Goal: Book appointment/travel/reservation

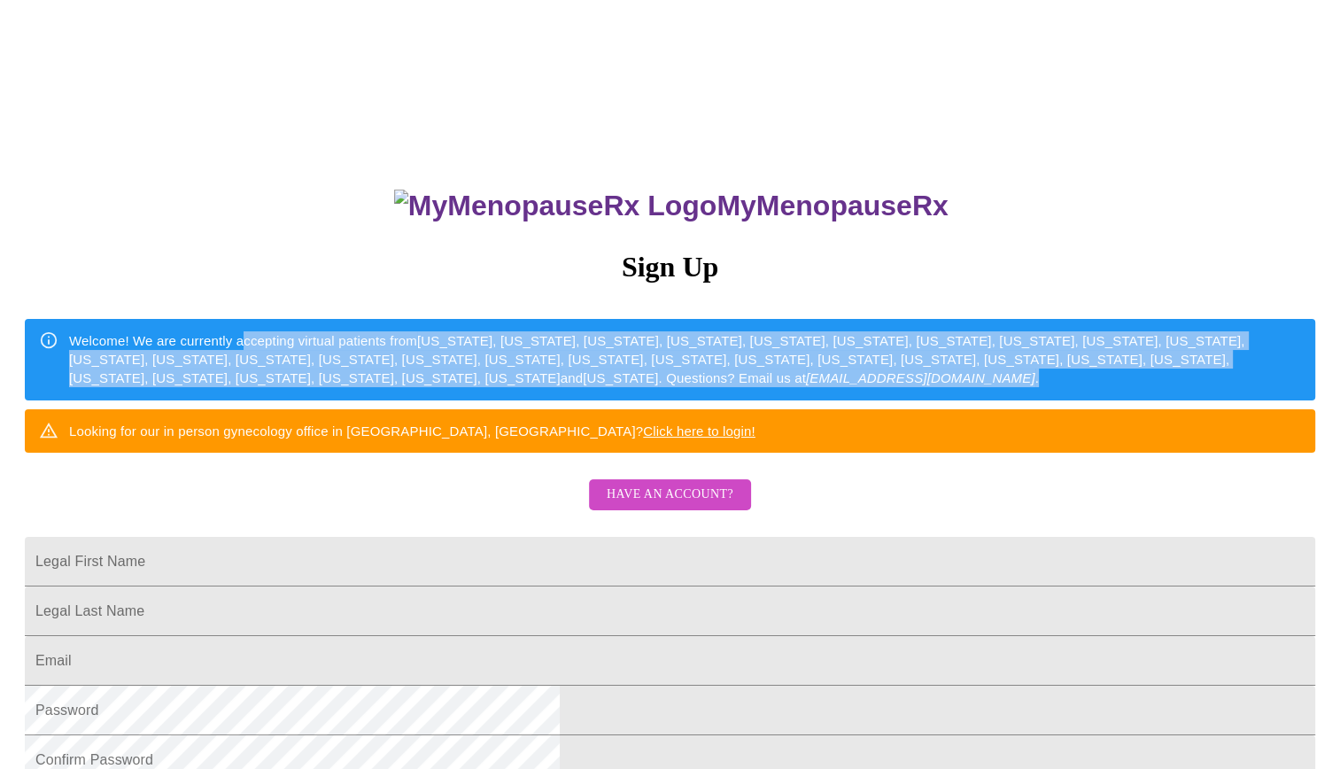
drag, startPoint x: 622, startPoint y: 330, endPoint x: 843, endPoint y: 421, distance: 238.6
click at [843, 395] on div "Welcome! We are currently accepting virtual patients from Alabama, Arizona, Col…" at bounding box center [685, 359] width 1232 height 71
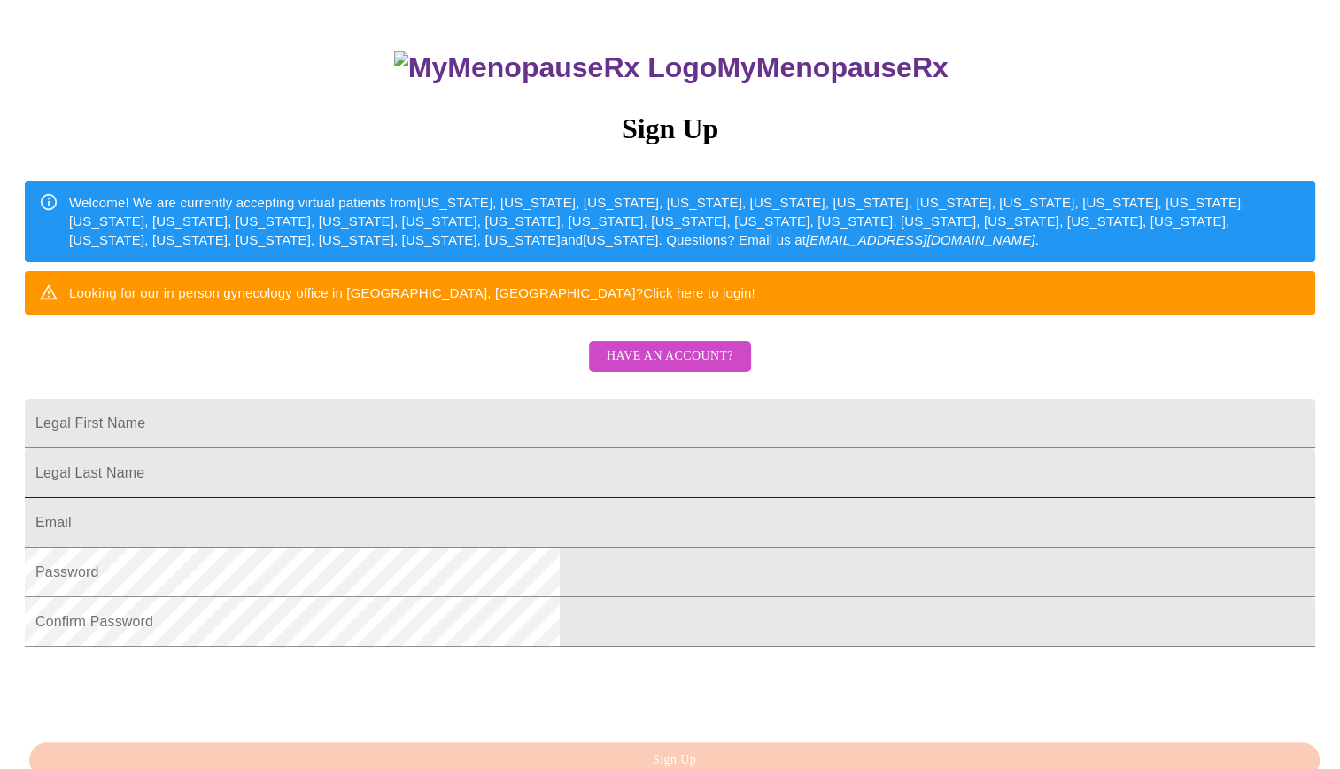
scroll to position [295, 0]
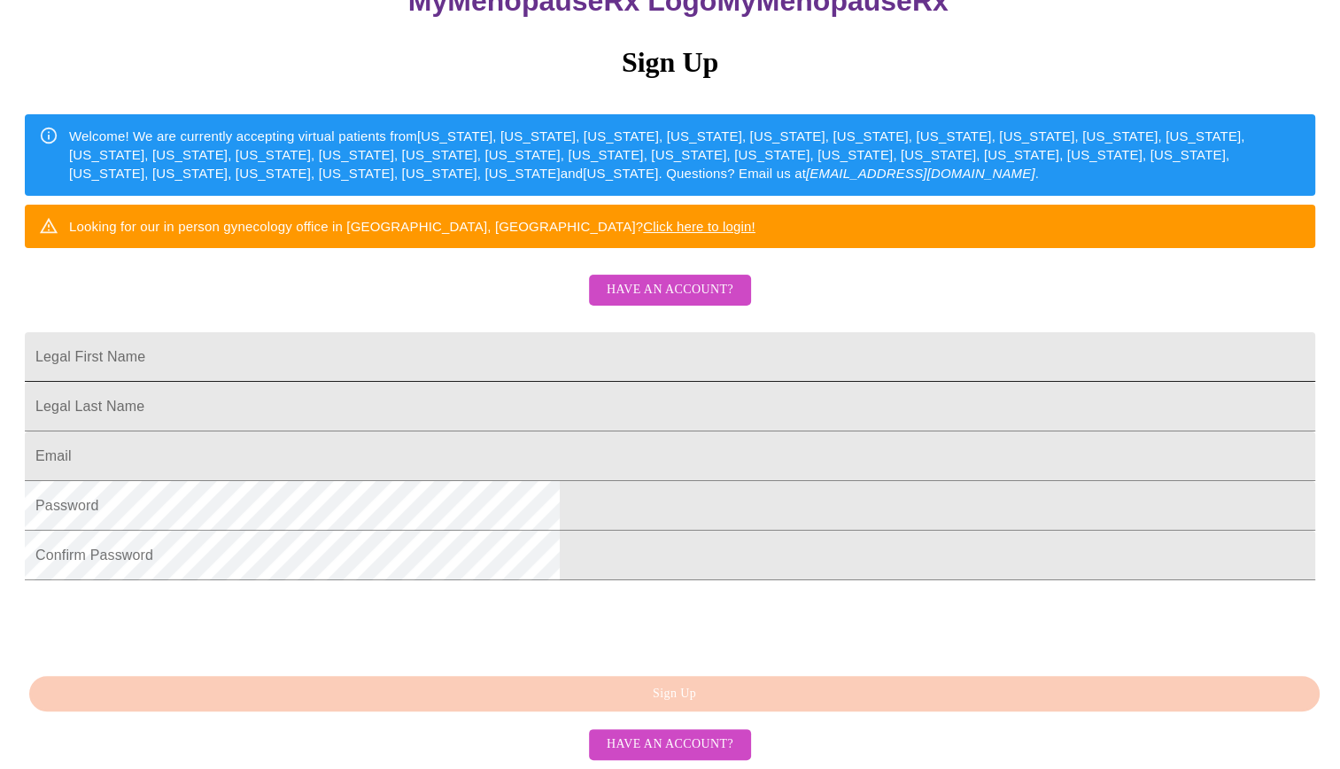
click at [630, 332] on input "Legal First Name" at bounding box center [670, 357] width 1290 height 50
type input "[PERSON_NAME]"
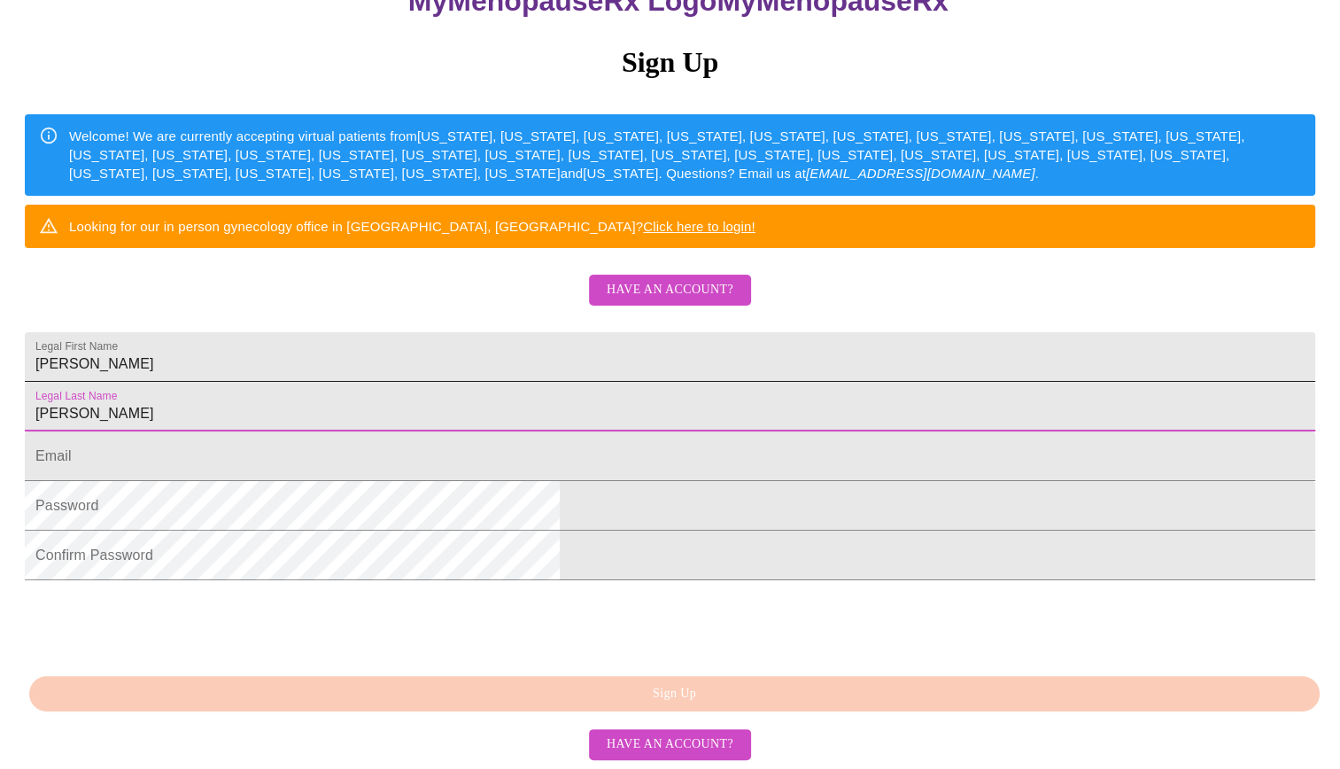
type input "Patty"
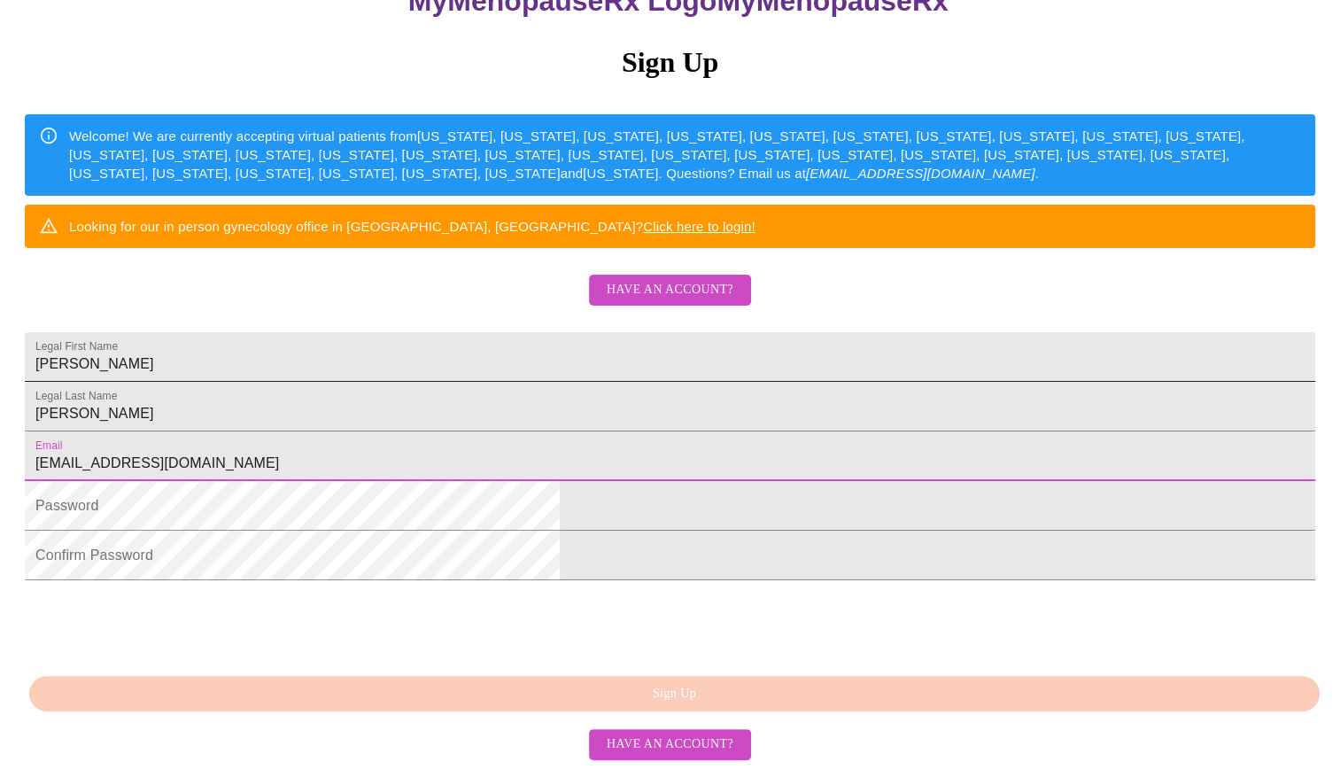
type input "hollyjd2010@gmail.com"
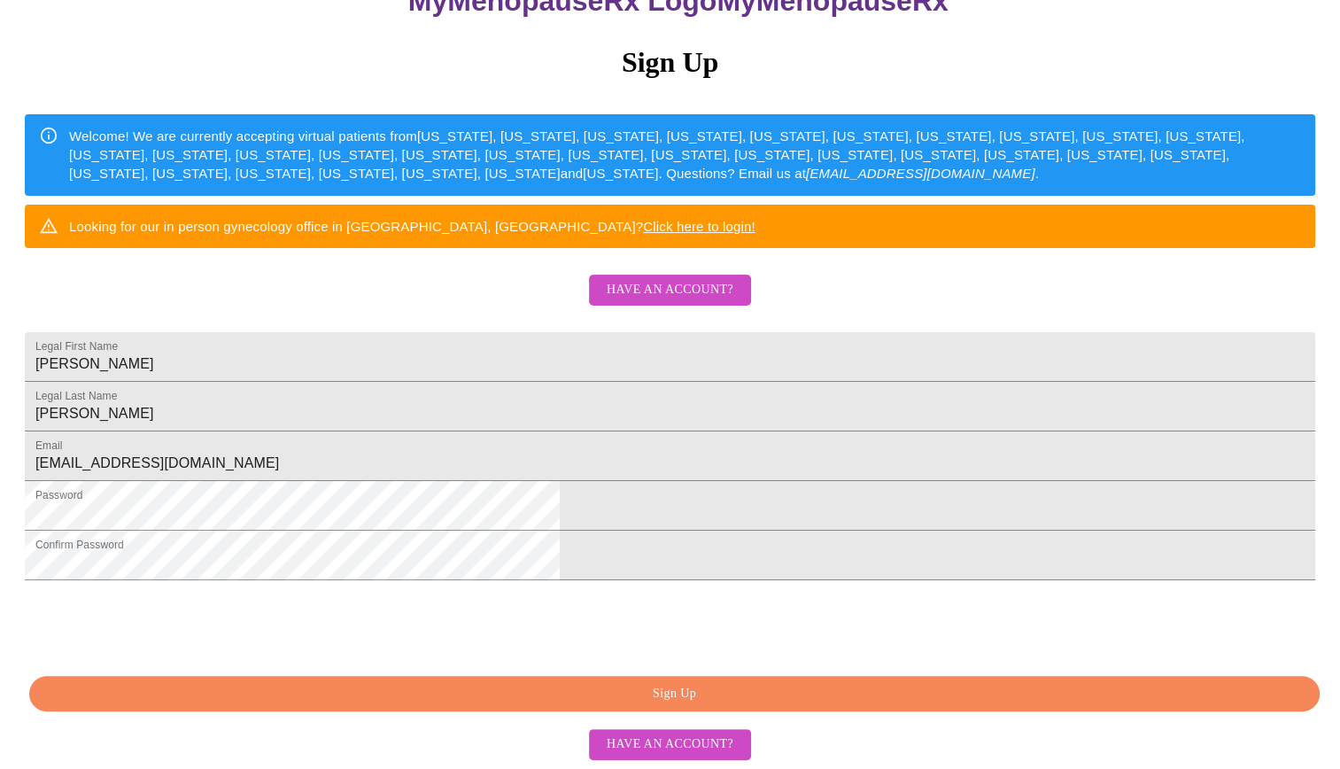
click at [699, 705] on span "Sign Up" at bounding box center [674, 694] width 1249 height 22
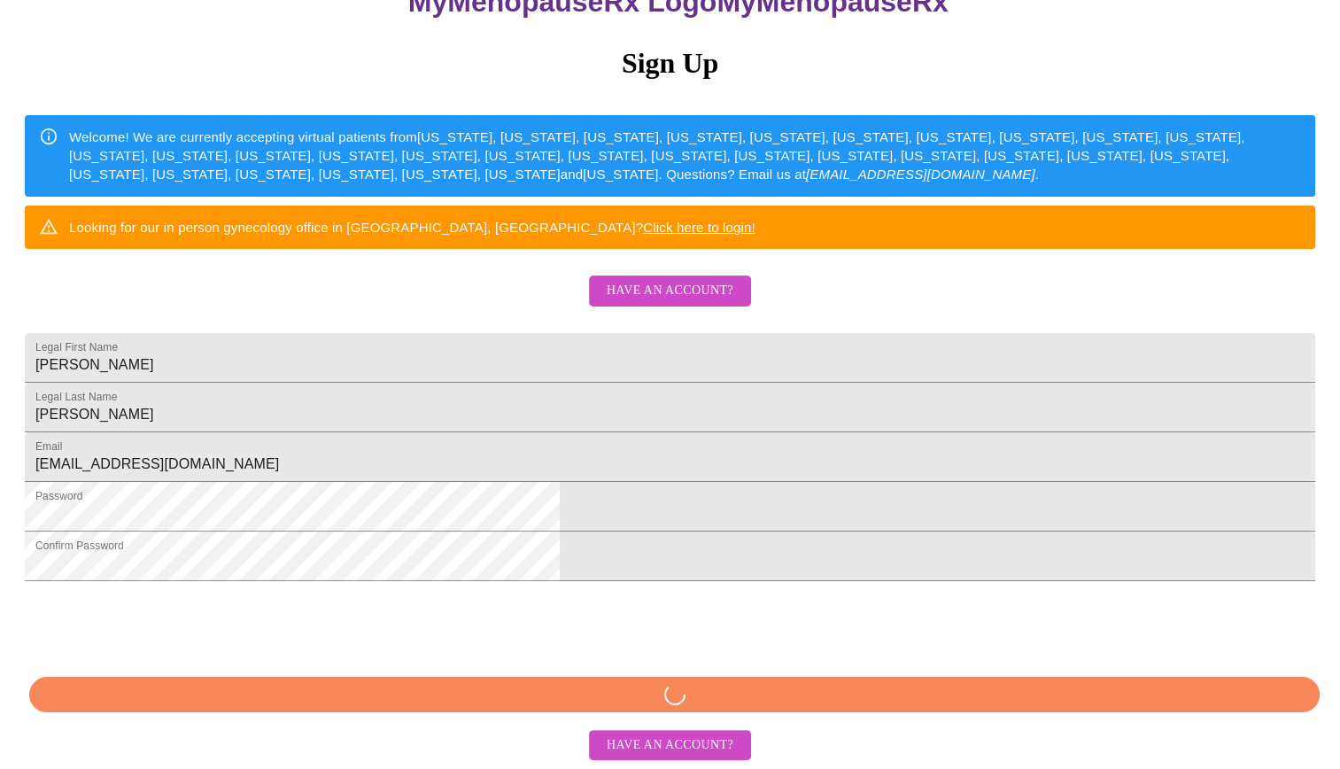
scroll to position [270, 0]
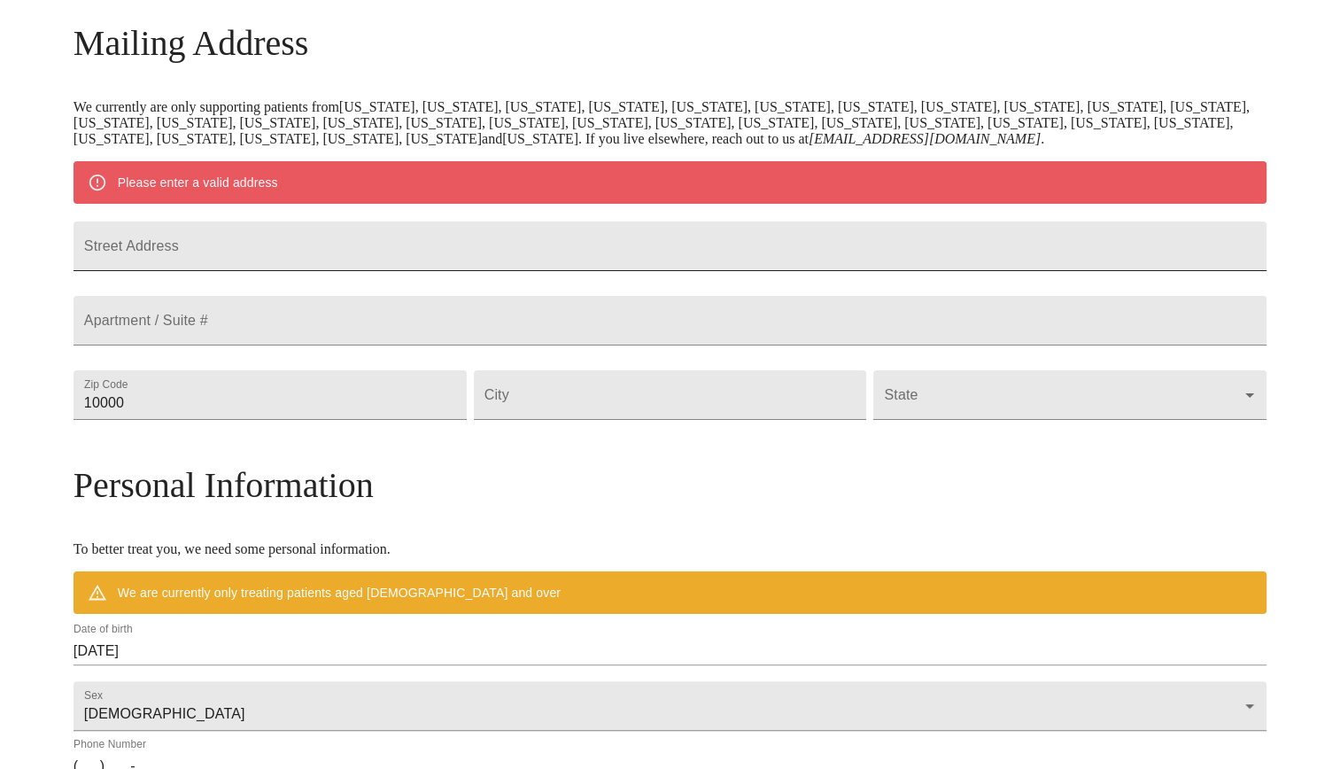
click at [336, 257] on input "Street Address" at bounding box center [669, 246] width 1193 height 50
click at [317, 257] on input "Street Address" at bounding box center [669, 246] width 1193 height 50
type input "1023 Loves Point Dr"
type input "34748"
type input "Leesburg"
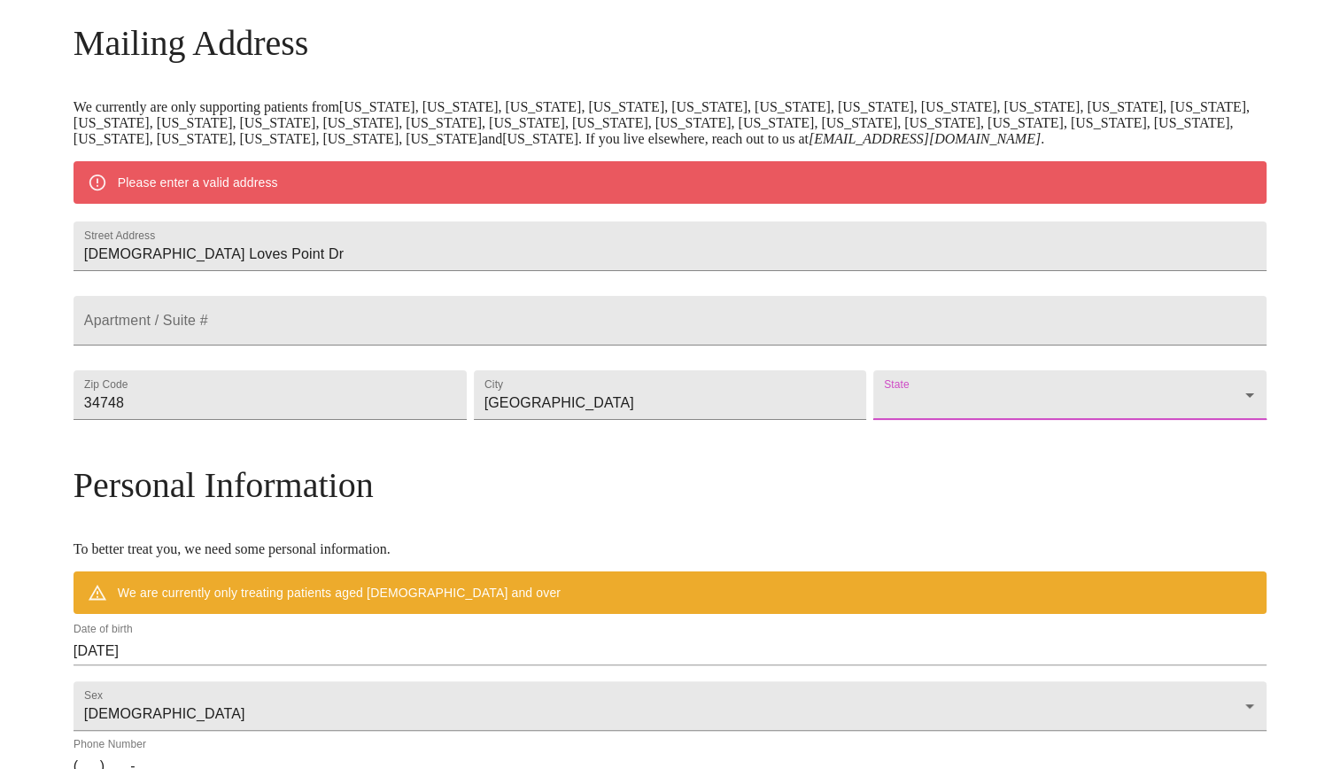
click at [1033, 436] on body "MyMenopauseRx Welcome to MyMenopauseRx Since it's your first time here, you'll …" at bounding box center [669, 427] width 1325 height 1380
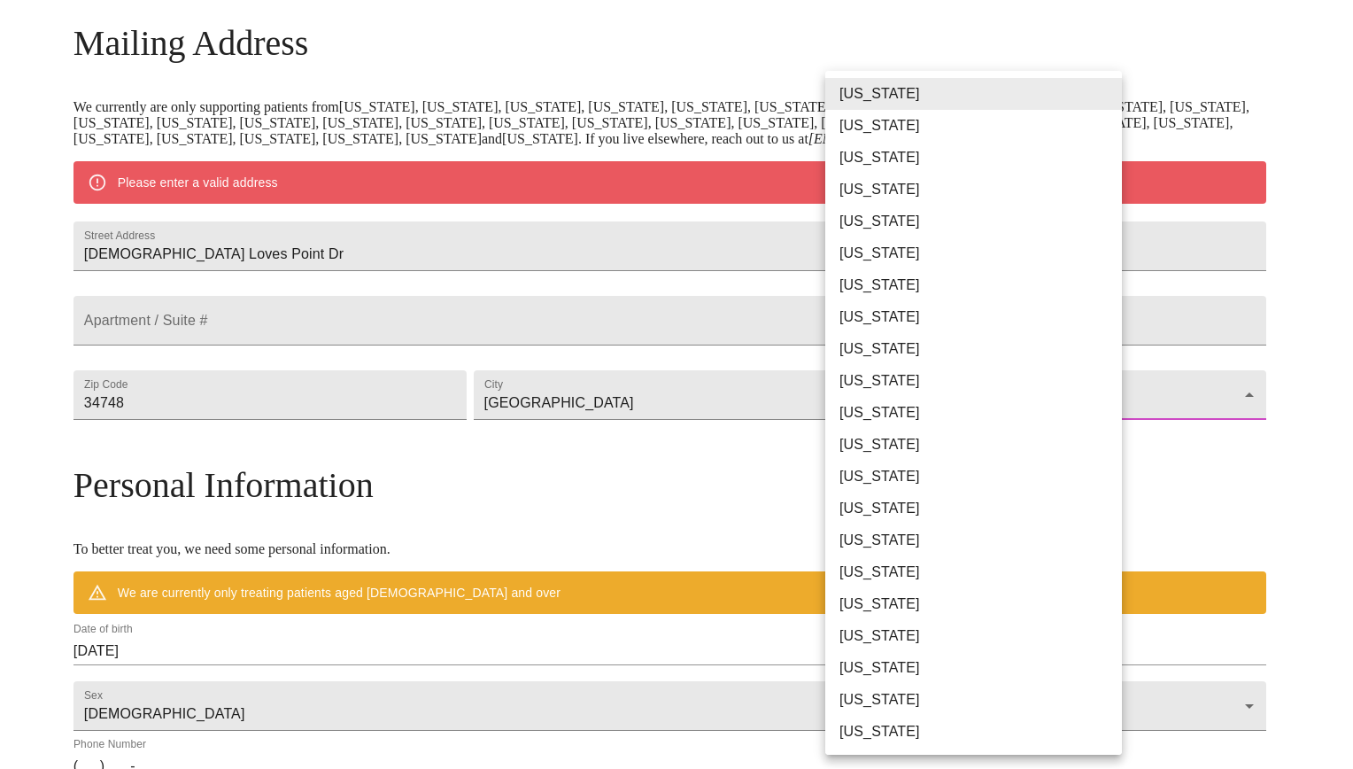
click at [961, 352] on li "[US_STATE]" at bounding box center [980, 349] width 310 height 32
type input "Florida"
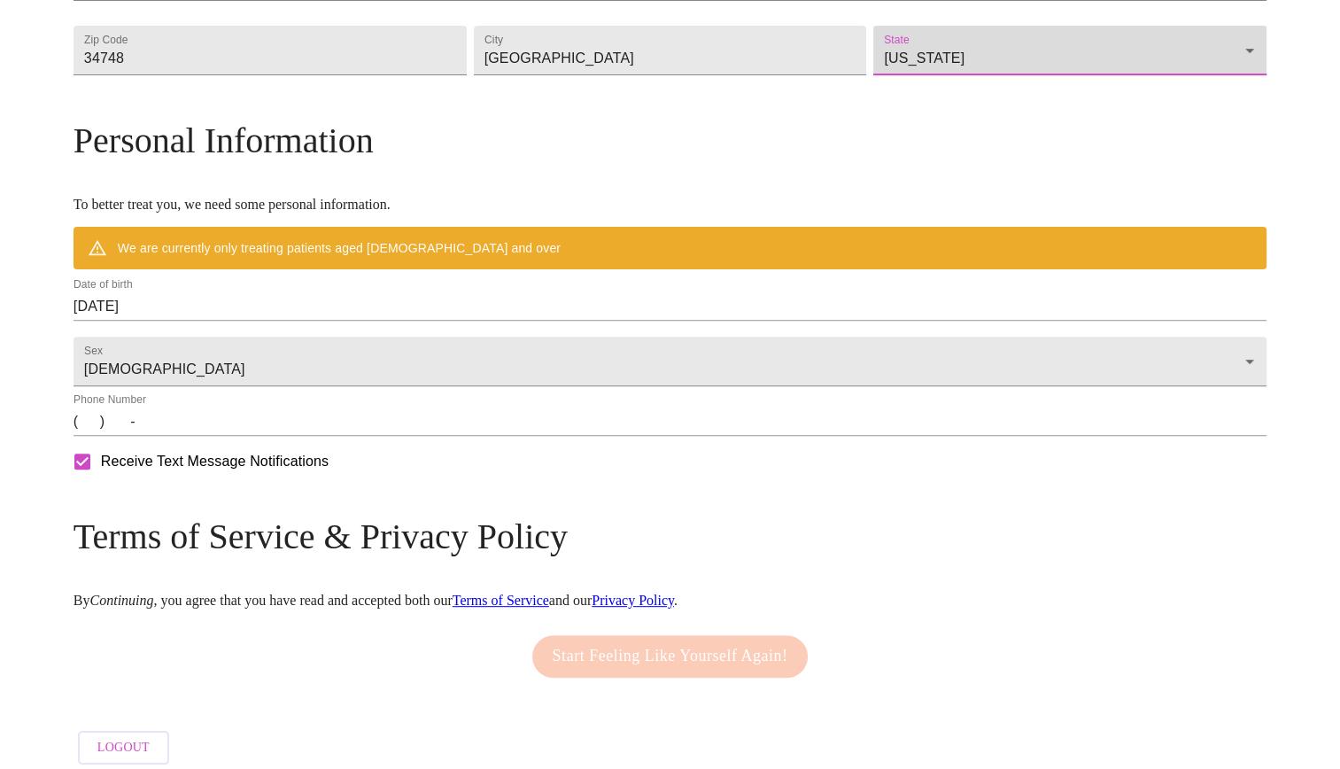
scroll to position [565, 0]
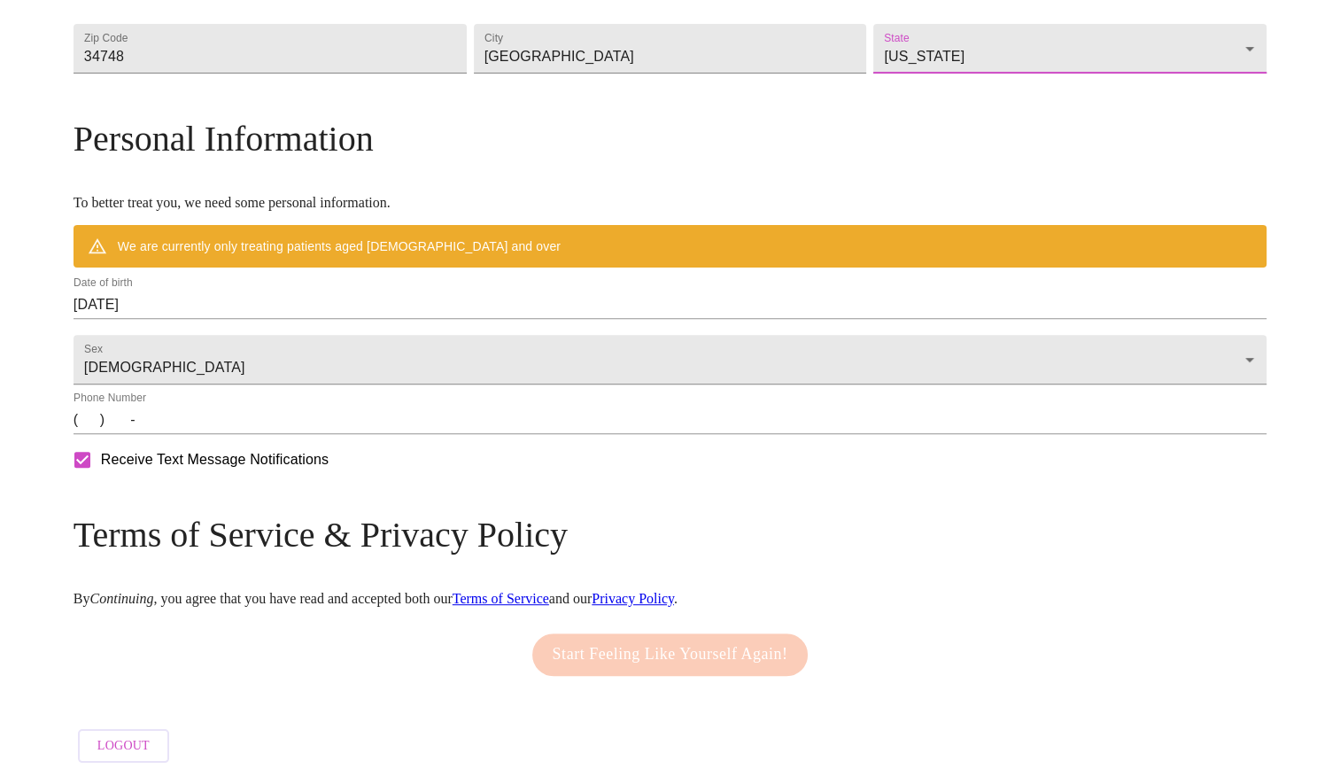
click at [237, 434] on input "(   )    -" at bounding box center [669, 420] width 1193 height 28
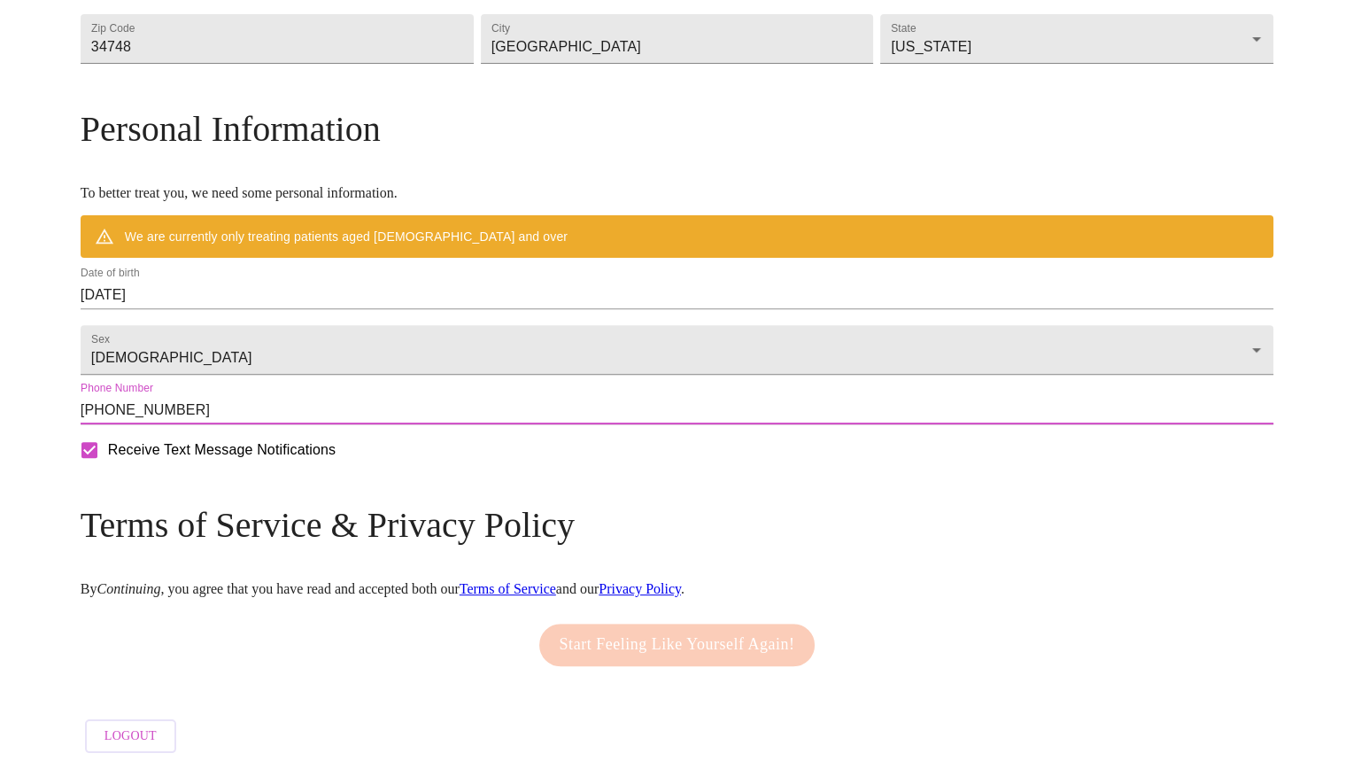
scroll to position [623, 0]
type input "(352) 207-6830"
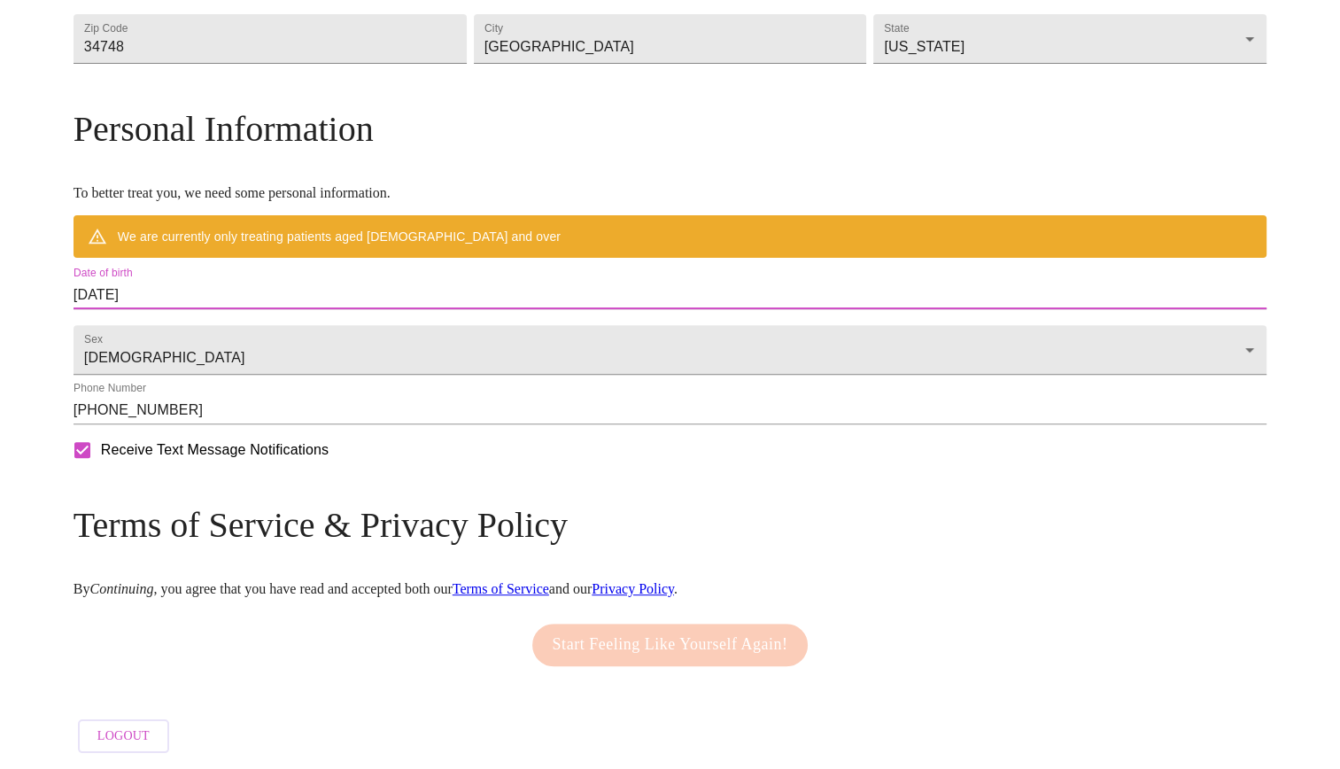
drag, startPoint x: 316, startPoint y: 277, endPoint x: 199, endPoint y: 280, distance: 116.9
click at [199, 280] on div "MyMenopauseRx Welcome to MyMenopauseRx Since it's your first time here, you'll …" at bounding box center [669, 96] width 1193 height 1329
drag, startPoint x: 199, startPoint y: 280, endPoint x: 294, endPoint y: 280, distance: 94.7
click at [294, 281] on input "08/24/2025" at bounding box center [669, 295] width 1193 height 28
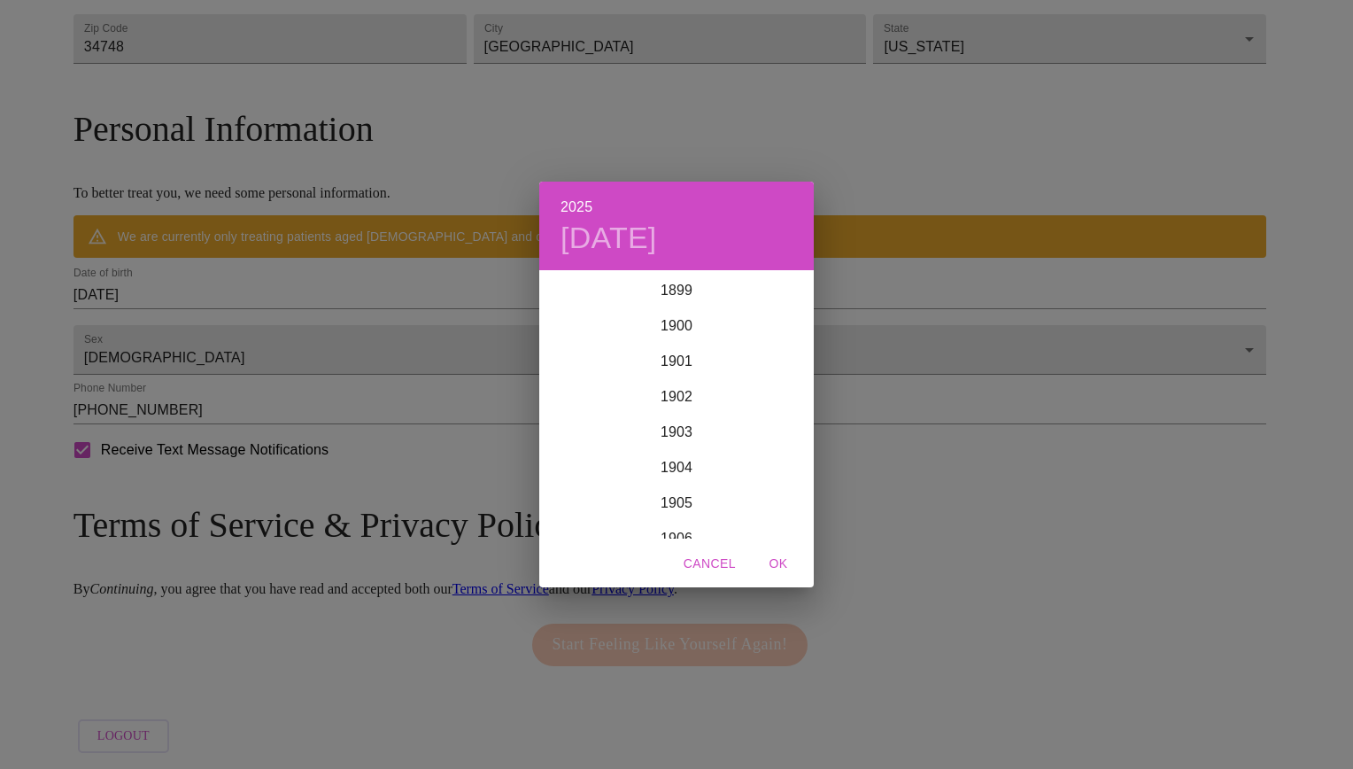
scroll to position [4356, 0]
click at [321, 344] on div "2025 Sun, Aug 24 1899 1900 1901 1902 1903 1904 1905 1906 1907 1908 1909 1910 19…" at bounding box center [676, 384] width 1353 height 769
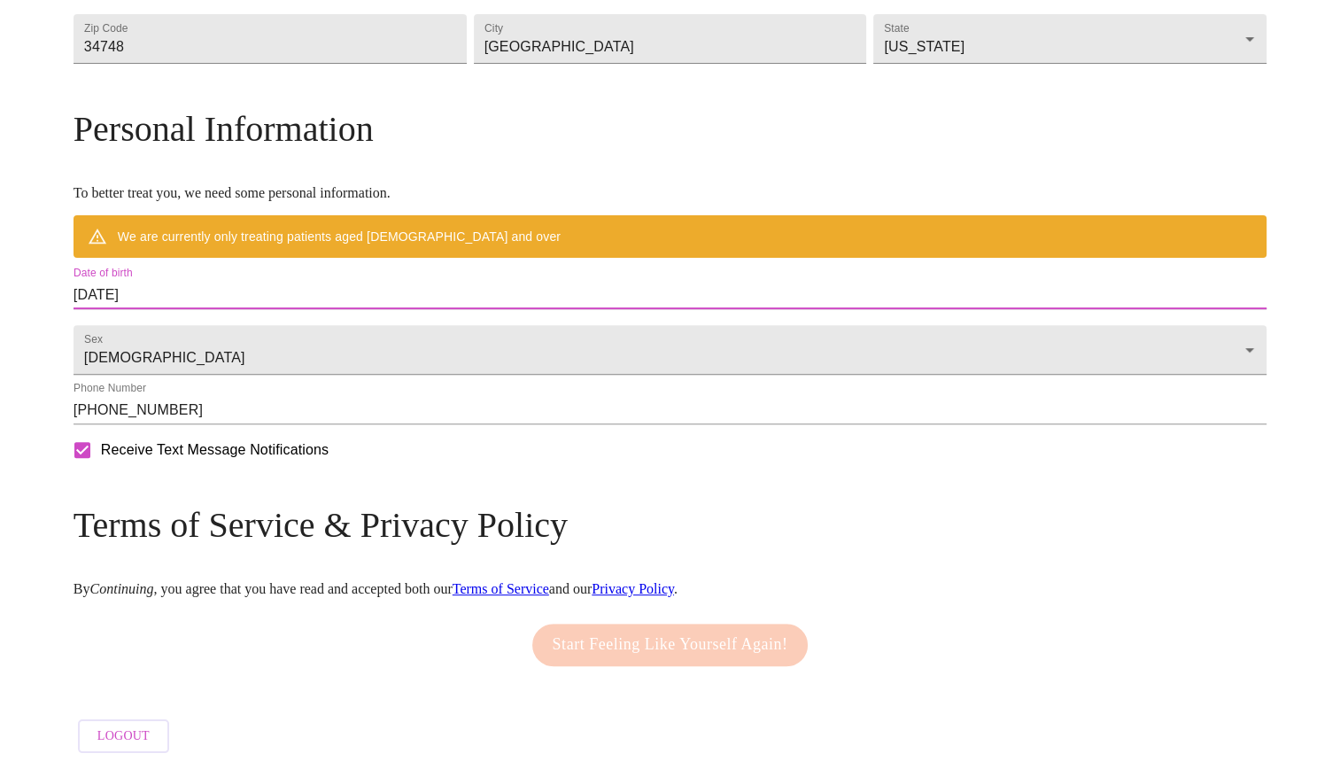
drag, startPoint x: 321, startPoint y: 333, endPoint x: 299, endPoint y: 290, distance: 47.9
click at [299, 290] on input "08/24/2025" at bounding box center [669, 295] width 1193 height 28
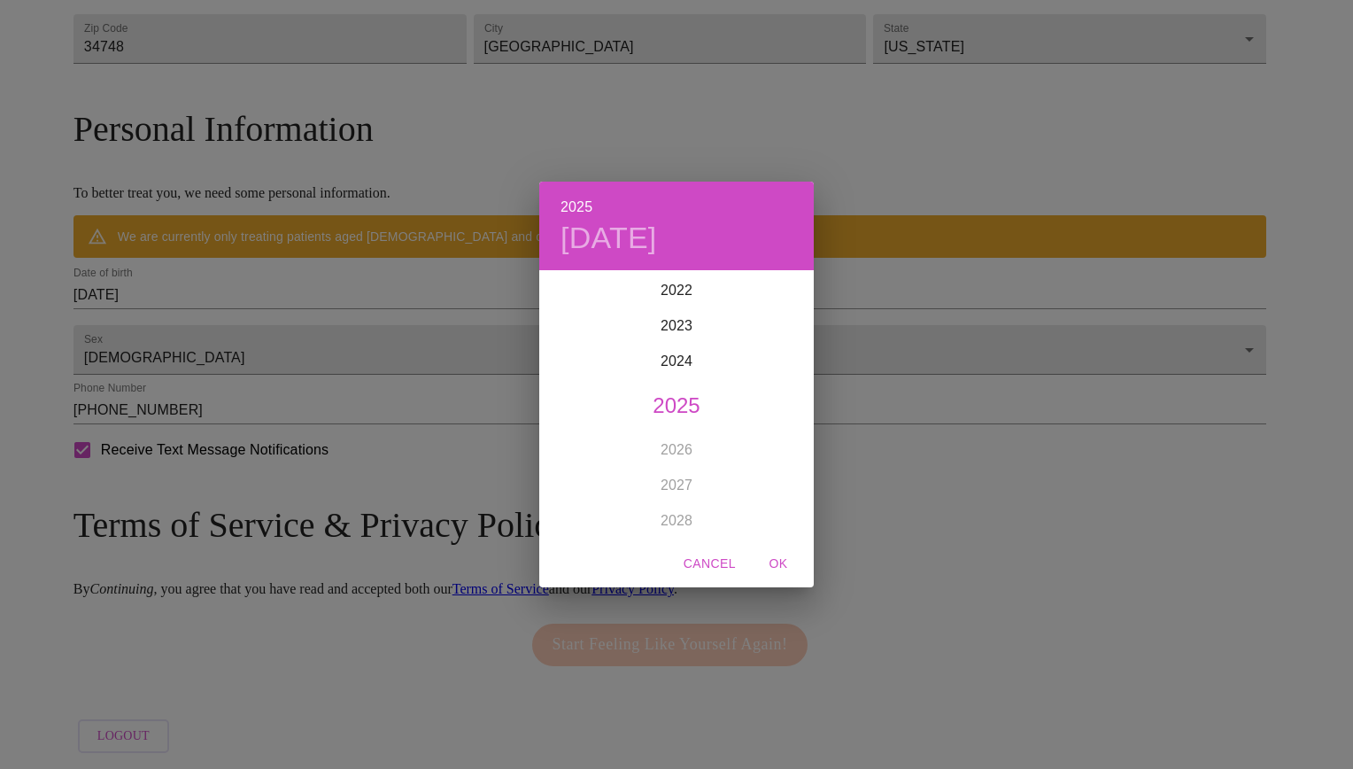
click at [300, 280] on div "2025 Sun, Aug 24 1899 1900 1901 1902 1903 1904 1905 1906 1907 1908 1909 1910 19…" at bounding box center [676, 384] width 1353 height 769
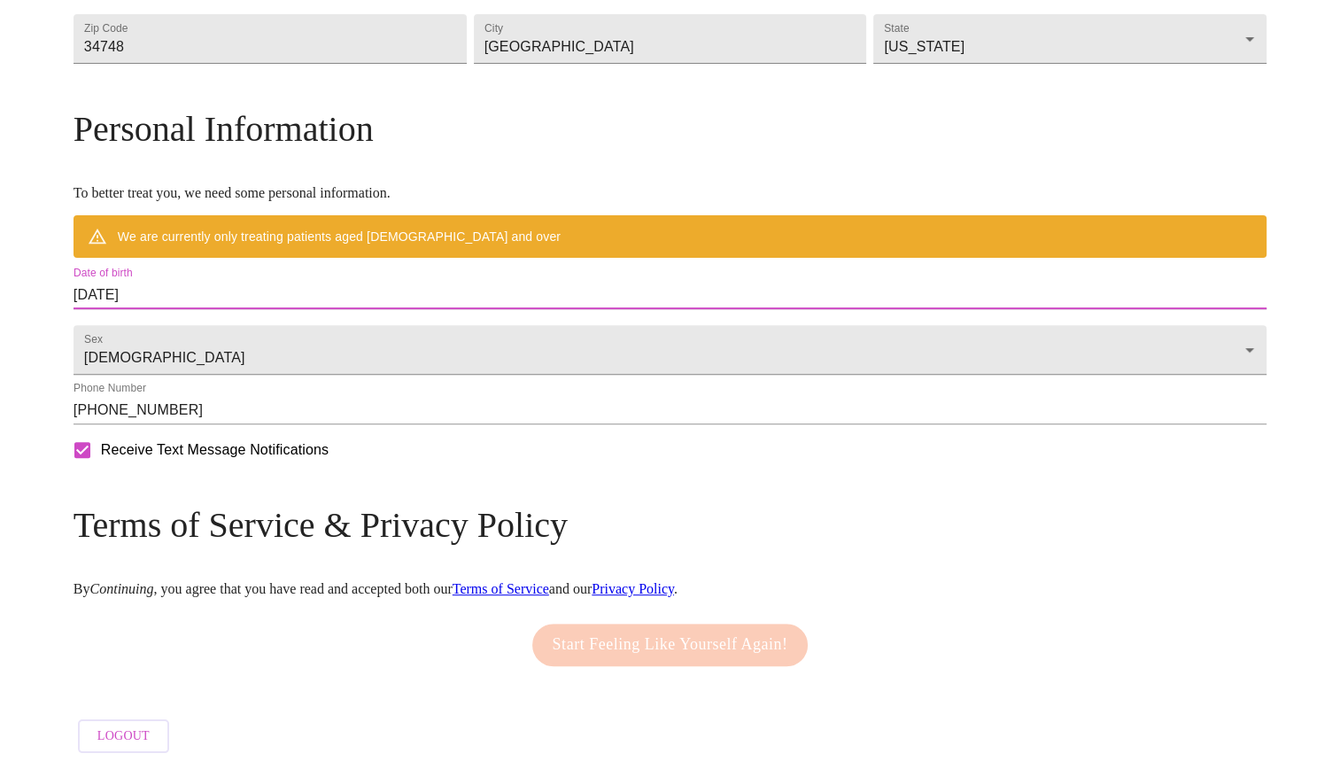
drag, startPoint x: 300, startPoint y: 280, endPoint x: 272, endPoint y: 276, distance: 28.6
click at [272, 281] on input "08/24/2025" at bounding box center [669, 295] width 1193 height 28
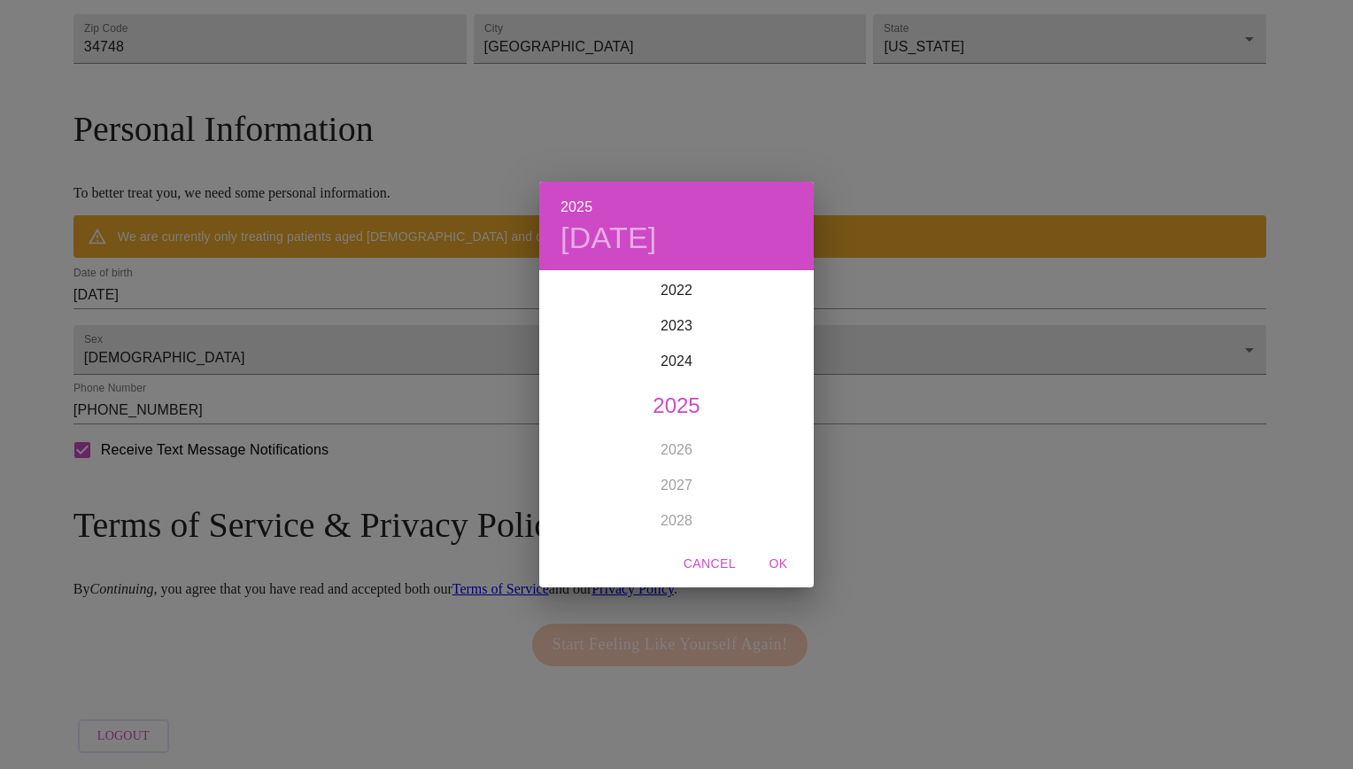
click at [657, 236] on h4 "Sun, Aug 24" at bounding box center [608, 238] width 97 height 37
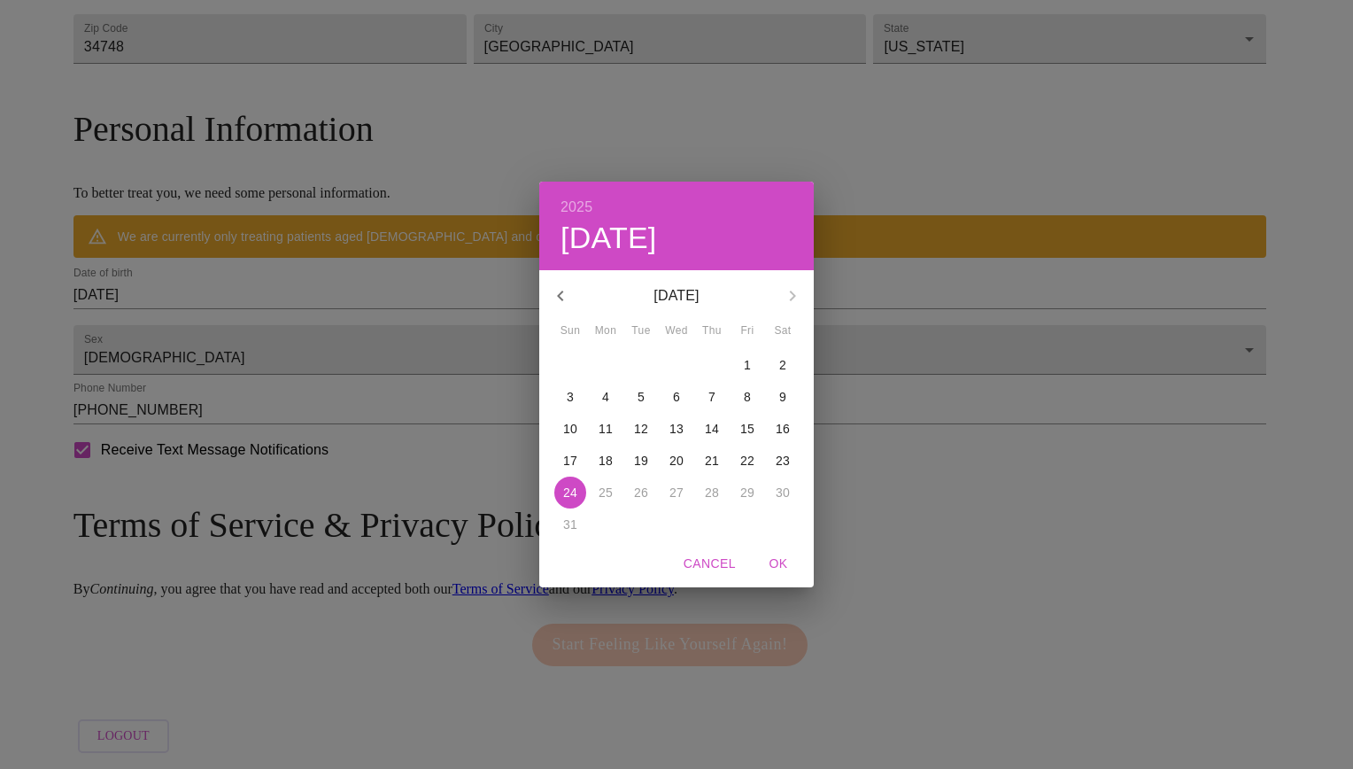
drag, startPoint x: 564, startPoint y: 298, endPoint x: 557, endPoint y: 287, distance: 12.8
click at [557, 287] on icon "button" at bounding box center [560, 295] width 21 height 21
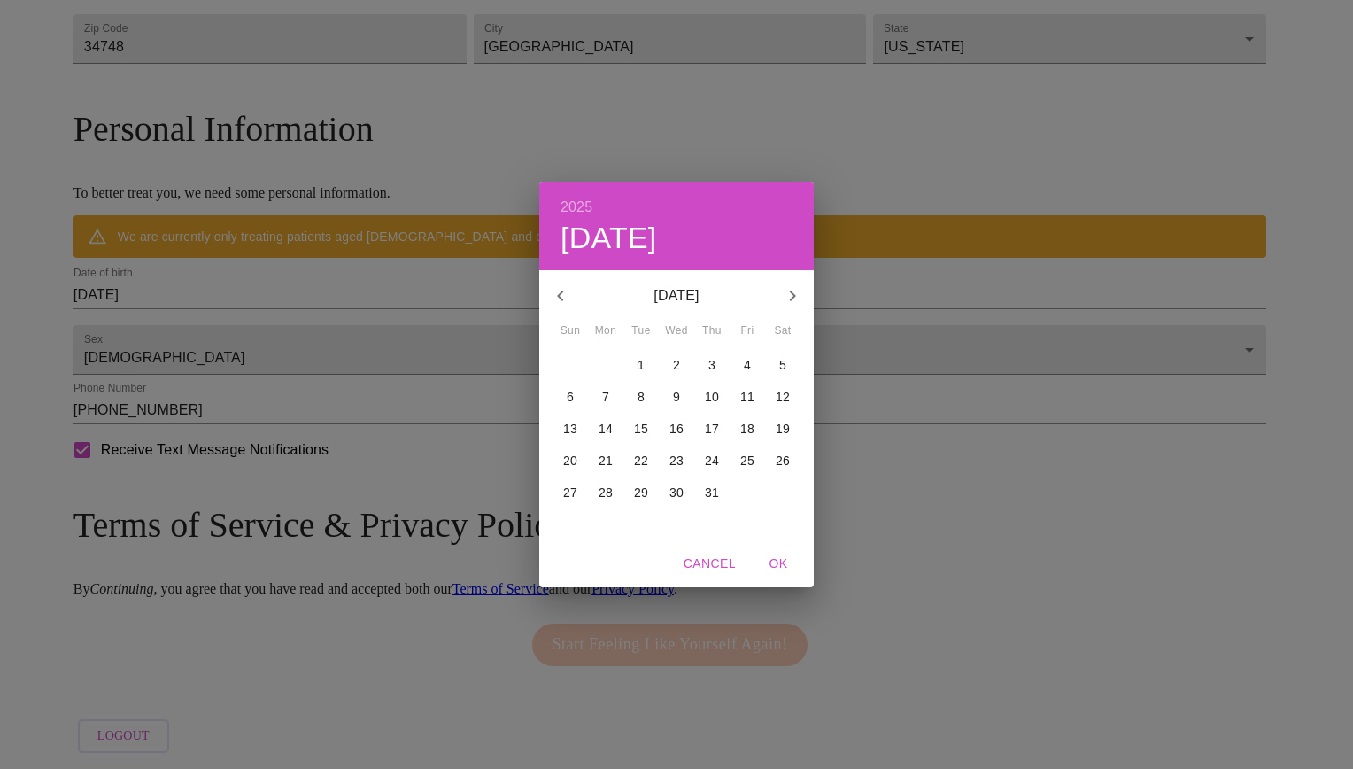
click at [565, 290] on icon "button" at bounding box center [560, 295] width 21 height 21
click at [566, 290] on icon "button" at bounding box center [560, 295] width 21 height 21
click at [566, 289] on icon "button" at bounding box center [560, 295] width 21 height 21
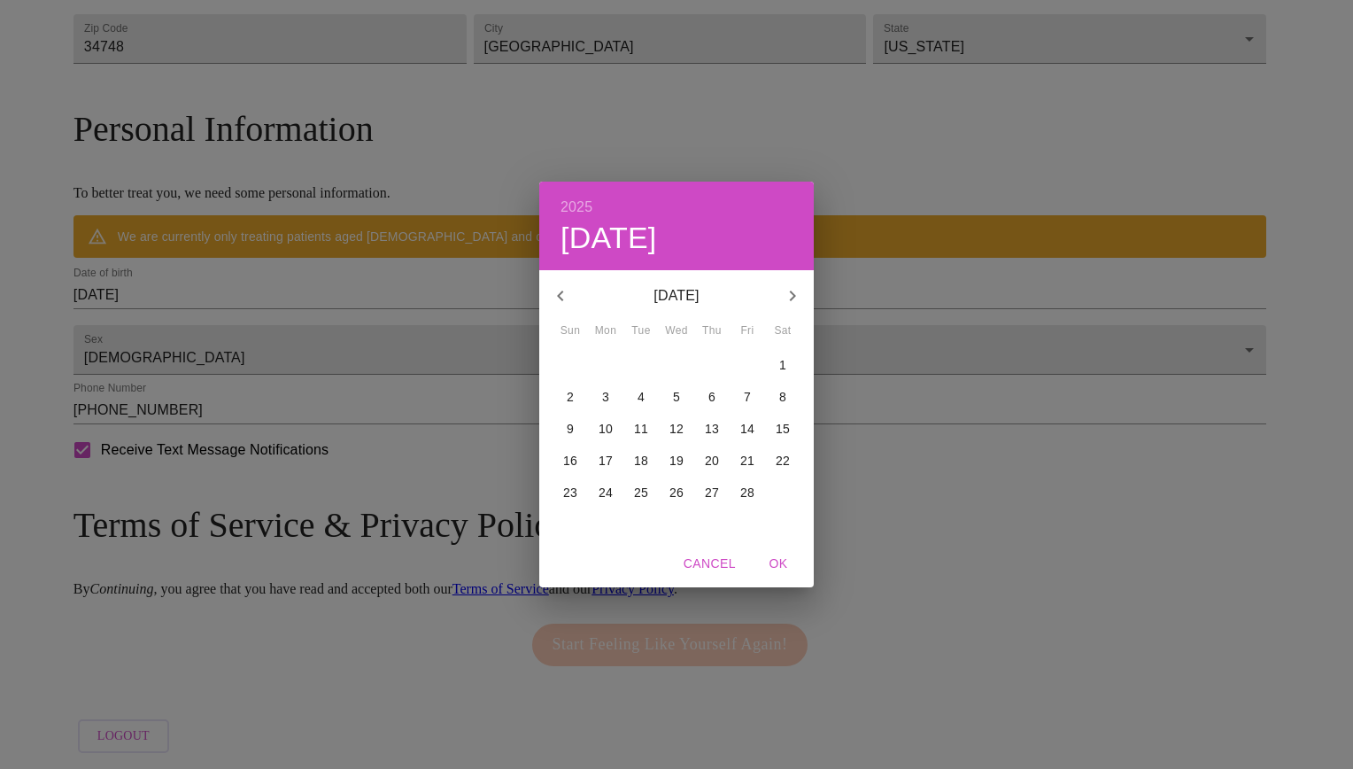
click at [566, 289] on icon "button" at bounding box center [560, 295] width 21 height 21
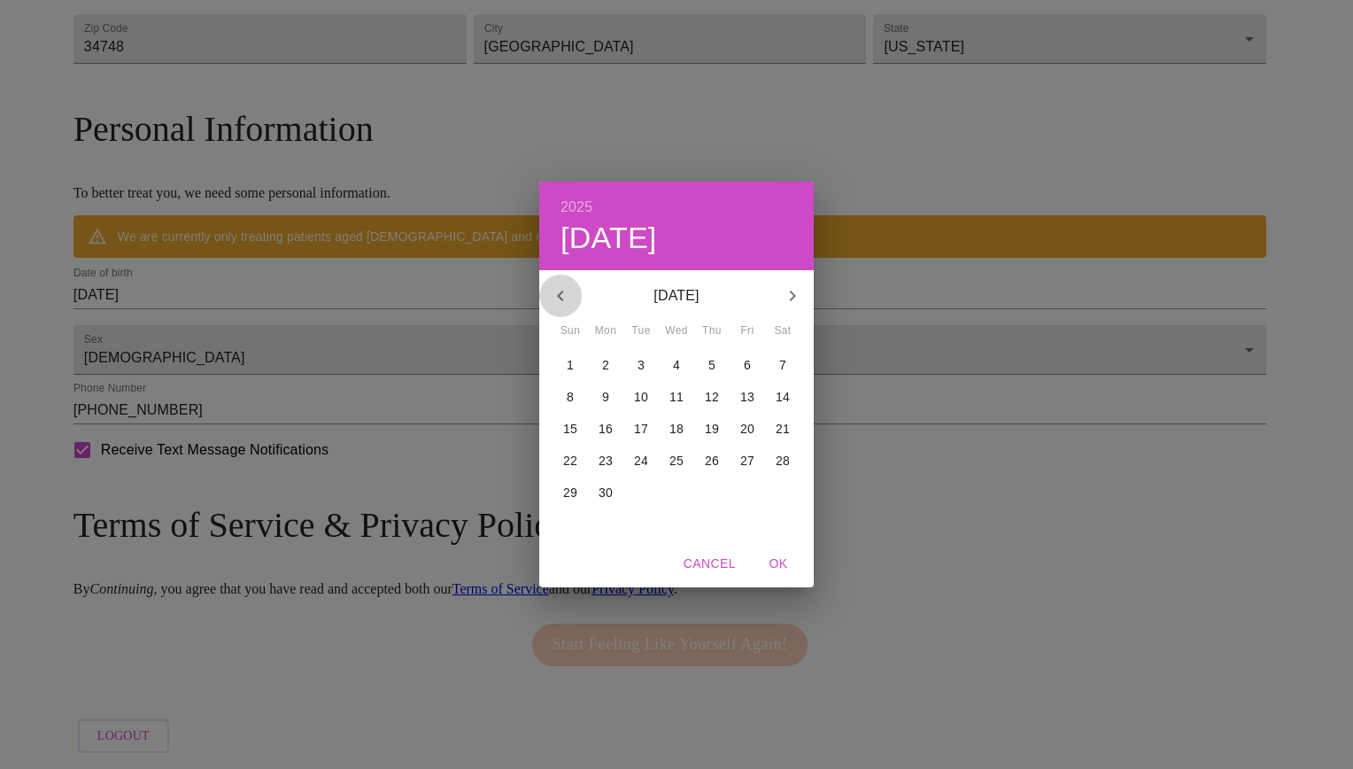
click at [566, 289] on icon "button" at bounding box center [560, 295] width 21 height 21
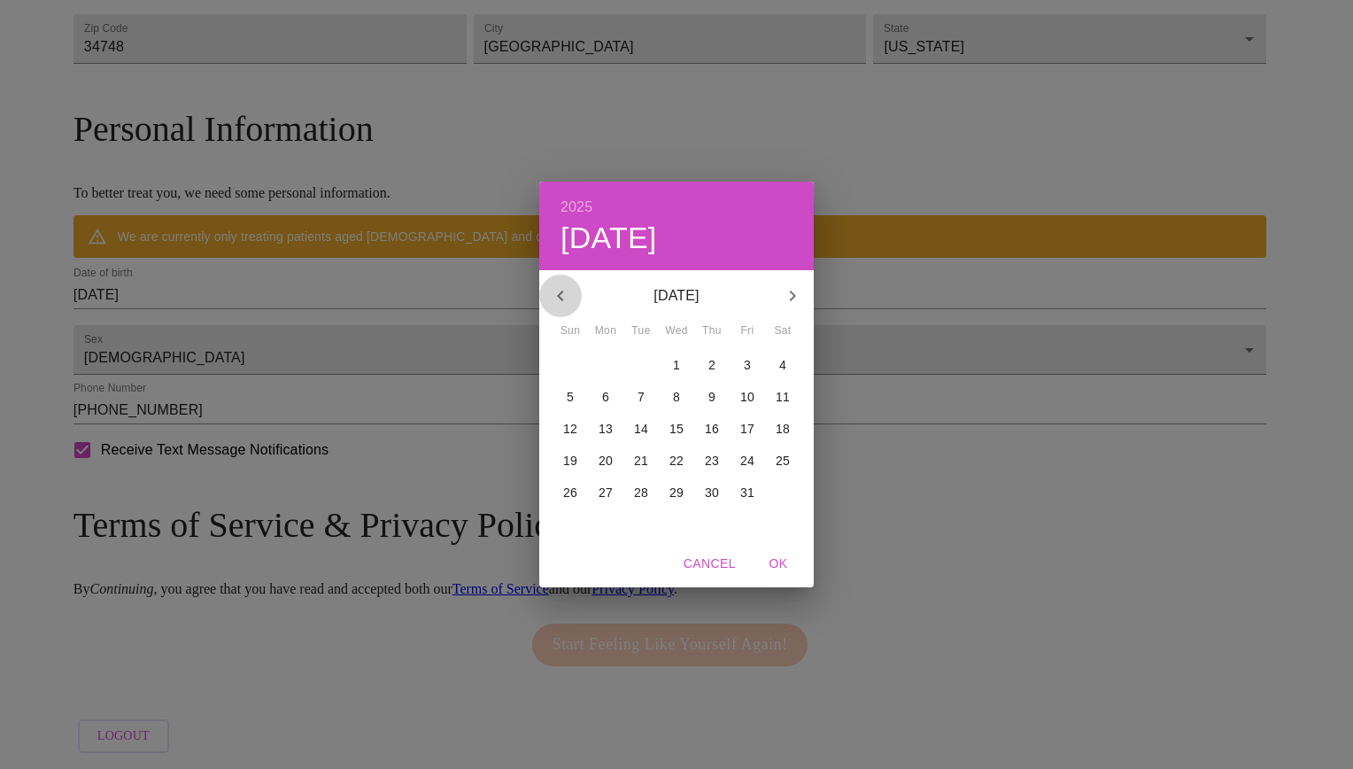
click at [566, 289] on icon "button" at bounding box center [560, 295] width 21 height 21
click at [645, 416] on button "12" at bounding box center [641, 429] width 32 height 32
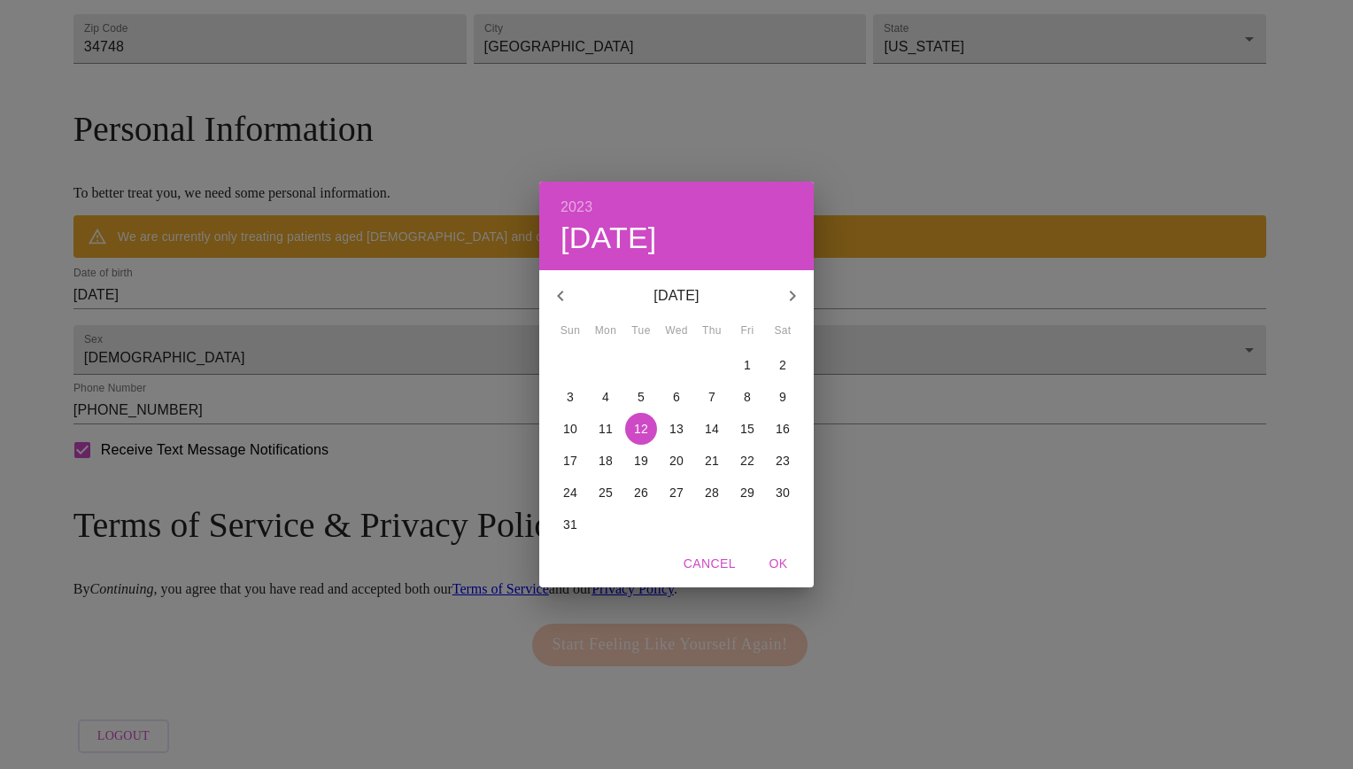
click at [560, 290] on icon "button" at bounding box center [560, 295] width 21 height 21
drag, startPoint x: 560, startPoint y: 290, endPoint x: 386, endPoint y: 391, distance: 201.2
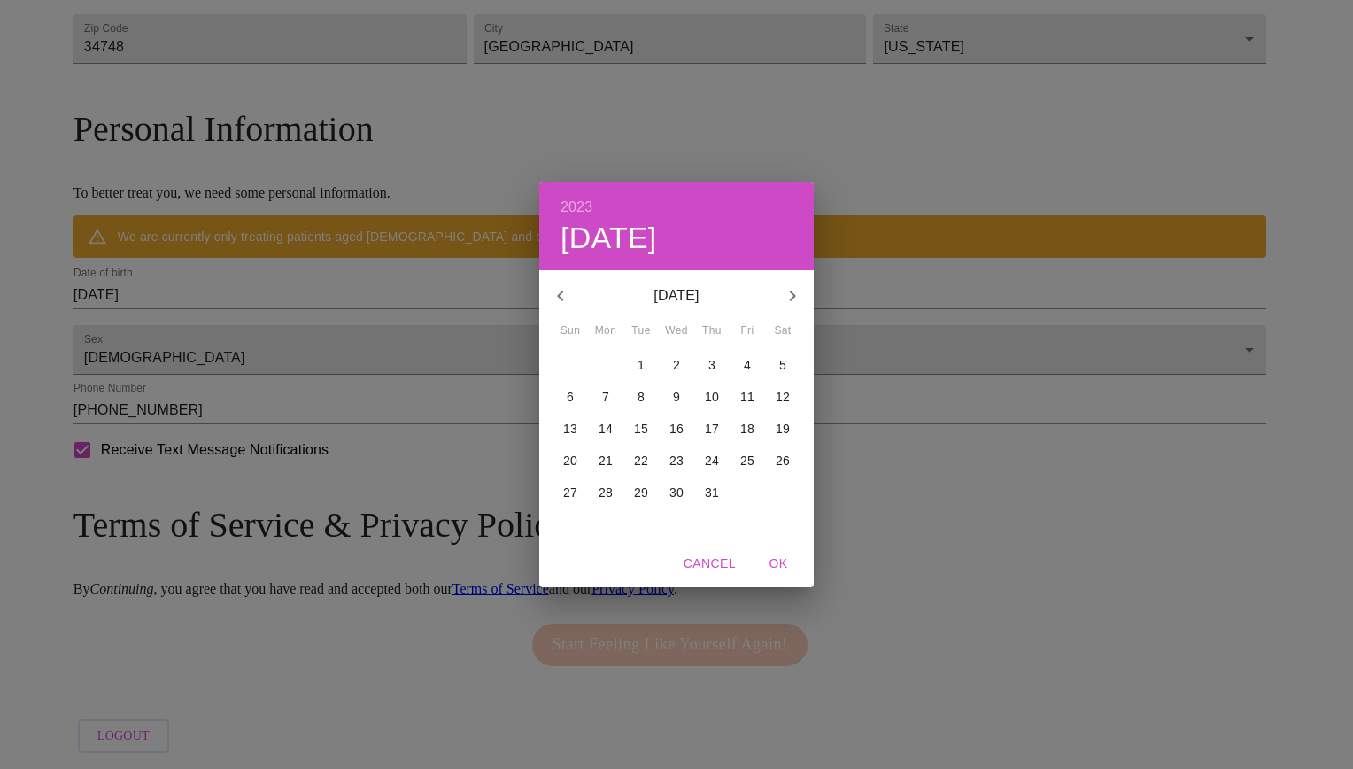
click at [386, 392] on div "2023 Tue, Dec 12 August 2023 September 2023 Sun Mon Tue Wed Thu Fri Sat 30 31 1…" at bounding box center [676, 384] width 1353 height 769
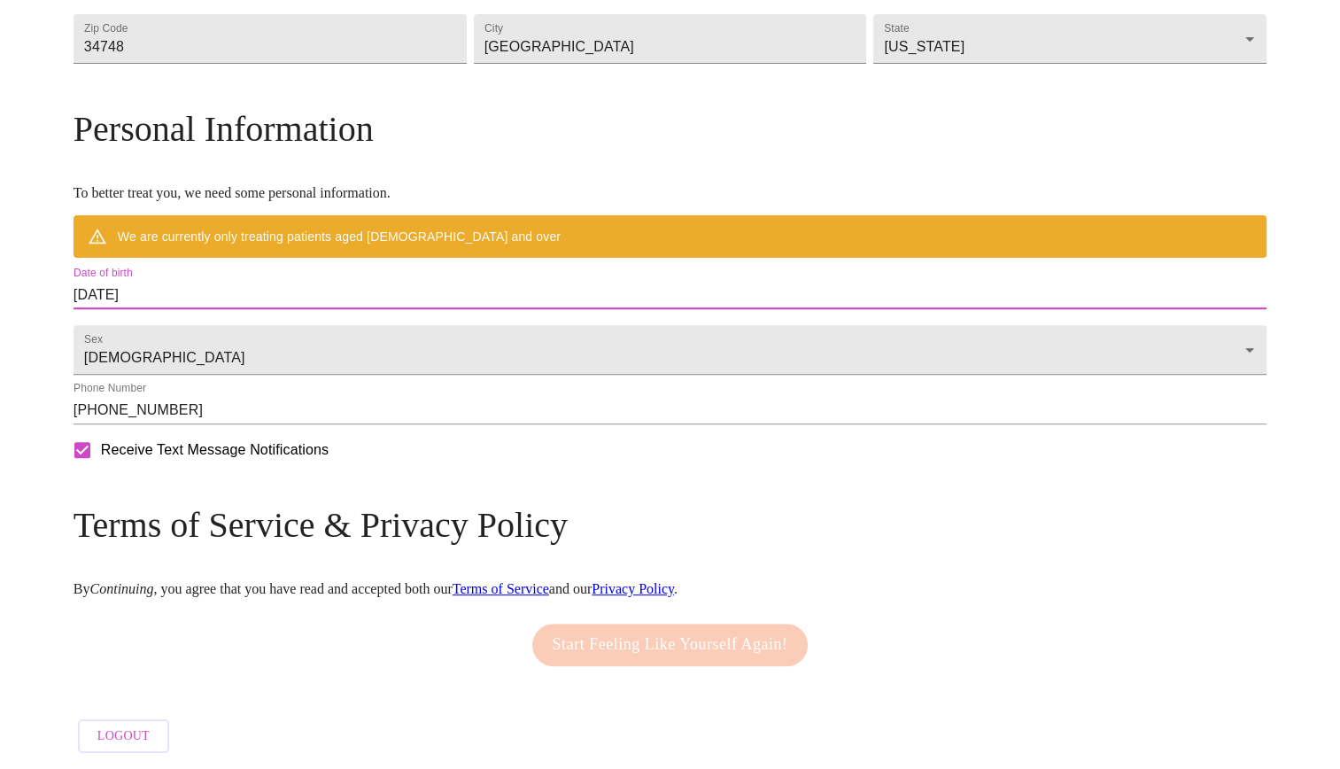
drag, startPoint x: 386, startPoint y: 391, endPoint x: 309, endPoint y: 282, distance: 134.1
click at [309, 282] on input "08/24/2025" at bounding box center [669, 295] width 1193 height 28
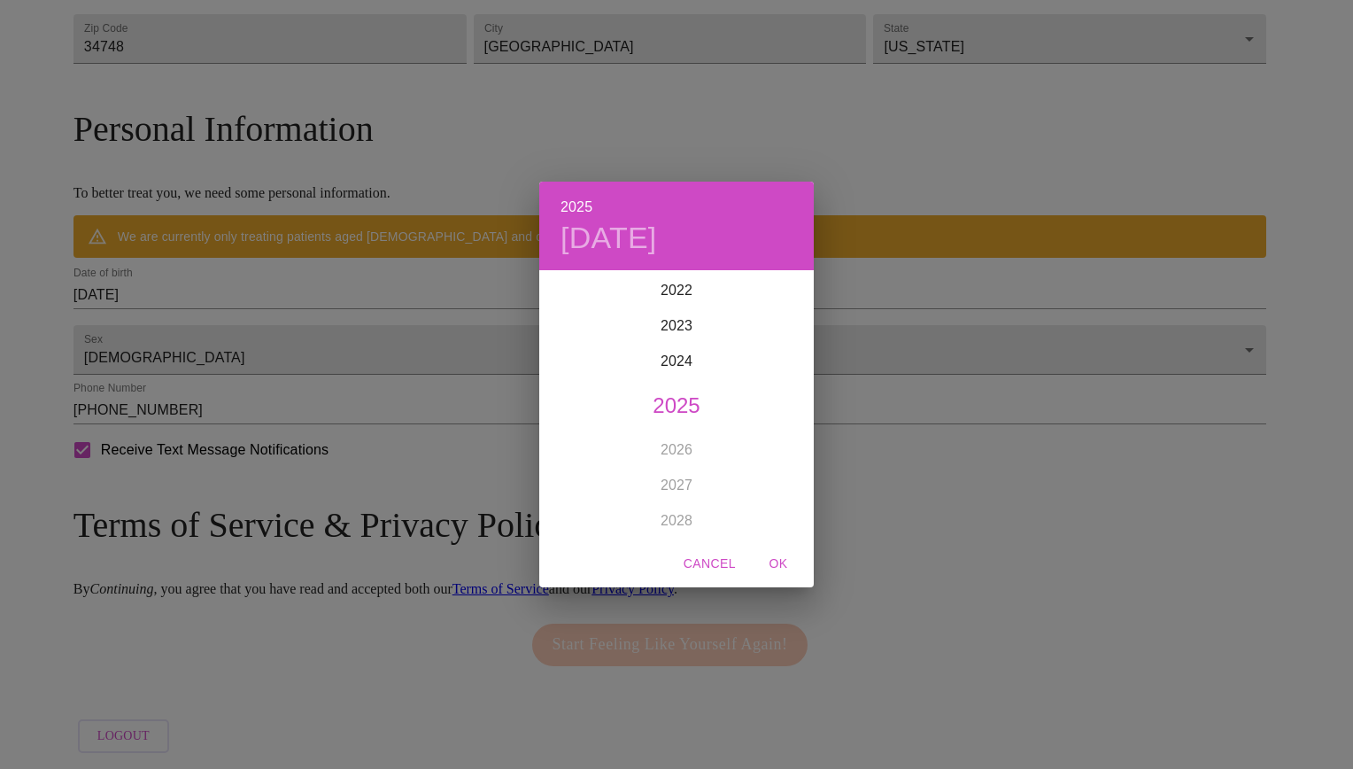
click at [321, 282] on div "2025 Sun, Aug 24 1899 1900 1901 1902 1903 1904 1905 1906 1907 1908 1909 1910 19…" at bounding box center [676, 384] width 1353 height 769
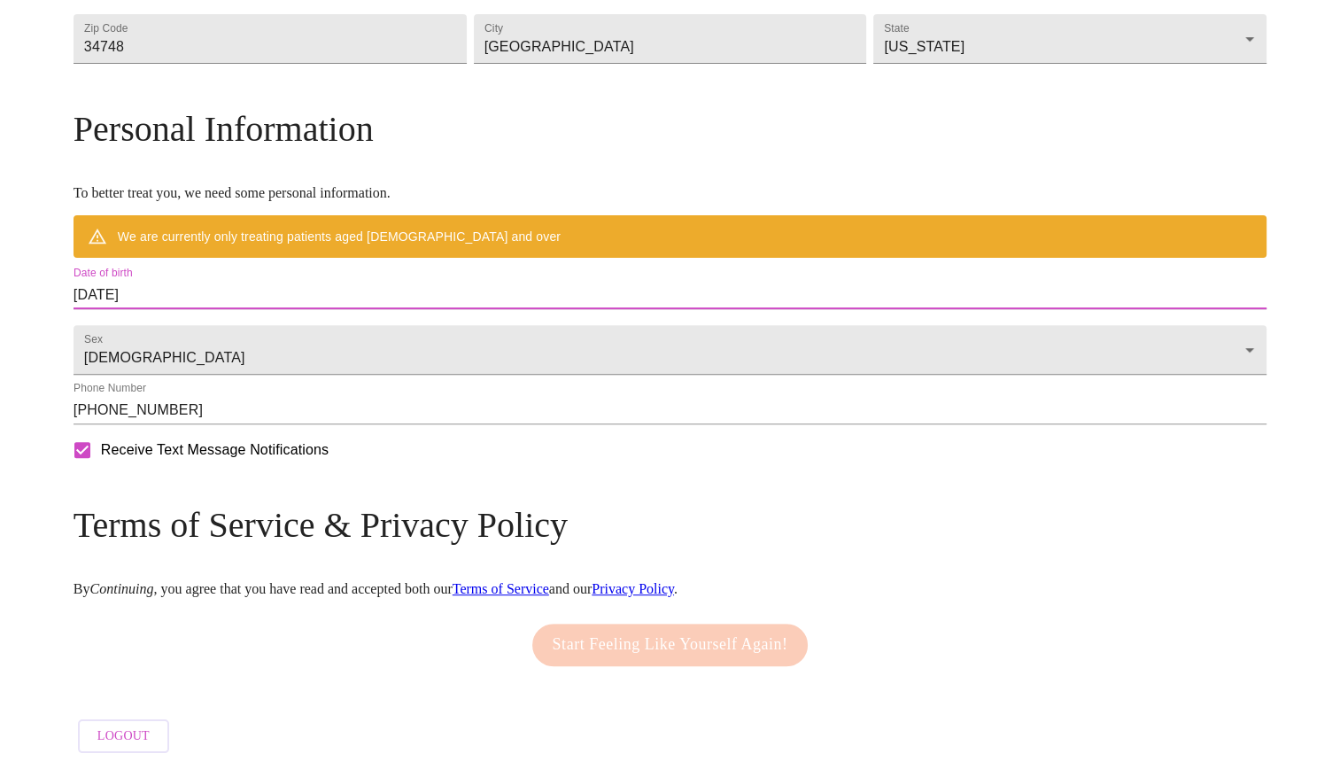
drag, startPoint x: 321, startPoint y: 282, endPoint x: 283, endPoint y: 282, distance: 38.1
click at [283, 282] on input "08/24/2025" at bounding box center [669, 295] width 1193 height 28
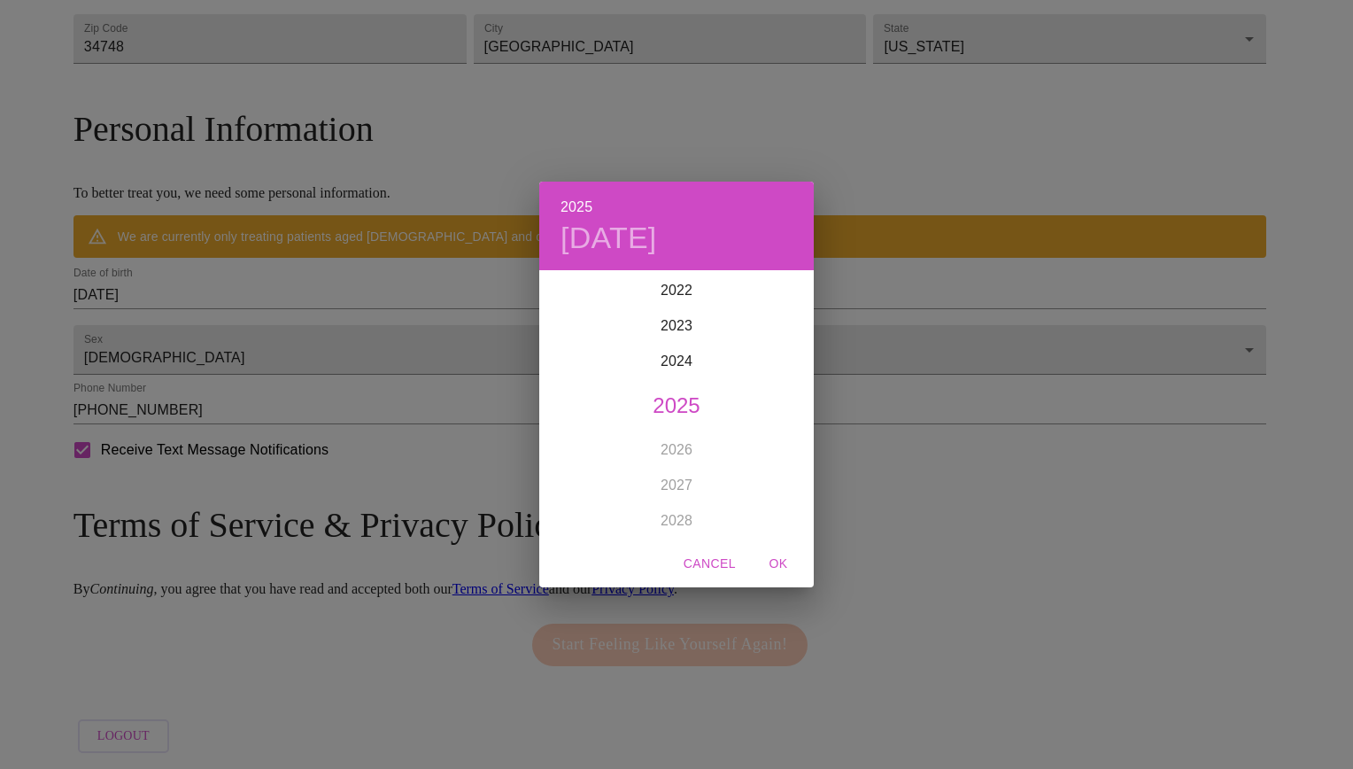
click at [724, 562] on span "Cancel" at bounding box center [710, 564] width 52 height 22
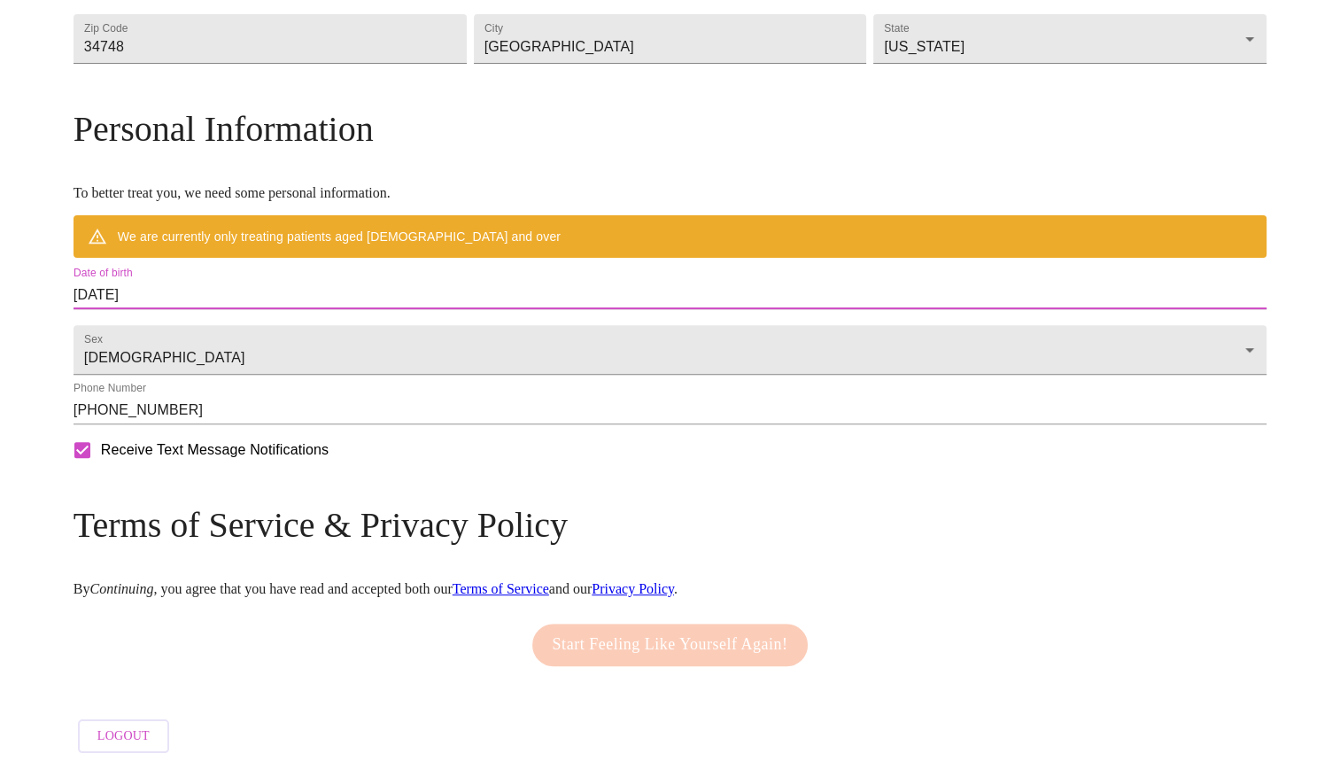
click at [358, 267] on div "Date of birth 08/24/2025" at bounding box center [669, 288] width 1193 height 43
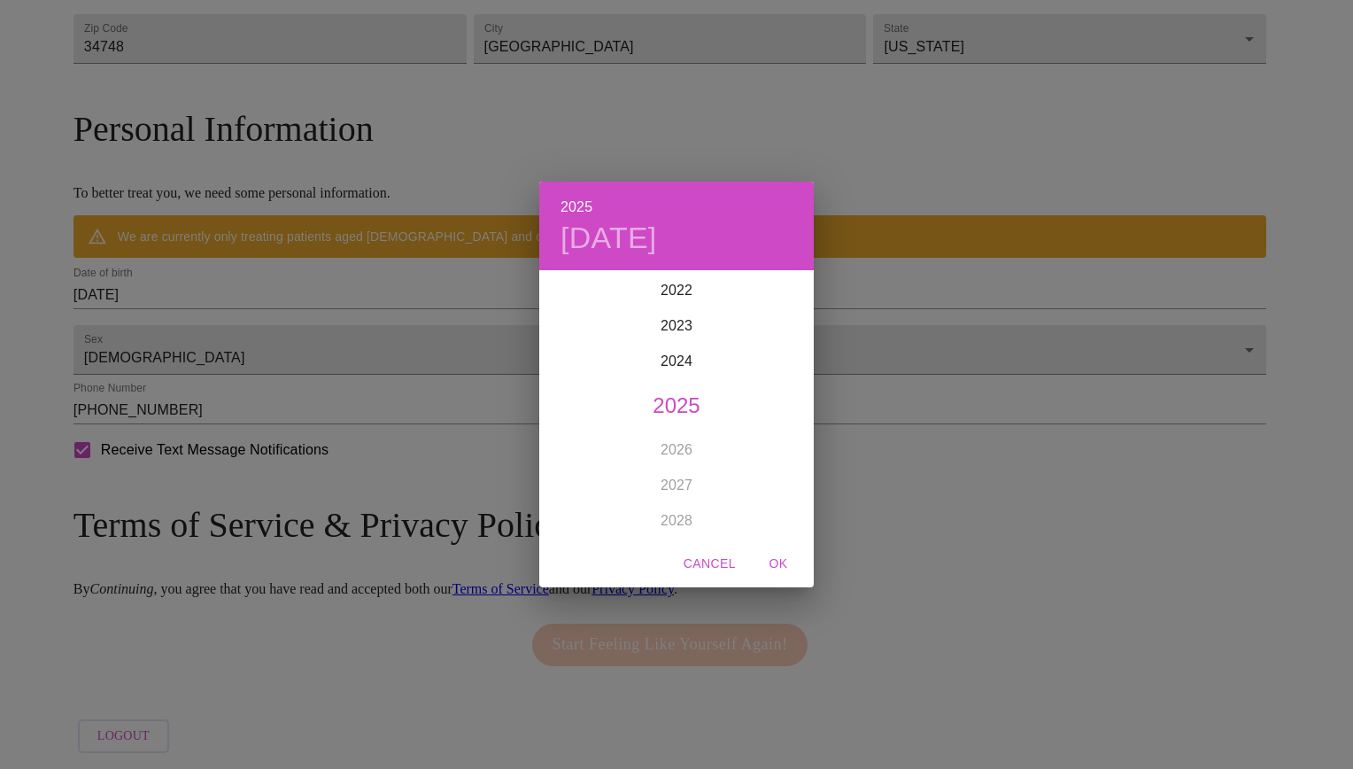
click at [300, 281] on div "2025 Sun, Aug 24 1899 1900 1901 1902 1903 1904 1905 1906 1907 1908 1909 1910 19…" at bounding box center [676, 384] width 1353 height 769
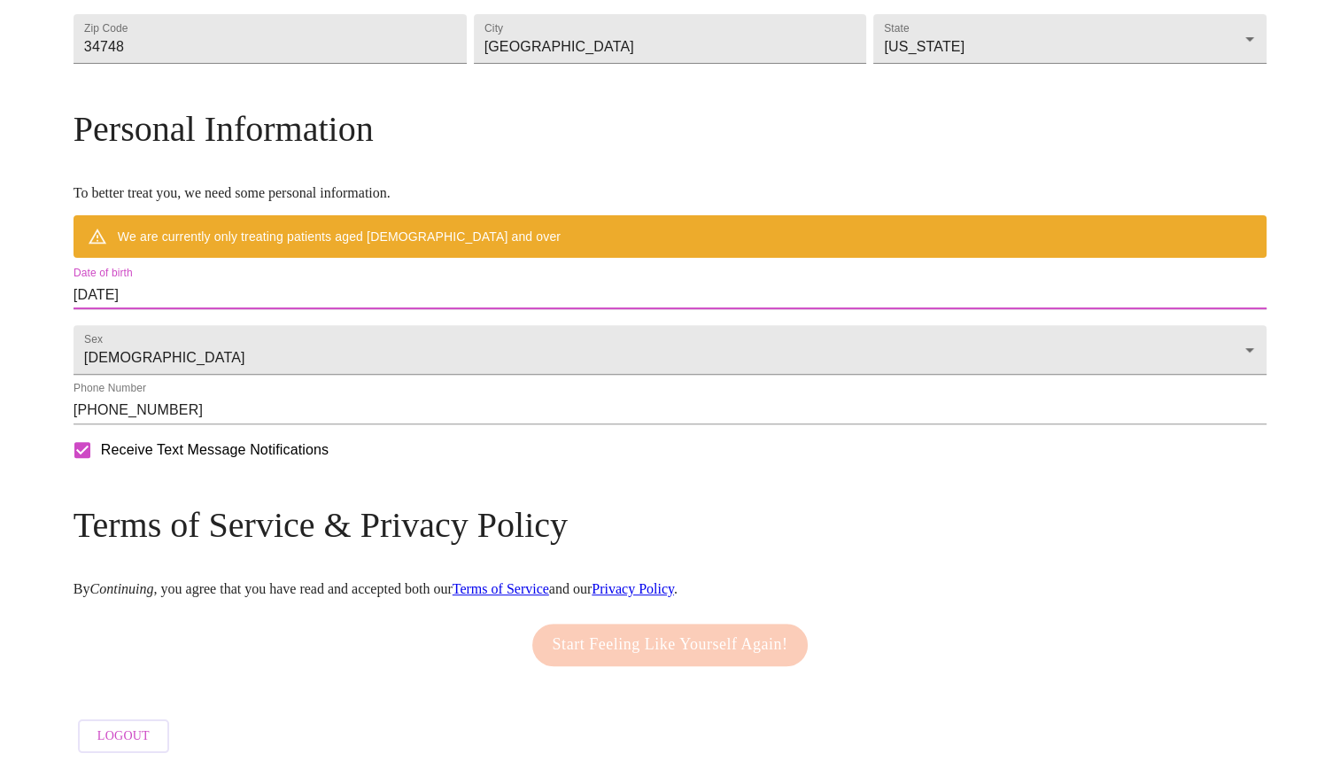
click at [269, 290] on input "08/24/2025" at bounding box center [669, 295] width 1193 height 28
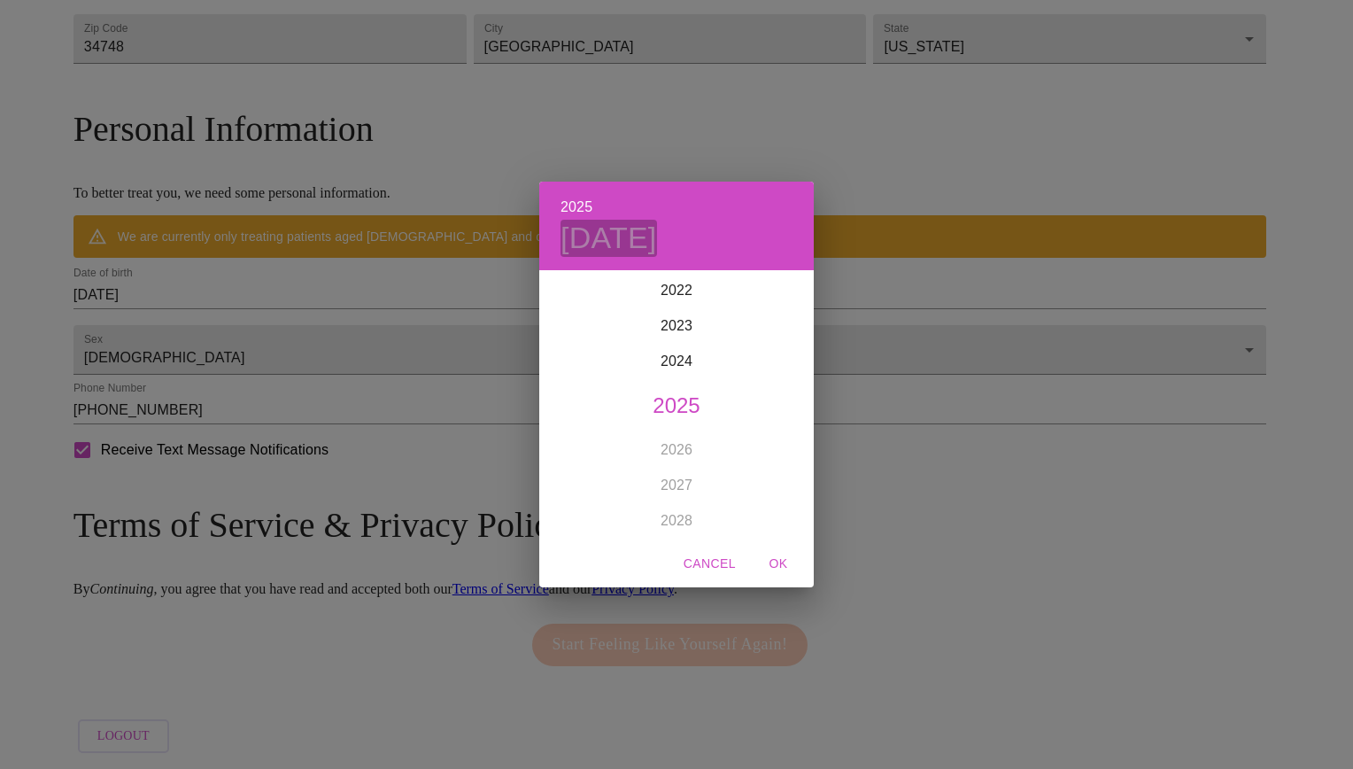
click at [599, 237] on h4 "Sun, Aug 24" at bounding box center [608, 238] width 97 height 37
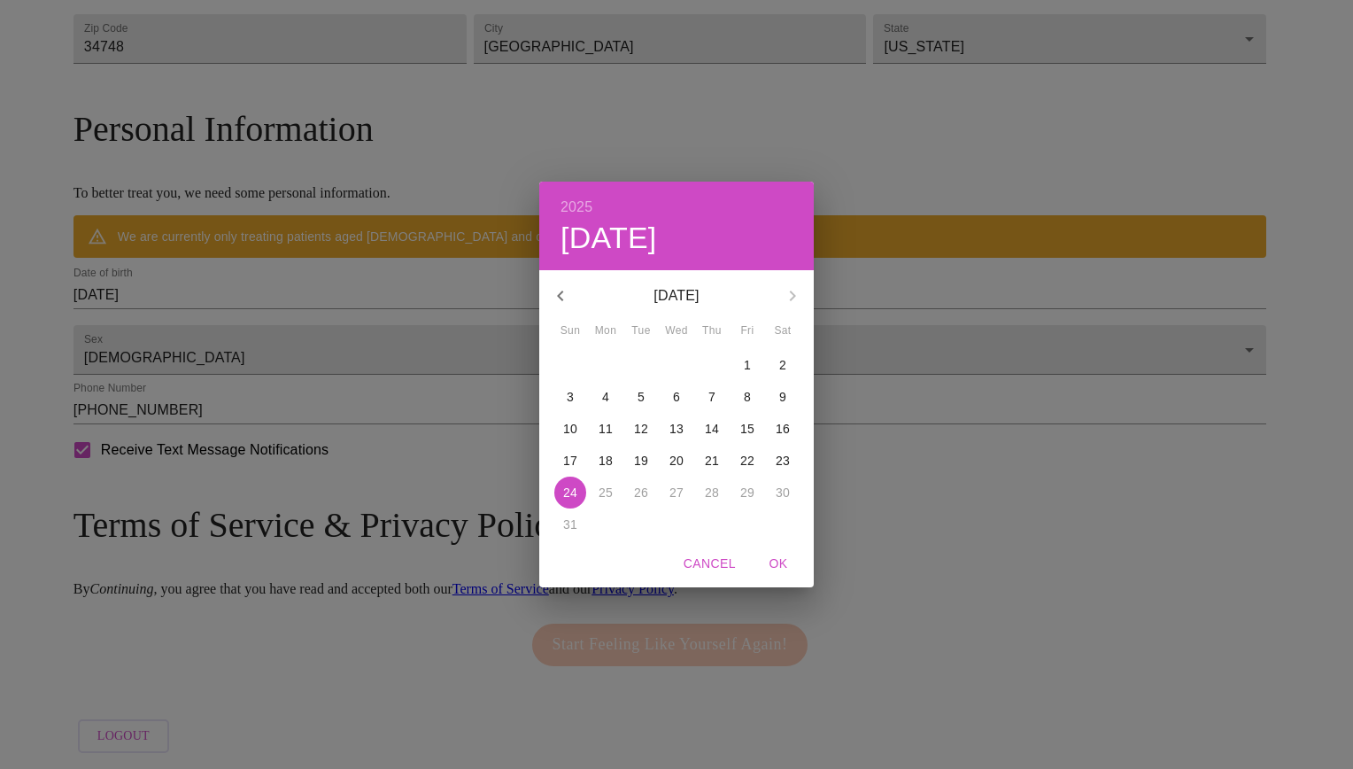
click at [717, 295] on p "August 2025" at bounding box center [676, 295] width 189 height 21
click at [568, 290] on icon "button" at bounding box center [560, 295] width 21 height 21
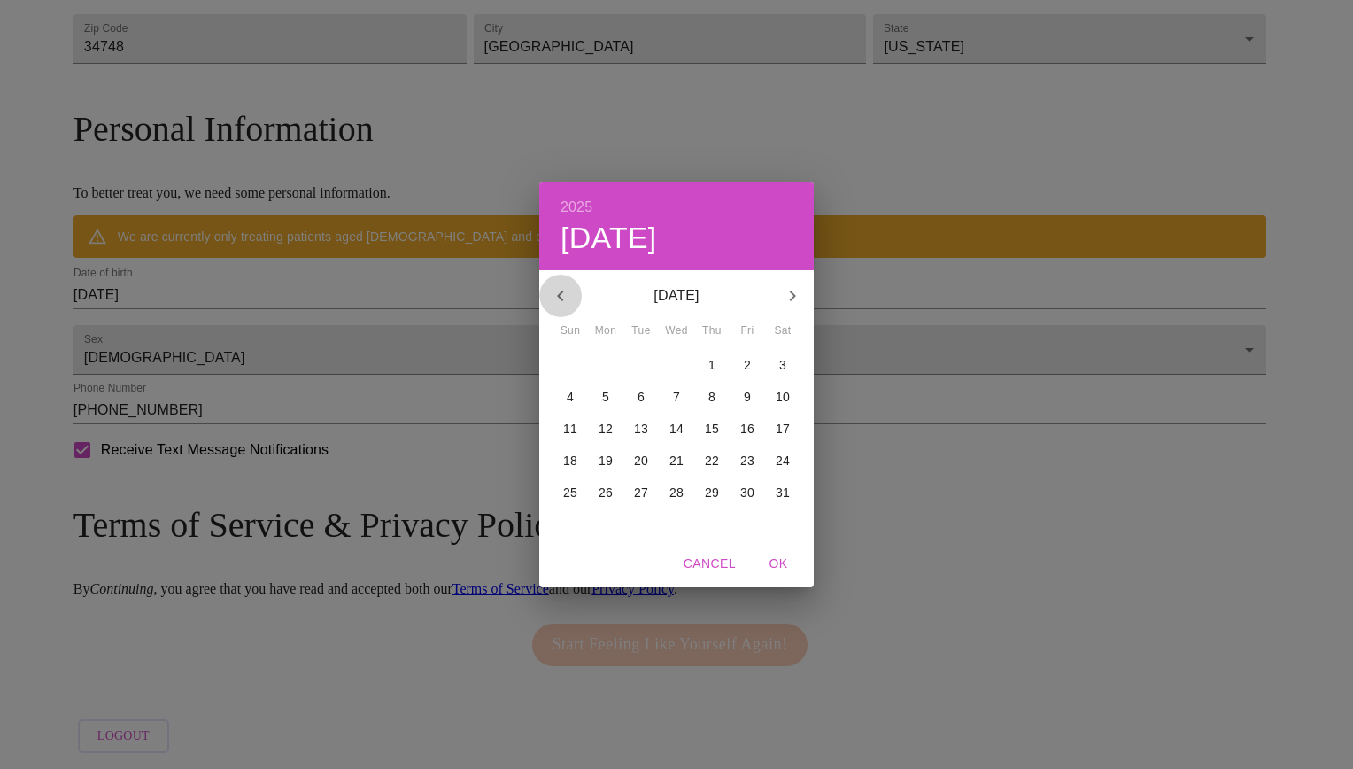
click at [568, 290] on icon "button" at bounding box center [560, 295] width 21 height 21
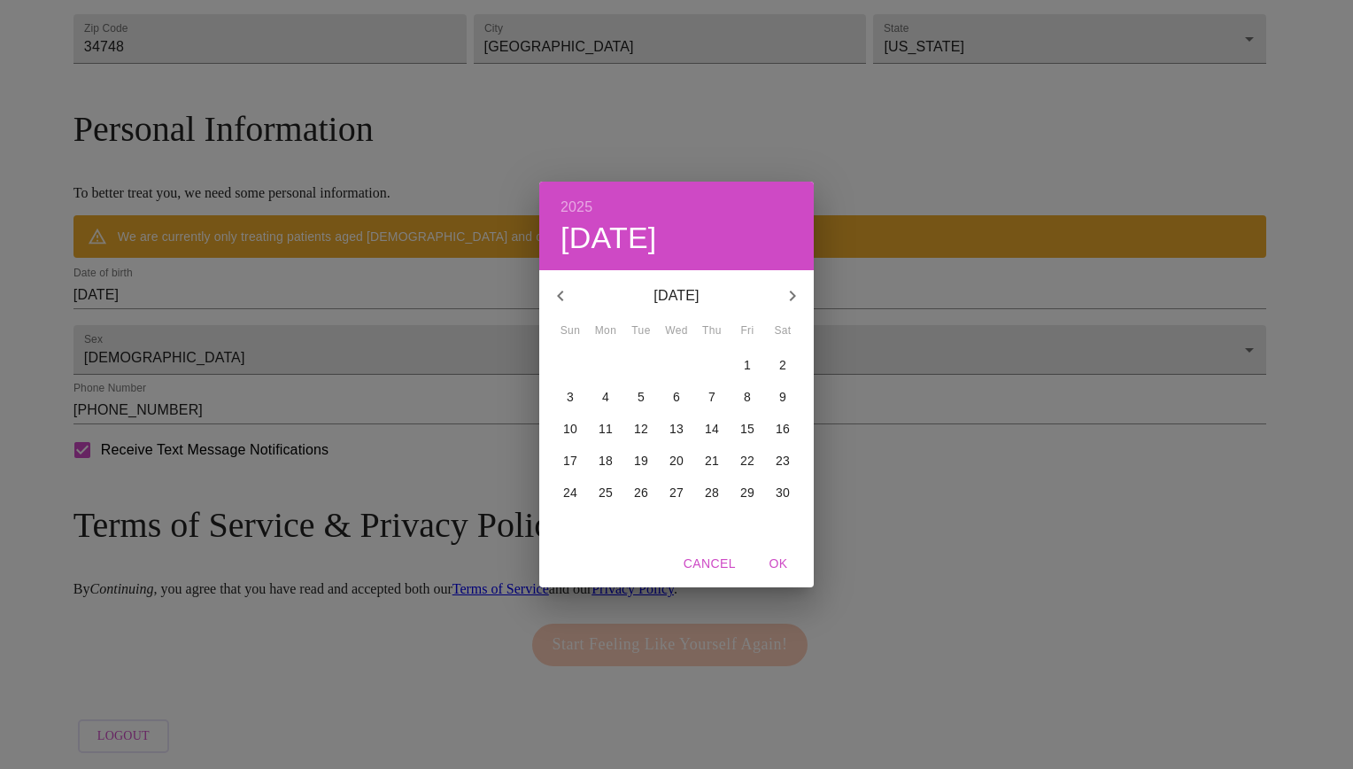
click at [568, 290] on icon "button" at bounding box center [560, 295] width 21 height 21
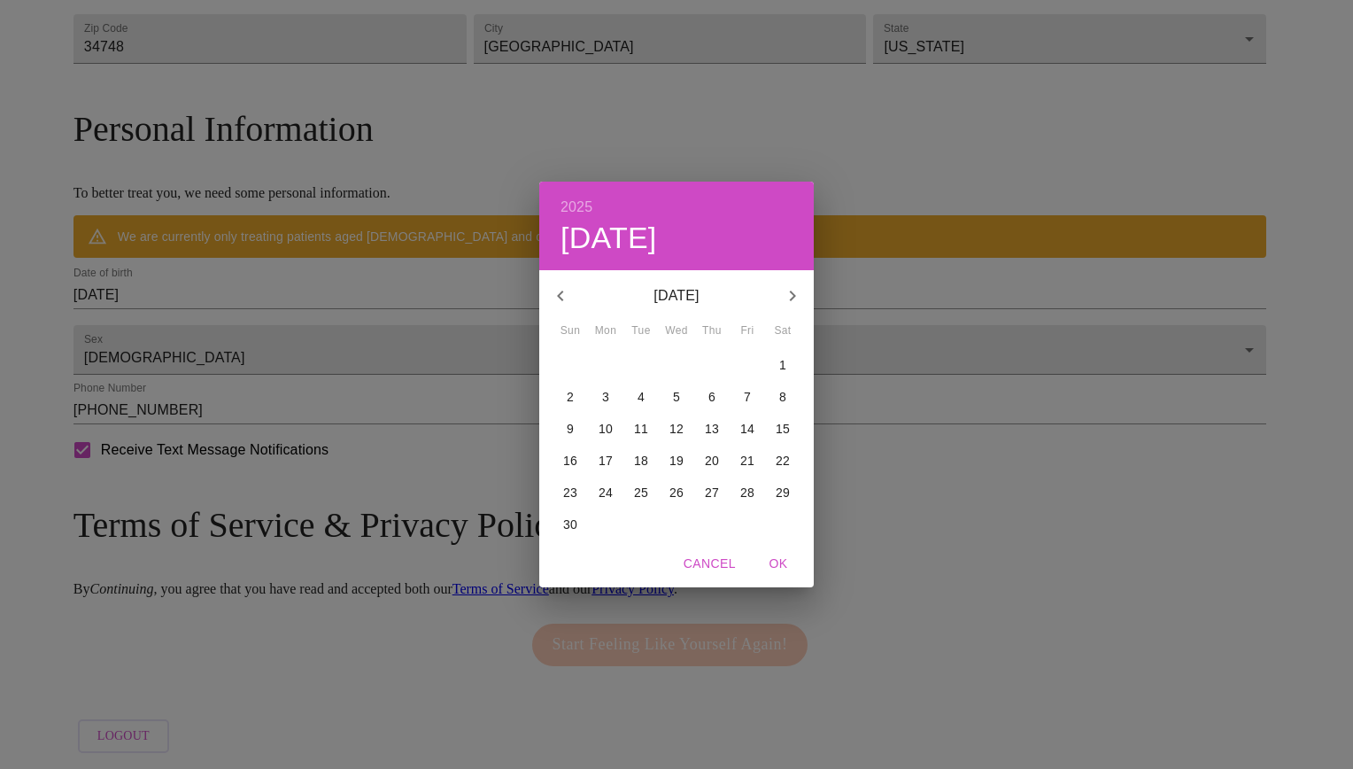
click at [568, 290] on icon "button" at bounding box center [560, 295] width 21 height 21
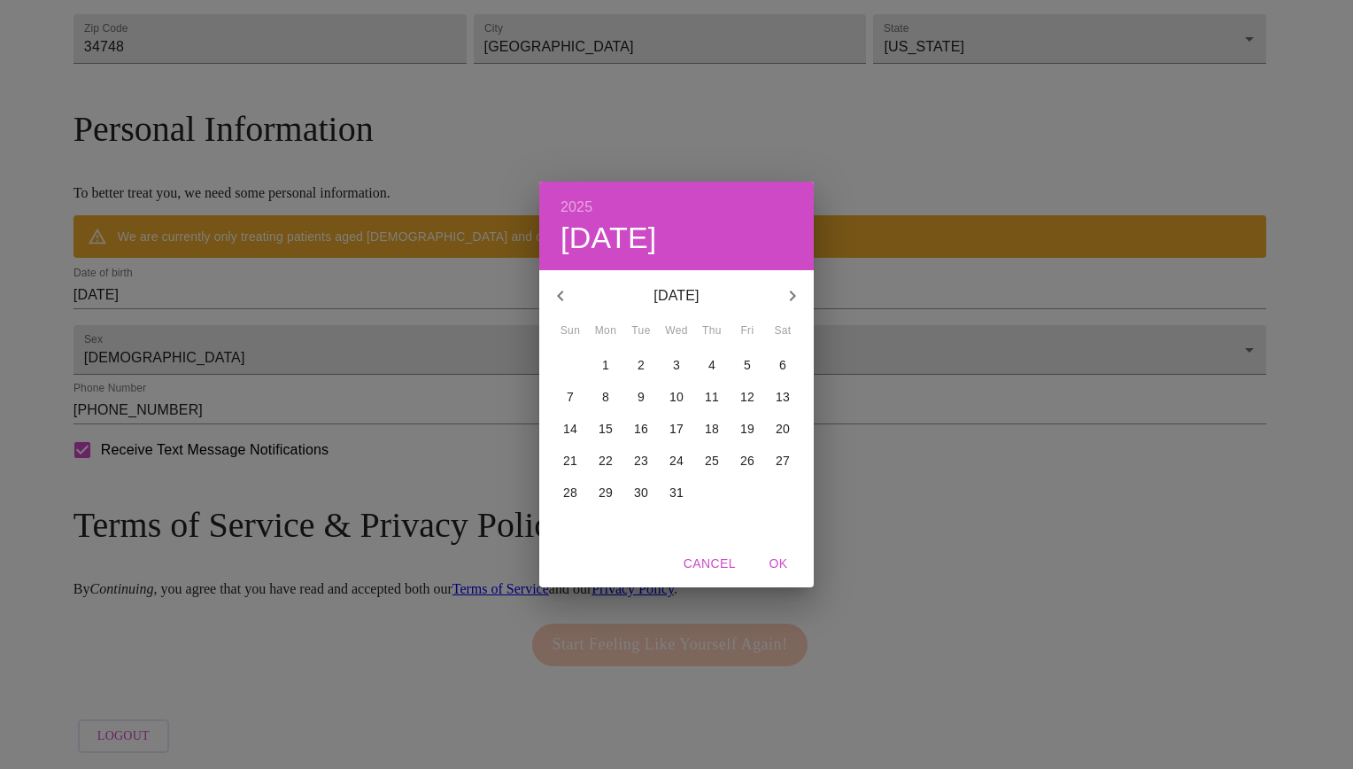
click at [568, 290] on icon "button" at bounding box center [560, 295] width 21 height 21
click at [568, 288] on icon "button" at bounding box center [560, 295] width 21 height 21
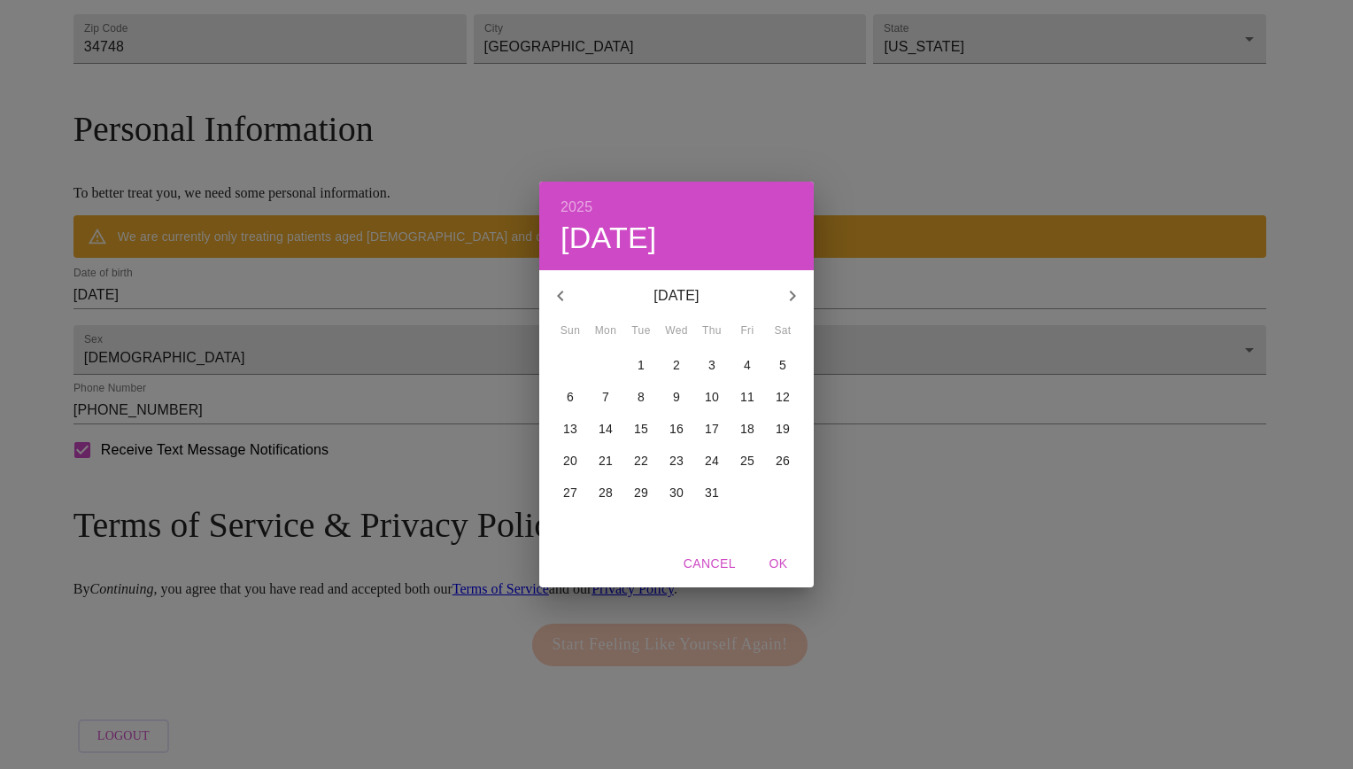
click at [568, 288] on icon "button" at bounding box center [560, 295] width 21 height 21
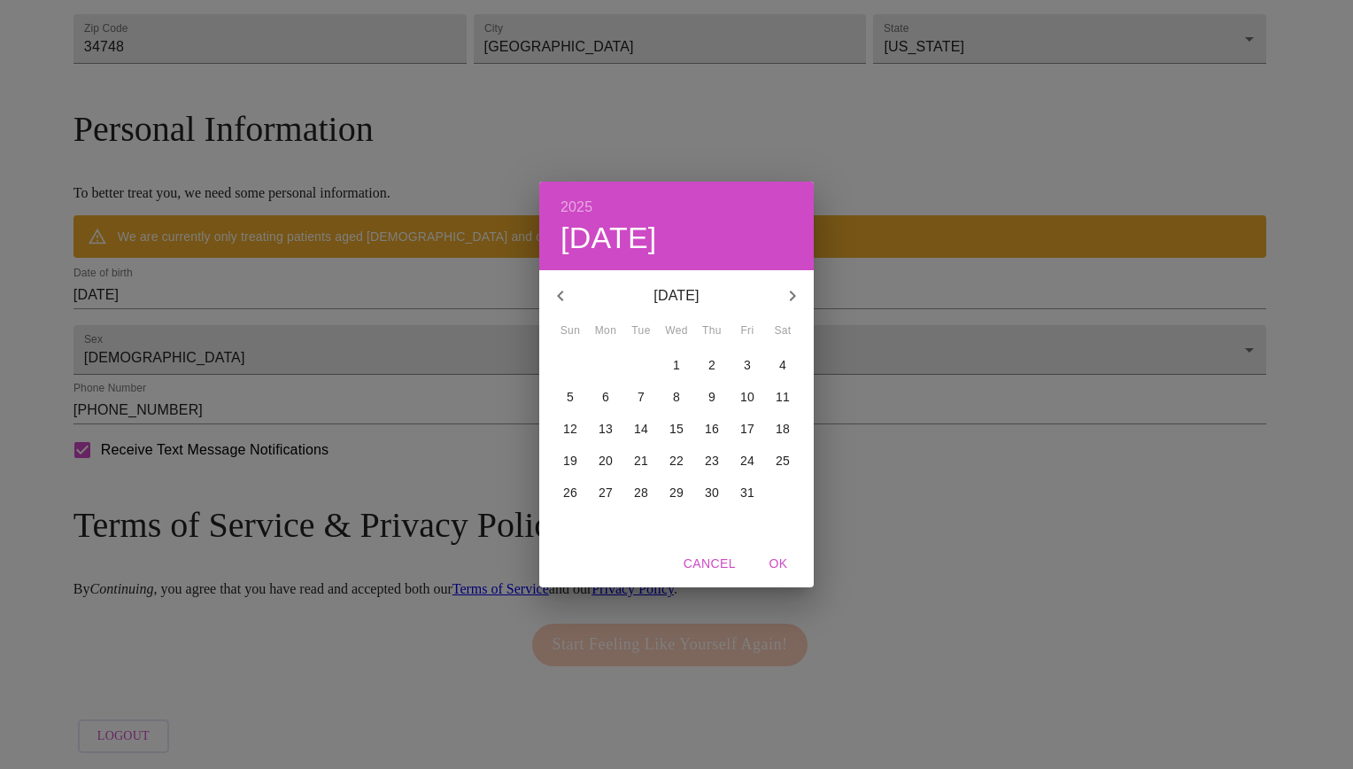
click at [568, 288] on icon "button" at bounding box center [560, 295] width 21 height 21
click at [568, 286] on icon "button" at bounding box center [560, 295] width 21 height 21
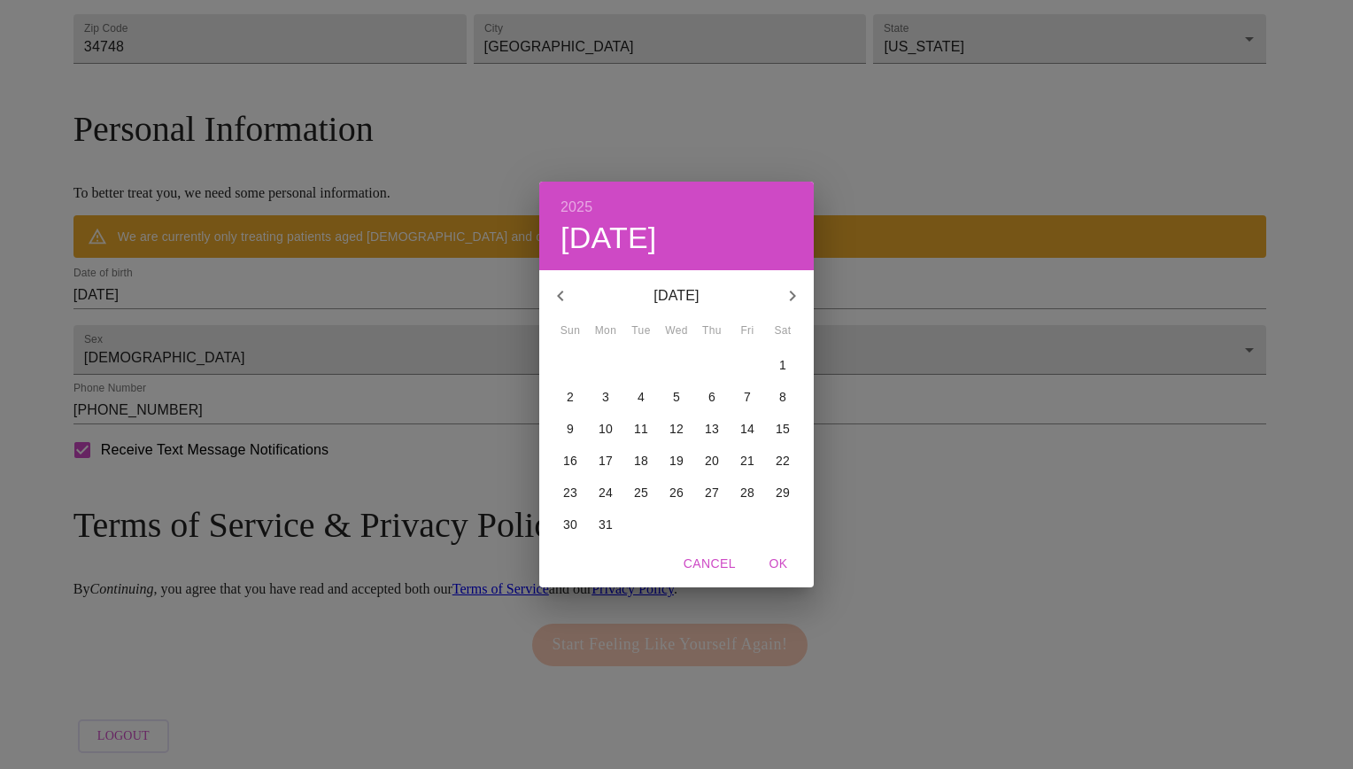
click at [568, 286] on icon "button" at bounding box center [560, 295] width 21 height 21
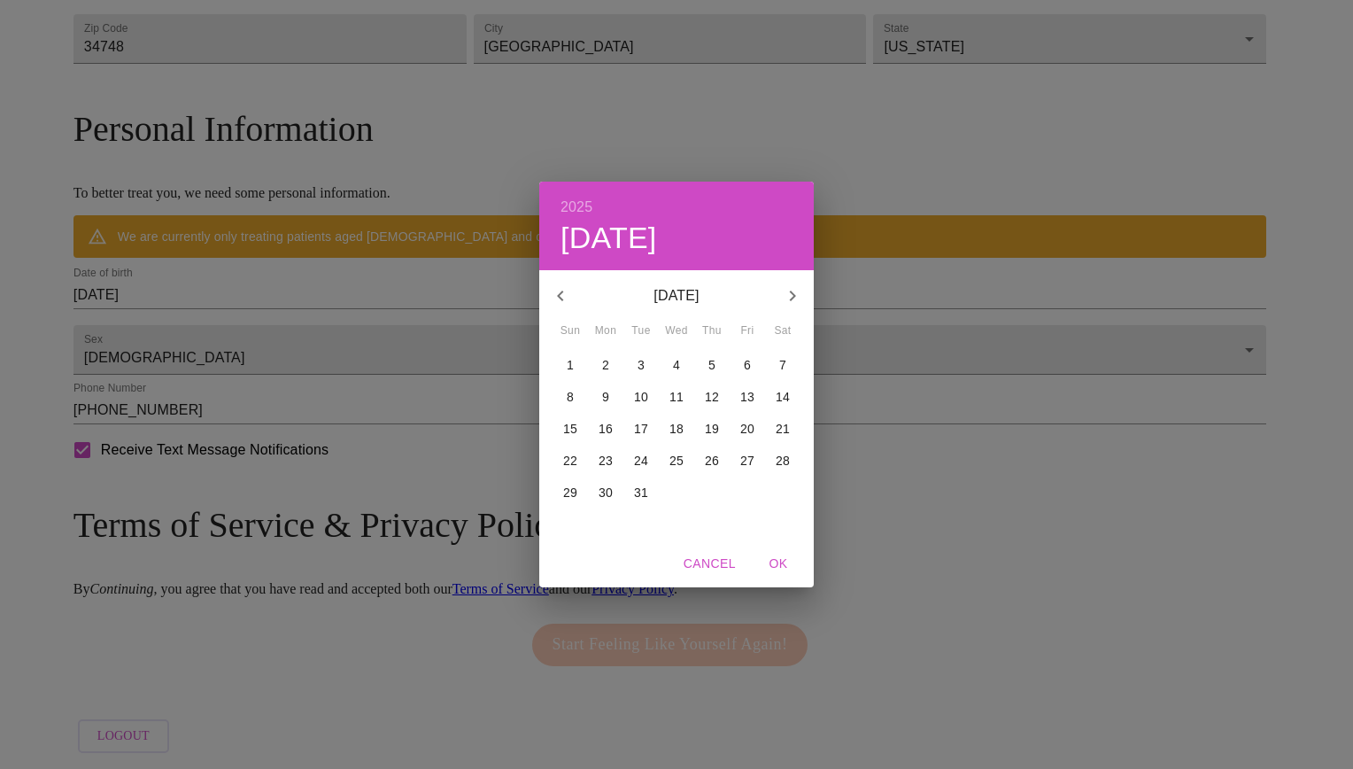
click at [568, 286] on icon "button" at bounding box center [560, 295] width 21 height 21
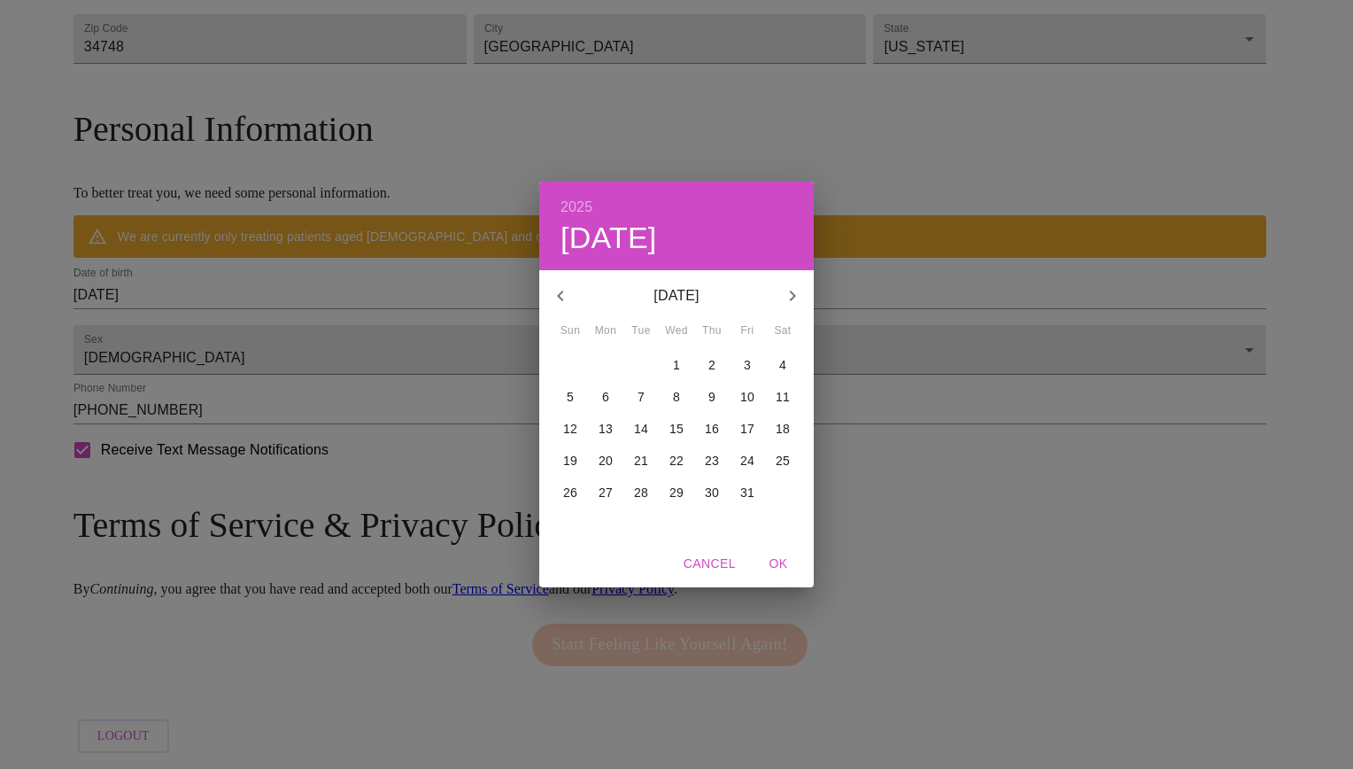
click at [568, 286] on icon "button" at bounding box center [560, 295] width 21 height 21
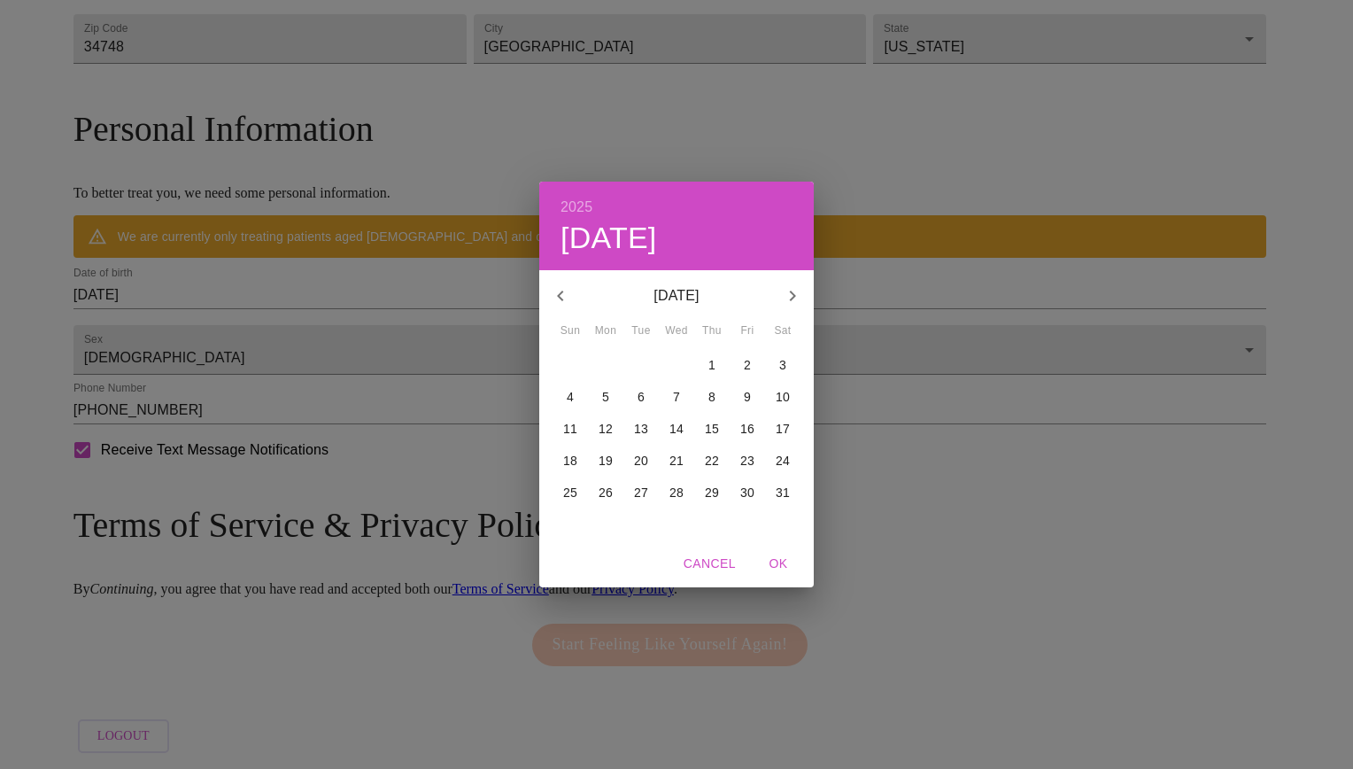
click at [568, 286] on icon "button" at bounding box center [560, 295] width 21 height 21
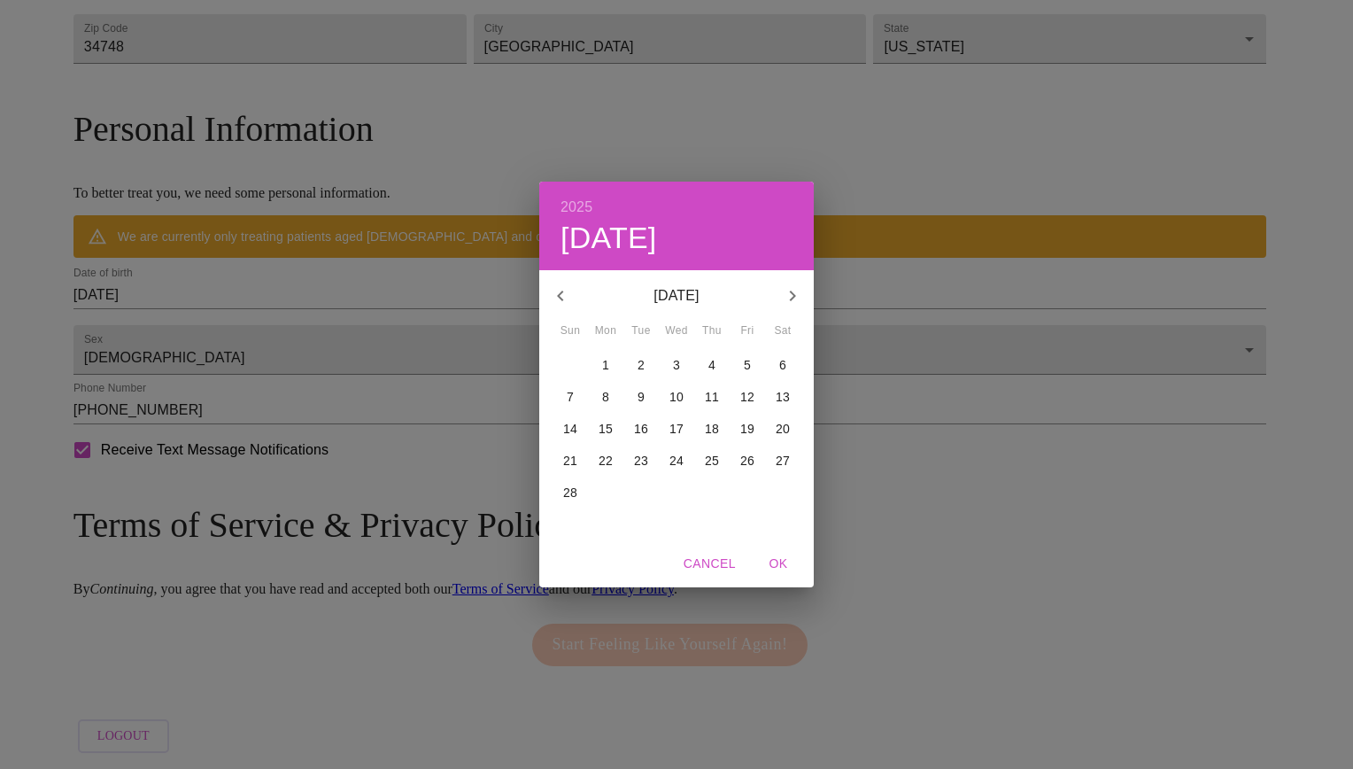
click at [568, 286] on icon "button" at bounding box center [560, 295] width 21 height 21
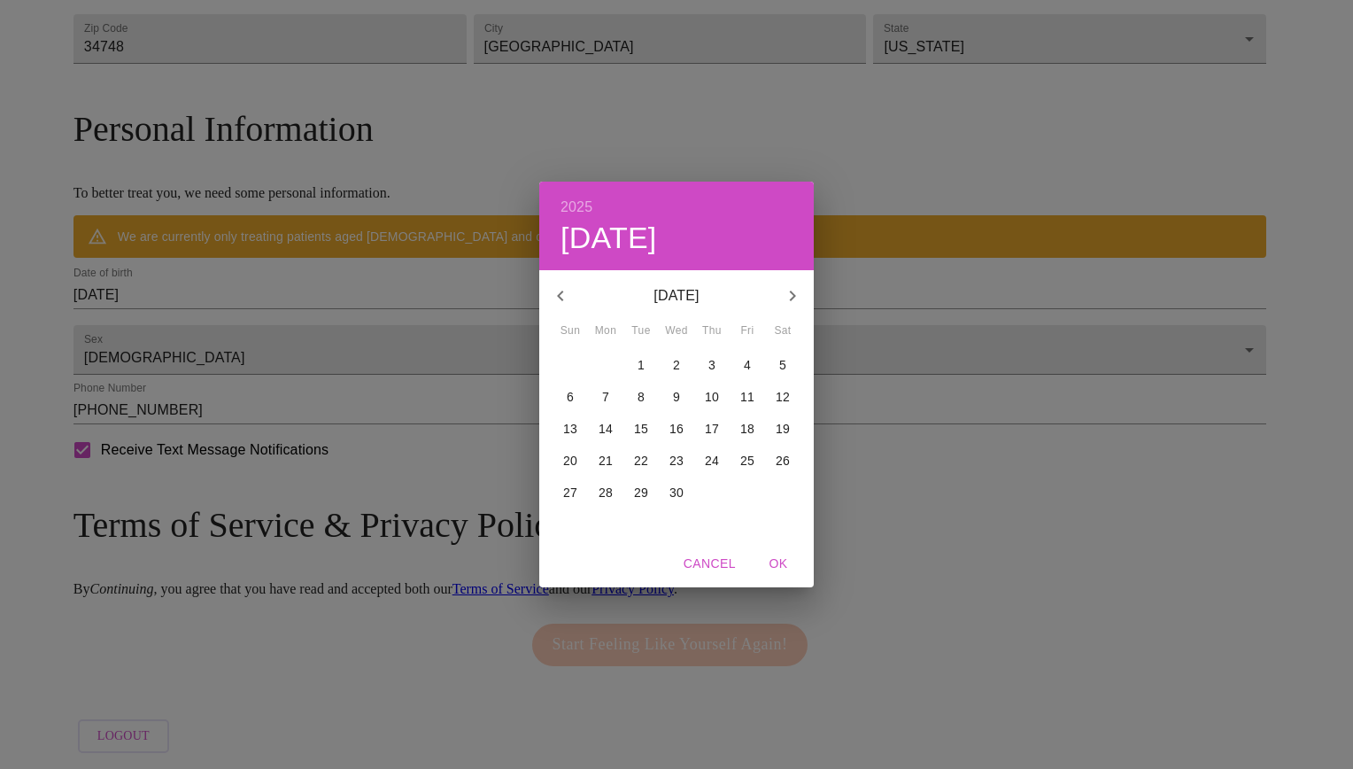
click at [568, 286] on icon "button" at bounding box center [560, 295] width 21 height 21
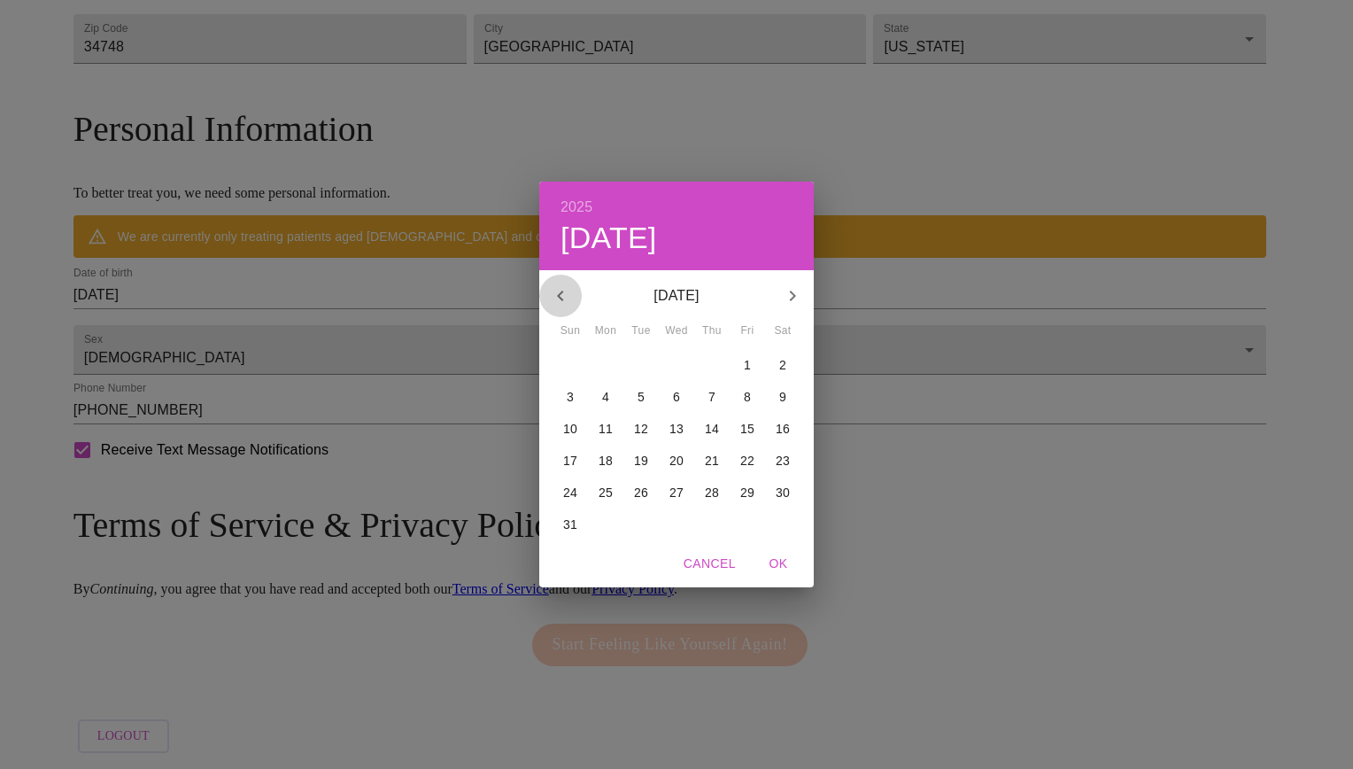
click at [568, 286] on icon "button" at bounding box center [560, 295] width 21 height 21
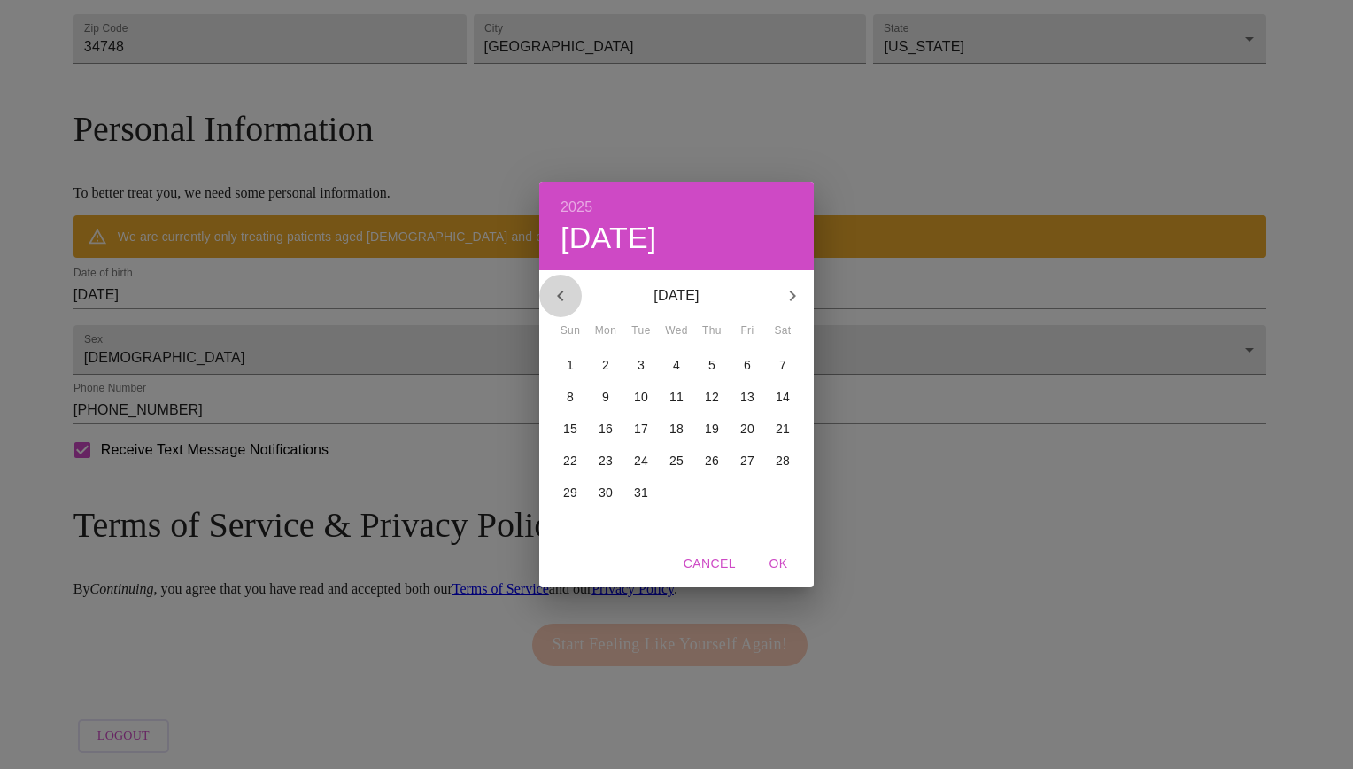
click at [568, 286] on icon "button" at bounding box center [560, 295] width 21 height 21
click at [567, 287] on icon "button" at bounding box center [560, 295] width 21 height 21
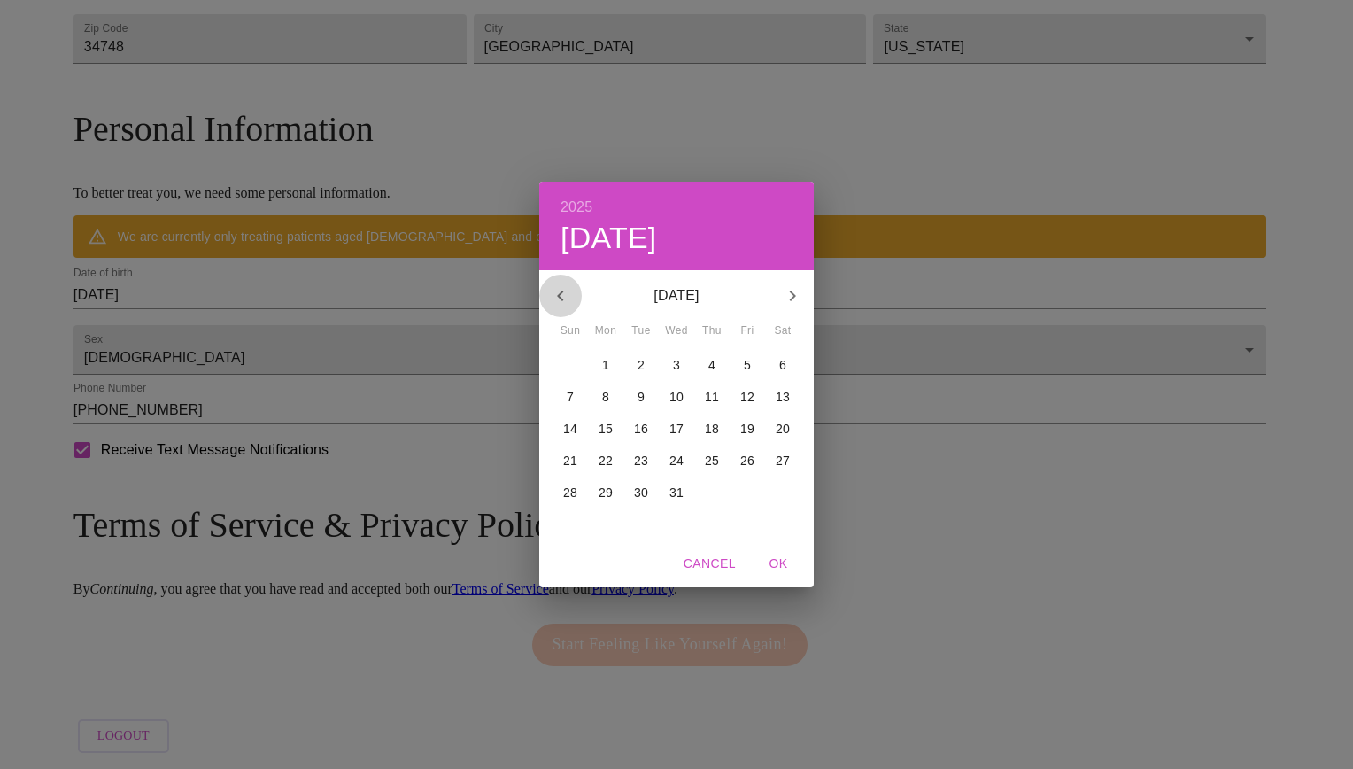
click at [567, 287] on icon "button" at bounding box center [560, 295] width 21 height 21
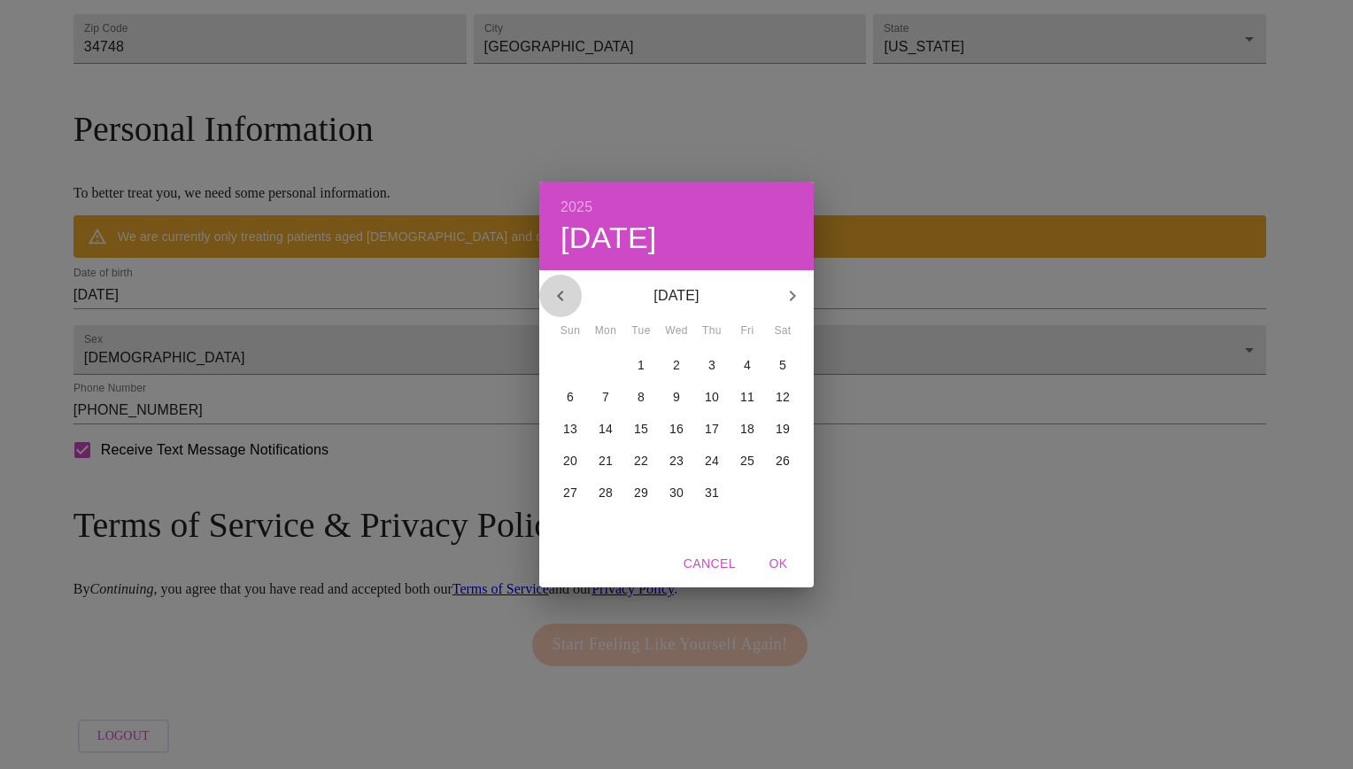
click at [567, 287] on icon "button" at bounding box center [560, 295] width 21 height 21
click at [551, 292] on icon "button" at bounding box center [560, 295] width 21 height 21
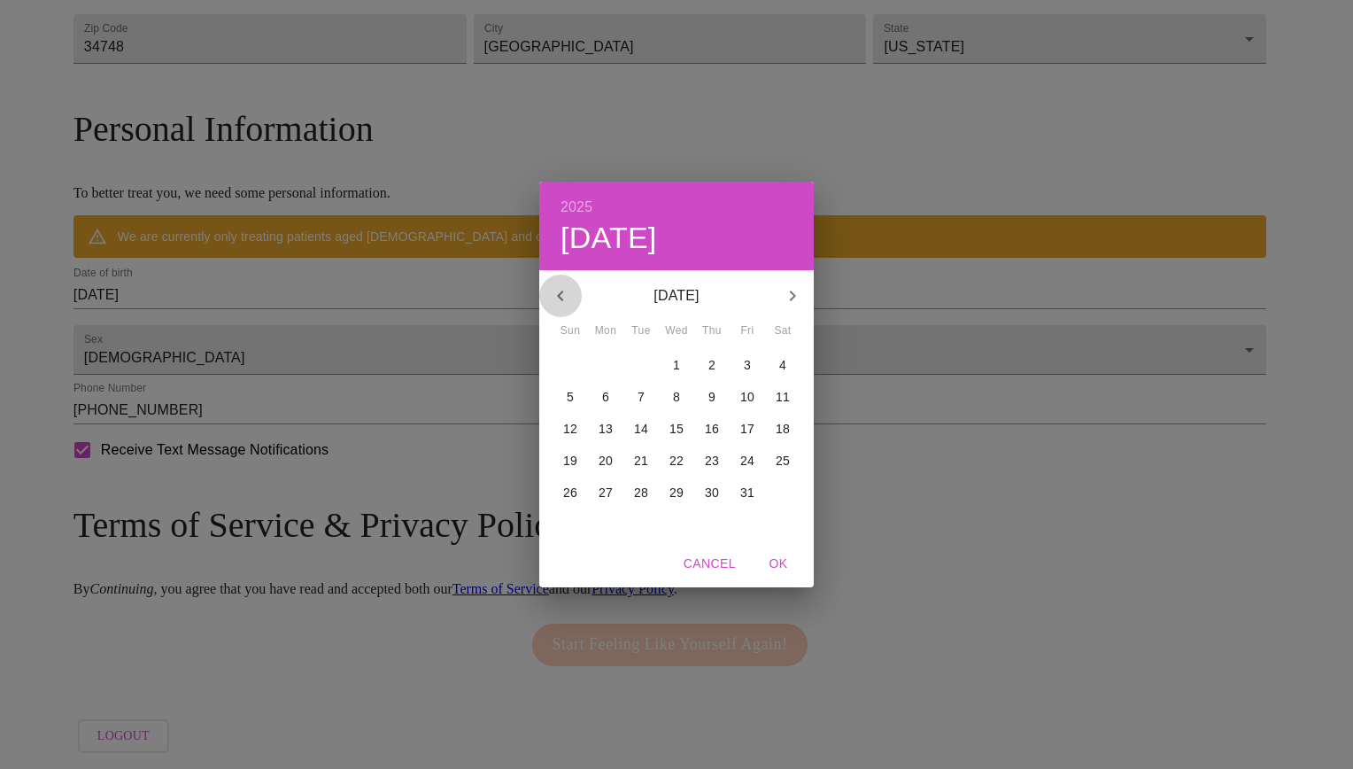
click at [551, 292] on icon "button" at bounding box center [560, 295] width 21 height 21
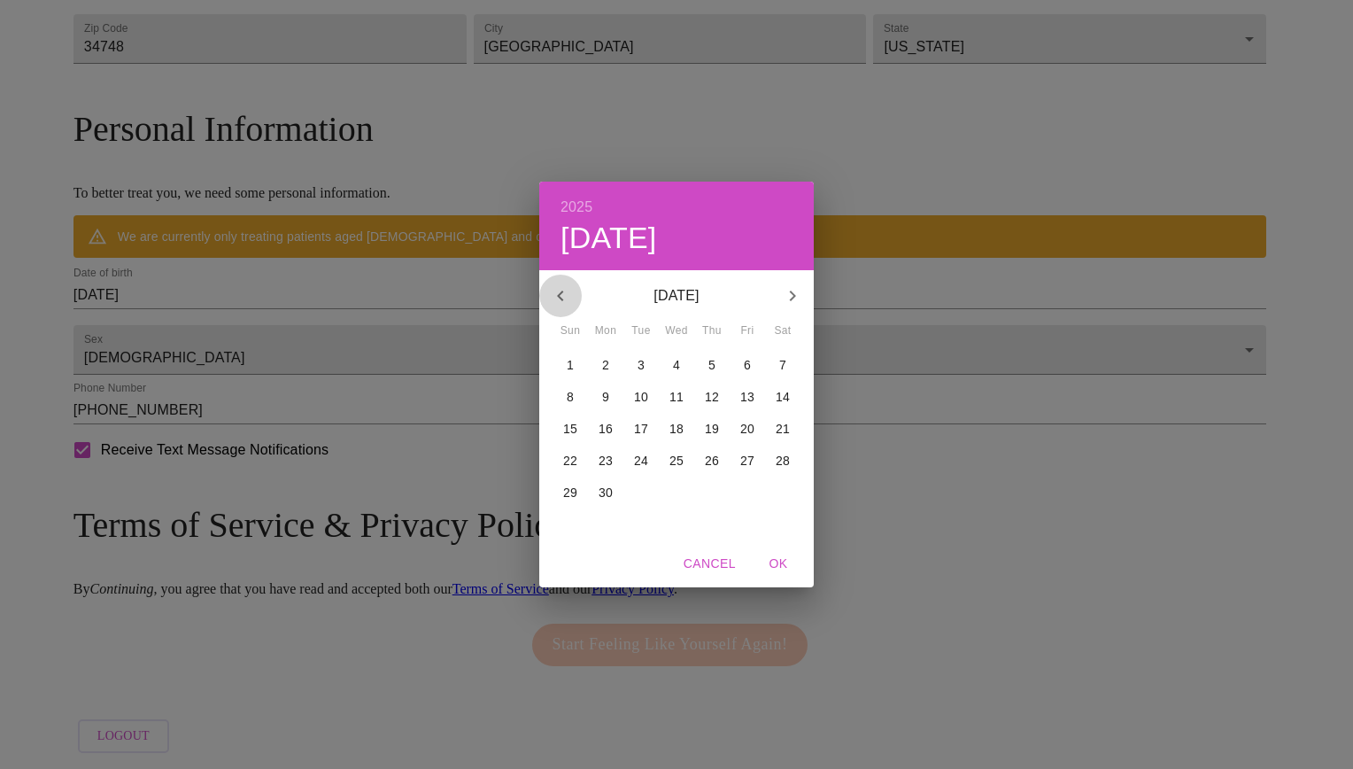
click at [551, 292] on icon "button" at bounding box center [560, 295] width 21 height 21
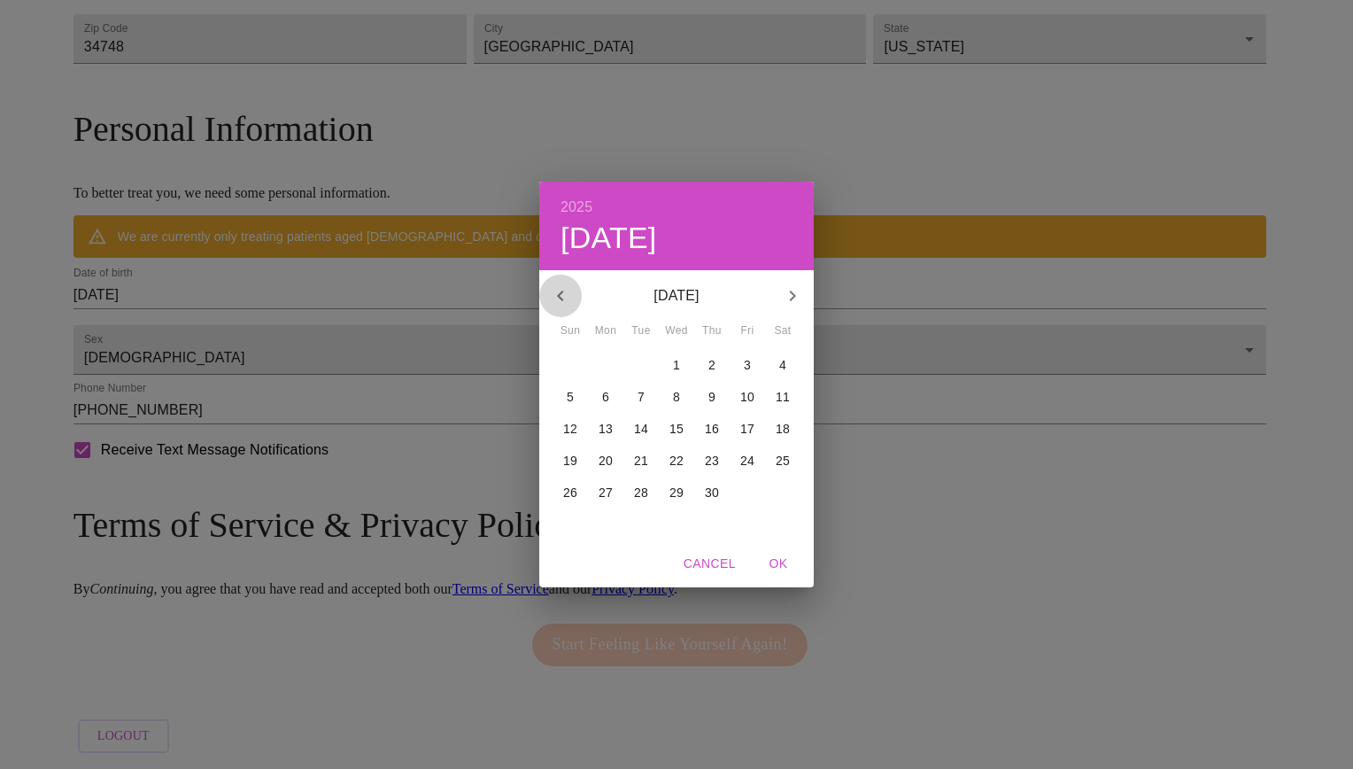
click at [551, 292] on icon "button" at bounding box center [560, 295] width 21 height 21
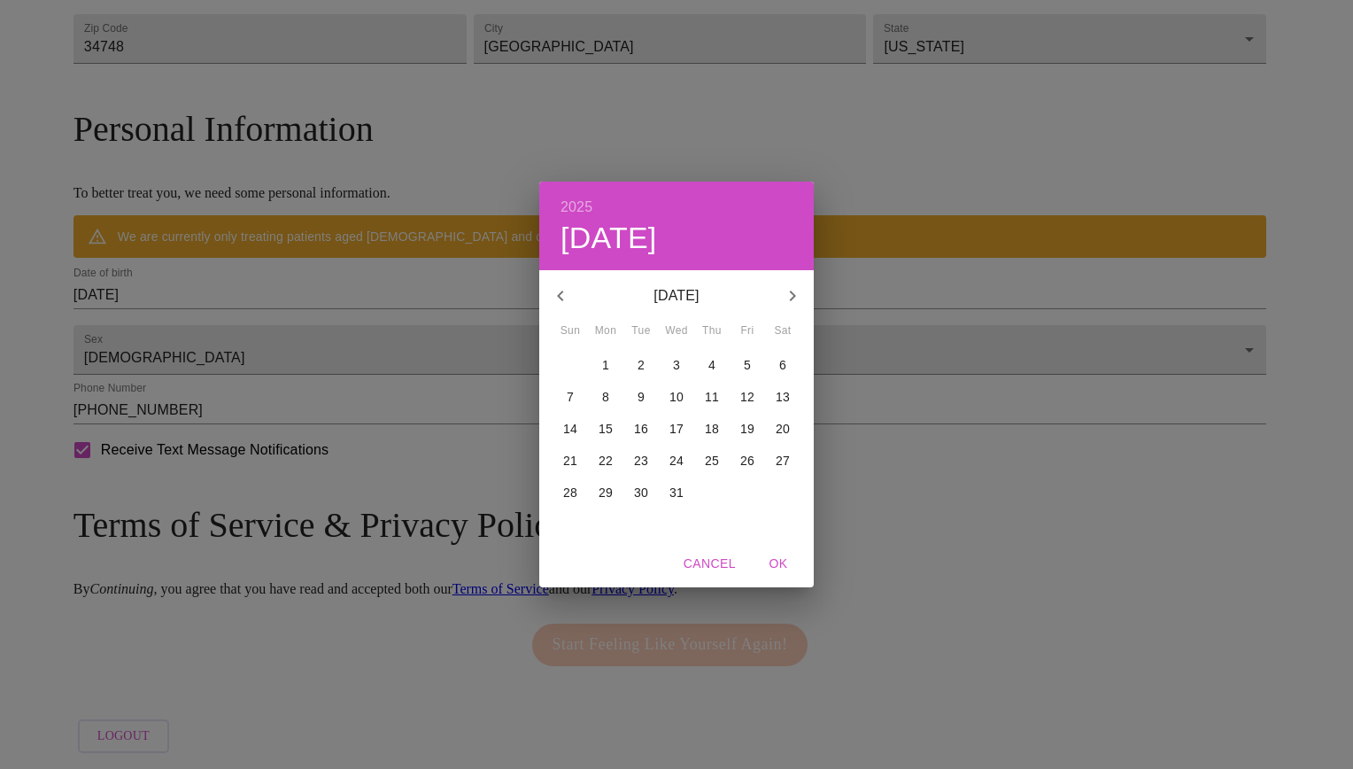
click at [551, 292] on icon "button" at bounding box center [560, 295] width 21 height 21
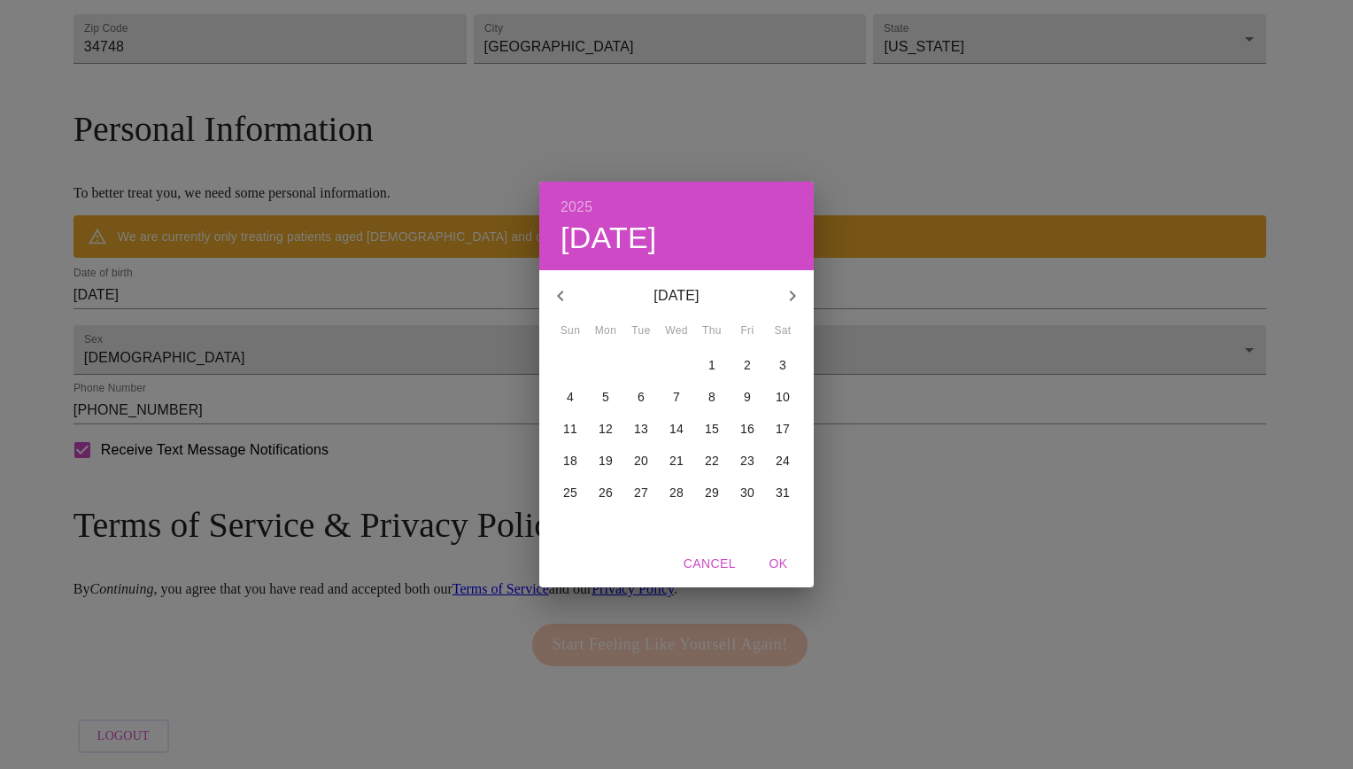
click at [551, 292] on icon "button" at bounding box center [560, 295] width 21 height 21
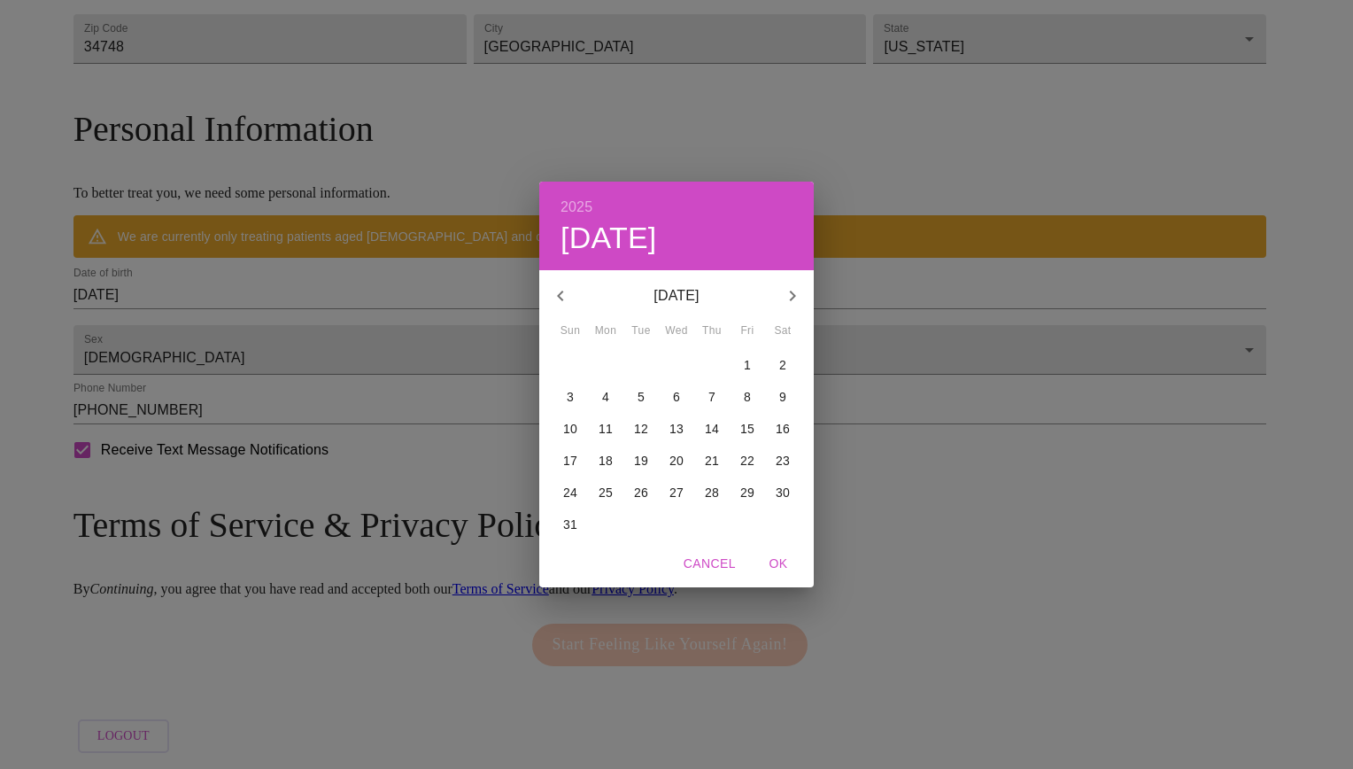
click at [551, 292] on icon "button" at bounding box center [560, 295] width 21 height 21
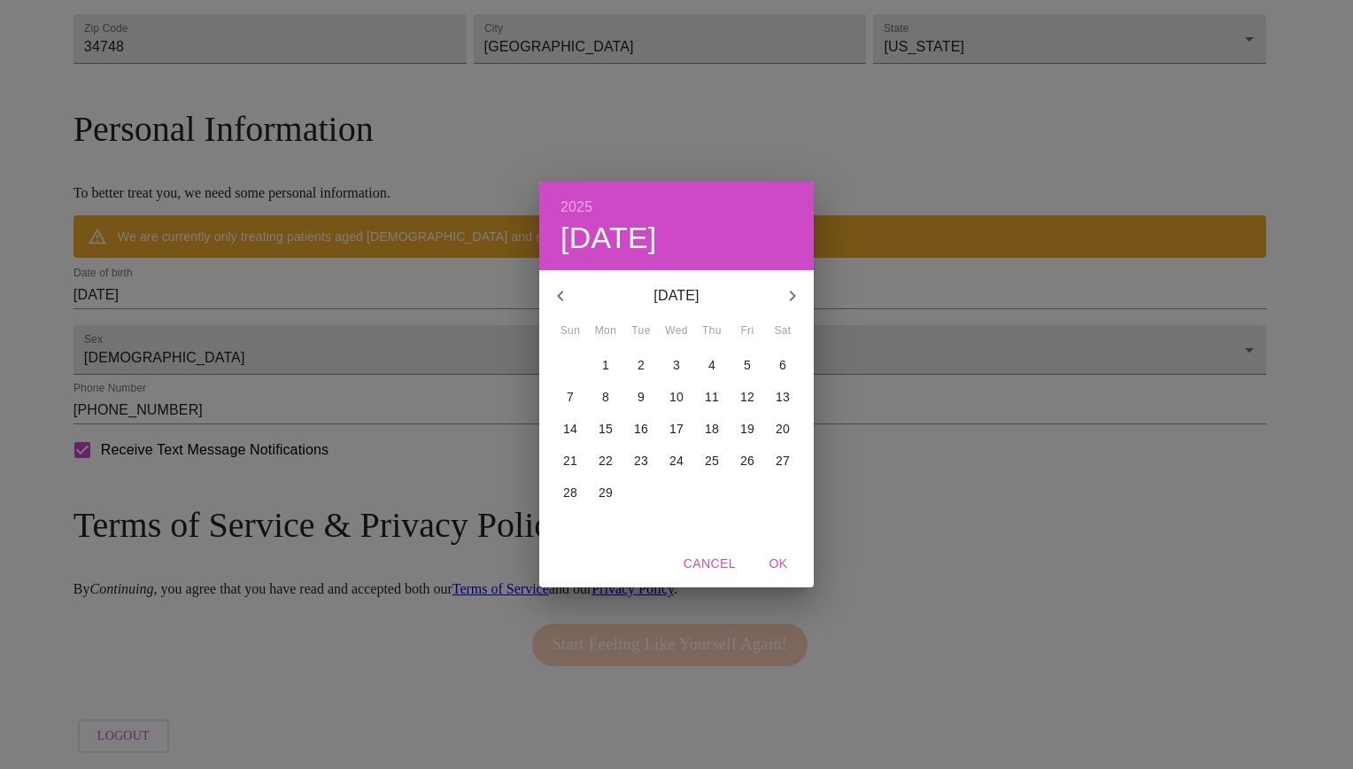
click at [551, 292] on icon "button" at bounding box center [560, 295] width 21 height 21
drag, startPoint x: 551, startPoint y: 292, endPoint x: 383, endPoint y: 271, distance: 169.6
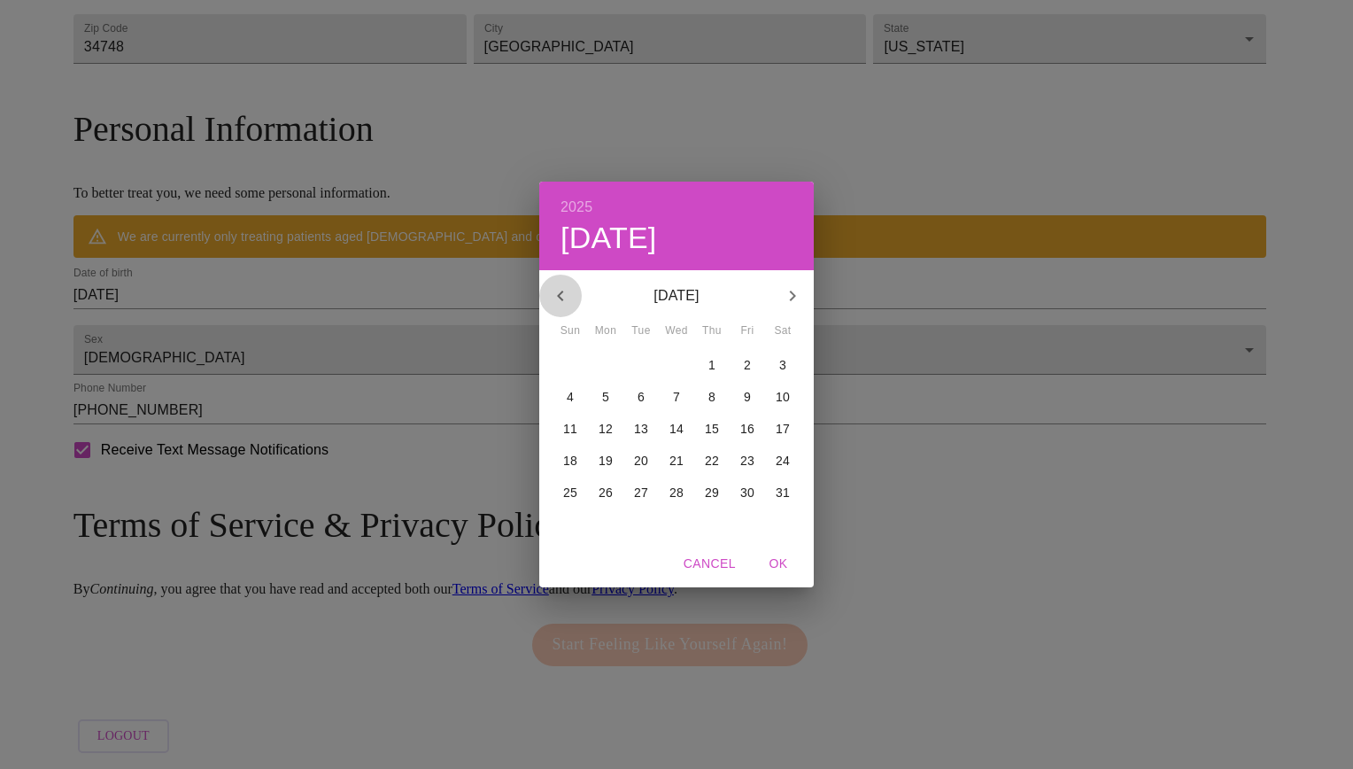
click at [542, 293] on button "button" at bounding box center [560, 295] width 43 height 43
click at [367, 278] on div "2025 Sun, Aug 24 September 2015 Sun Mon Tue Wed Thu Fri Sat 30 31 1 2 3 4 5 6 7…" at bounding box center [676, 384] width 1353 height 769
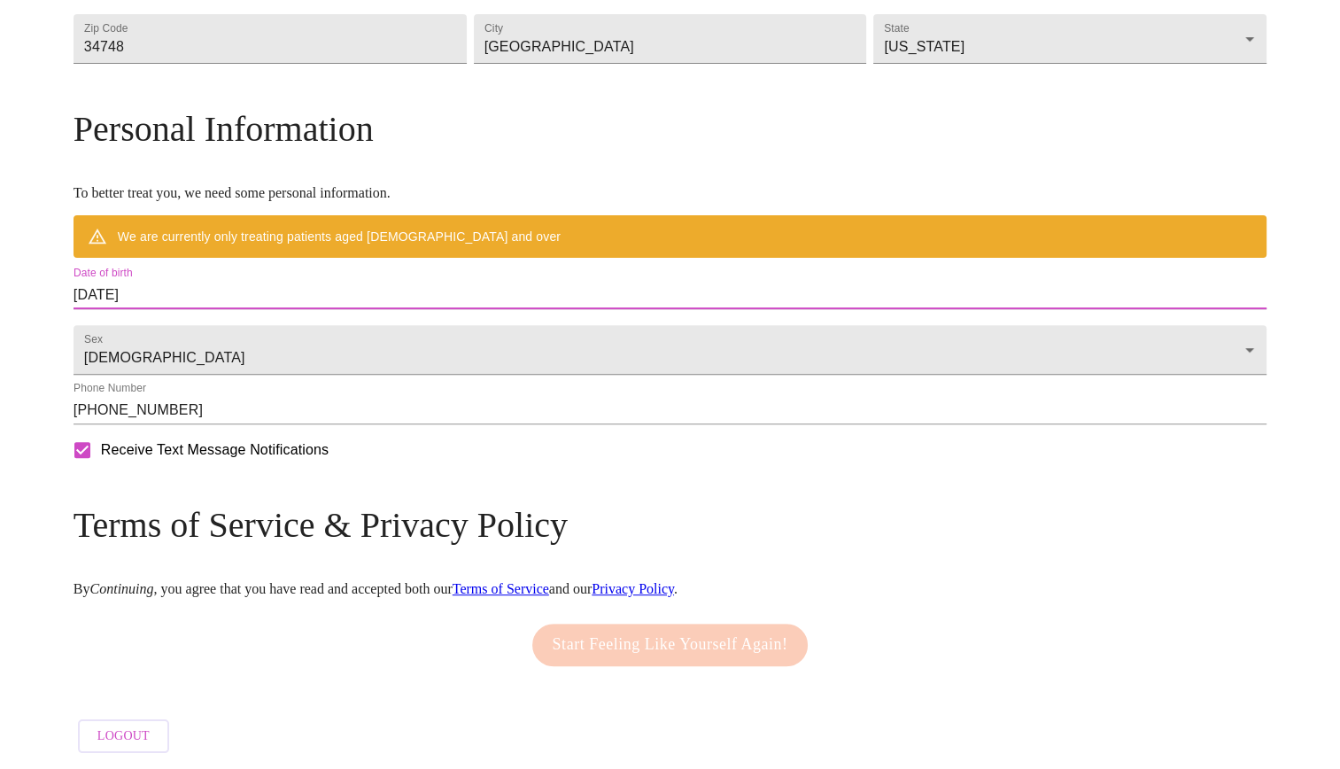
click at [230, 281] on input "08/24/2025" at bounding box center [669, 295] width 1193 height 28
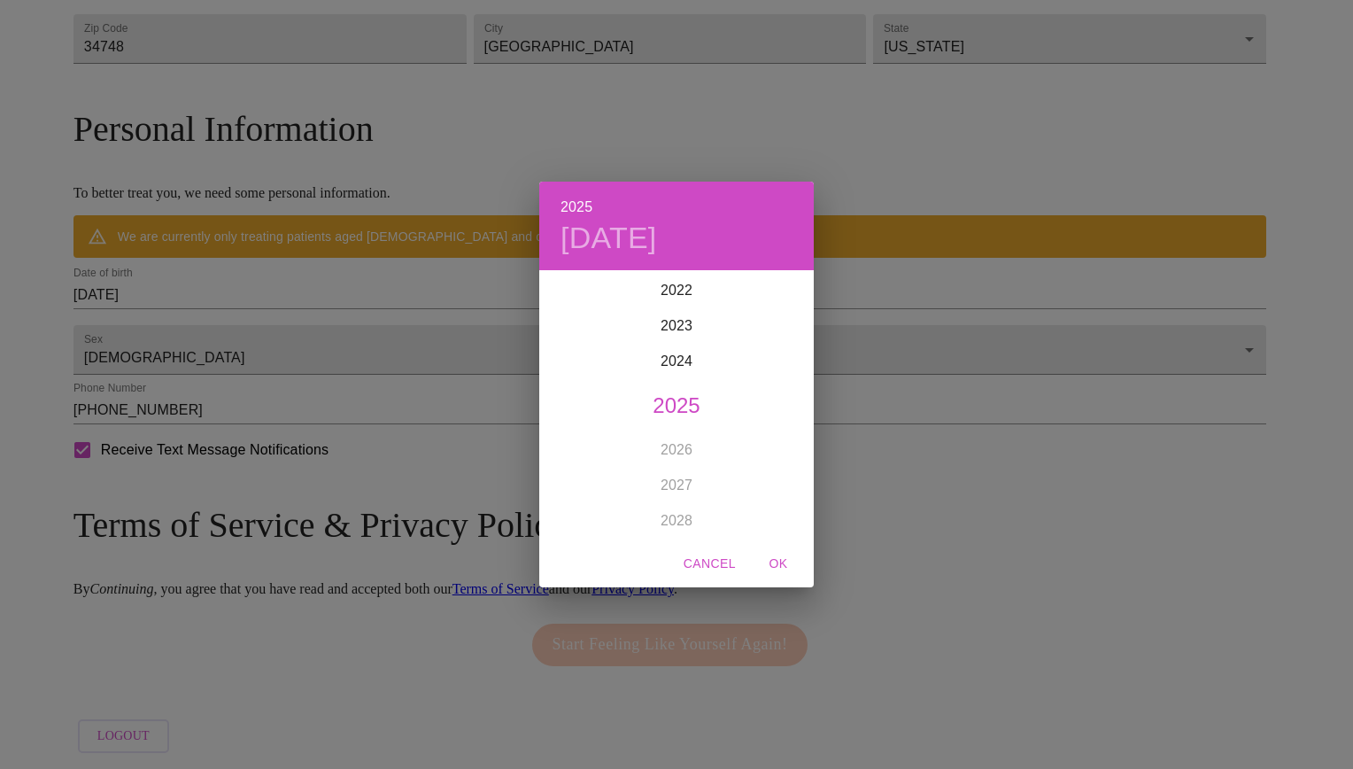
drag, startPoint x: 230, startPoint y: 280, endPoint x: 354, endPoint y: 287, distance: 124.2
click at [352, 290] on div "2025 Sun, Aug 24 1899 1900 1901 1902 1903 1904 1905 1906 1907 1908 1909 1910 19…" at bounding box center [676, 384] width 1353 height 769
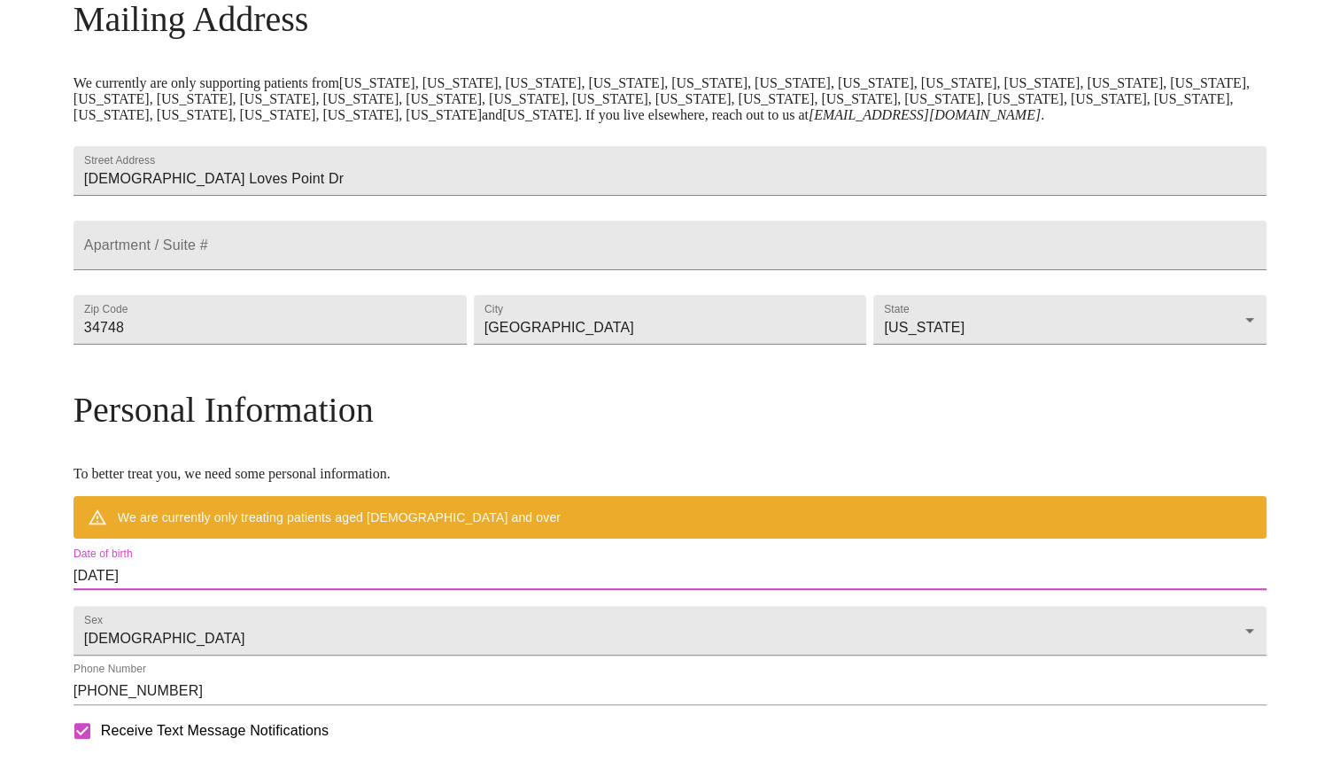
scroll to position [0, 0]
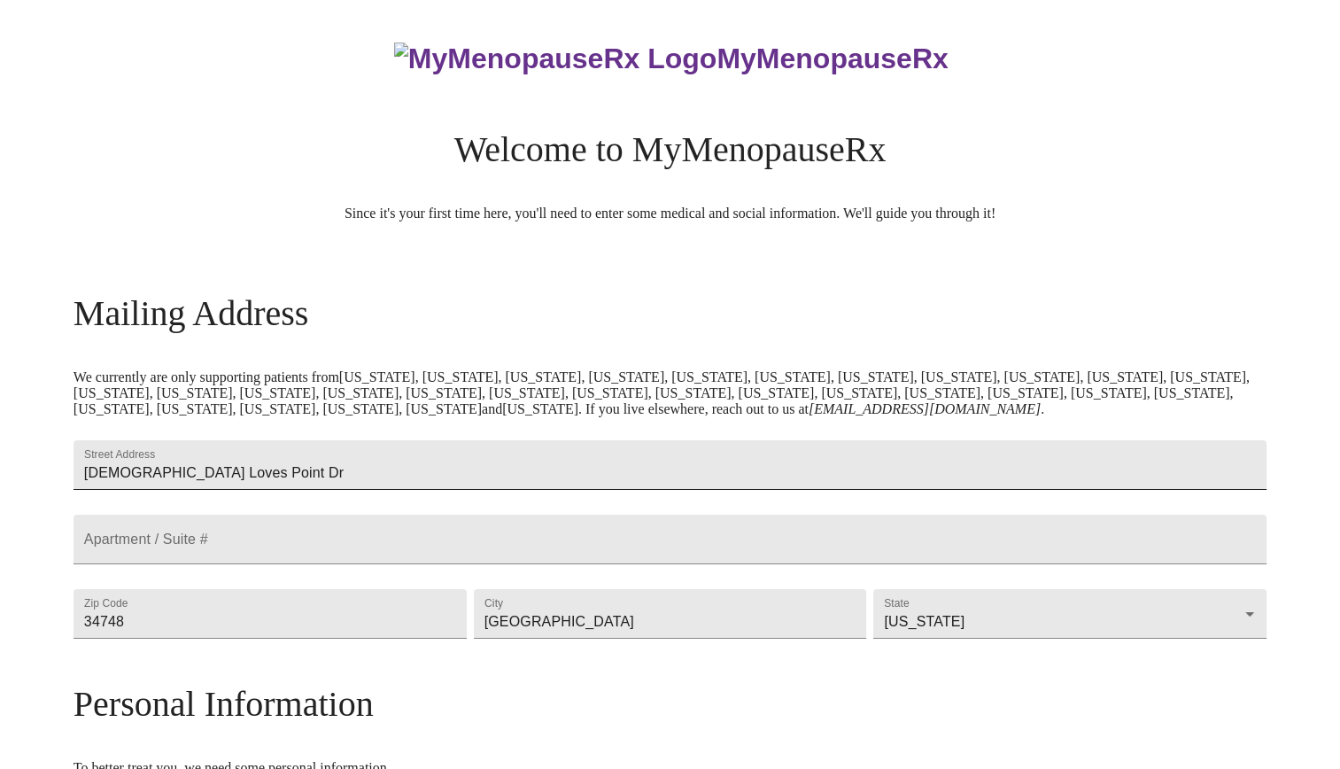
click at [413, 462] on input "1023 Loves Point Dr" at bounding box center [669, 465] width 1193 height 50
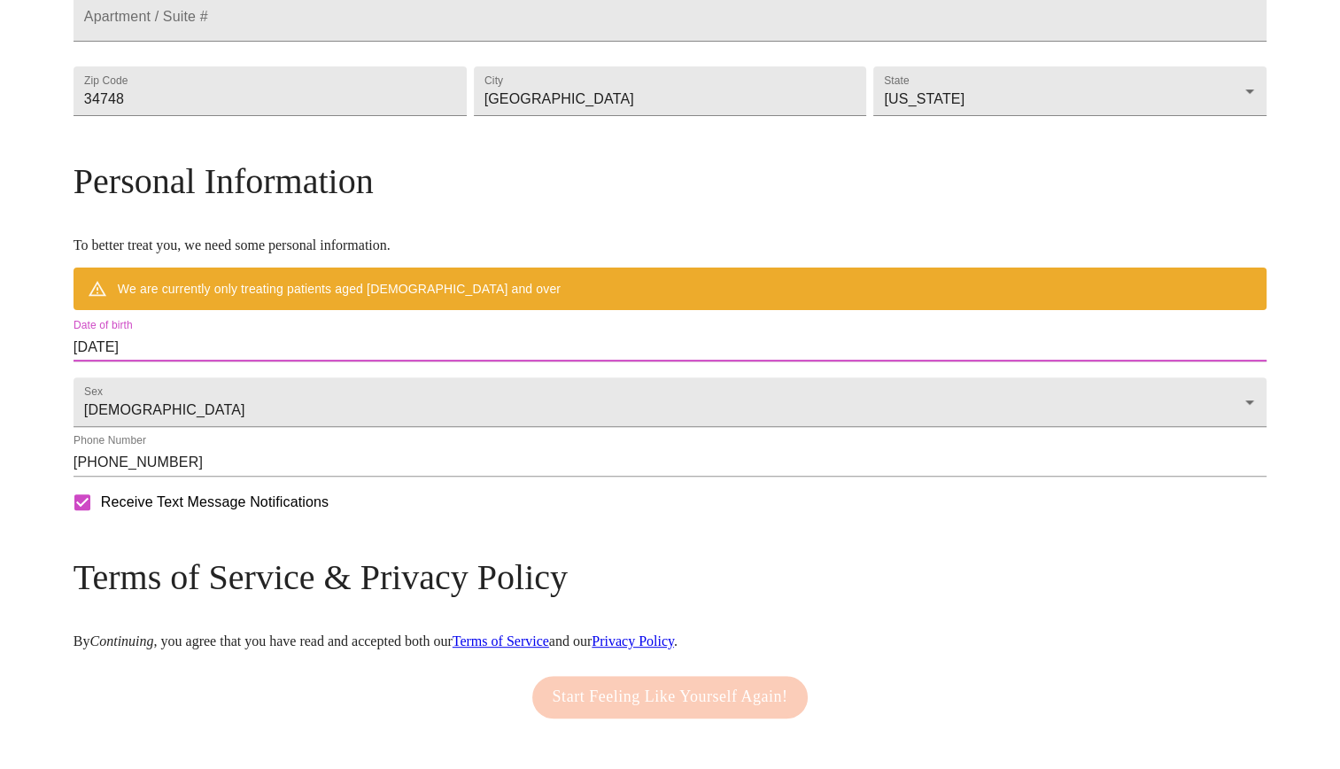
click at [1266, 347] on div at bounding box center [1266, 347] width 0 height 0
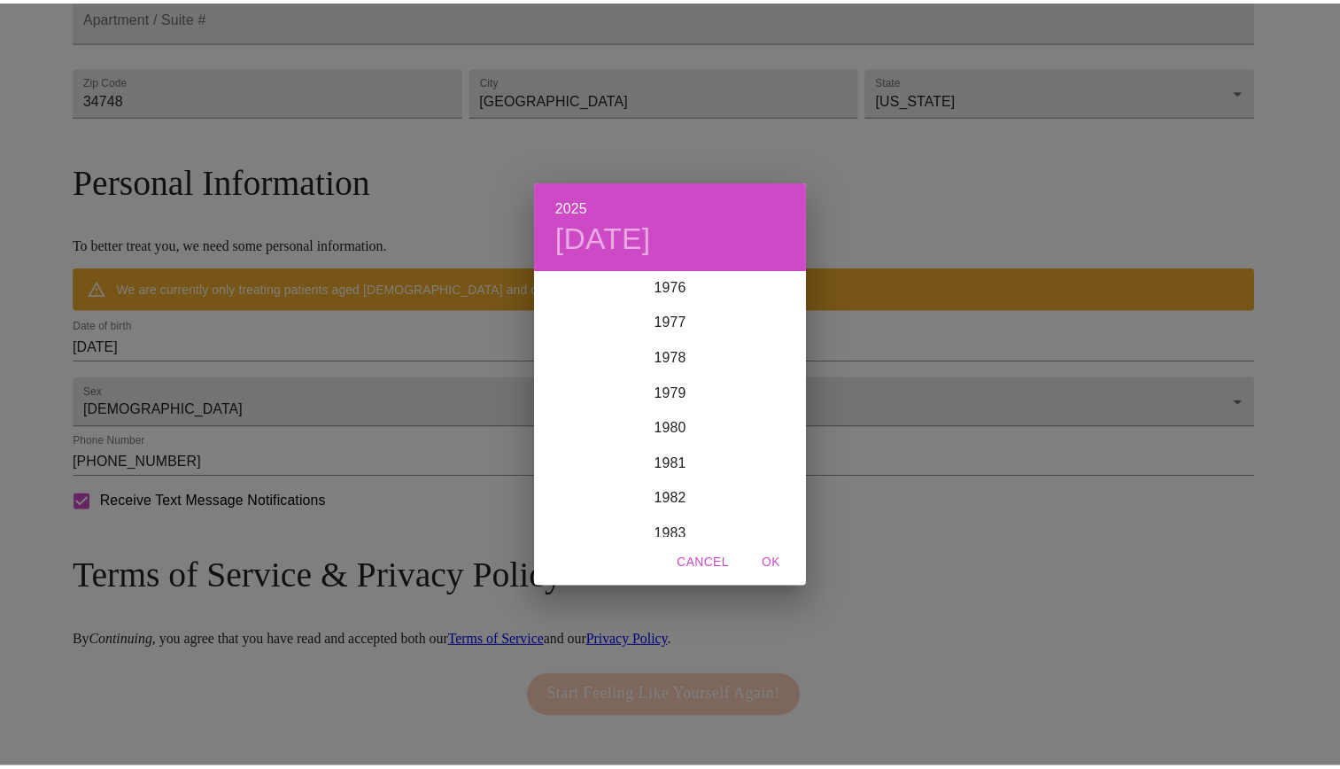
scroll to position [2778, 0]
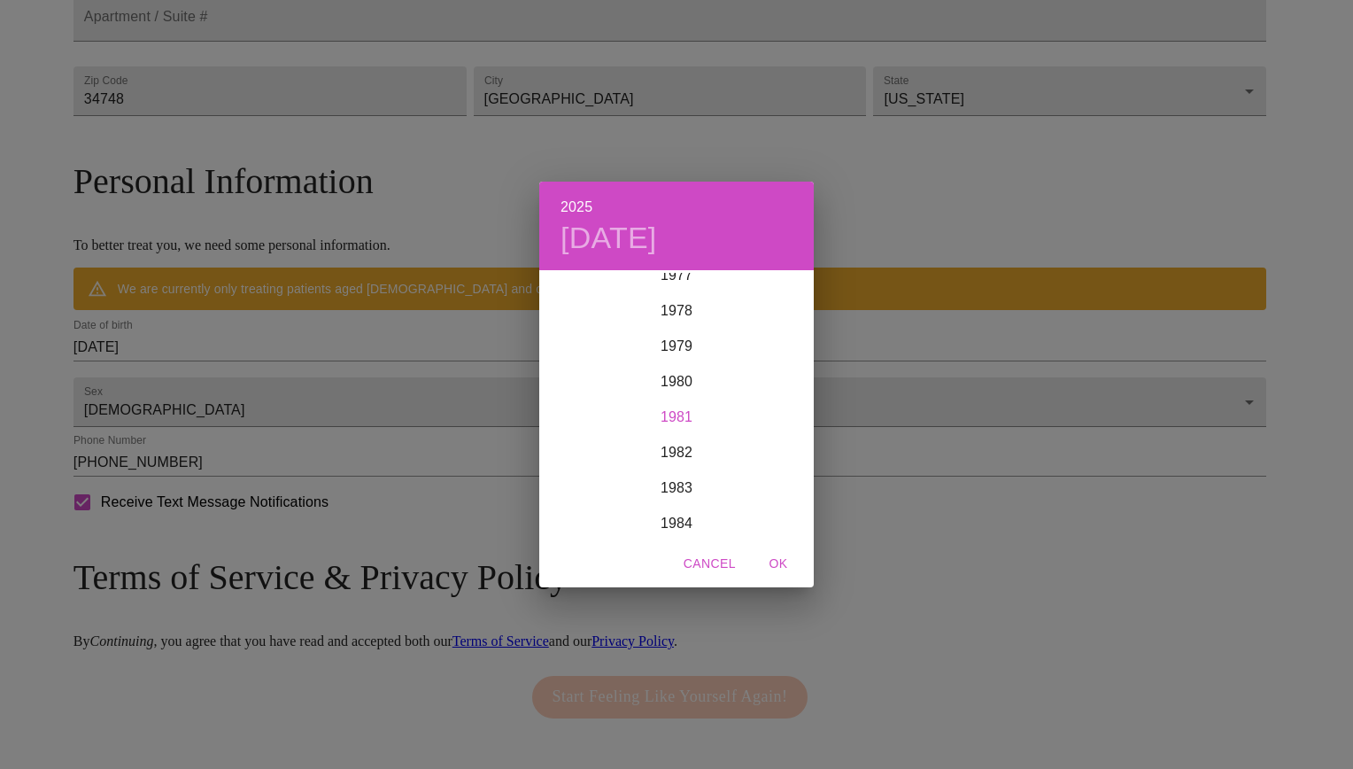
click at [675, 417] on div "1981" at bounding box center [676, 416] width 274 height 35
click at [596, 443] on div "Jul" at bounding box center [584, 439] width 91 height 66
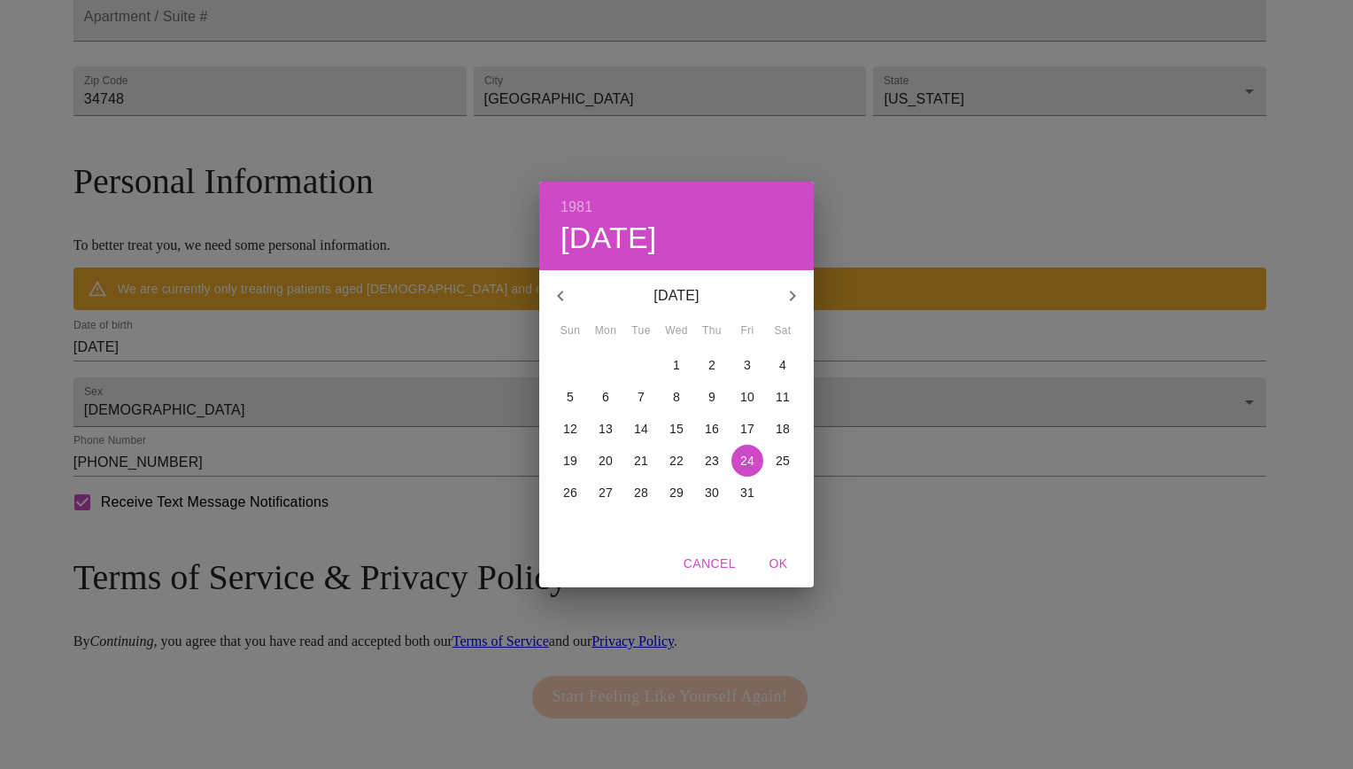
click at [788, 391] on p "11" at bounding box center [783, 397] width 14 height 18
click at [774, 559] on span "OK" at bounding box center [778, 564] width 43 height 22
type input "07/11/1981"
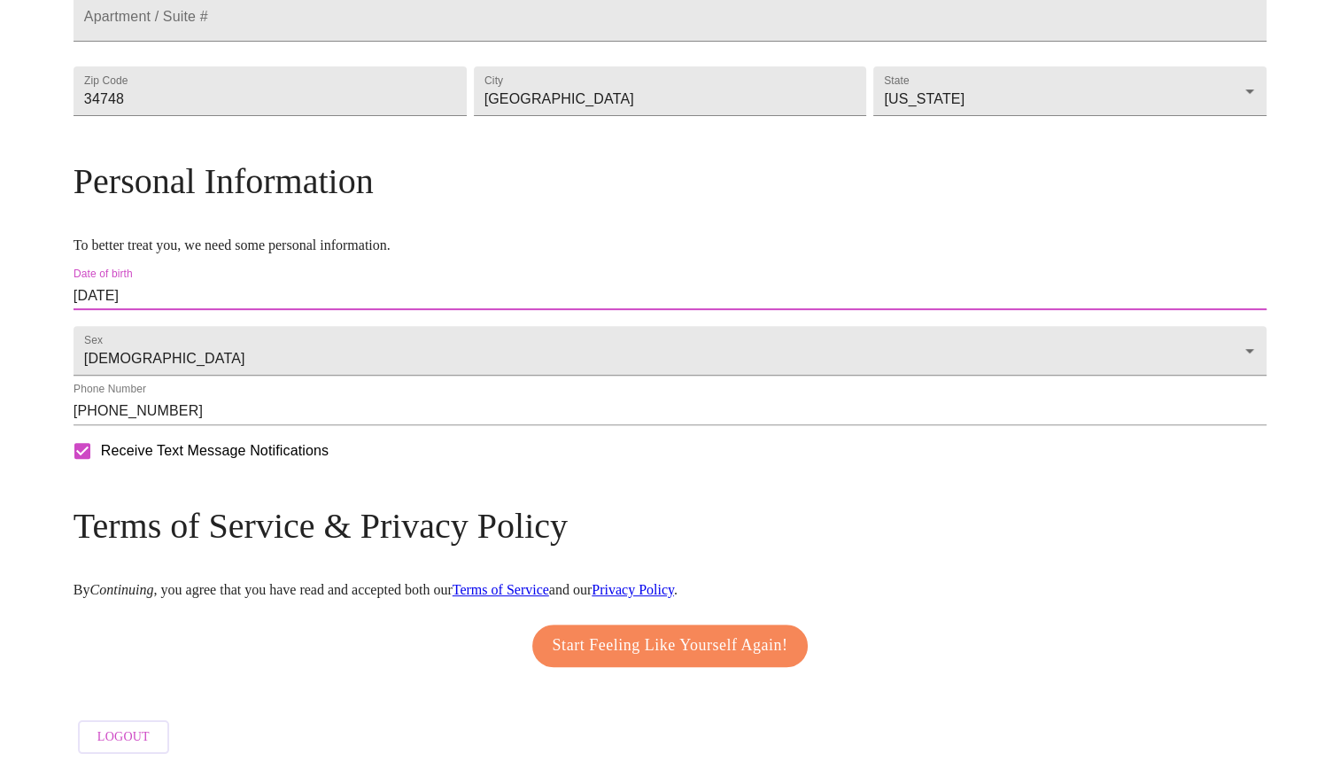
click at [730, 660] on span "Start Feeling Like Yourself Again!" at bounding box center [671, 645] width 236 height 28
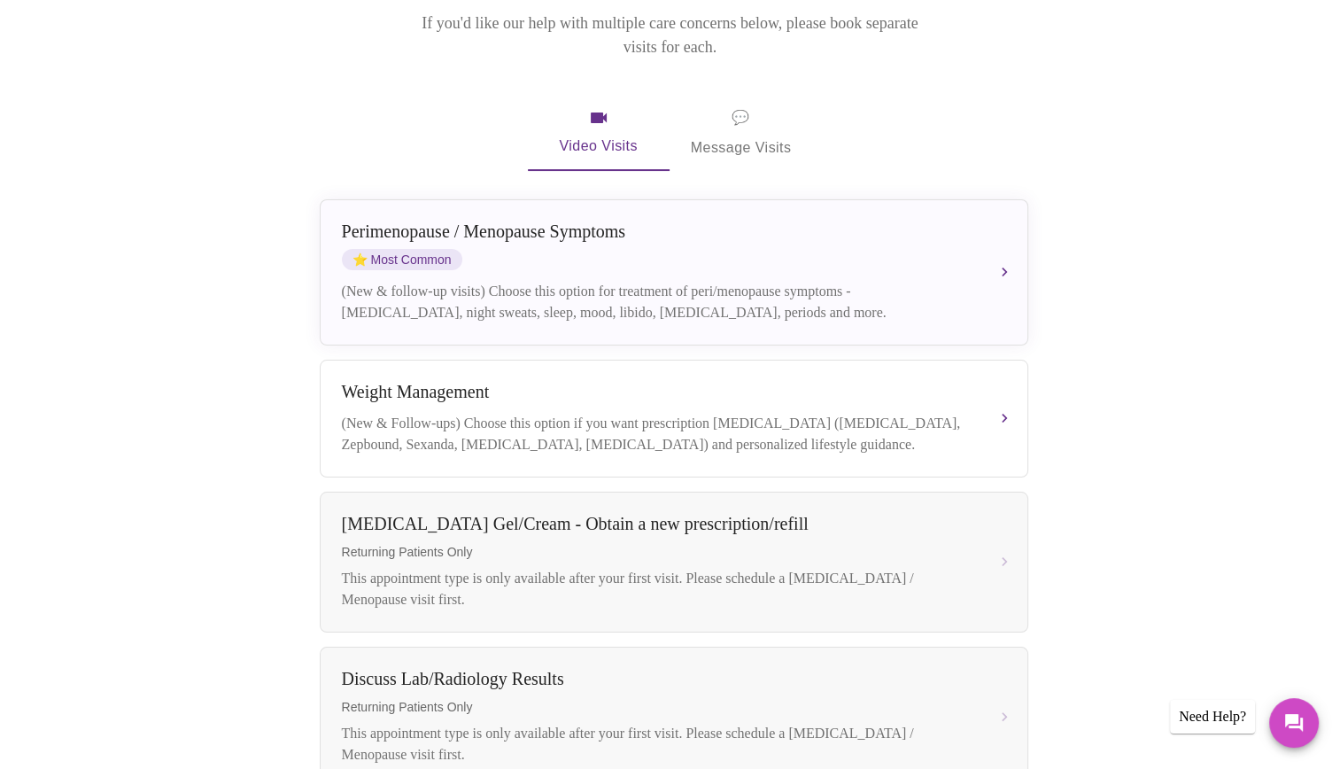
scroll to position [295, 0]
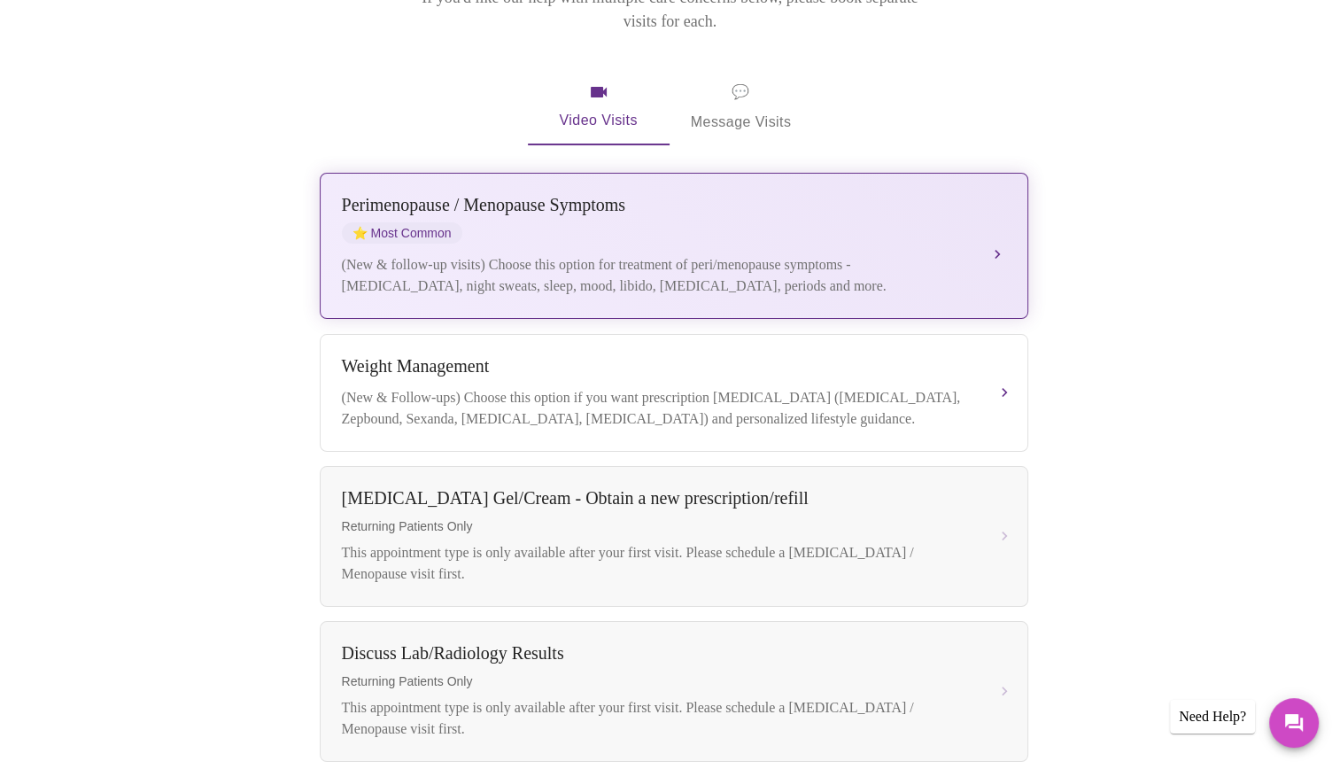
click at [798, 254] on div "(New & follow-up visits) Choose this option for treatment of peri/menopause sym…" at bounding box center [656, 275] width 629 height 43
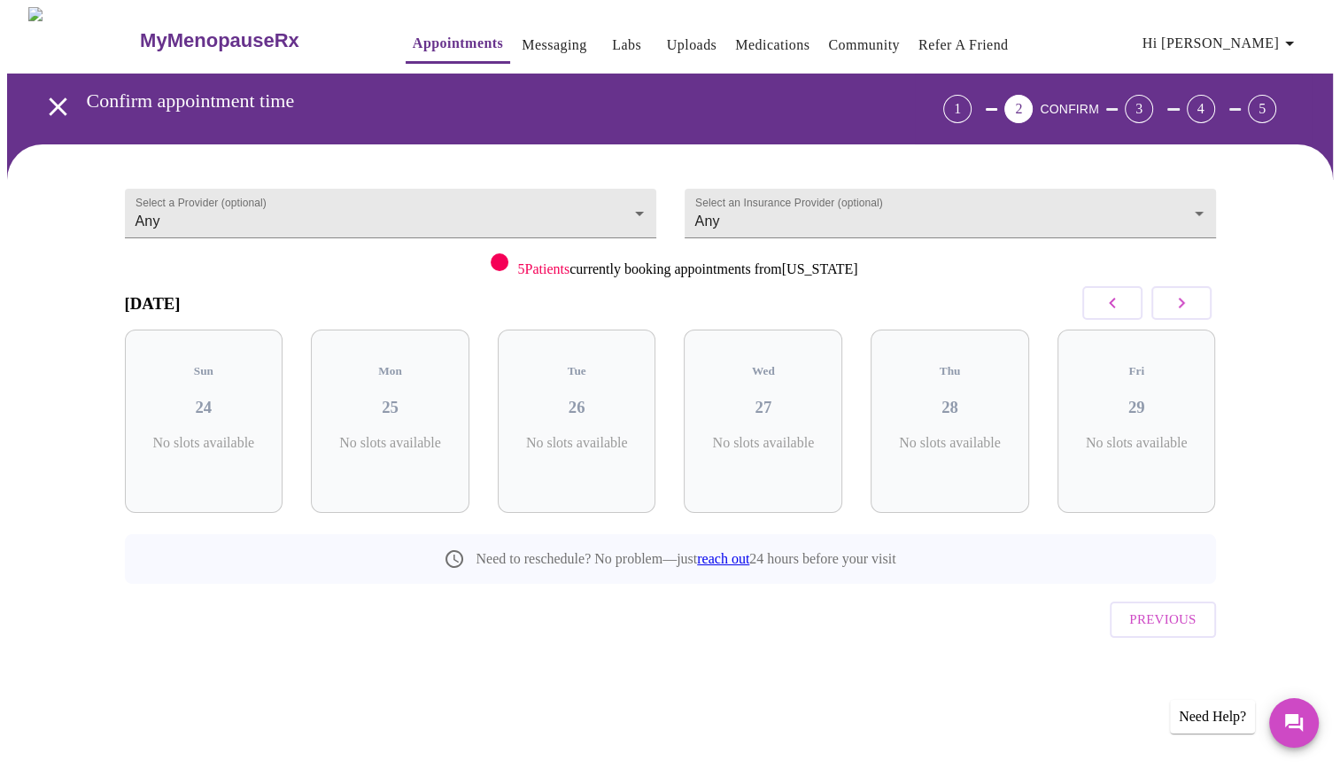
scroll to position [0, 0]
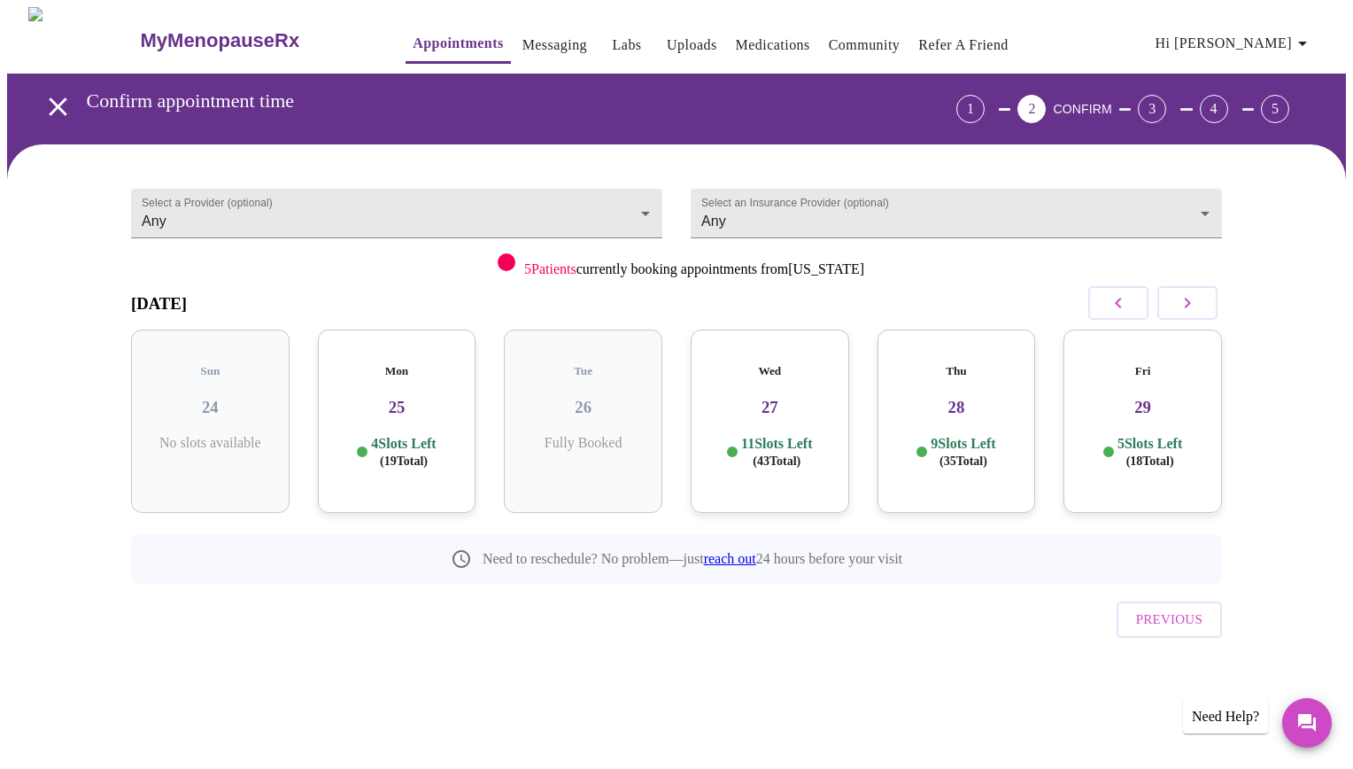
click at [743, 447] on p "11 Slots Left ( 43 Total)" at bounding box center [776, 452] width 71 height 35
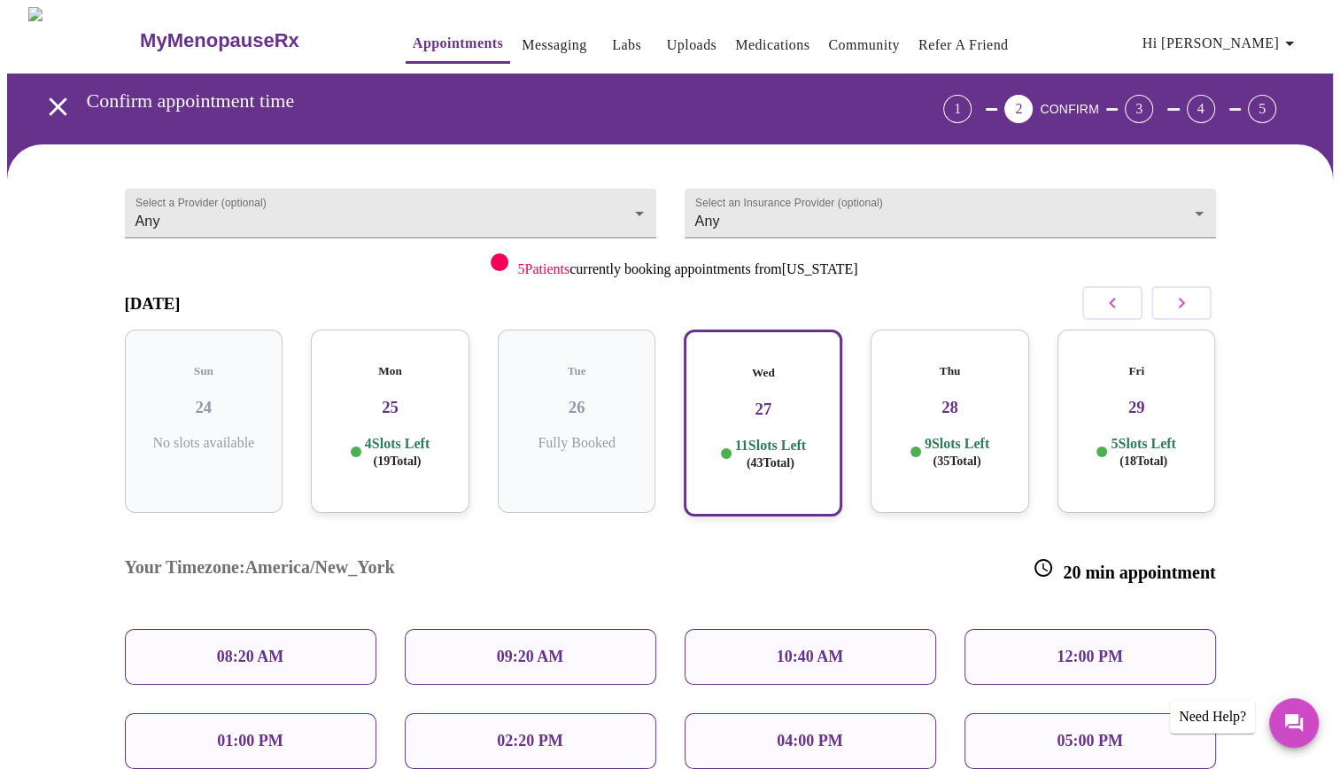
click at [844, 629] on div "10:40 AM" at bounding box center [809, 657] width 251 height 56
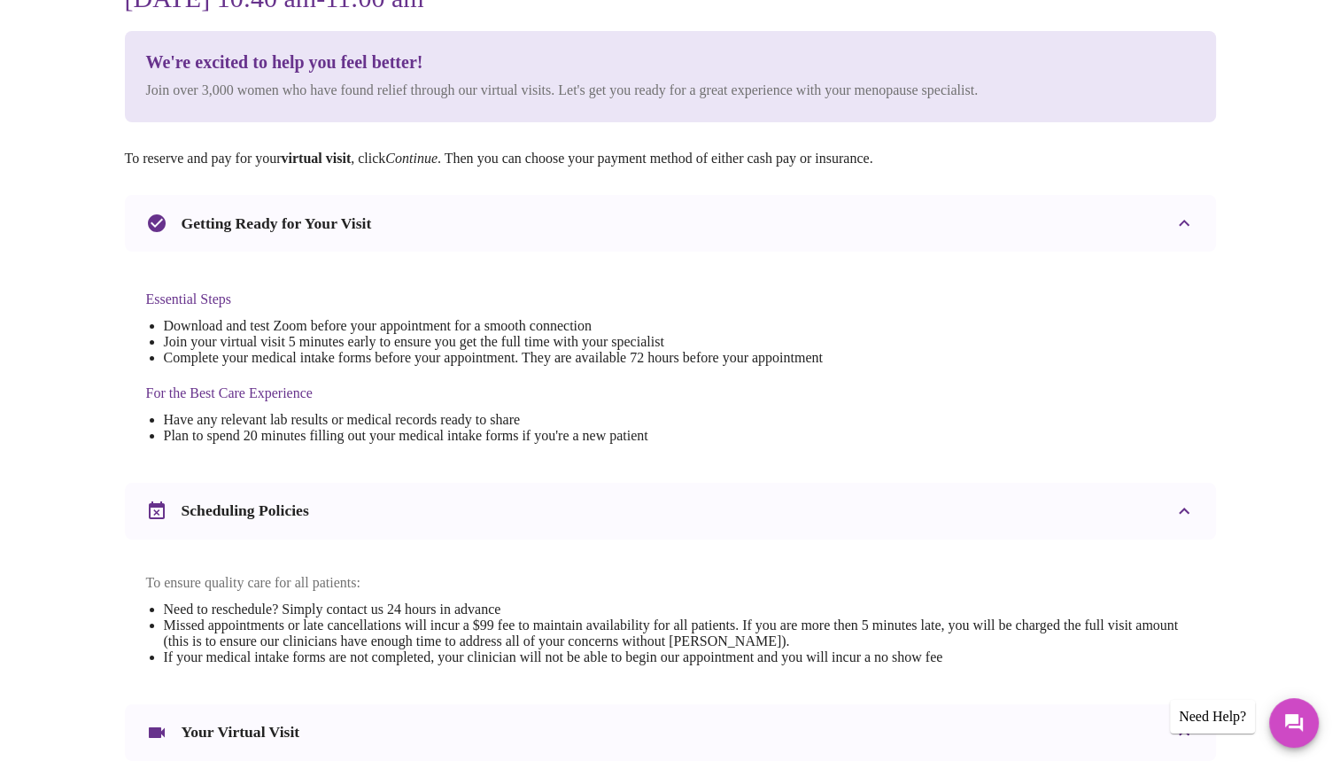
scroll to position [295, 0]
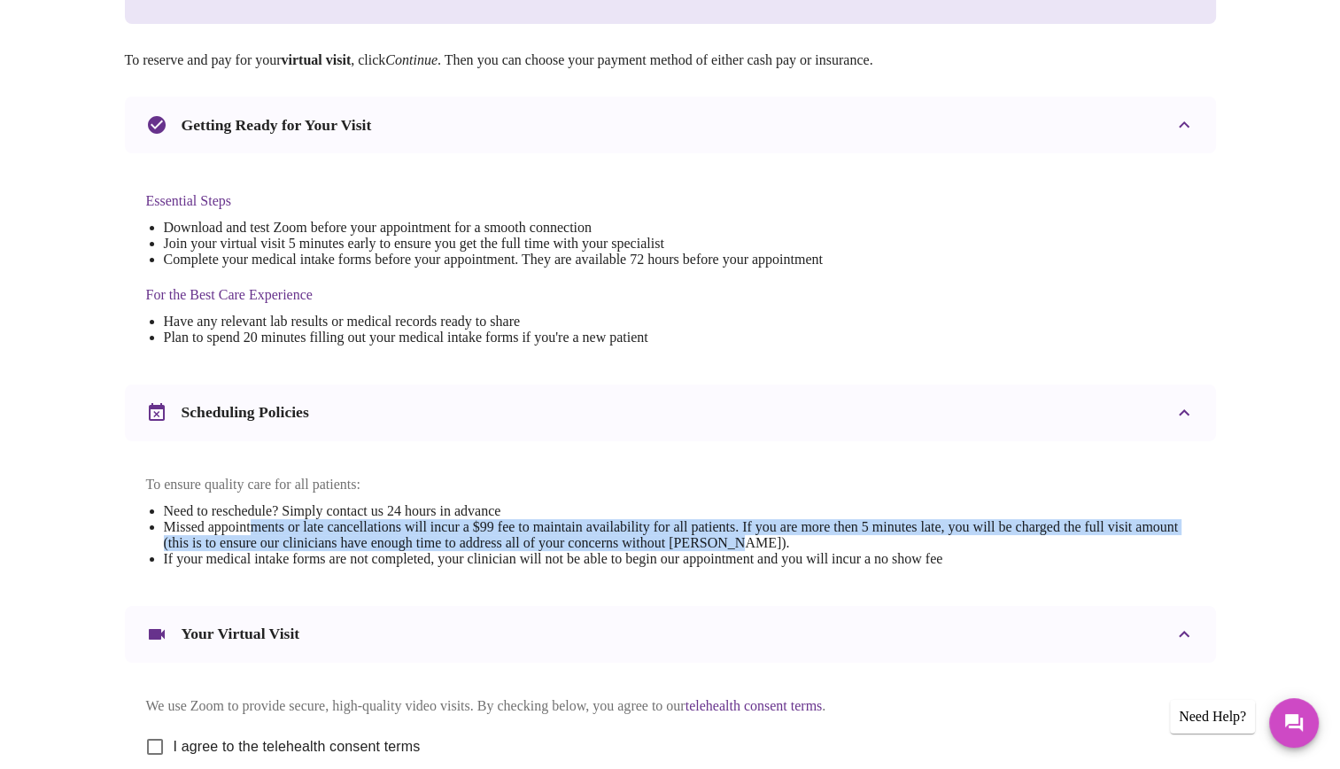
drag, startPoint x: 259, startPoint y: 538, endPoint x: 895, endPoint y: 557, distance: 636.0
click at [895, 551] on li "Missed appointments or late cancellations will incur a $99 fee to maintain avai…" at bounding box center [679, 535] width 1031 height 32
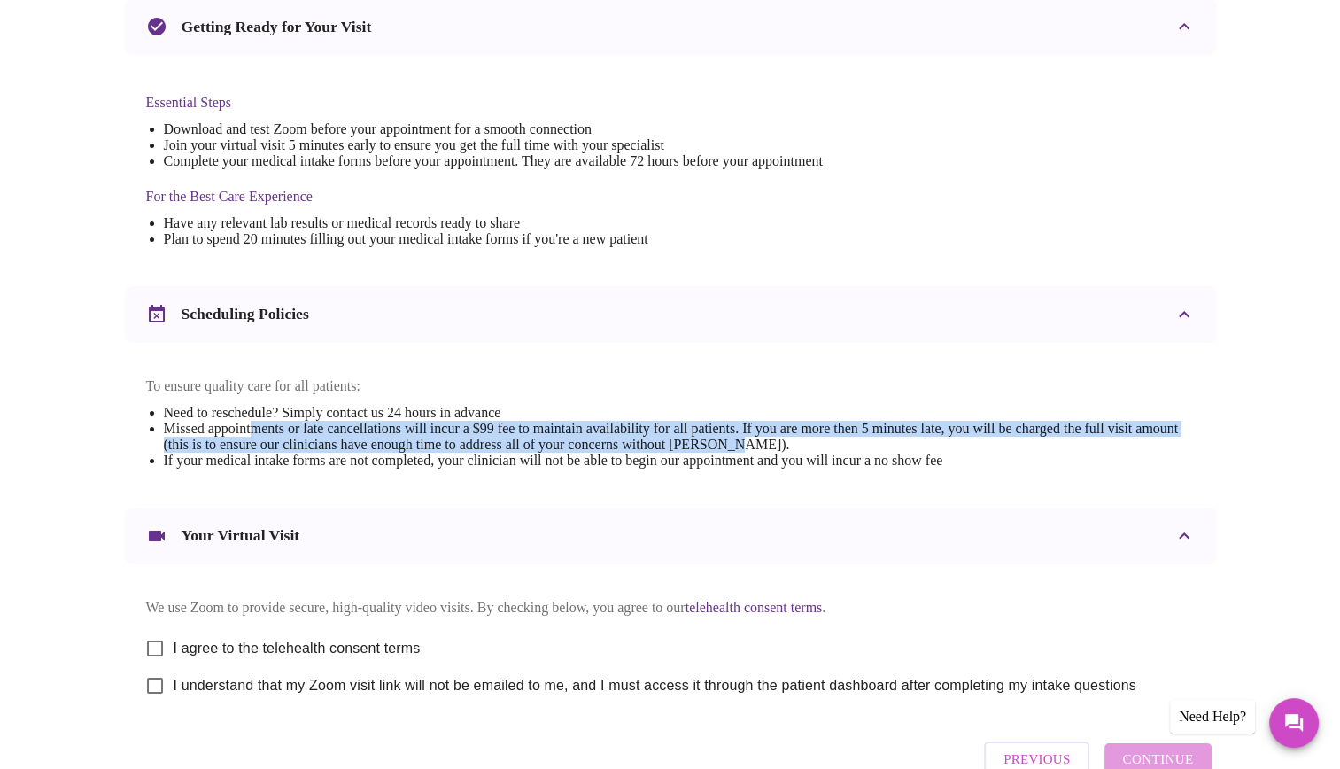
scroll to position [514, 0]
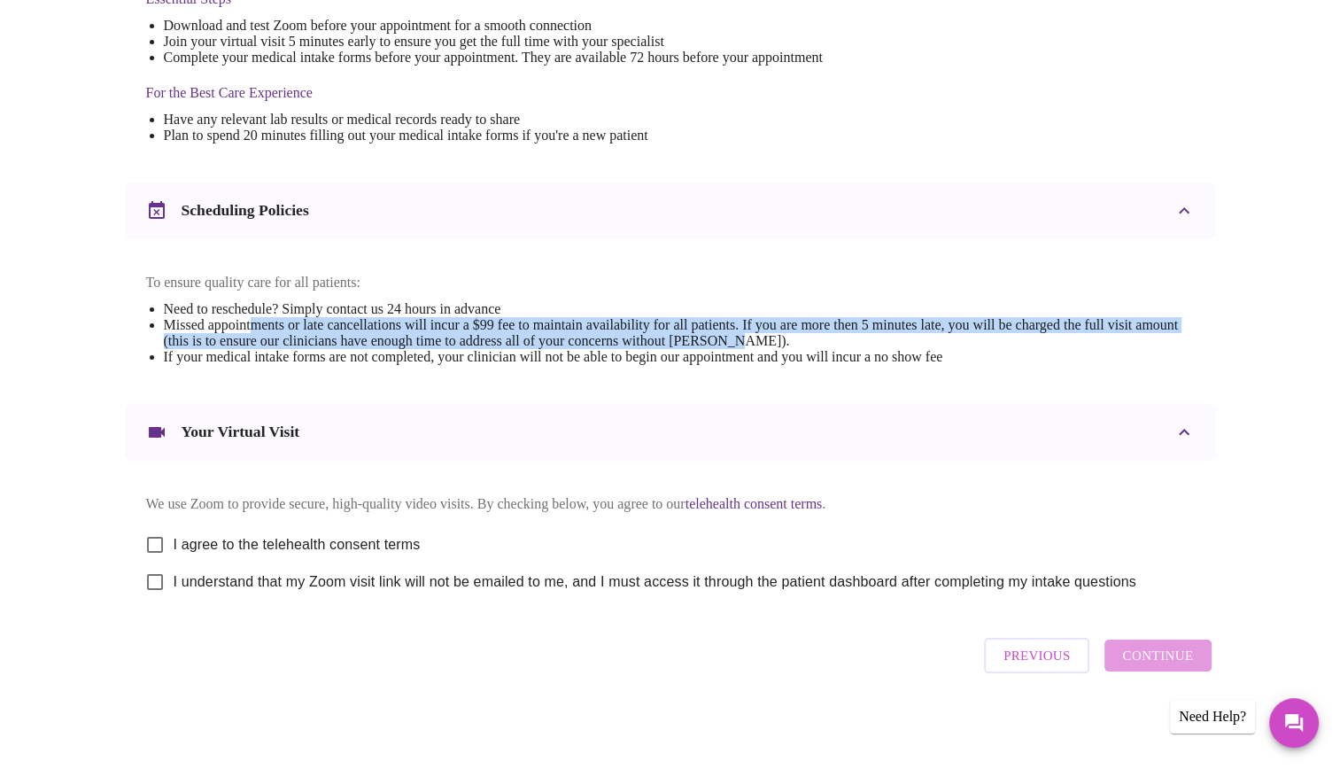
click at [150, 535] on input "I agree to the telehealth consent terms" at bounding box center [154, 544] width 37 height 37
checkbox input "true"
click at [153, 581] on input "I understand that my Zoom visit link will not be emailed to me, and I must acce…" at bounding box center [154, 581] width 37 height 37
checkbox input "true"
click at [1126, 667] on span "Continue" at bounding box center [1157, 655] width 71 height 23
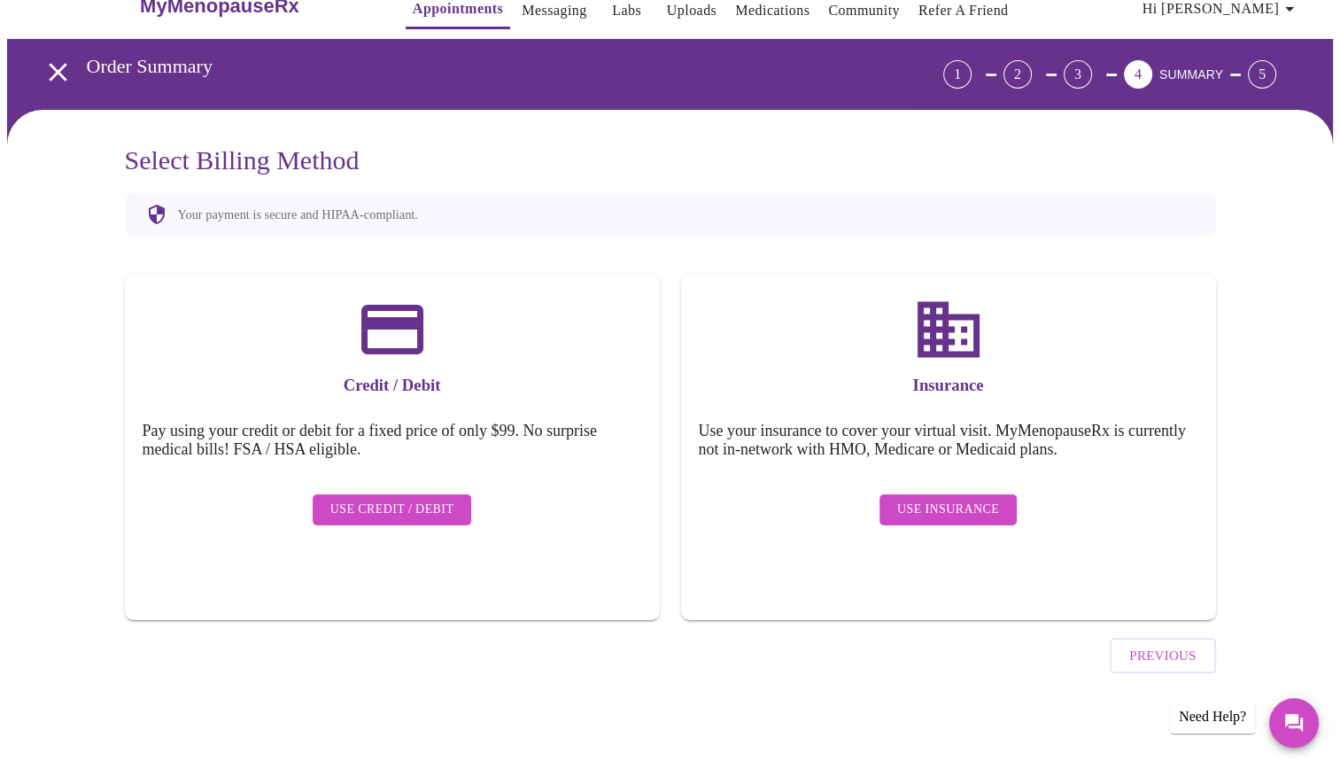
scroll to position [0, 0]
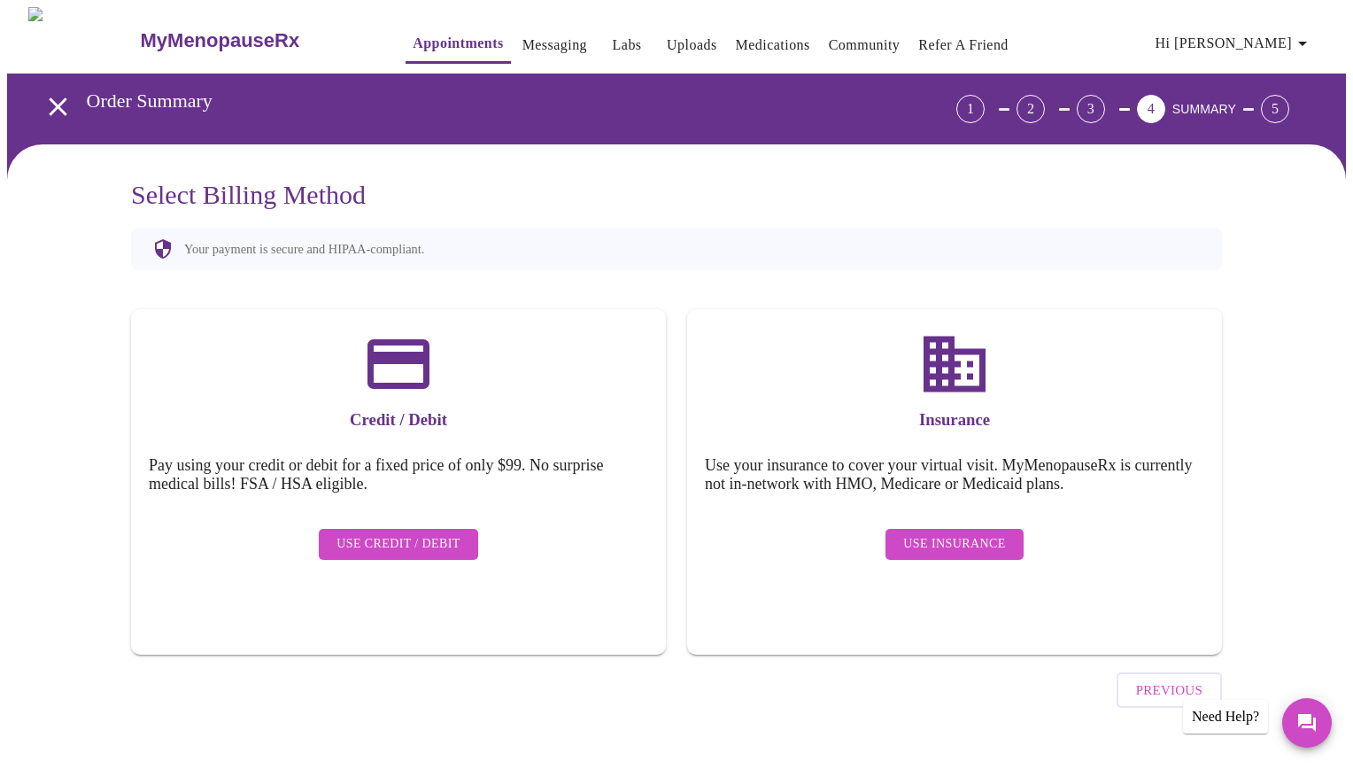
click at [887, 561] on div "Insurance Use your insurance to cover your virtual visit. MyMenopauseRx is curr…" at bounding box center [954, 481] width 535 height 345
click at [954, 533] on span "Use Insurance" at bounding box center [954, 544] width 102 height 22
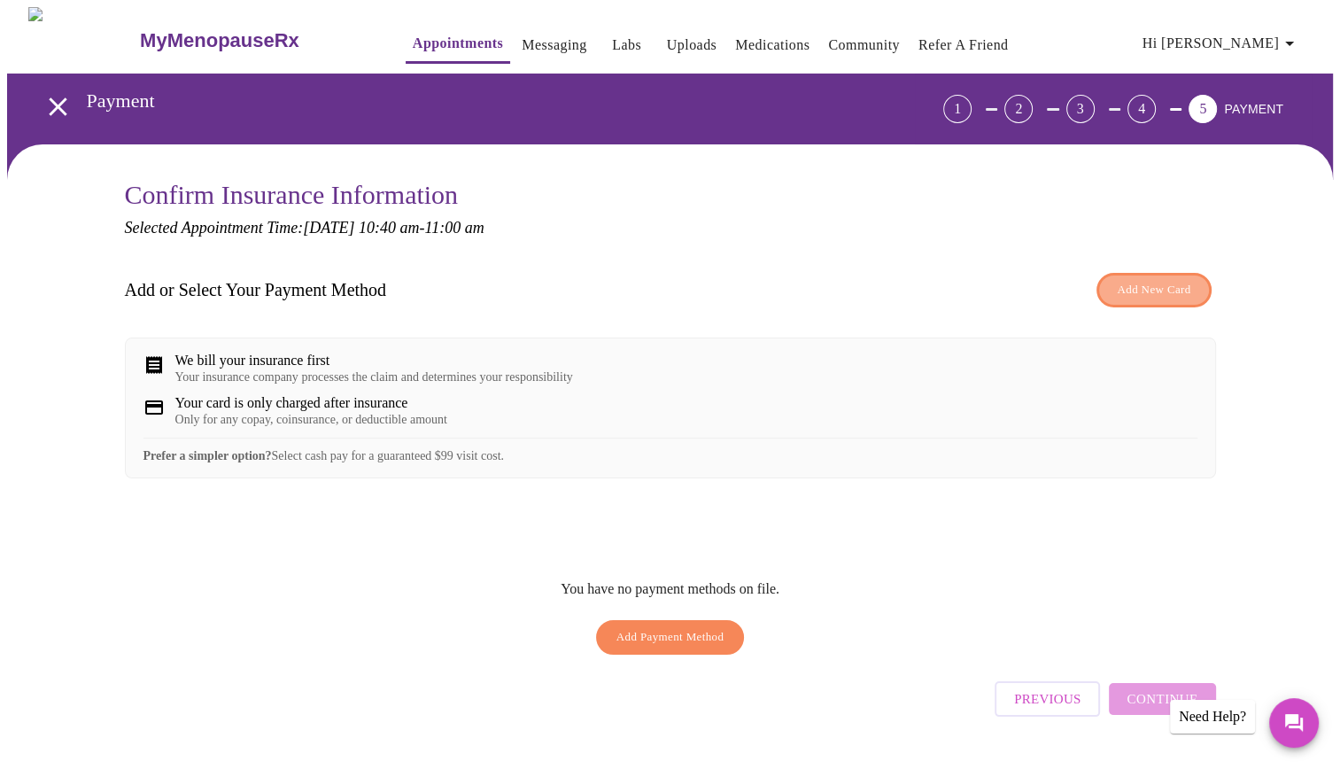
click at [1155, 289] on span "Add New Card" at bounding box center [1153, 290] width 73 height 20
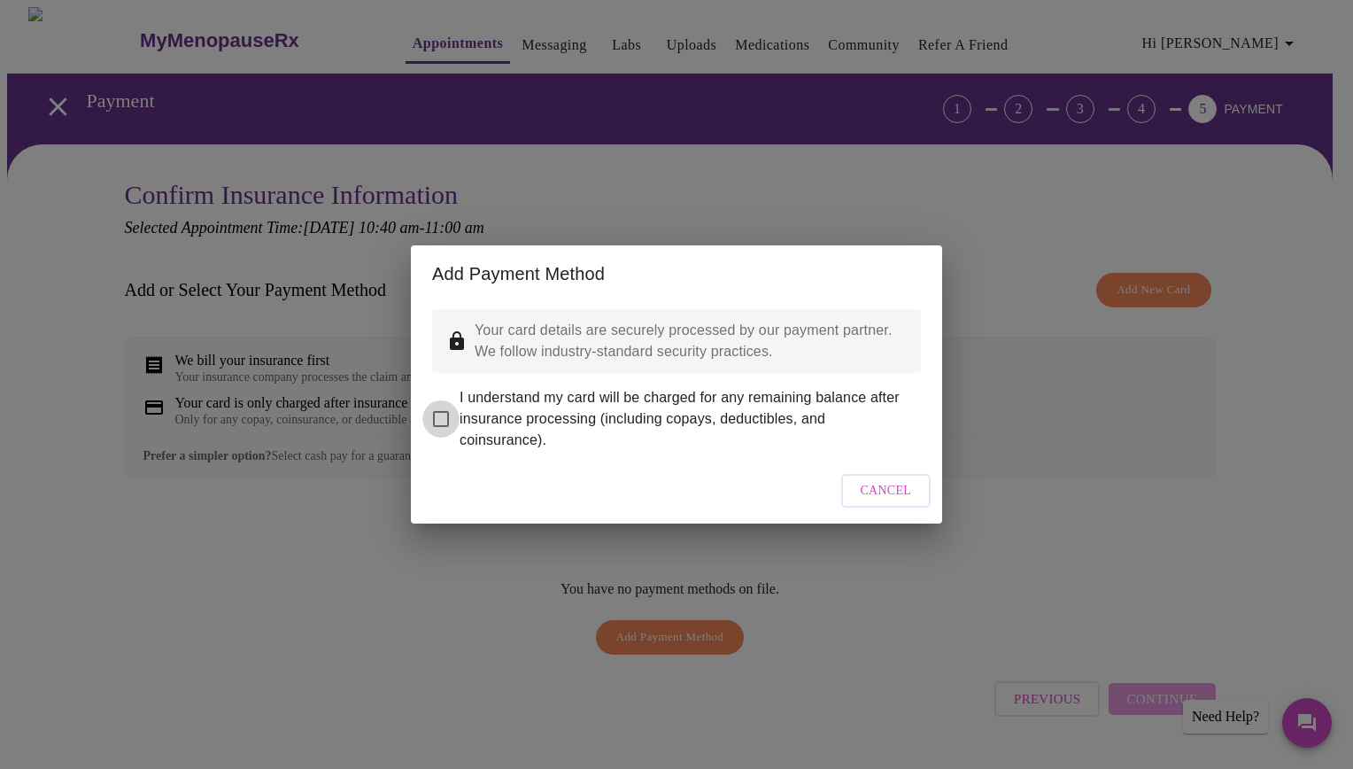
click at [437, 407] on input "I understand my card will be charged for any remaining balance after insurance …" at bounding box center [440, 418] width 37 height 37
checkbox input "true"
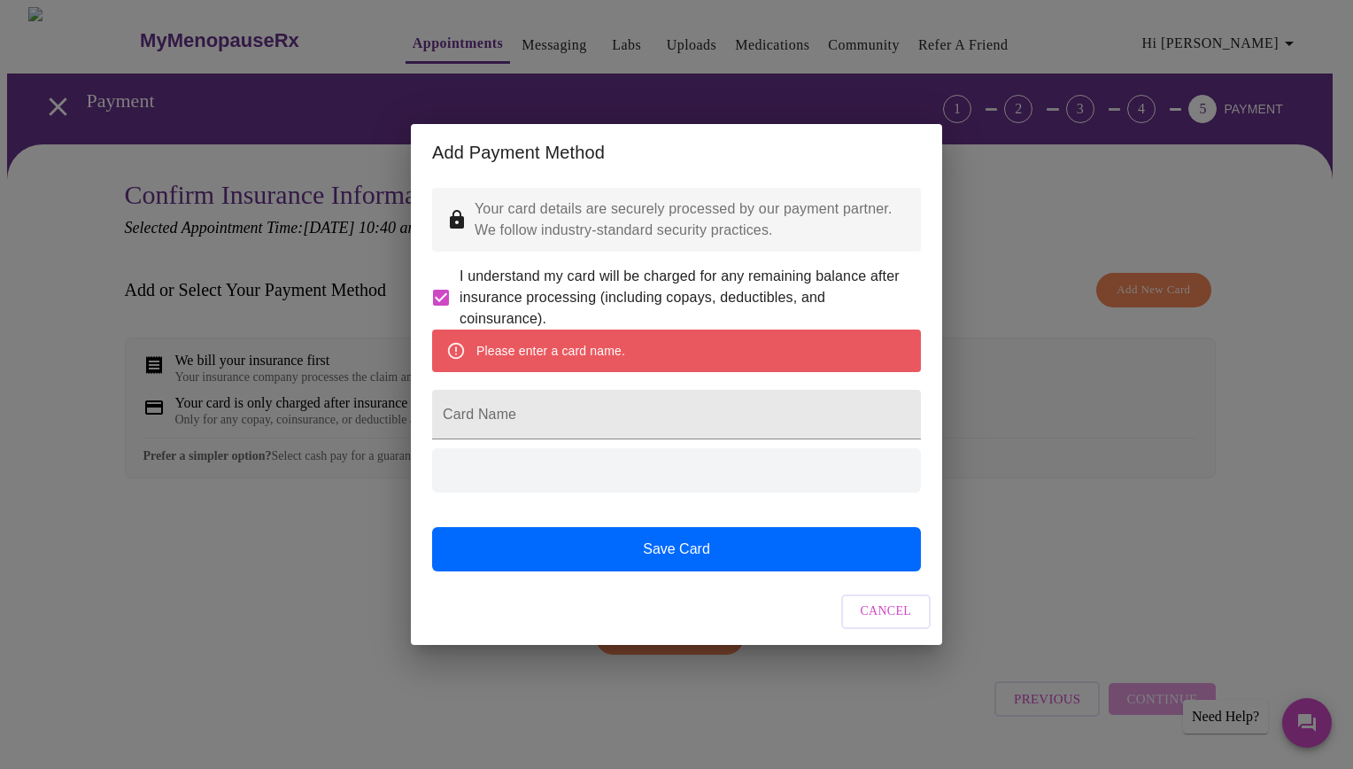
click at [886, 622] on span "Cancel" at bounding box center [886, 611] width 51 height 22
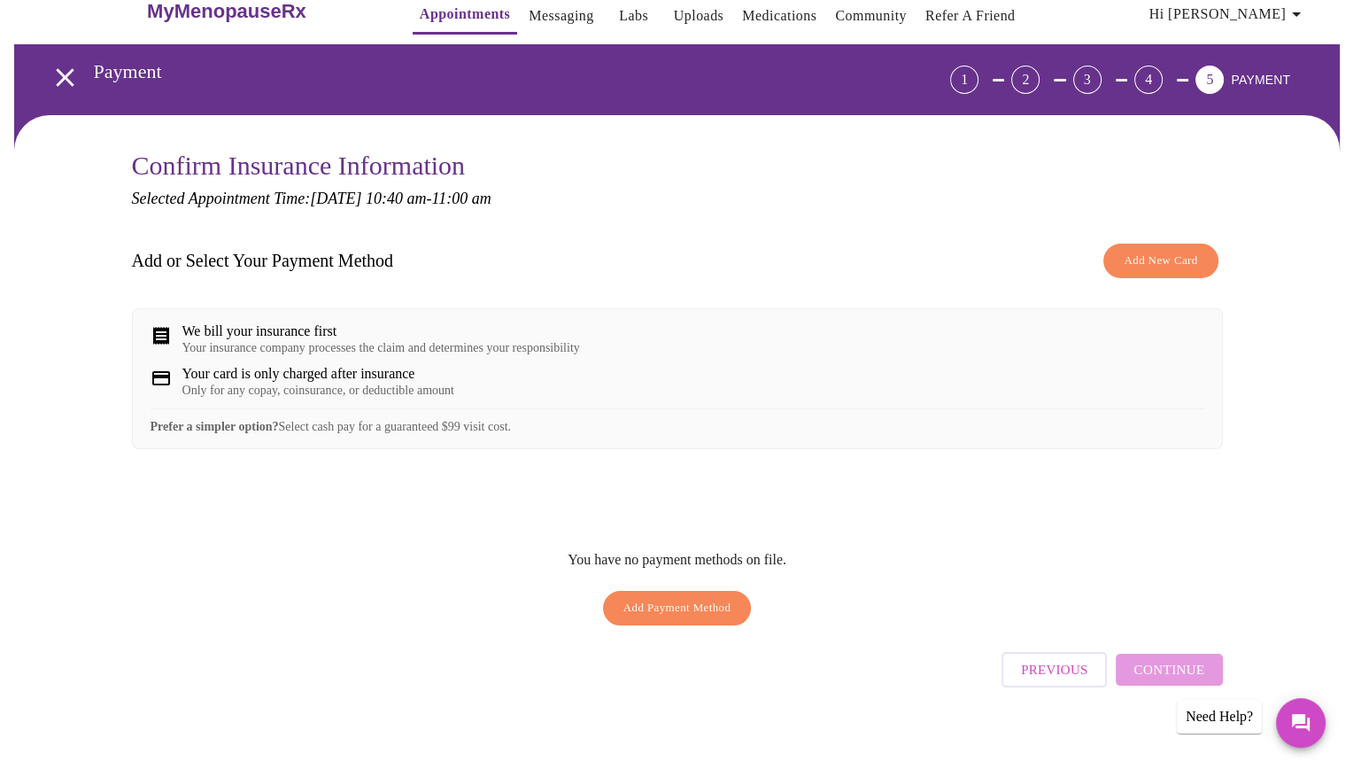
scroll to position [46, 0]
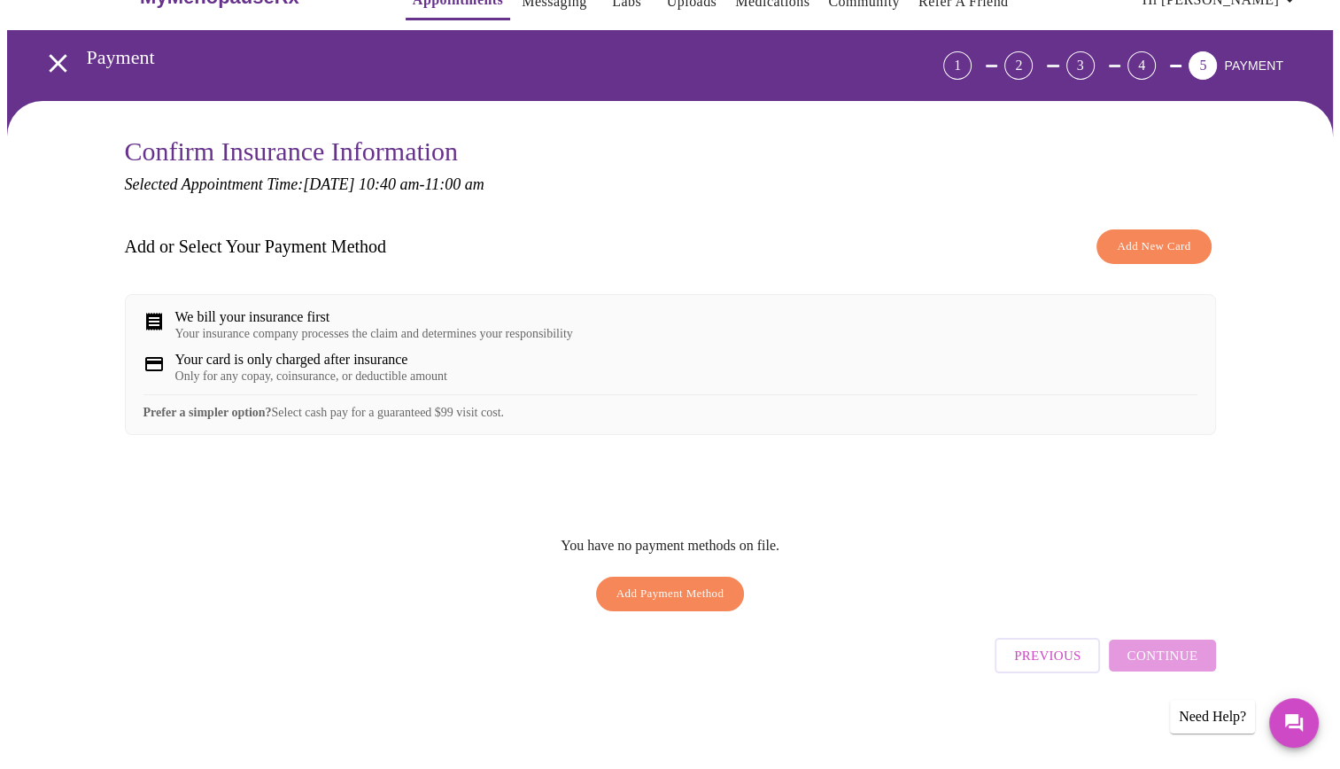
click at [688, 604] on span "Add Payment Method" at bounding box center [670, 593] width 108 height 20
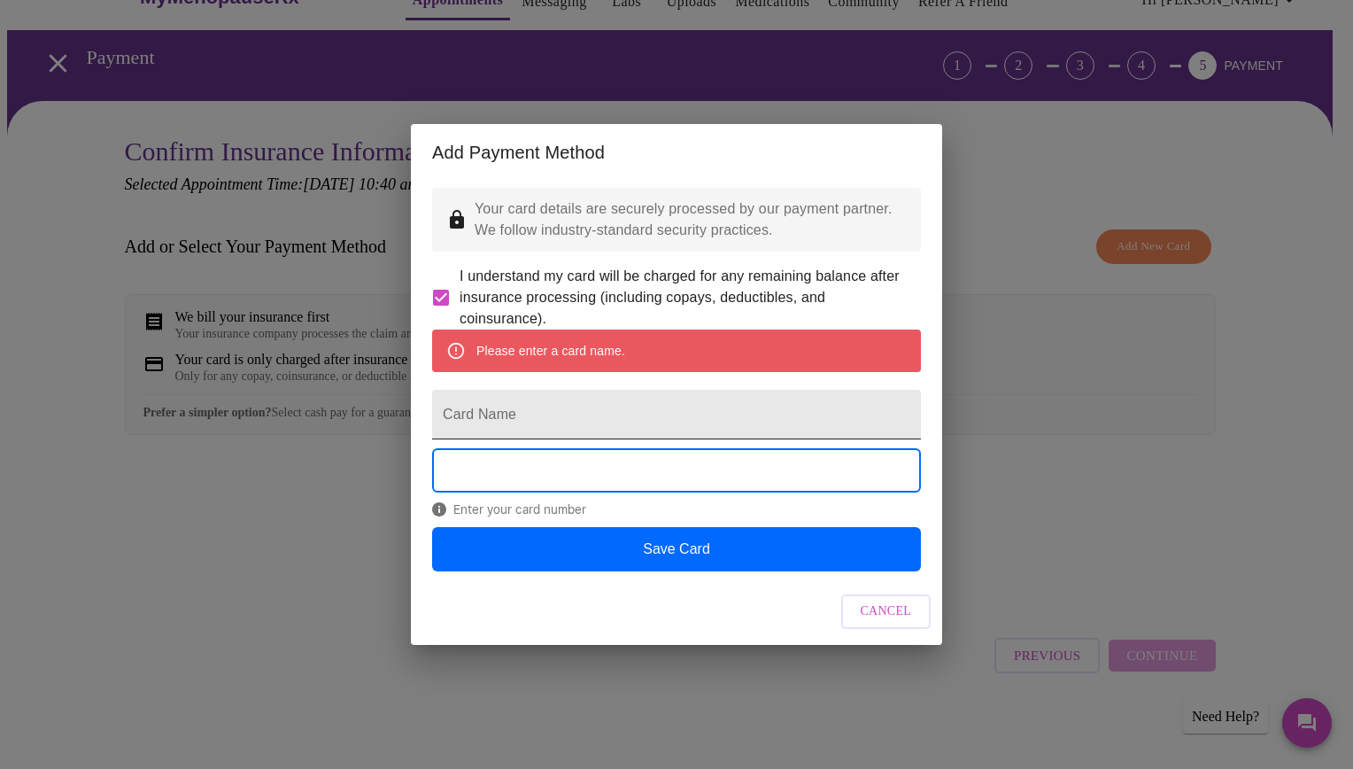
click at [525, 421] on input "Card Name" at bounding box center [676, 415] width 489 height 50
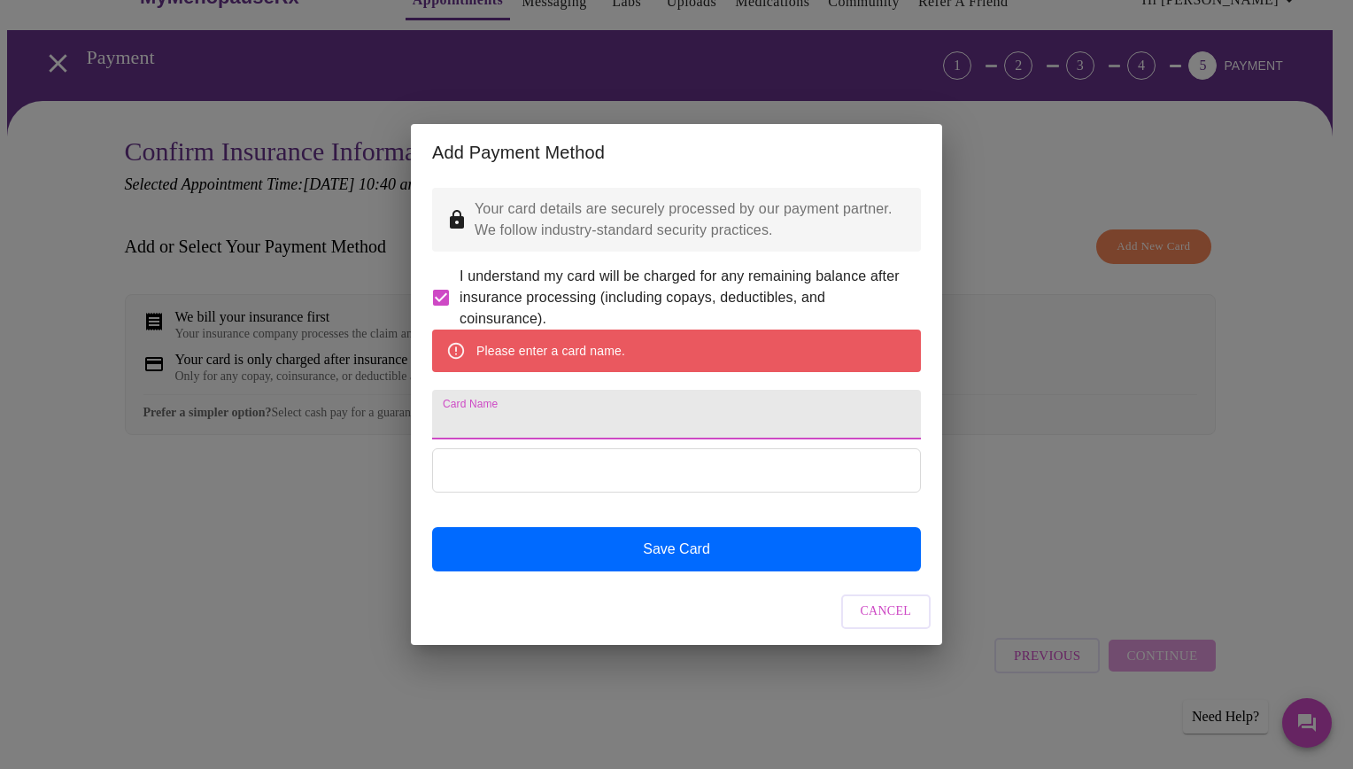
click at [525, 418] on input "Card Name" at bounding box center [676, 415] width 489 height 50
click at [1073, 463] on div "Add Payment Method Your card details are securely processed by our payment part…" at bounding box center [676, 384] width 1353 height 769
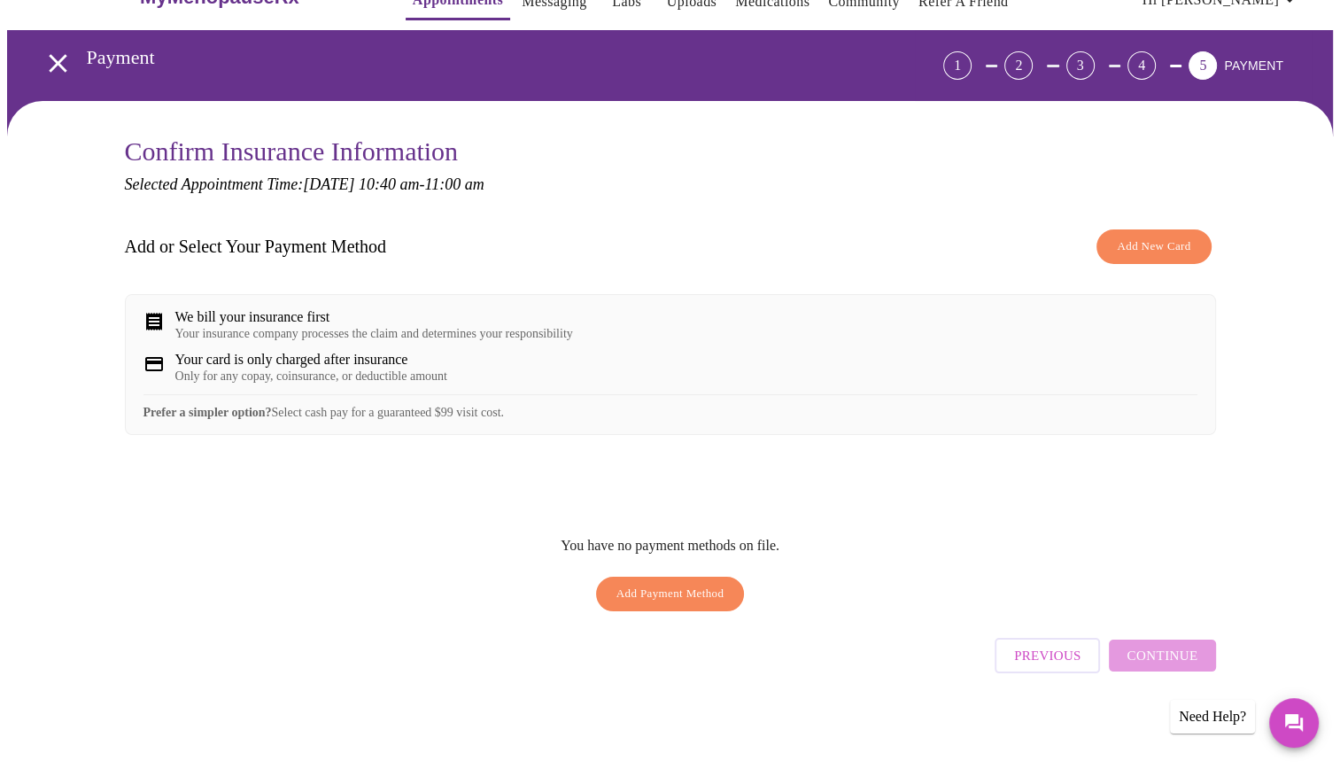
click at [726, 611] on button "Add Payment Method" at bounding box center [670, 593] width 149 height 35
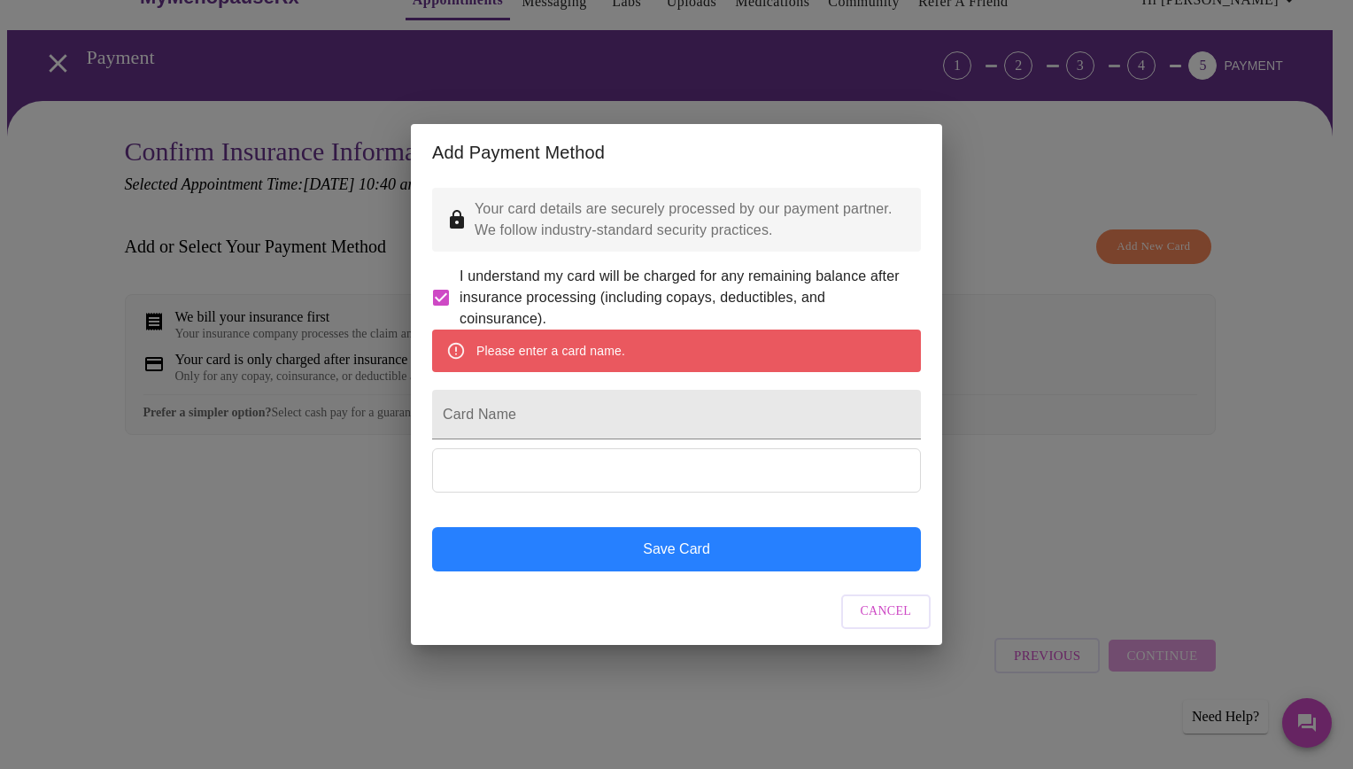
click at [670, 560] on button "Save Card" at bounding box center [676, 549] width 489 height 44
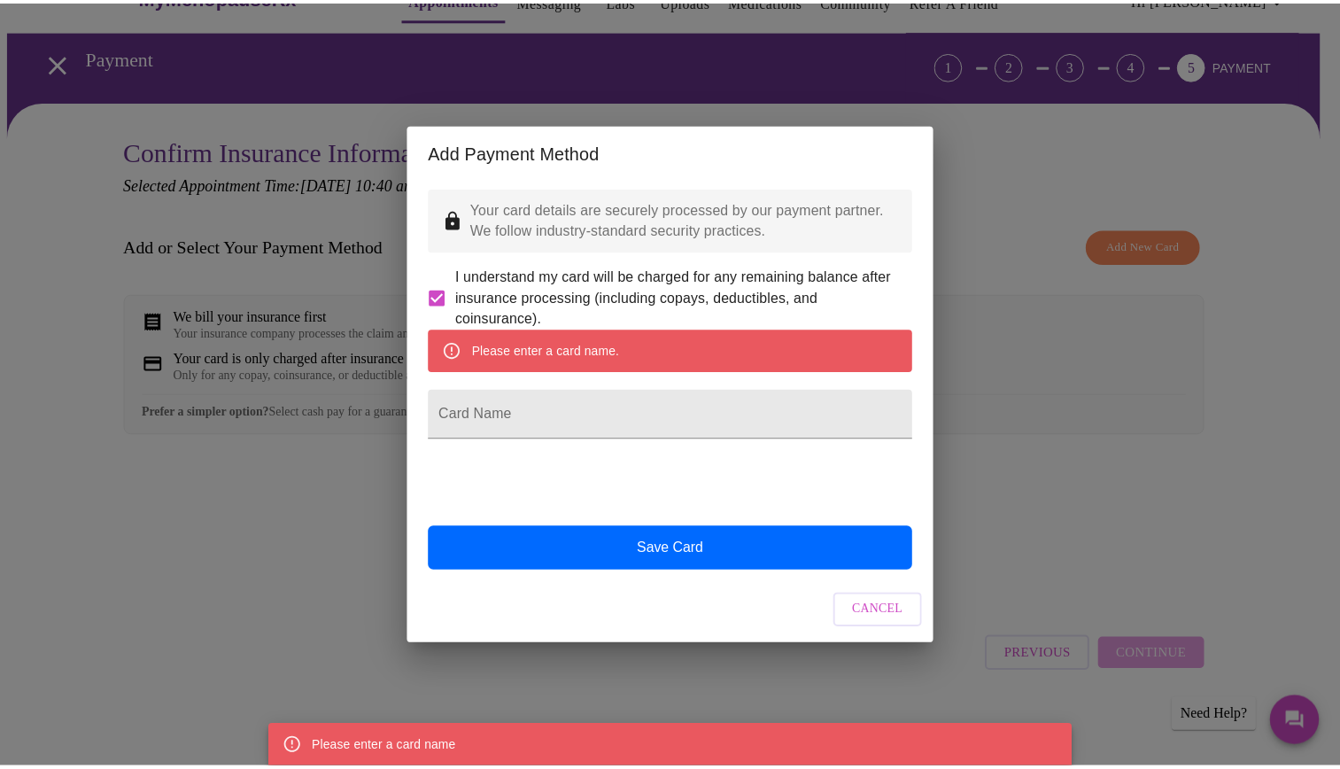
scroll to position [0, 0]
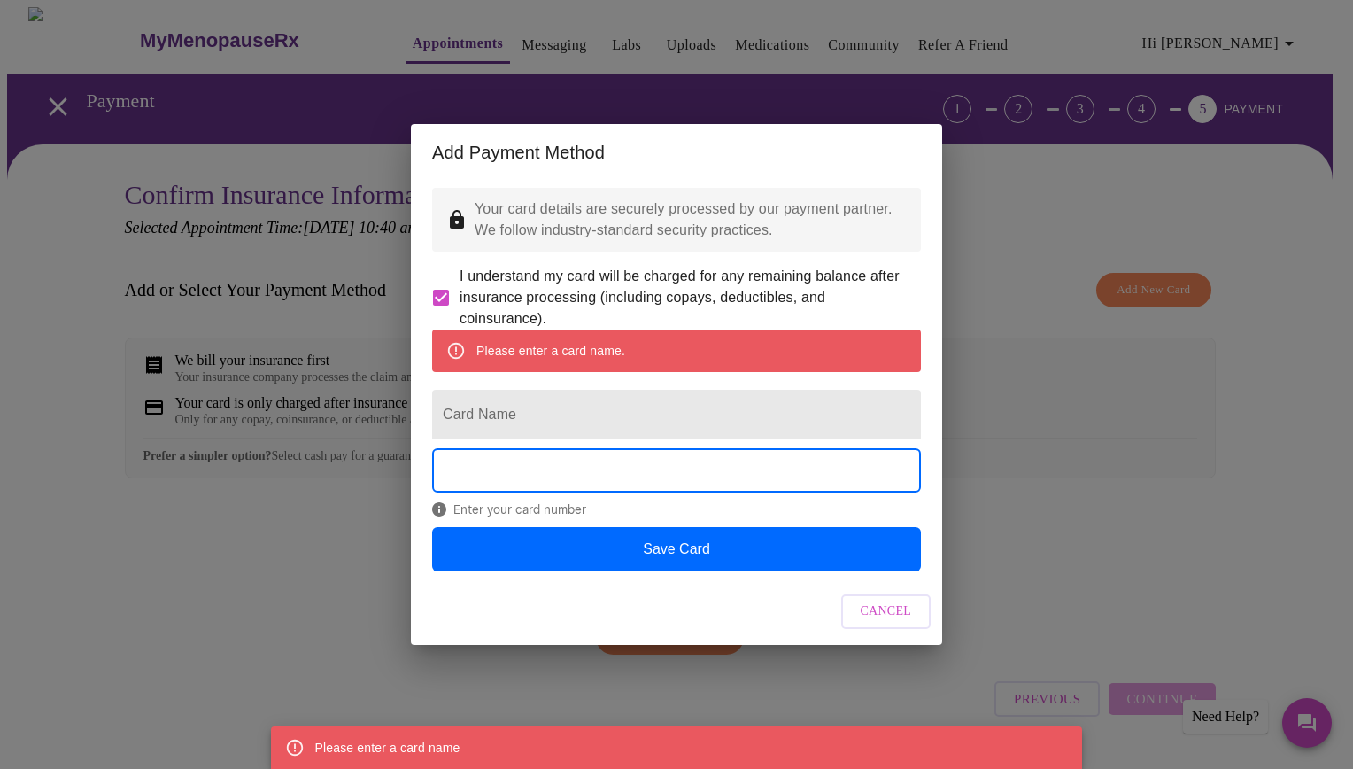
click at [551, 413] on input "Card Name" at bounding box center [676, 415] width 489 height 50
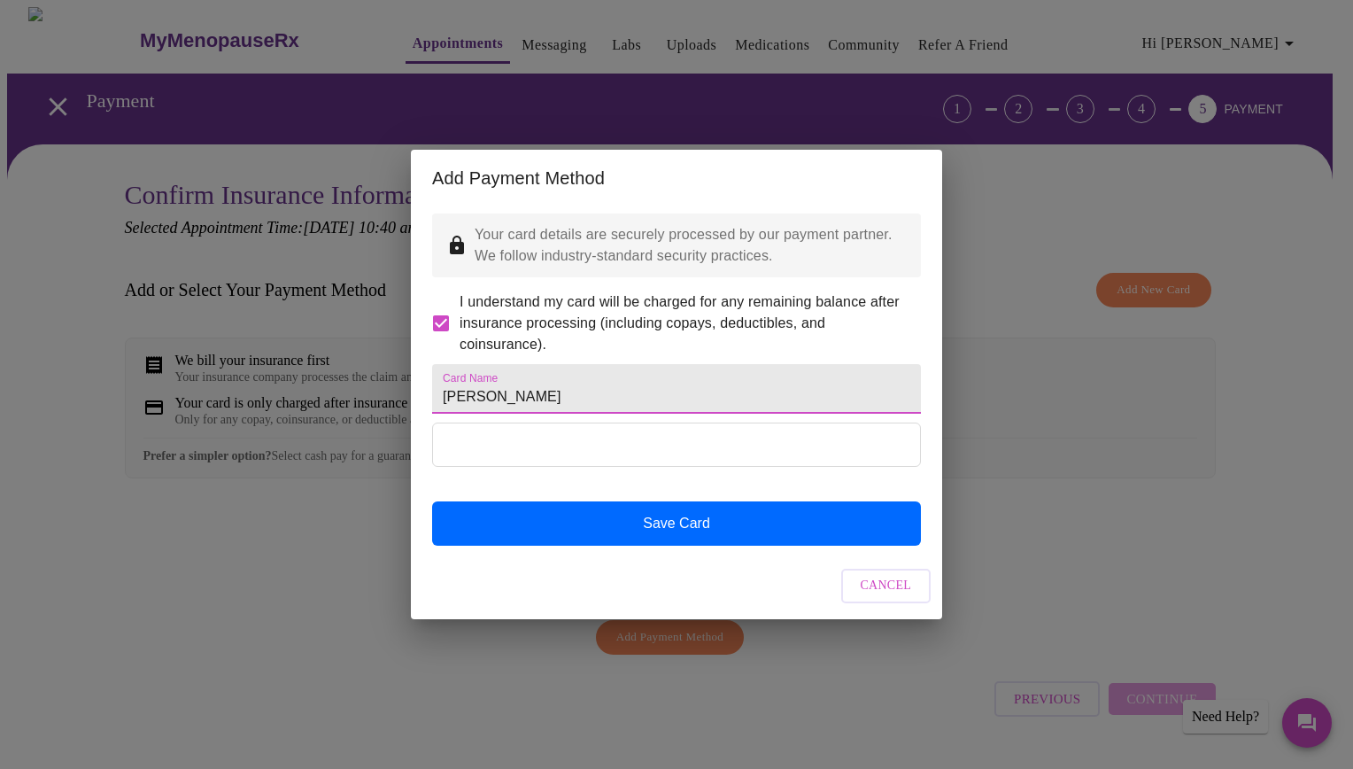
type input "[PERSON_NAME]"
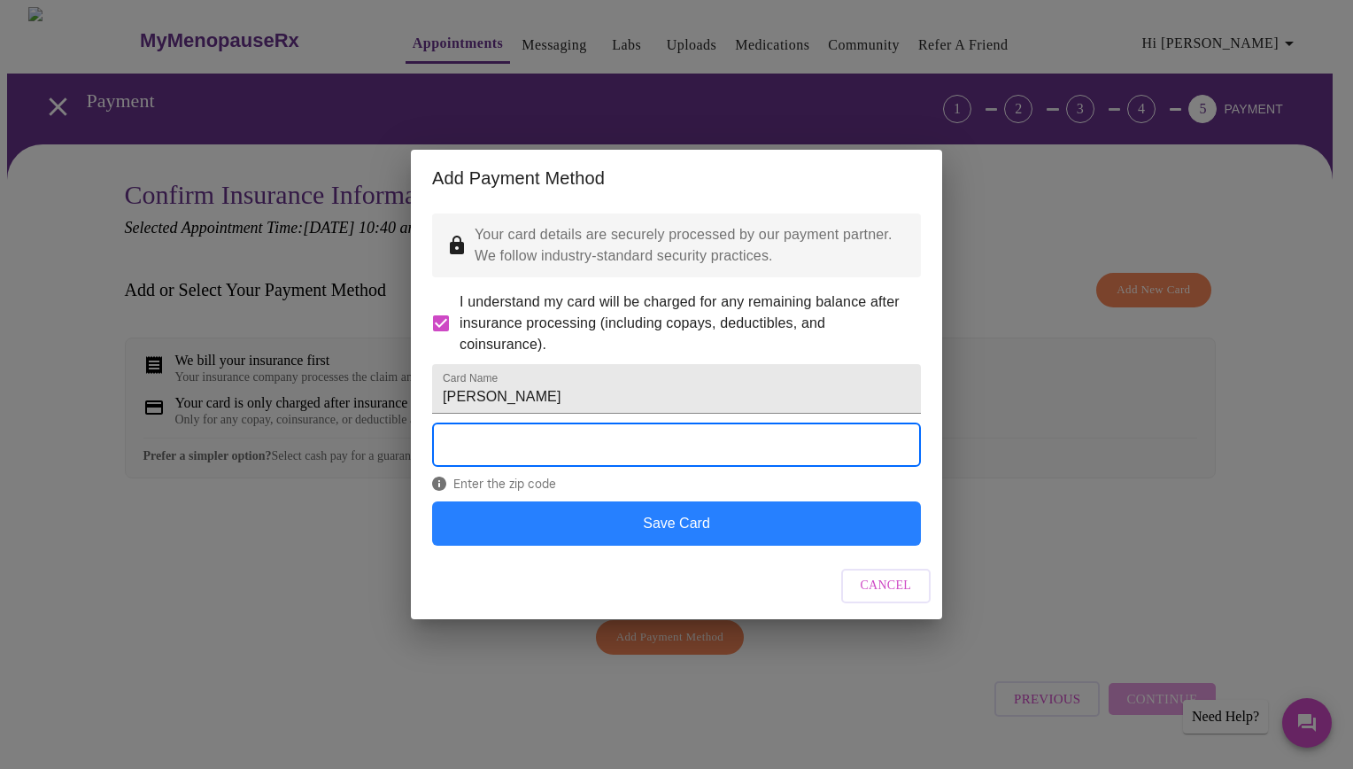
click at [735, 545] on button "Save Card" at bounding box center [676, 523] width 489 height 44
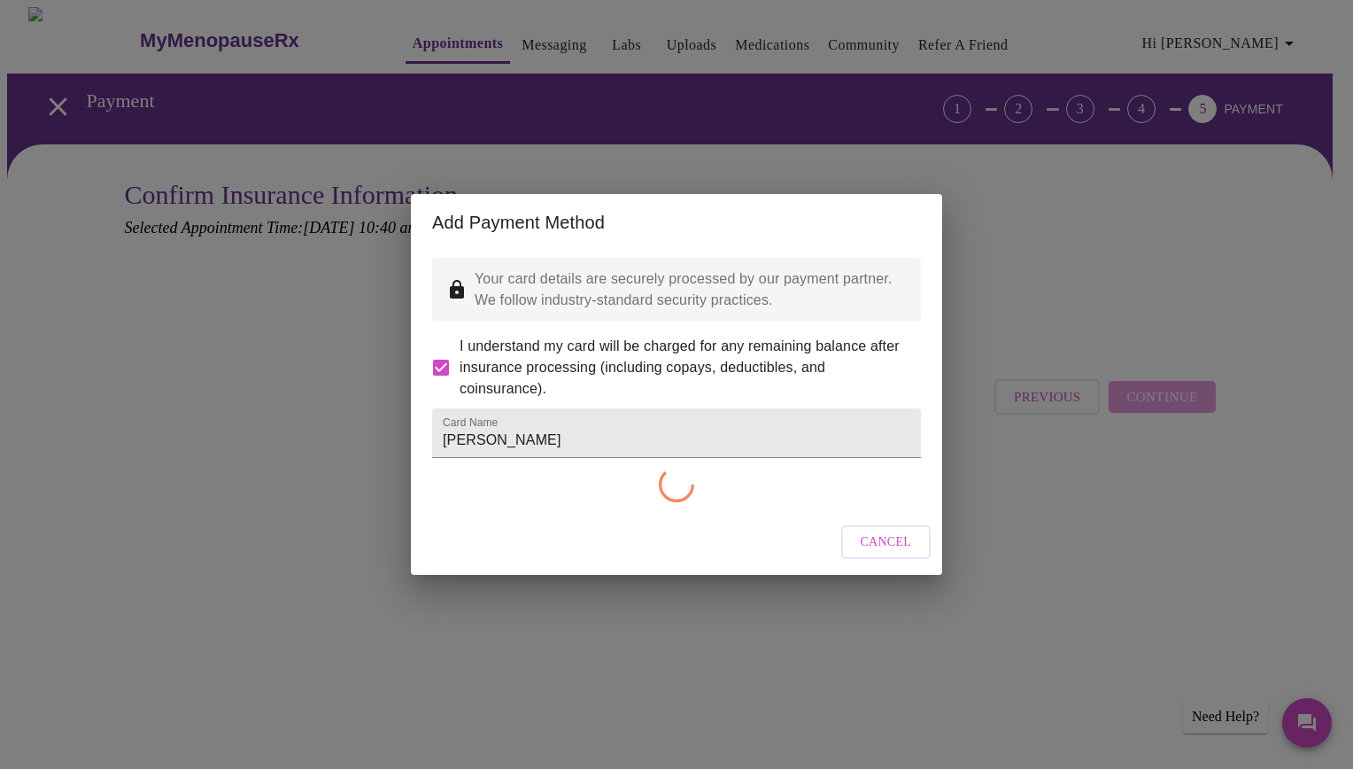
checkbox input "false"
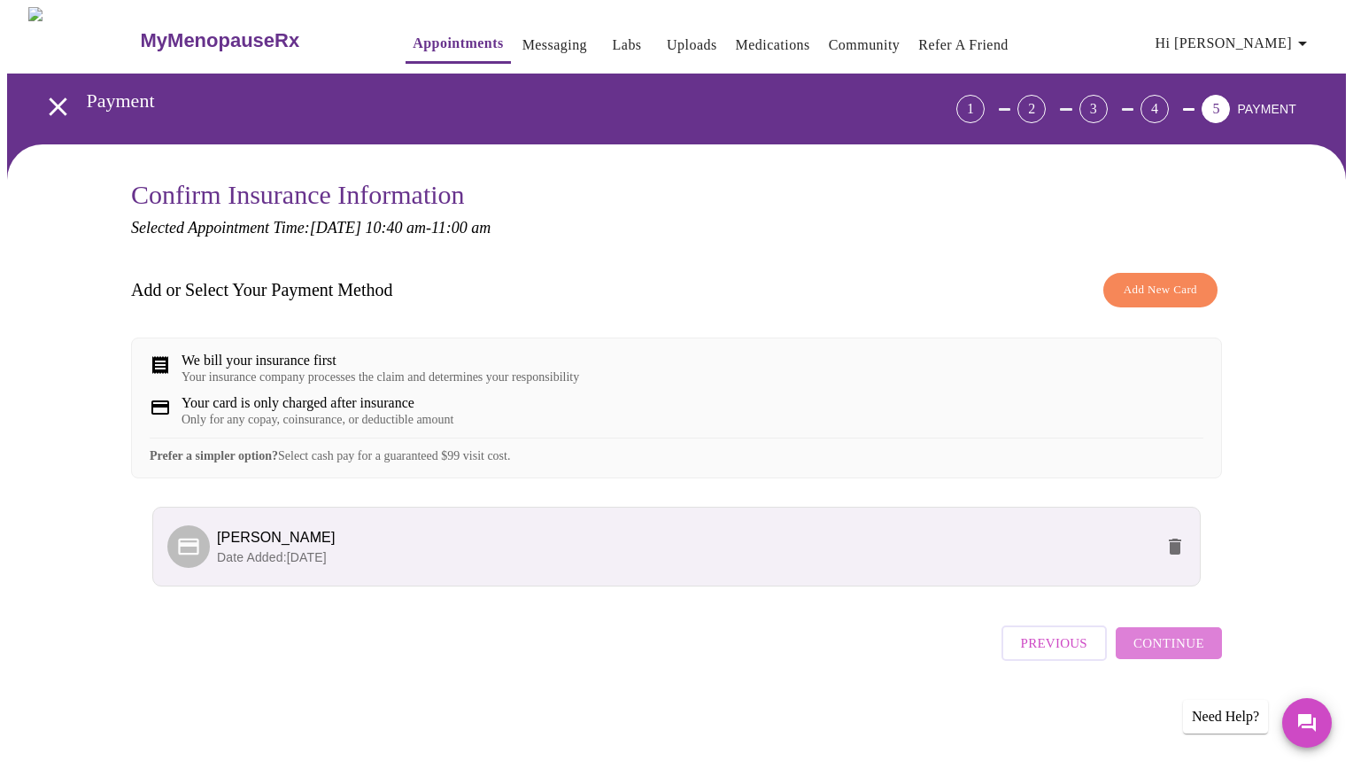
click at [1172, 654] on span "Continue" at bounding box center [1168, 642] width 71 height 23
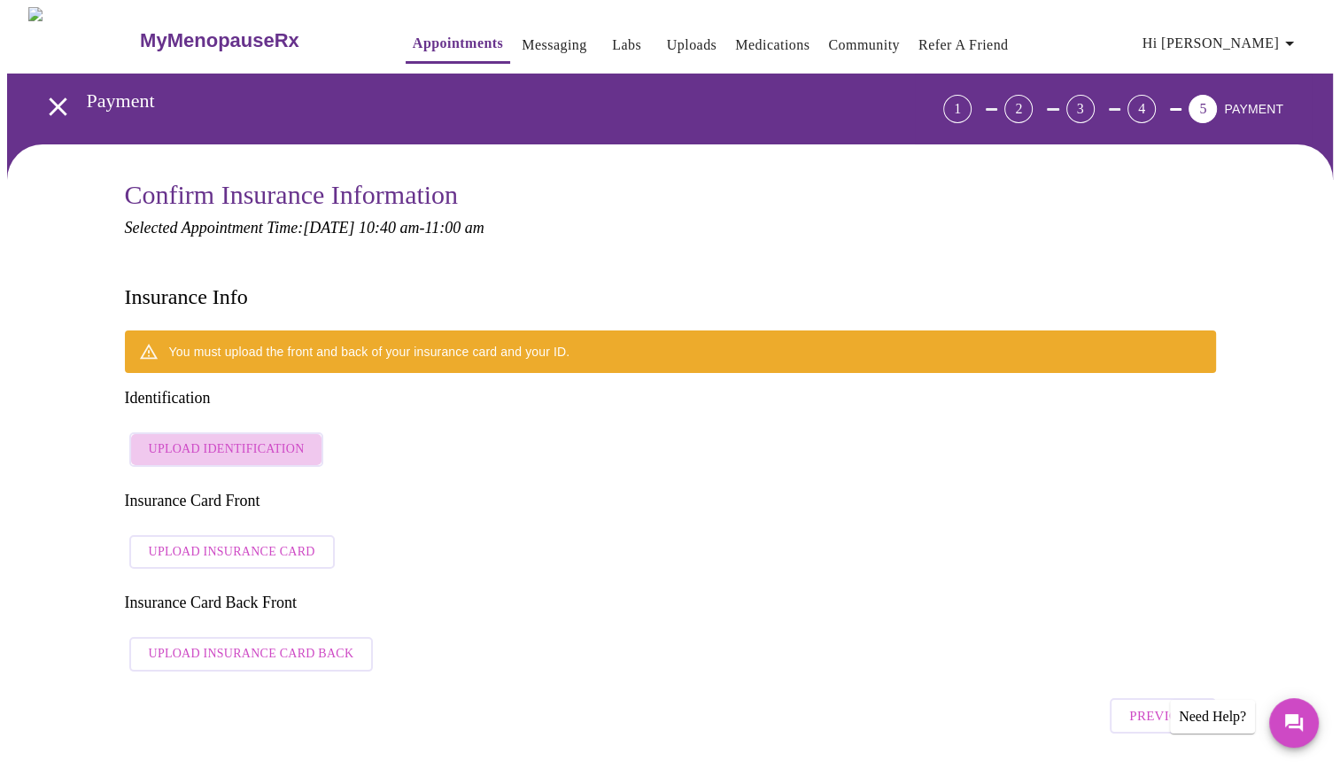
click at [252, 438] on span "Upload Identification" at bounding box center [227, 449] width 156 height 22
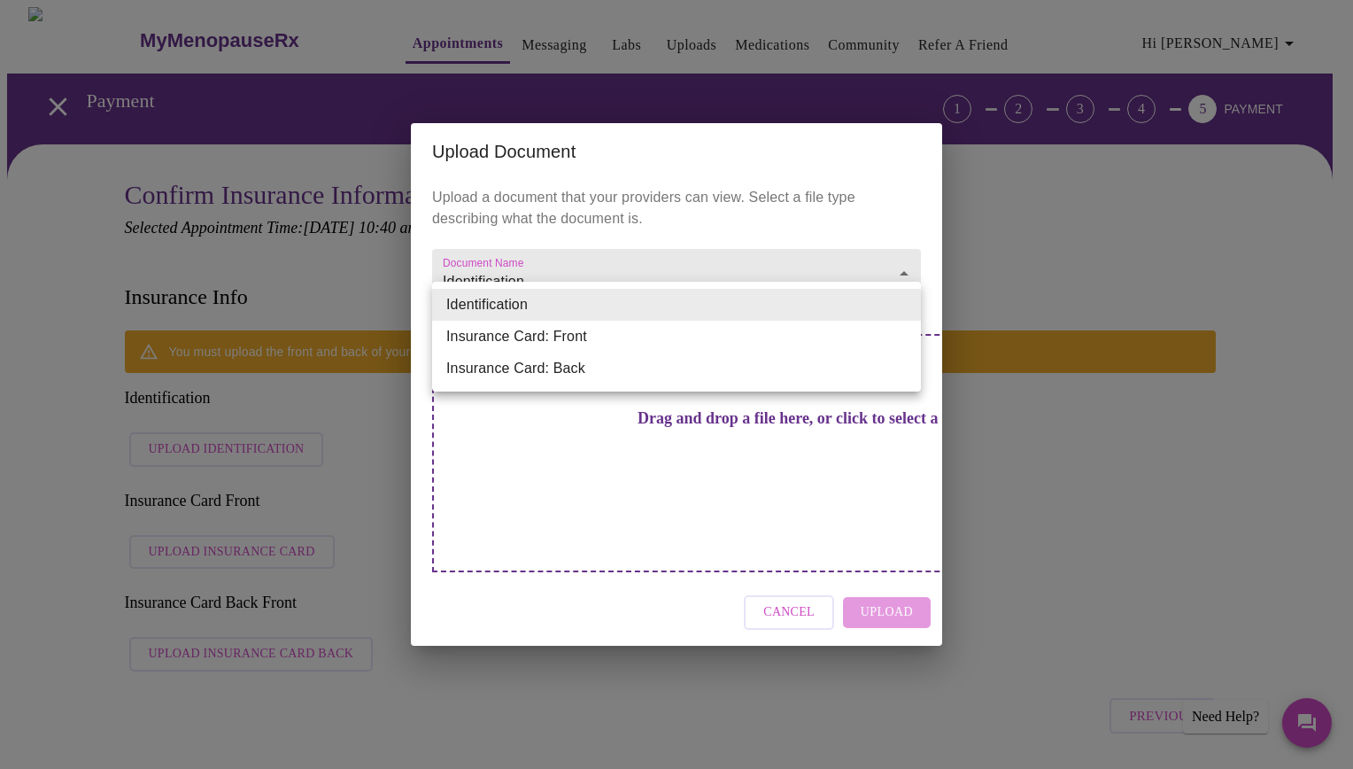
click at [669, 306] on li "Identification" at bounding box center [676, 305] width 489 height 32
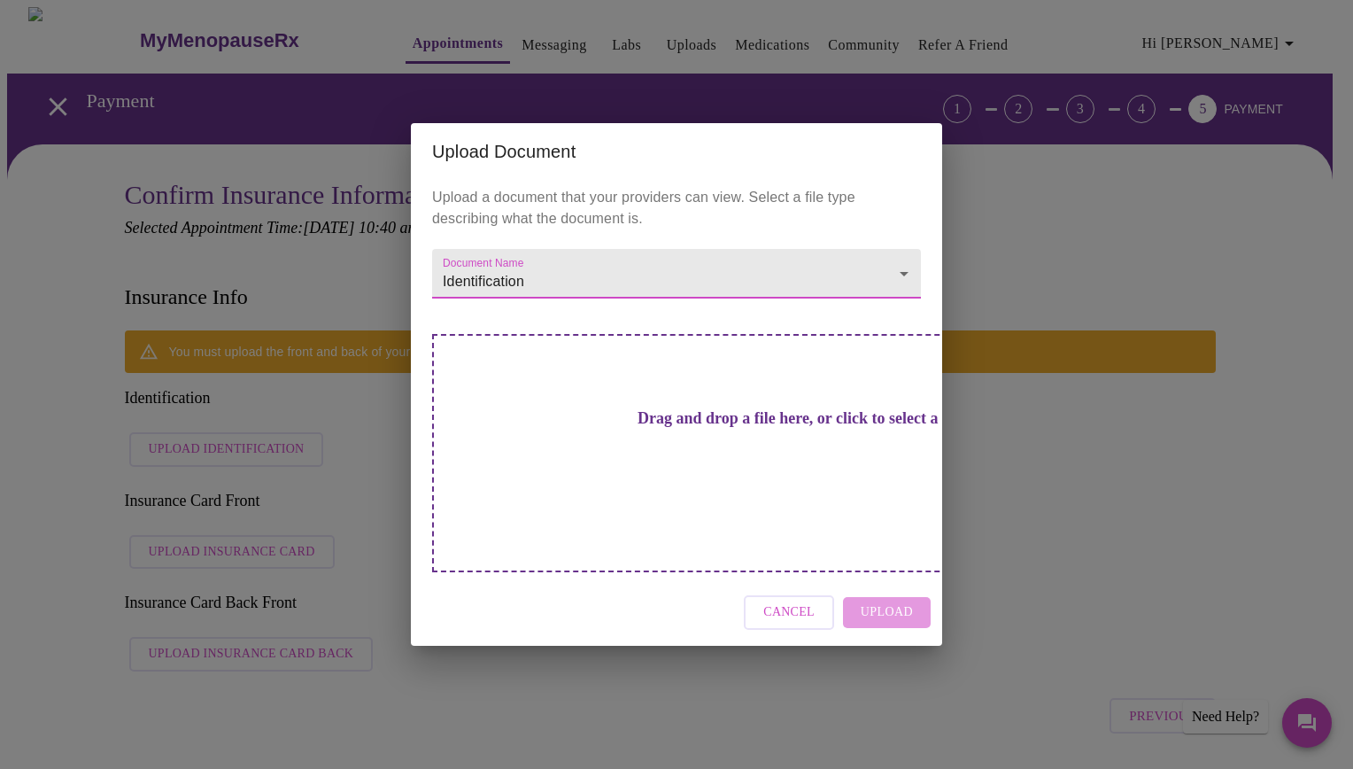
click at [691, 464] on div "Drag and drop a file here, or click to select a file" at bounding box center [800, 453] width 737 height 238
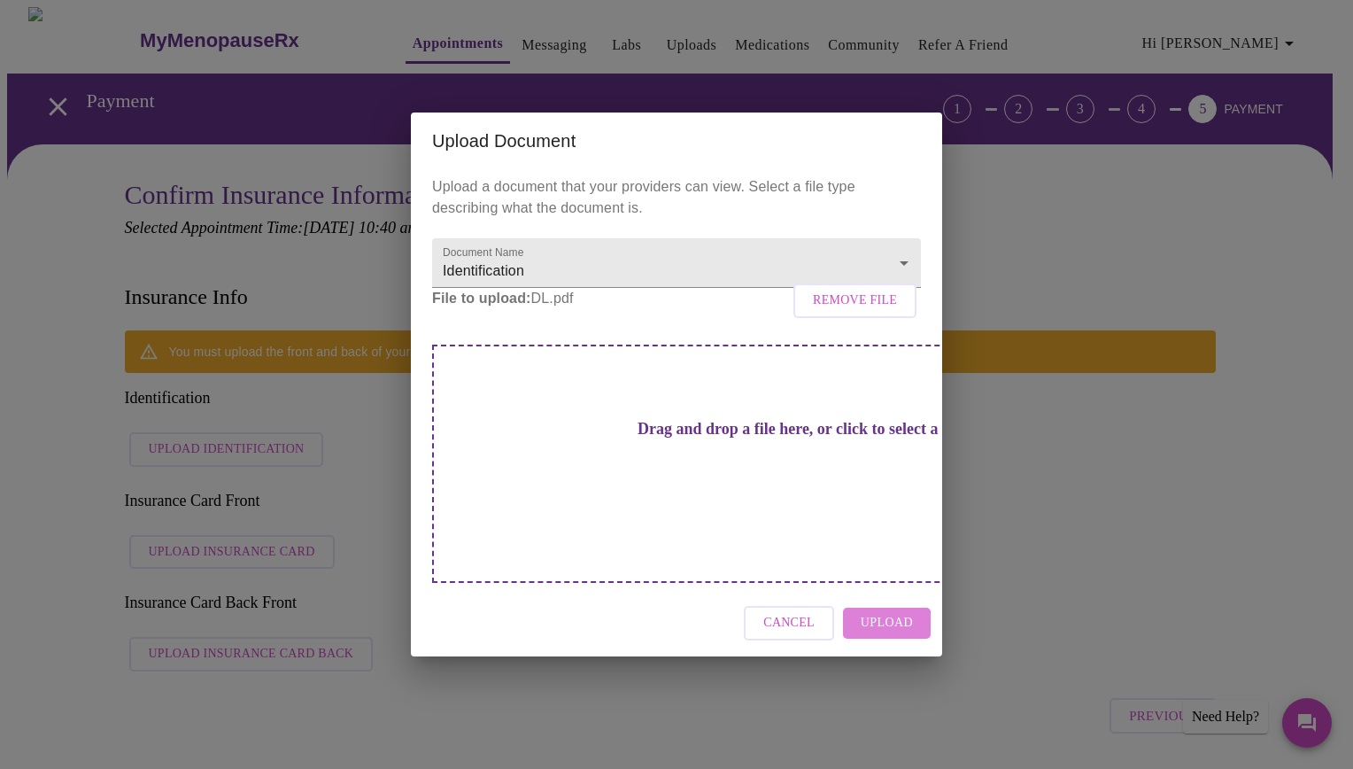
click at [872, 612] on span "Upload" at bounding box center [887, 623] width 52 height 22
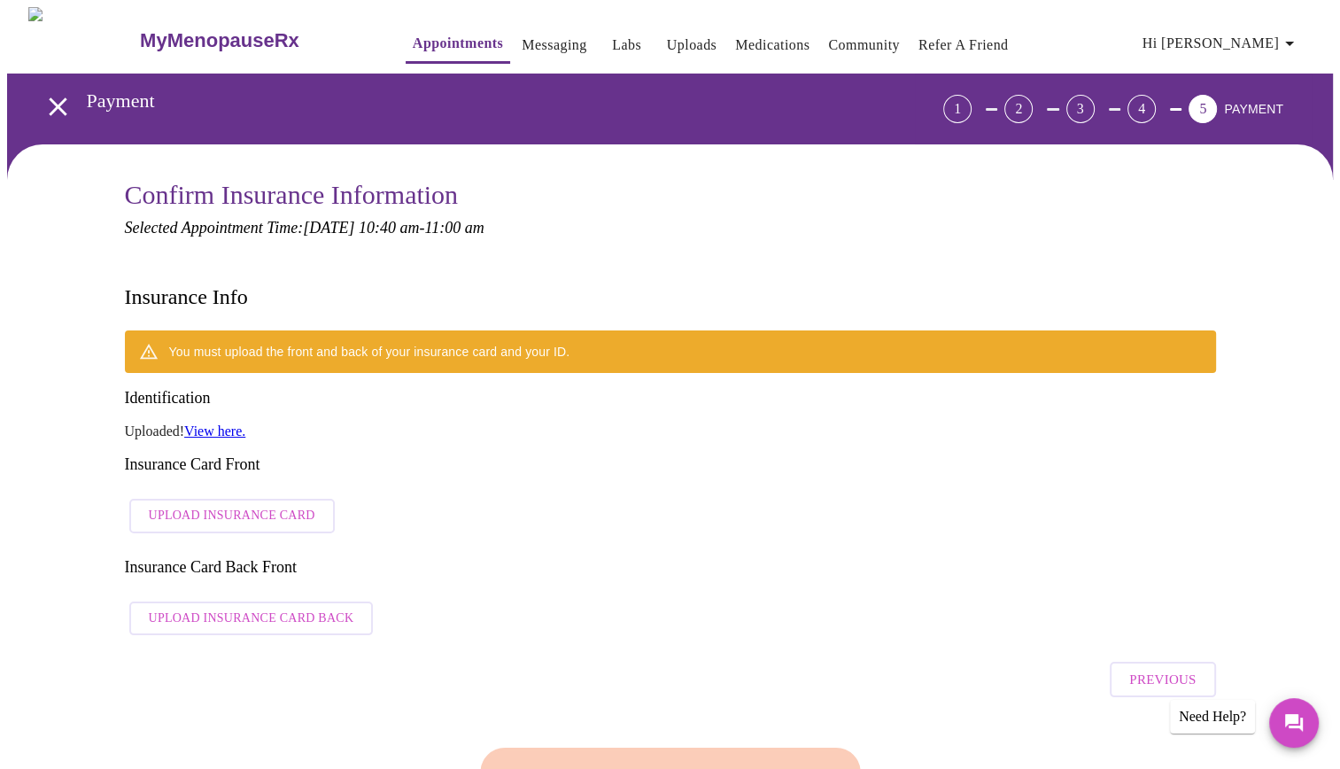
click at [294, 505] on span "Upload Insurance Card" at bounding box center [232, 516] width 166 height 22
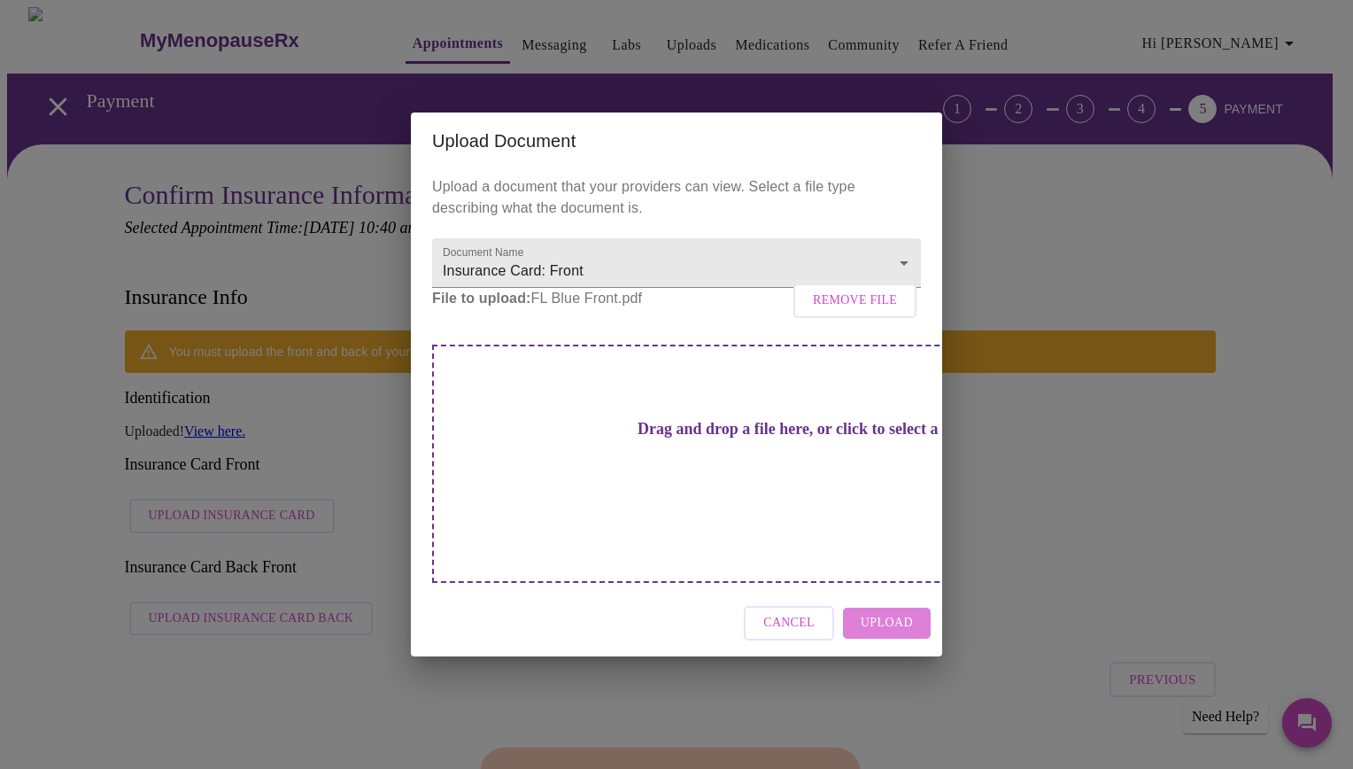
click at [912, 612] on span "Upload" at bounding box center [887, 623] width 52 height 22
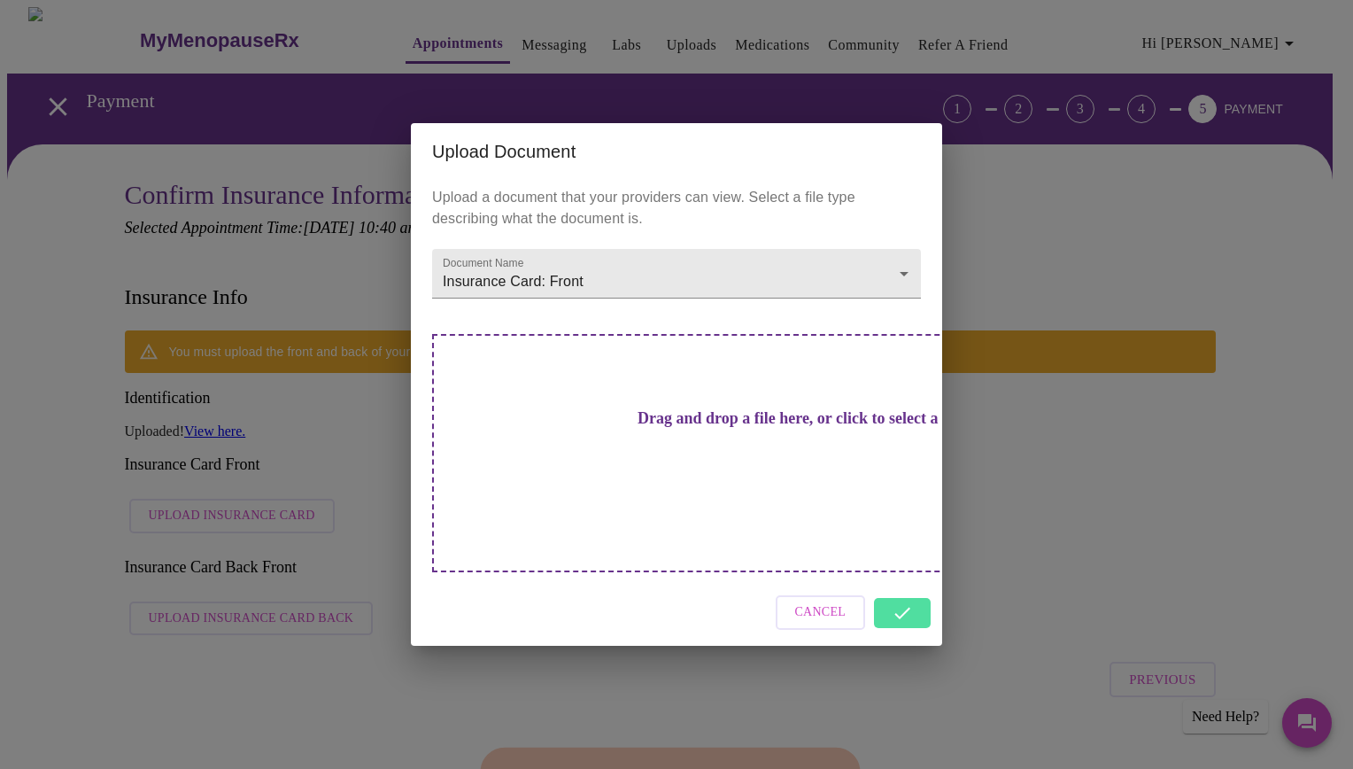
click at [908, 586] on div "Cancel" at bounding box center [676, 612] width 531 height 66
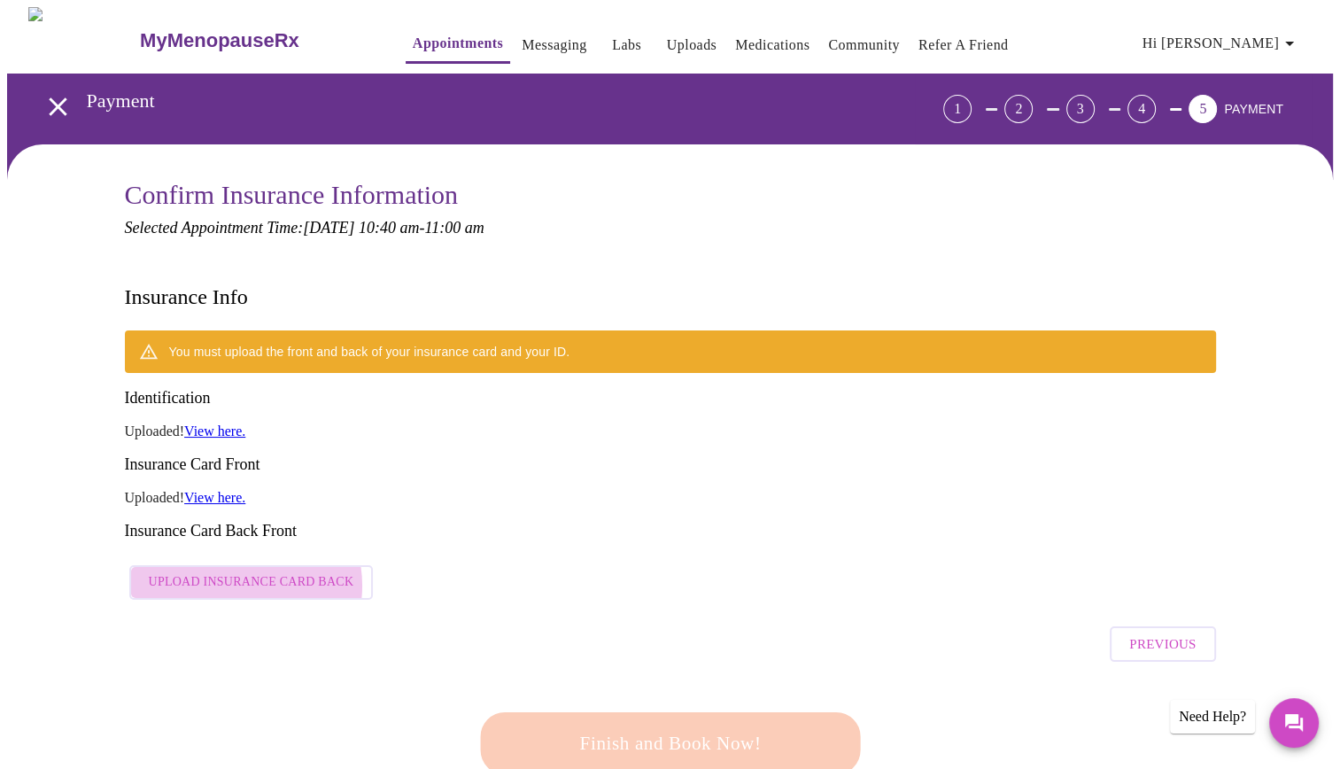
click at [242, 571] on span "Upload Insurance Card Back" at bounding box center [251, 582] width 205 height 22
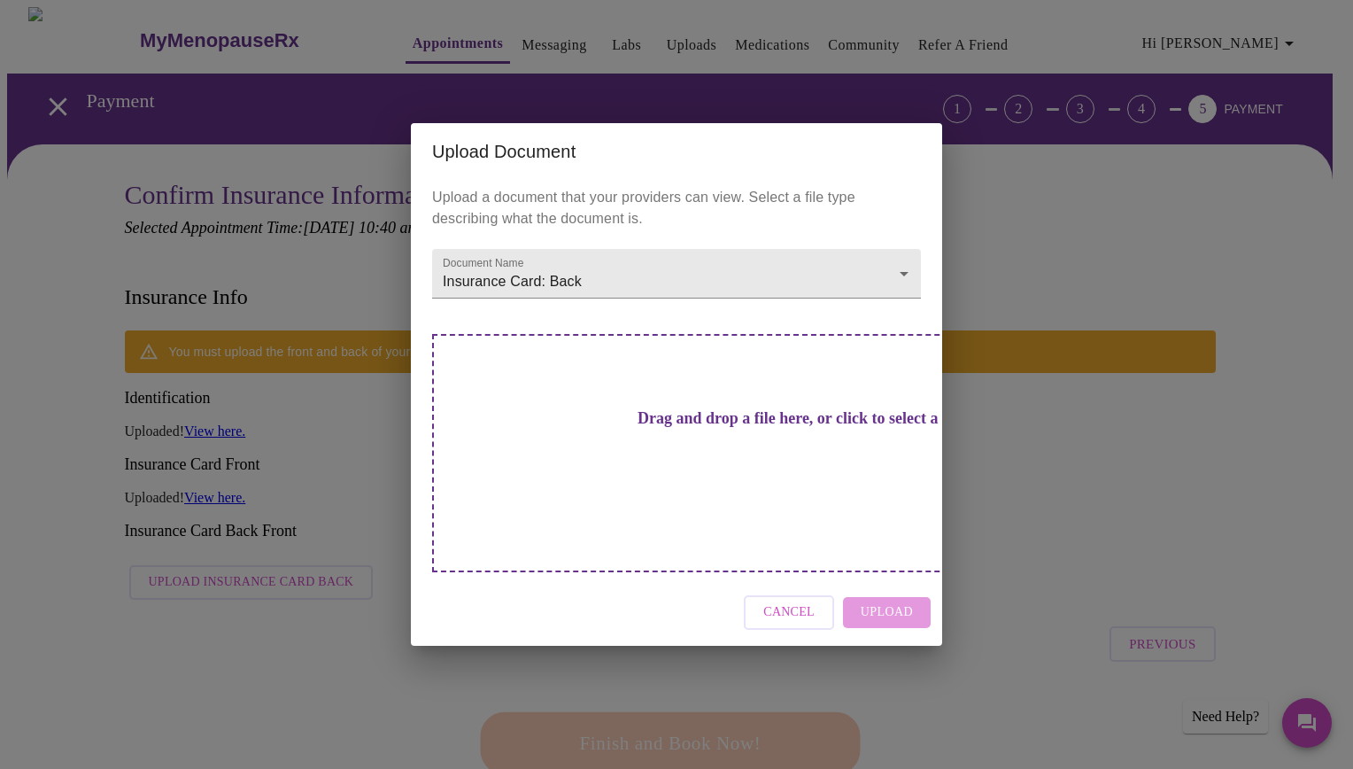
click at [812, 506] on div "Drag and drop a file here, or click to select a file" at bounding box center [800, 453] width 737 height 238
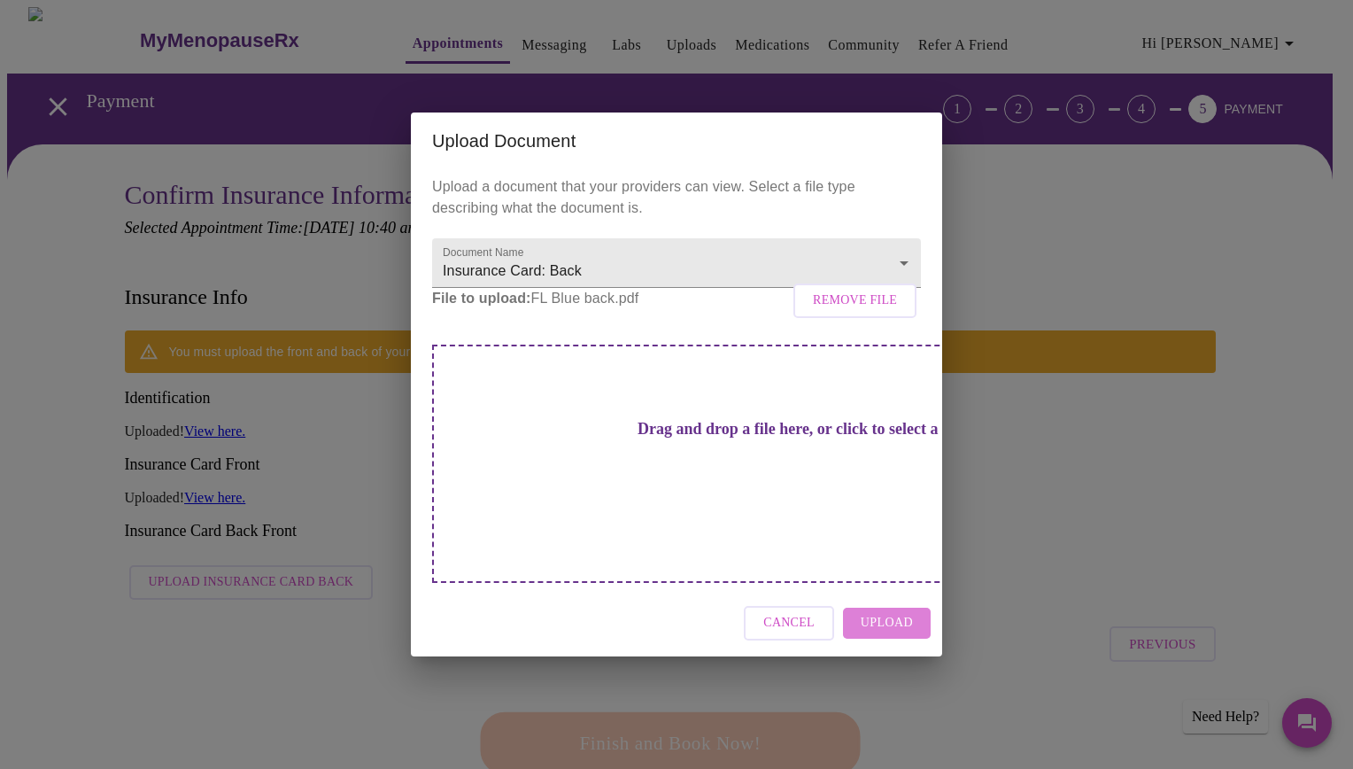
click at [908, 612] on span "Upload" at bounding box center [887, 623] width 52 height 22
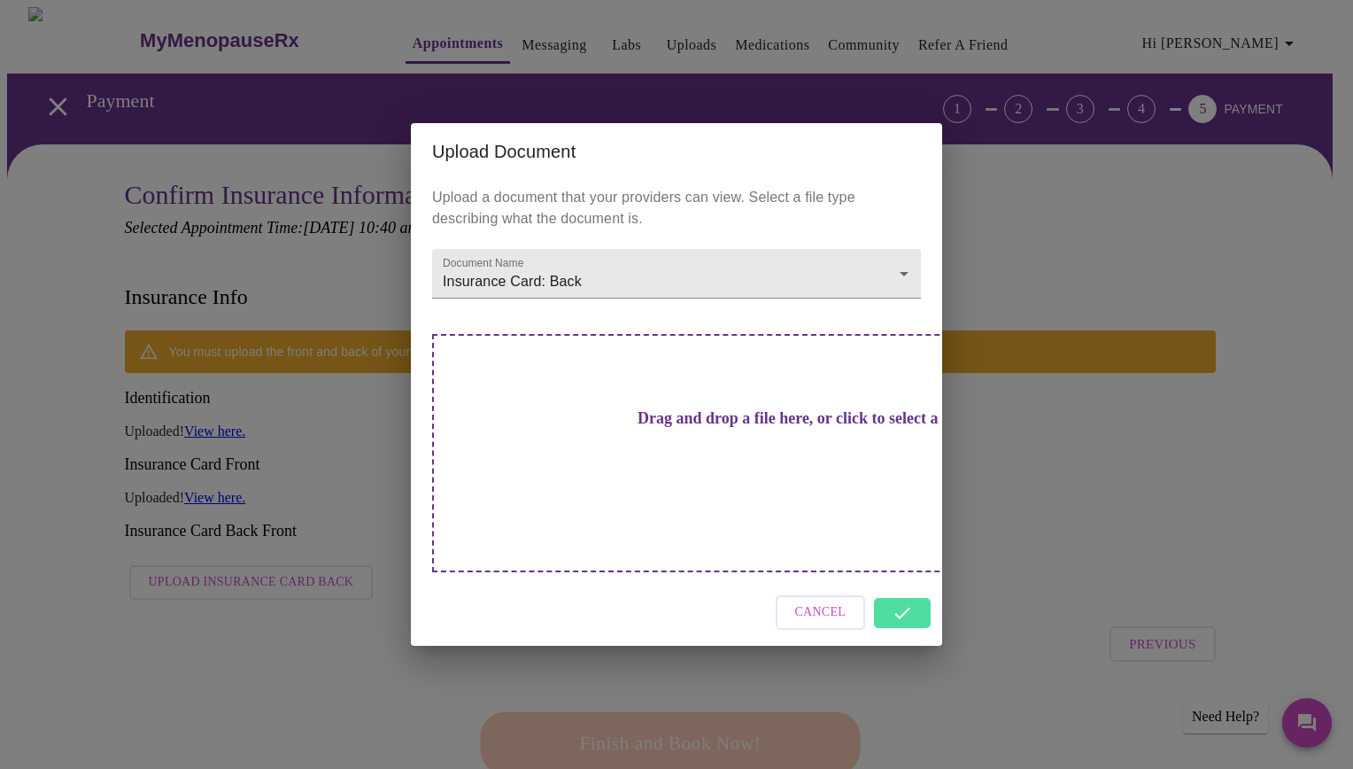
click at [915, 588] on div "Cancel" at bounding box center [676, 612] width 531 height 66
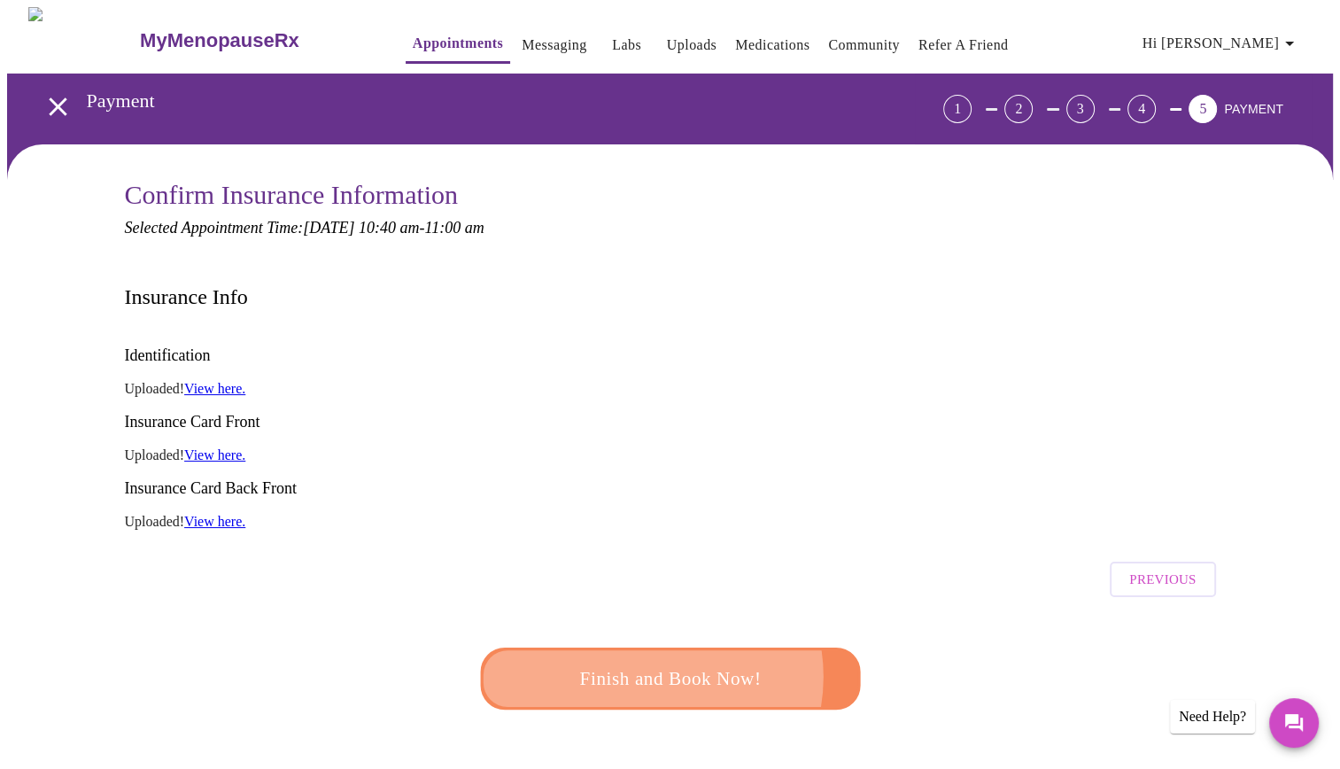
click at [641, 662] on span "Finish and Book Now!" at bounding box center [670, 678] width 328 height 33
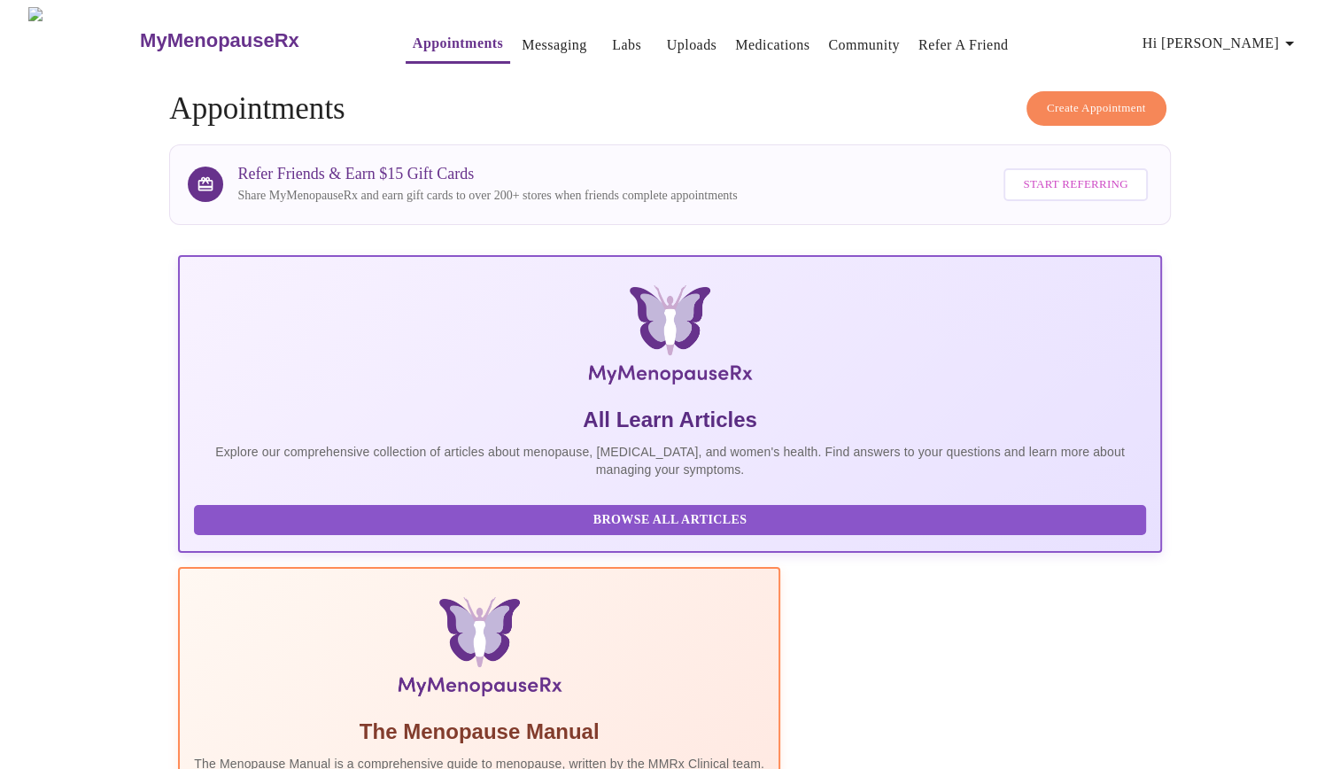
scroll to position [198, 0]
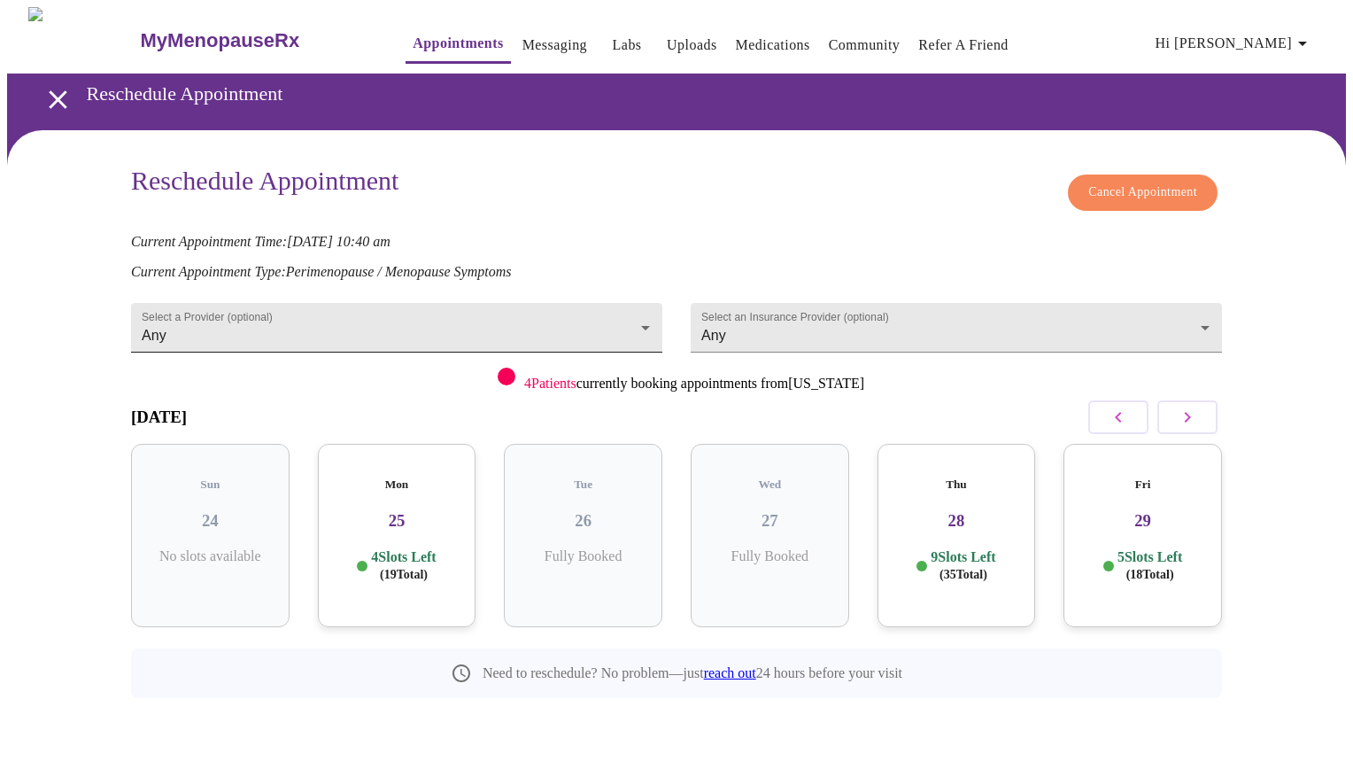
click at [563, 304] on body "MyMenopauseRx Appointments Messaging Labs Uploads Medications Community Refer a…" at bounding box center [676, 392] width 1339 height 770
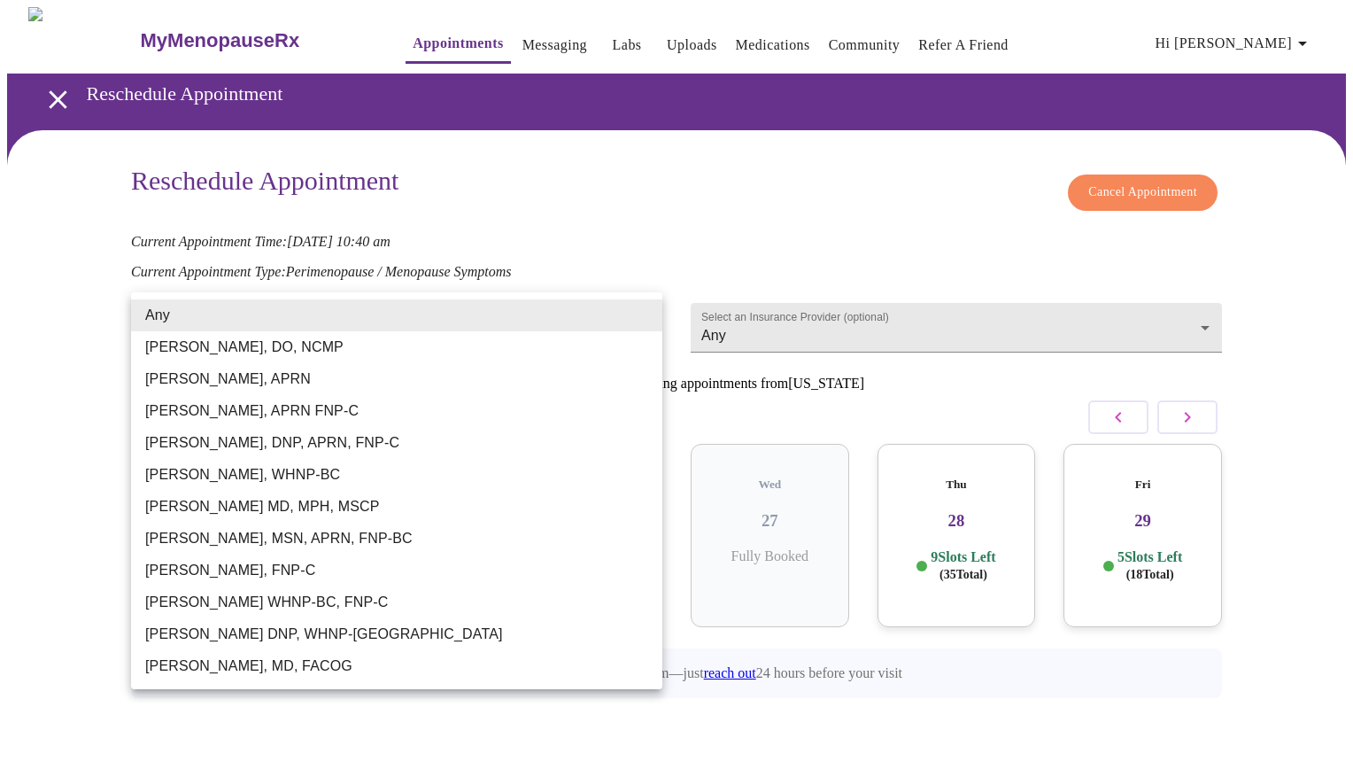
click at [520, 289] on div at bounding box center [676, 384] width 1353 height 769
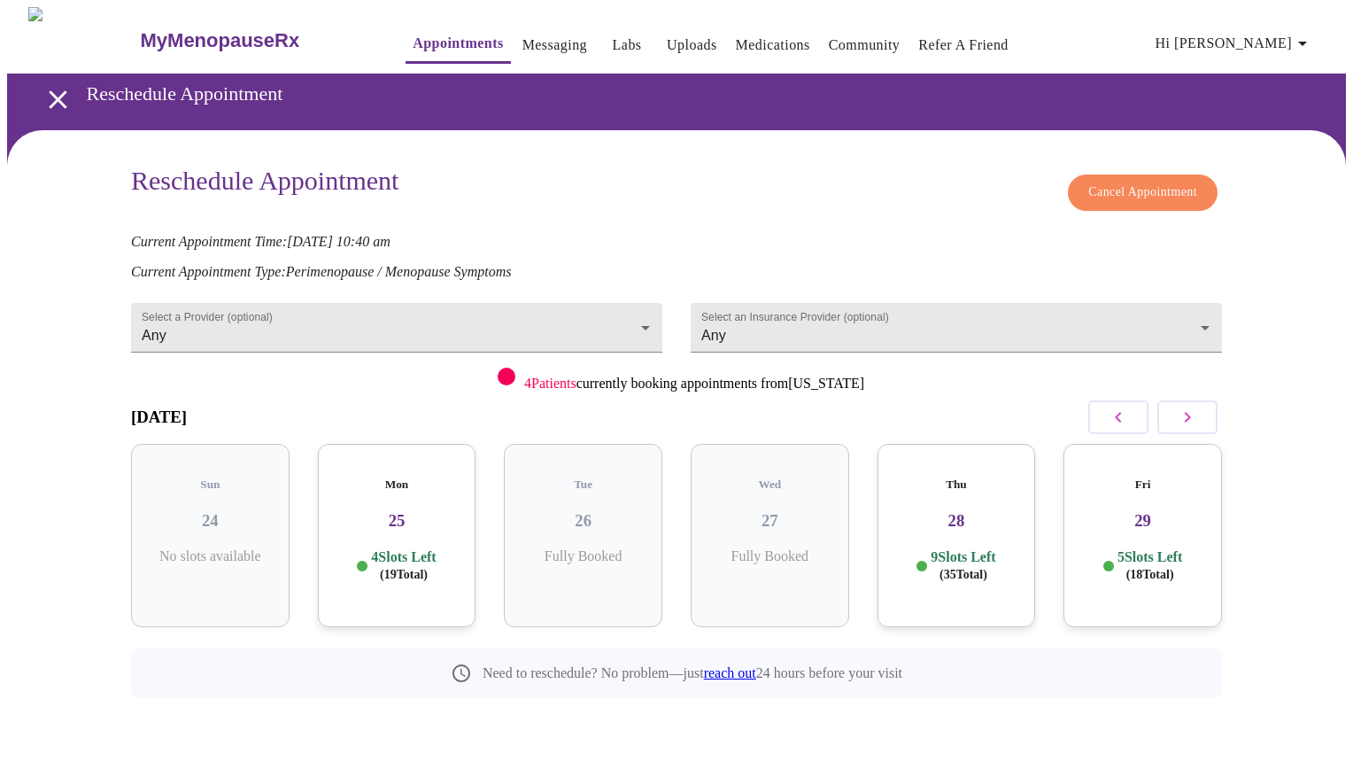
click at [923, 511] on h3 "28" at bounding box center [957, 520] width 130 height 19
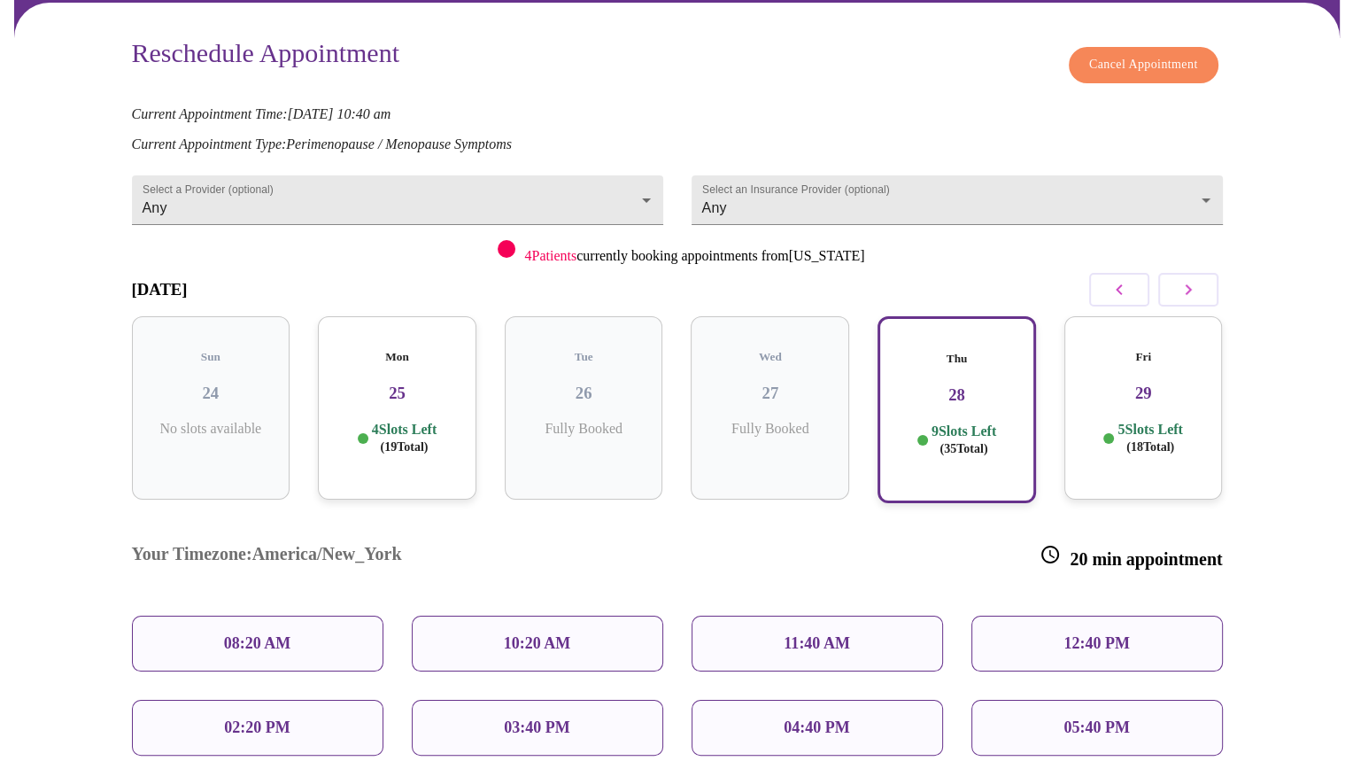
scroll to position [295, 0]
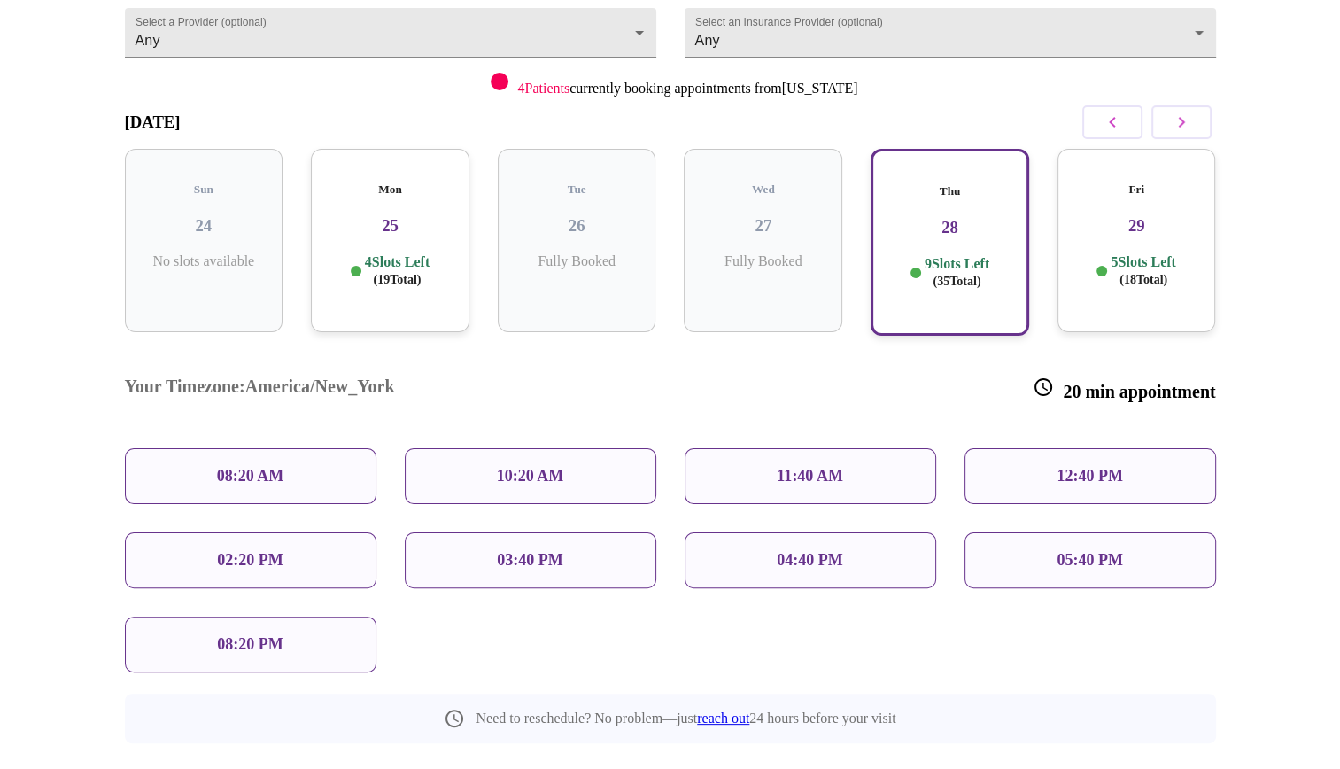
click at [757, 448] on div "11:40 AM" at bounding box center [809, 476] width 251 height 56
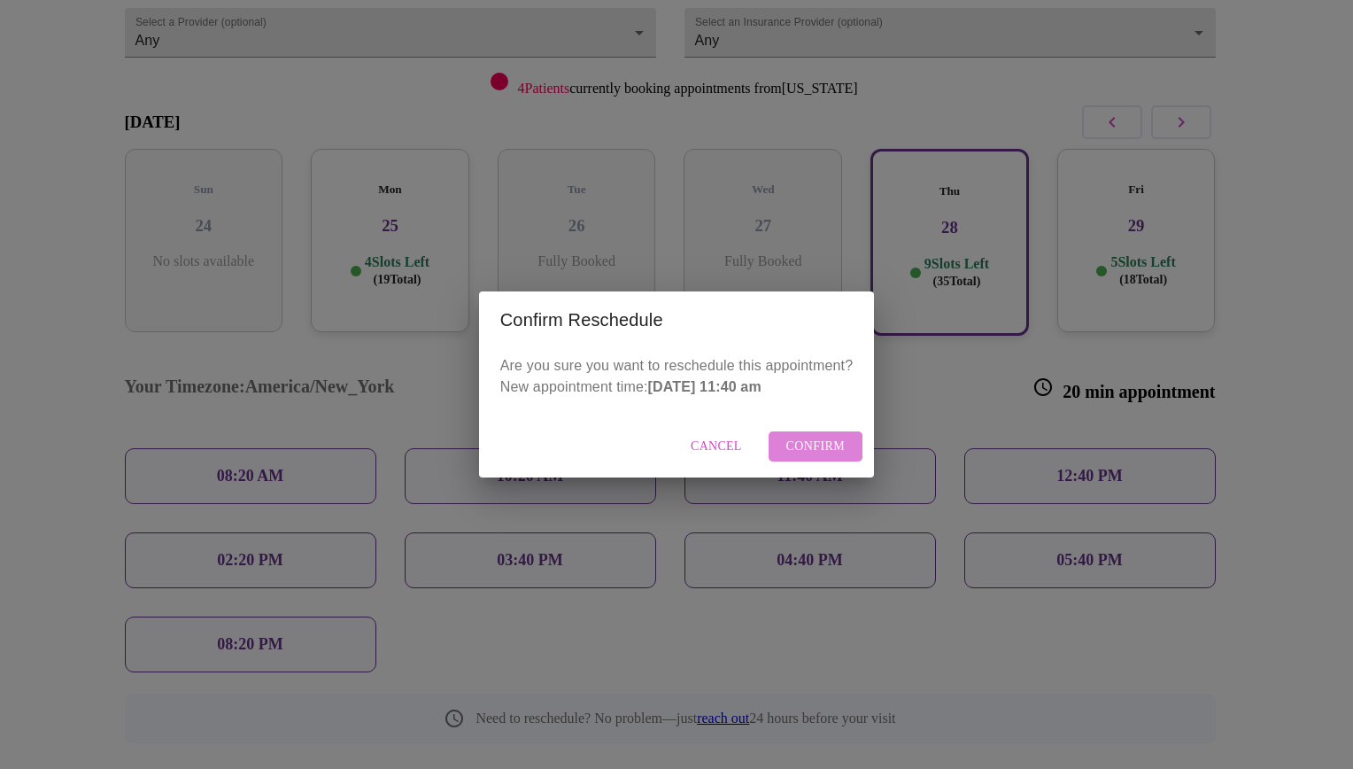
click at [817, 446] on span "Confirm" at bounding box center [815, 447] width 59 height 22
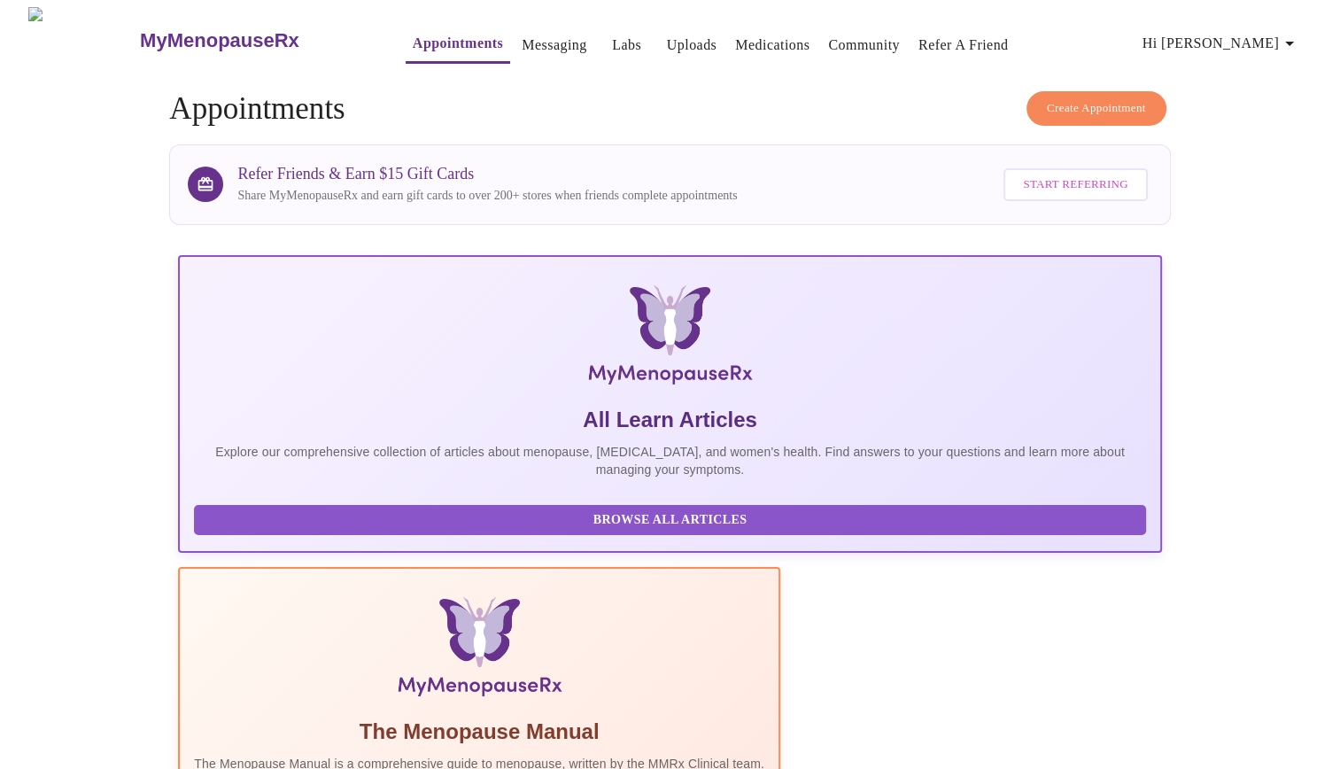
click at [203, 29] on h3 "MyMenopauseRx" at bounding box center [219, 40] width 159 height 23
click at [537, 37] on link "Messaging" at bounding box center [554, 45] width 65 height 25
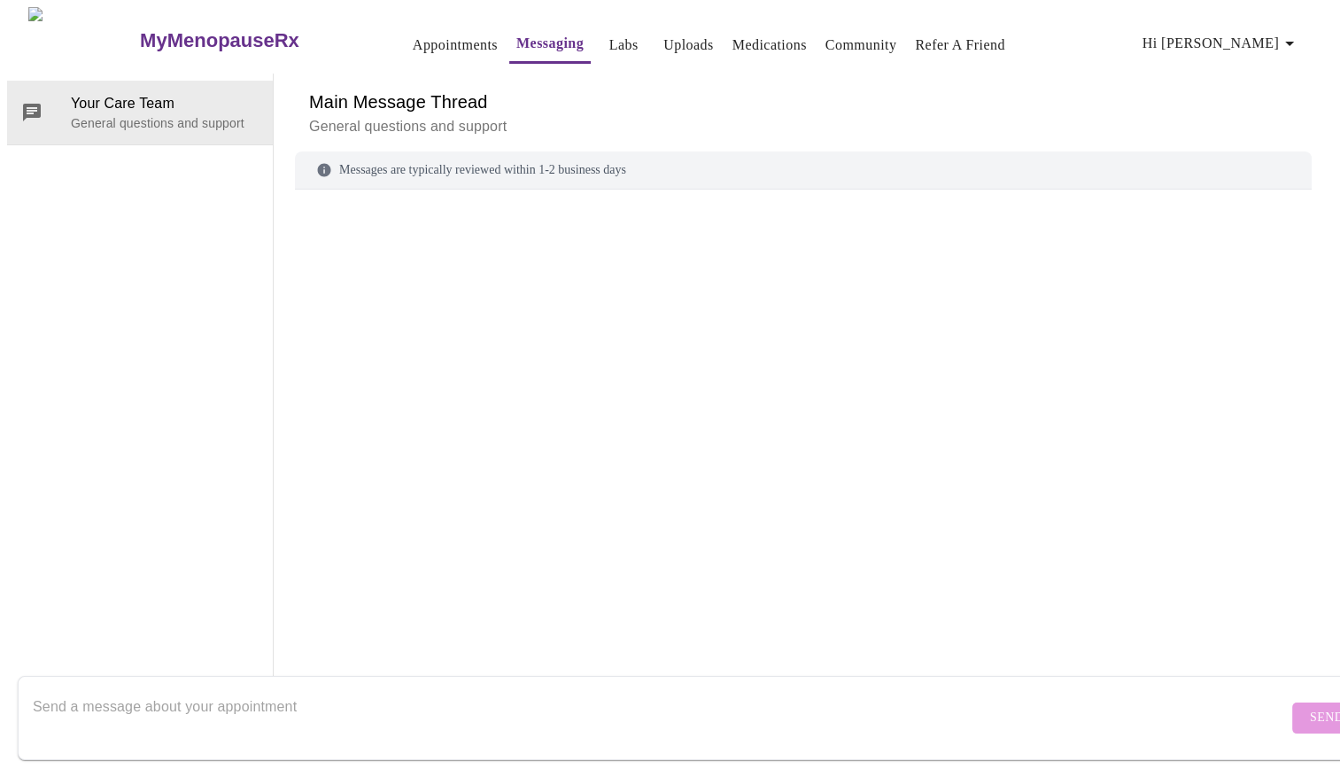
click at [609, 35] on link "Labs" at bounding box center [623, 45] width 29 height 25
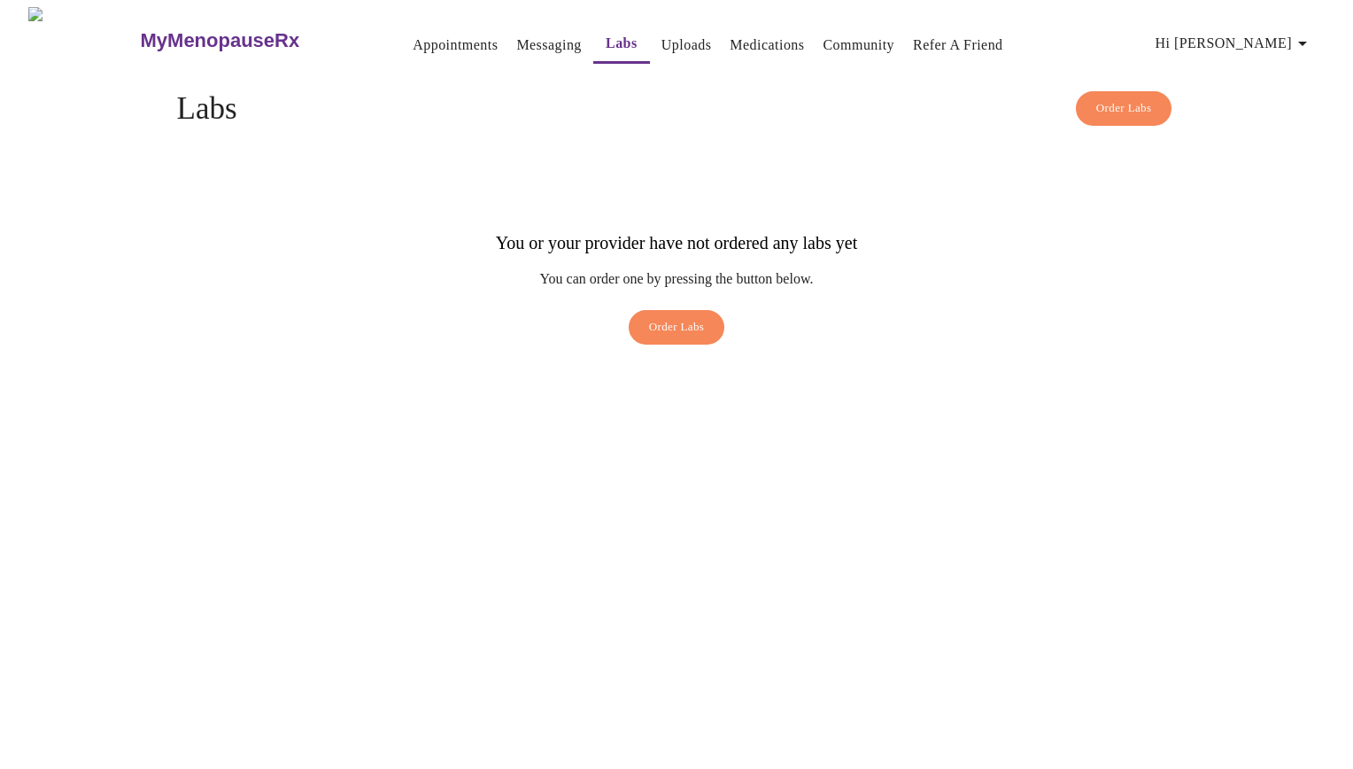
click at [661, 39] on link "Uploads" at bounding box center [686, 45] width 50 height 25
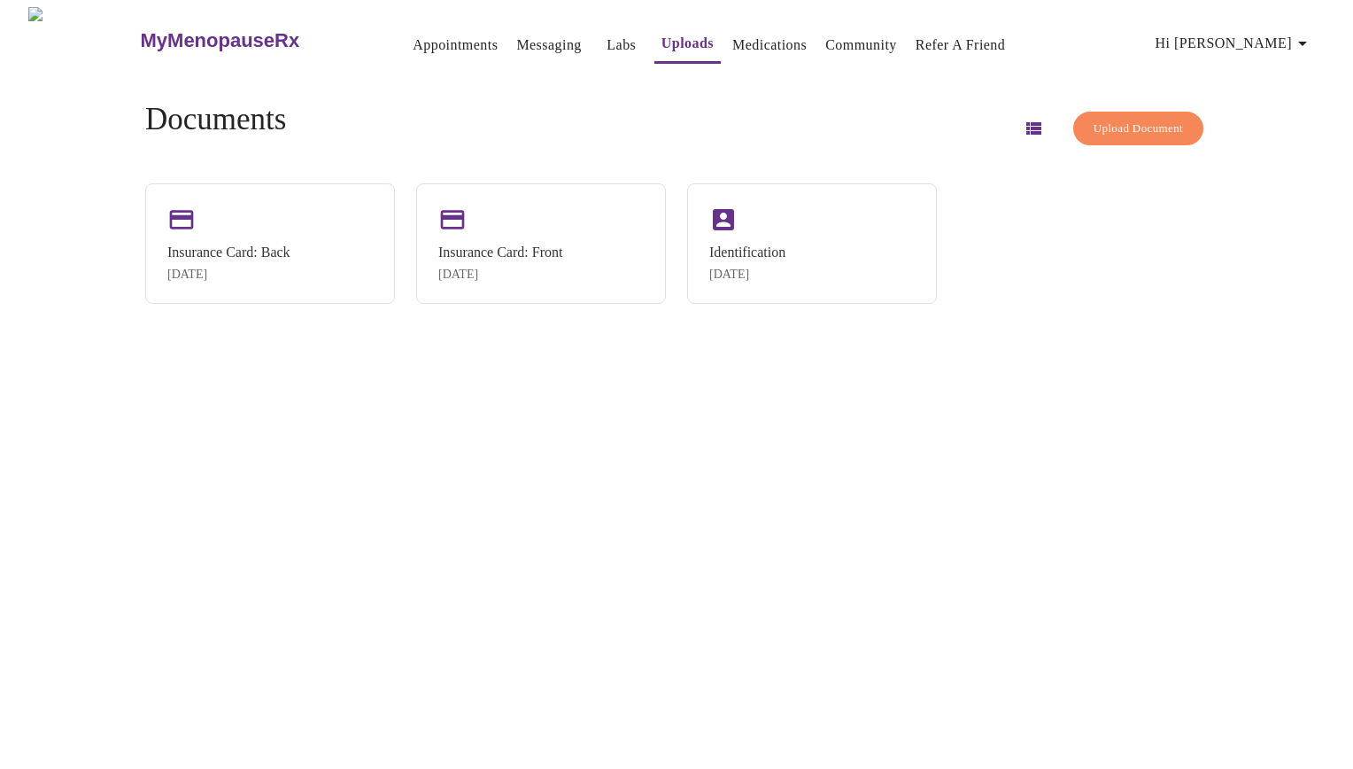
click at [732, 48] on link "Medications" at bounding box center [769, 45] width 74 height 25
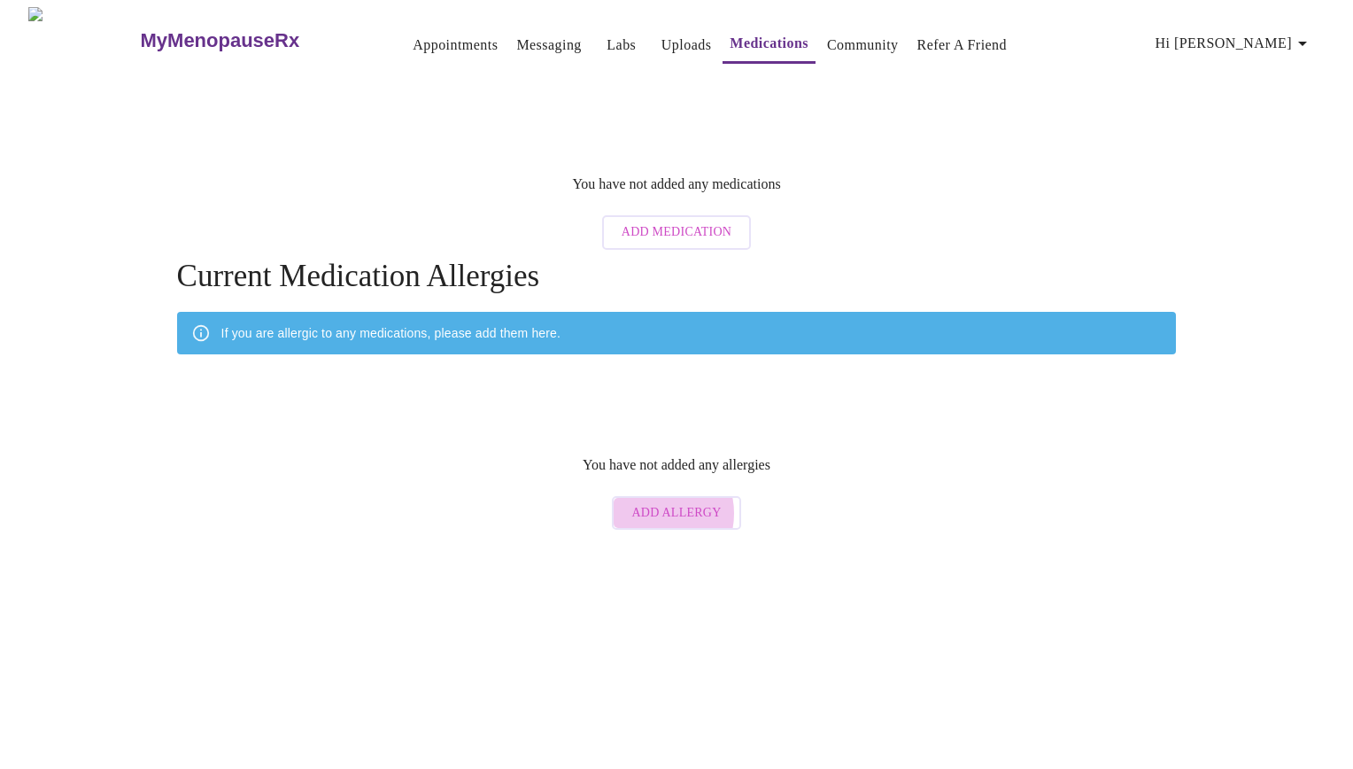
click at [653, 502] on span "Add Allergy" at bounding box center [675, 513] width 89 height 22
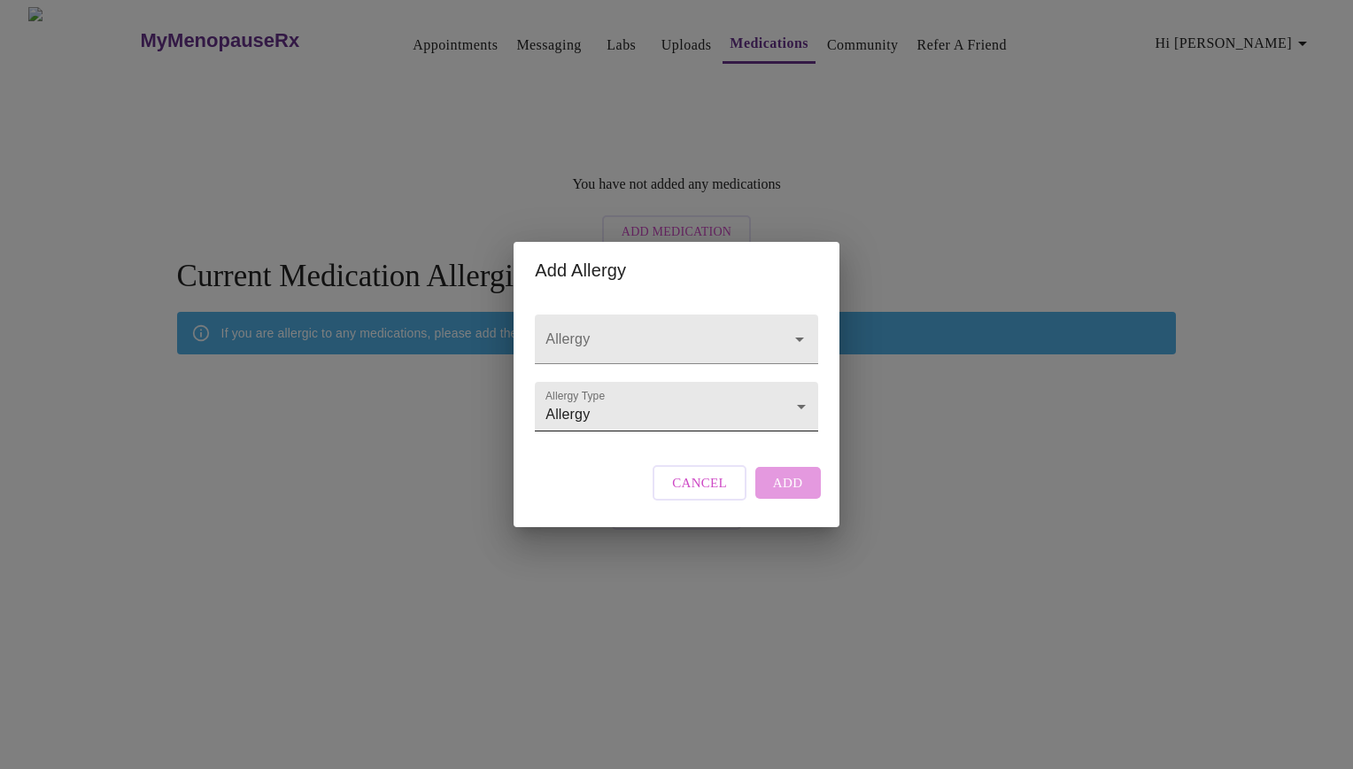
click at [684, 407] on body "MyMenopauseRx Appointments Messaging Labs Uploads Medications Community Refer a…" at bounding box center [676, 272] width 1339 height 531
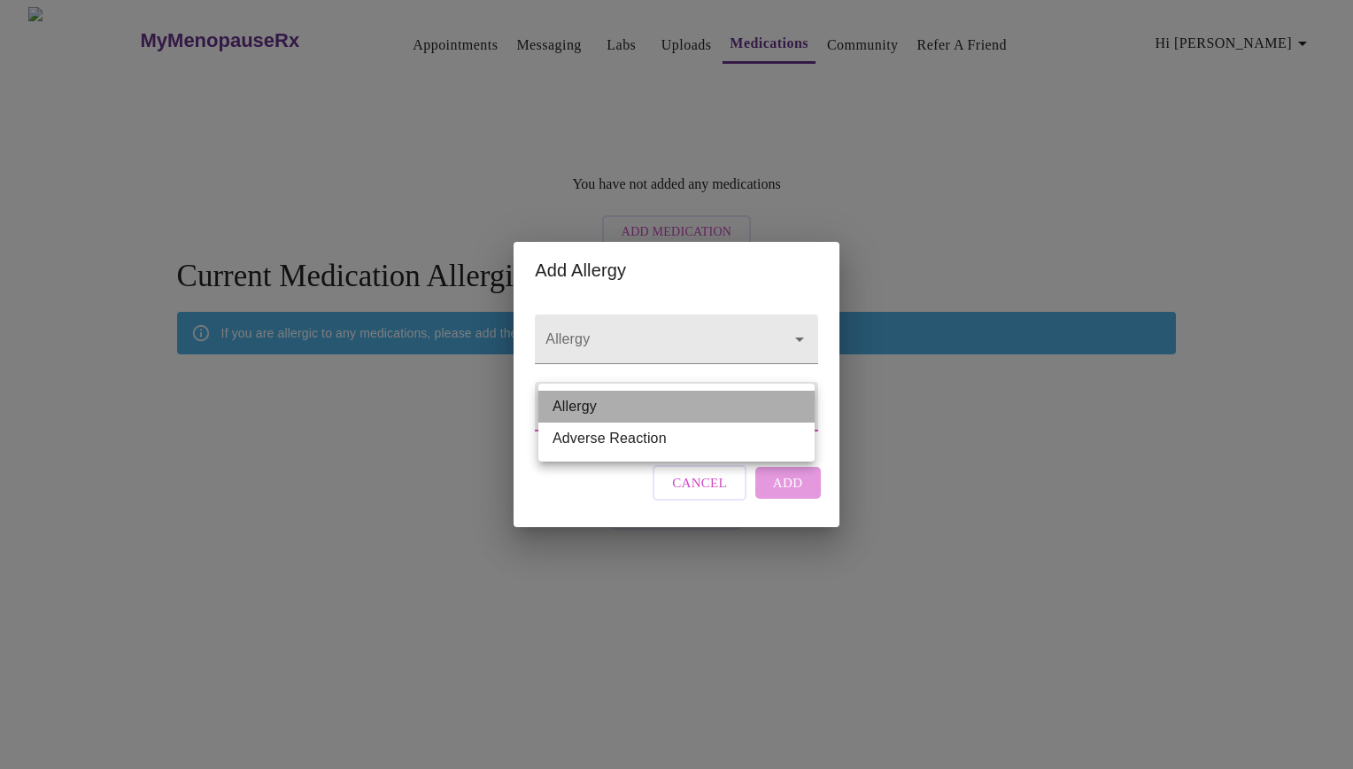
click at [667, 402] on li "Allergy" at bounding box center [676, 406] width 276 height 32
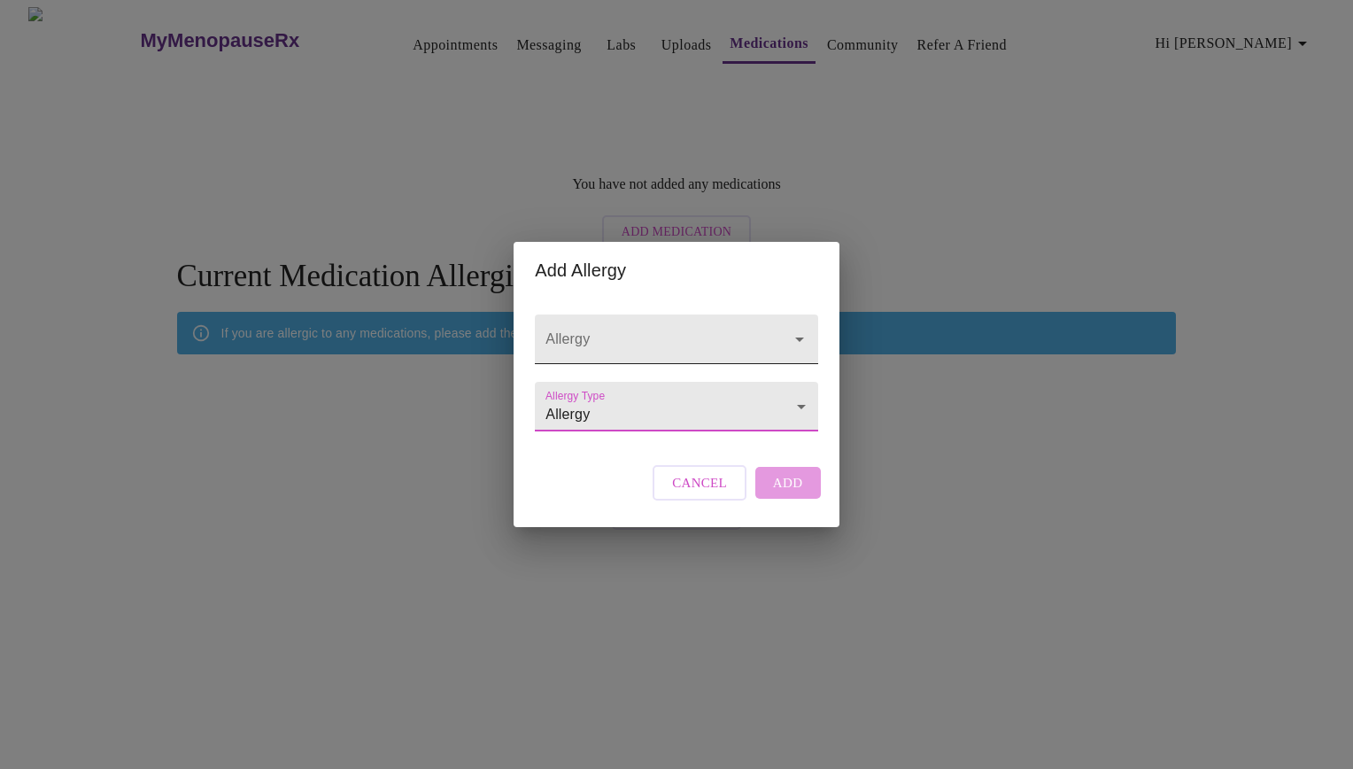
click at [630, 331] on input "Allergy" at bounding box center [651, 347] width 218 height 33
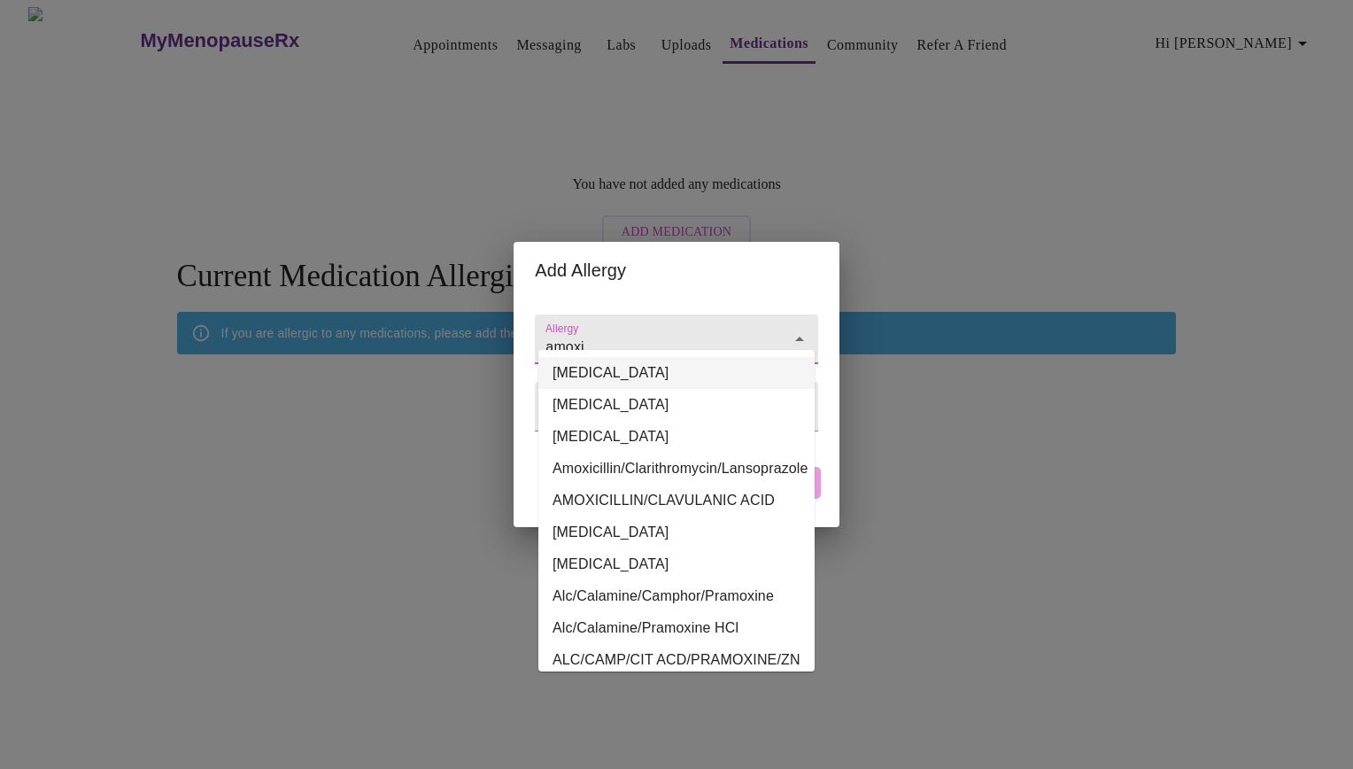
click at [623, 384] on li "[MEDICAL_DATA]" at bounding box center [676, 373] width 276 height 32
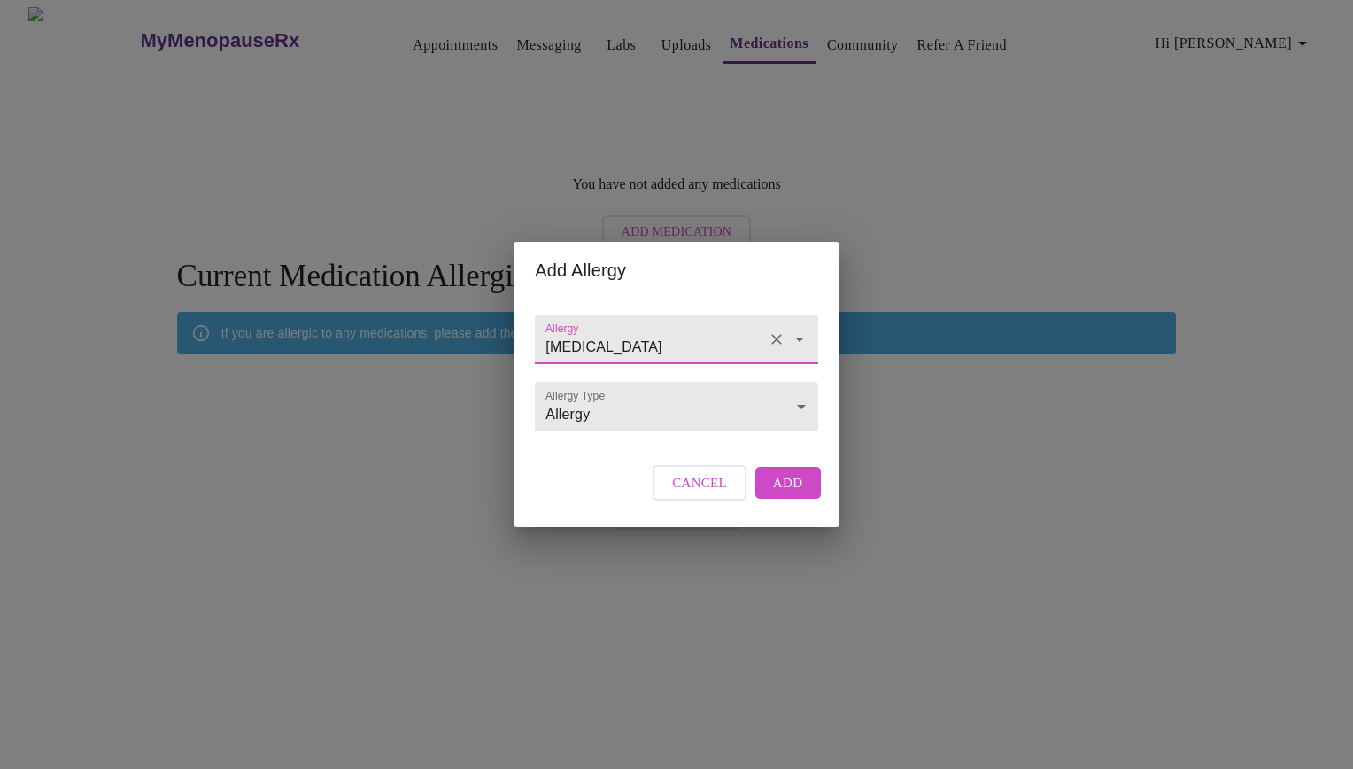
type input "[MEDICAL_DATA]"
click at [639, 426] on body "MyMenopauseRx Appointments Messaging Labs Uploads Medications Community Refer a…" at bounding box center [676, 272] width 1339 height 531
click at [623, 415] on li "Allergy" at bounding box center [676, 406] width 276 height 32
click at [792, 494] on span "Add" at bounding box center [788, 482] width 30 height 23
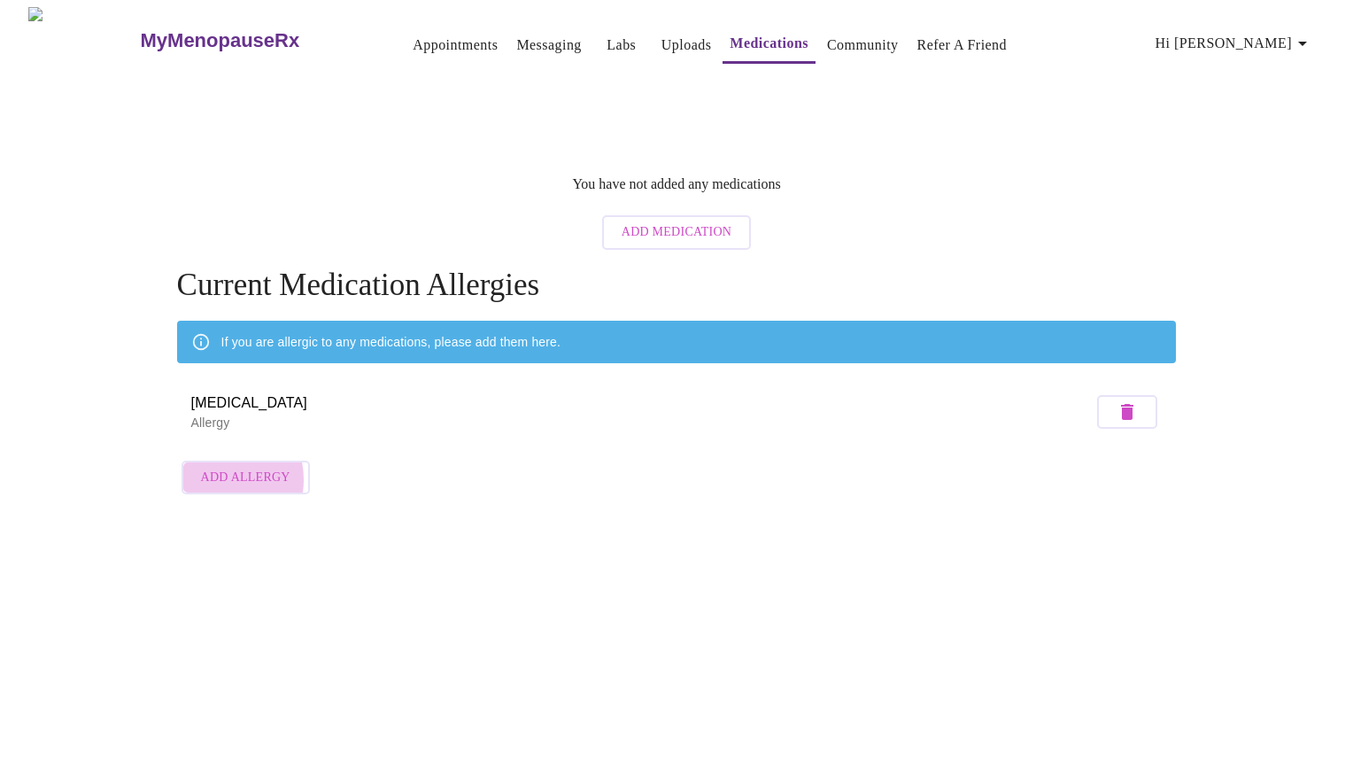
click at [216, 467] on span "Add Allergy" at bounding box center [245, 478] width 89 height 22
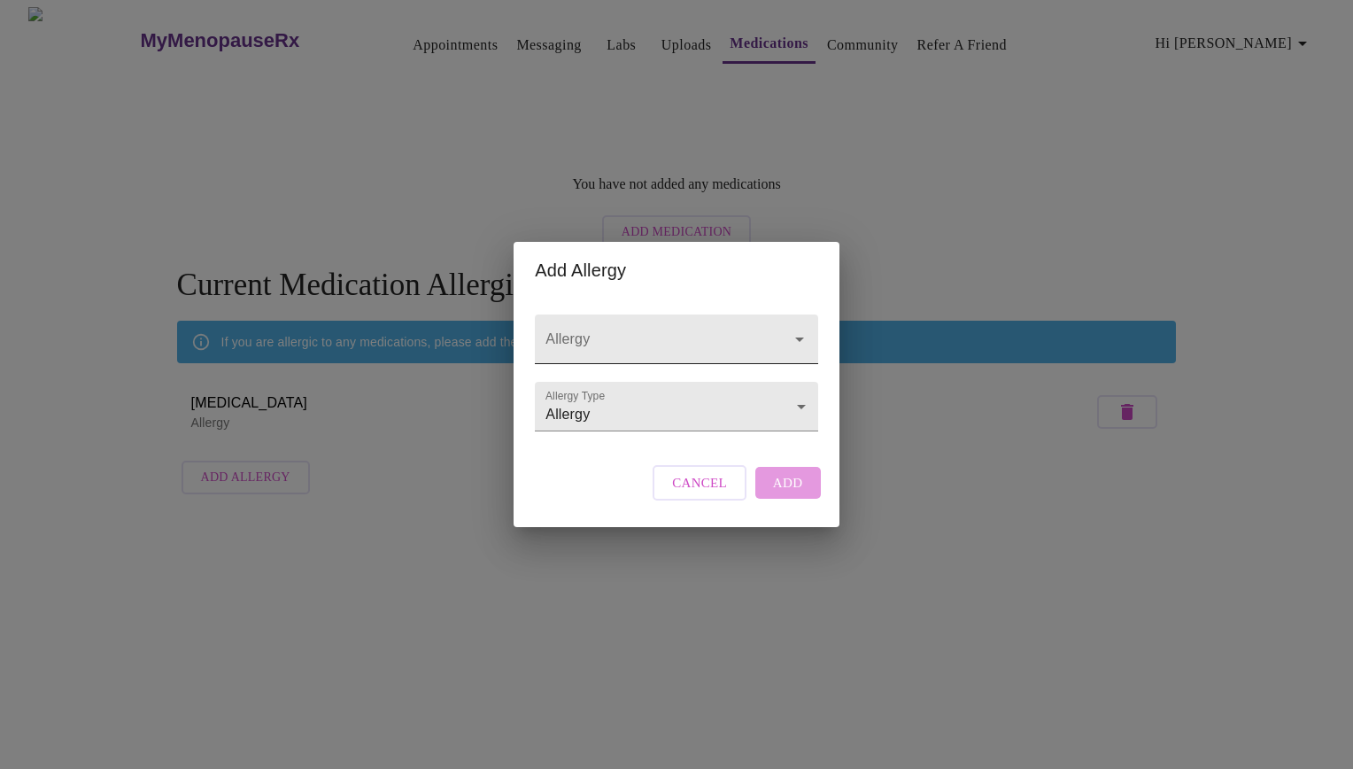
click at [561, 331] on input "Allergy" at bounding box center [651, 347] width 218 height 33
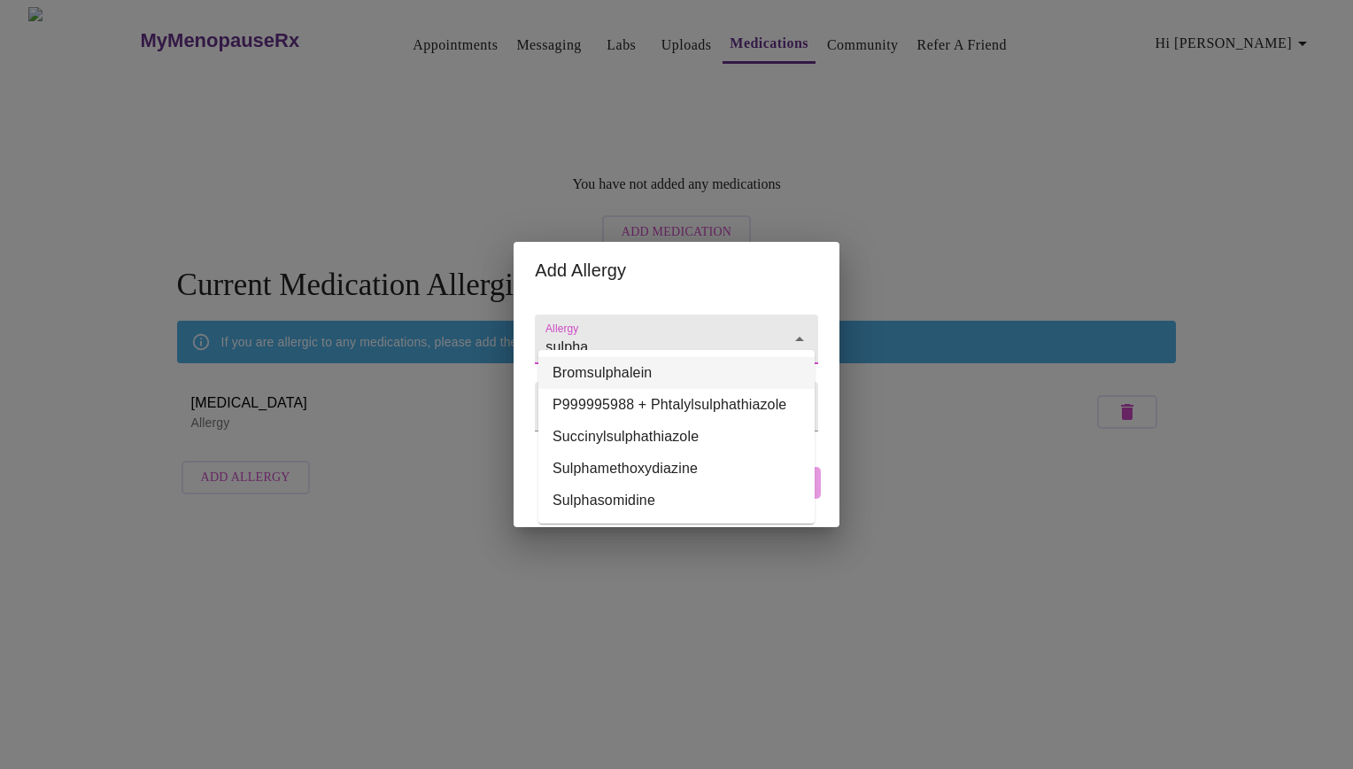
type input "sulpha"
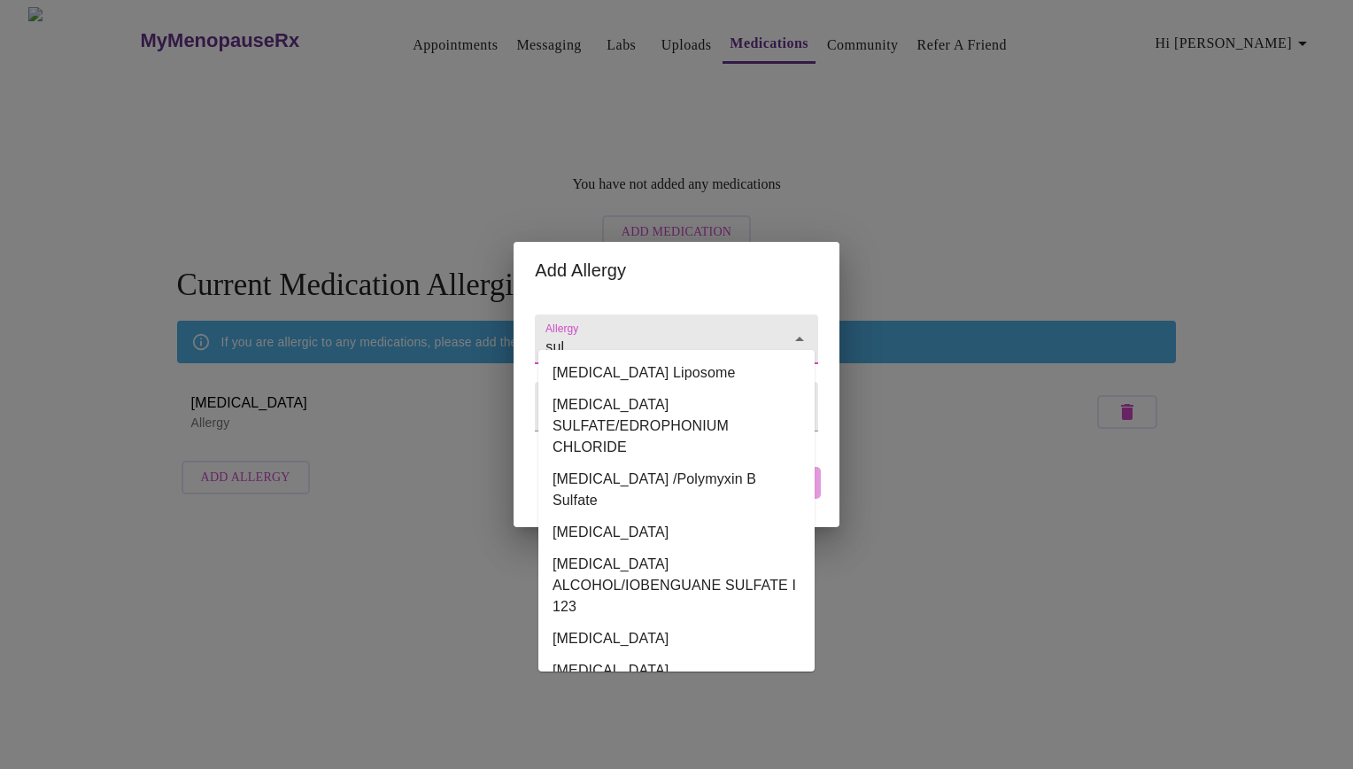
type input "sul"
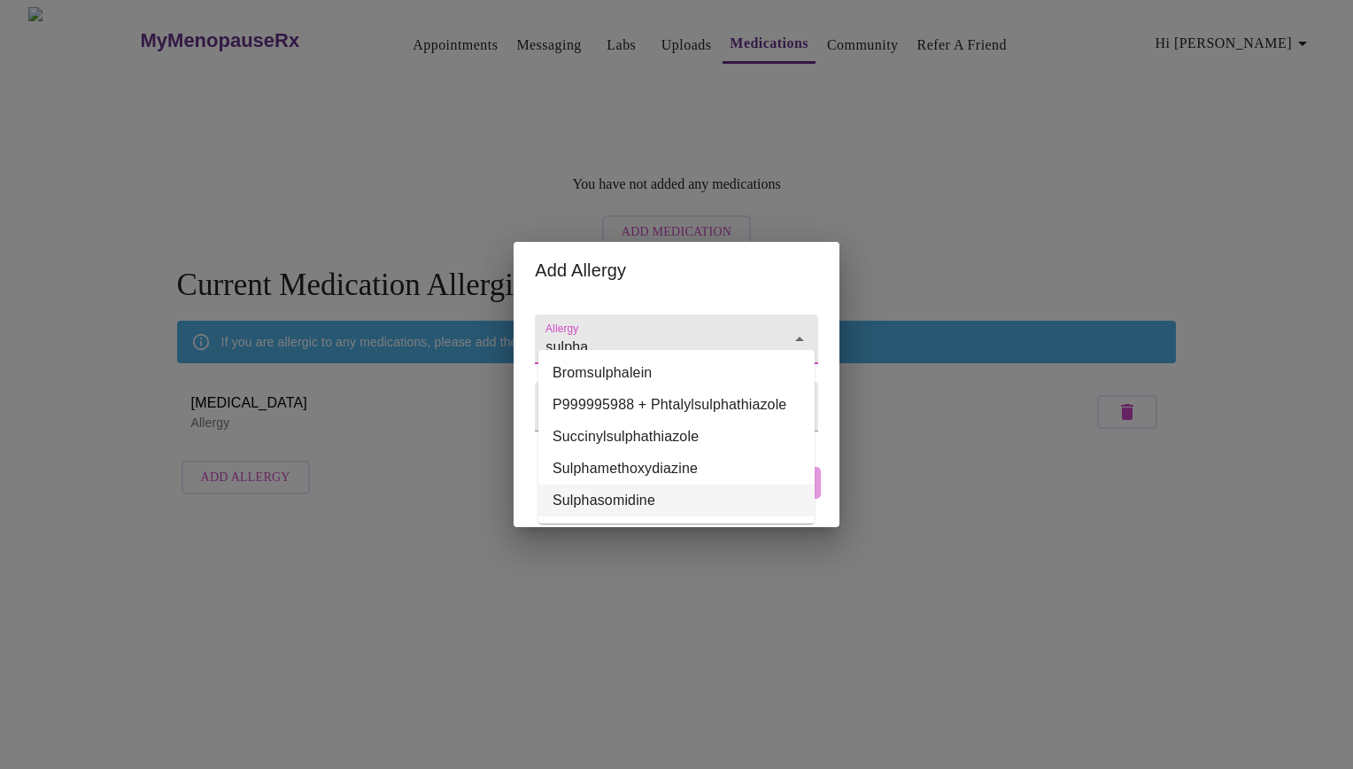
click at [663, 502] on li "Sulphasomidine" at bounding box center [676, 500] width 276 height 32
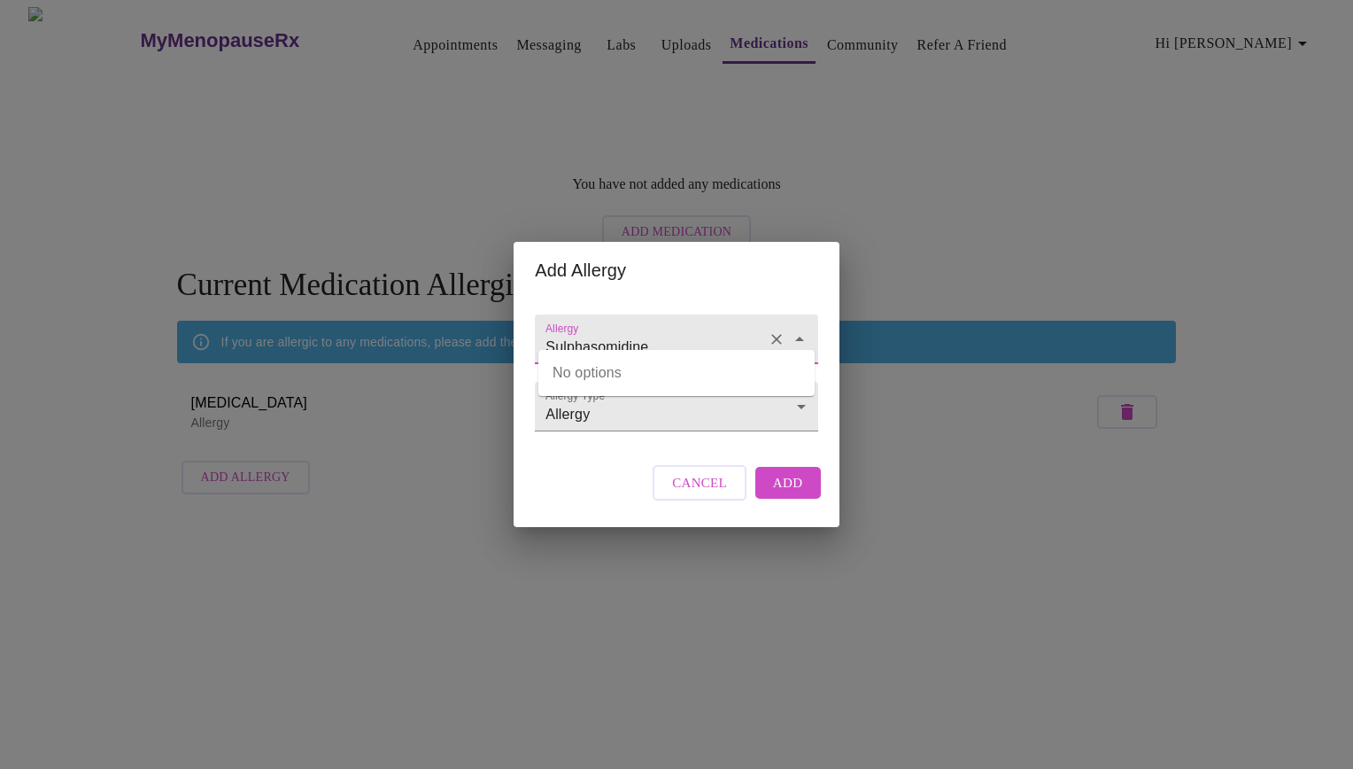
drag, startPoint x: 680, startPoint y: 337, endPoint x: 568, endPoint y: 327, distance: 112.1
click at [568, 331] on input "Sulphasomidine" at bounding box center [651, 347] width 218 height 33
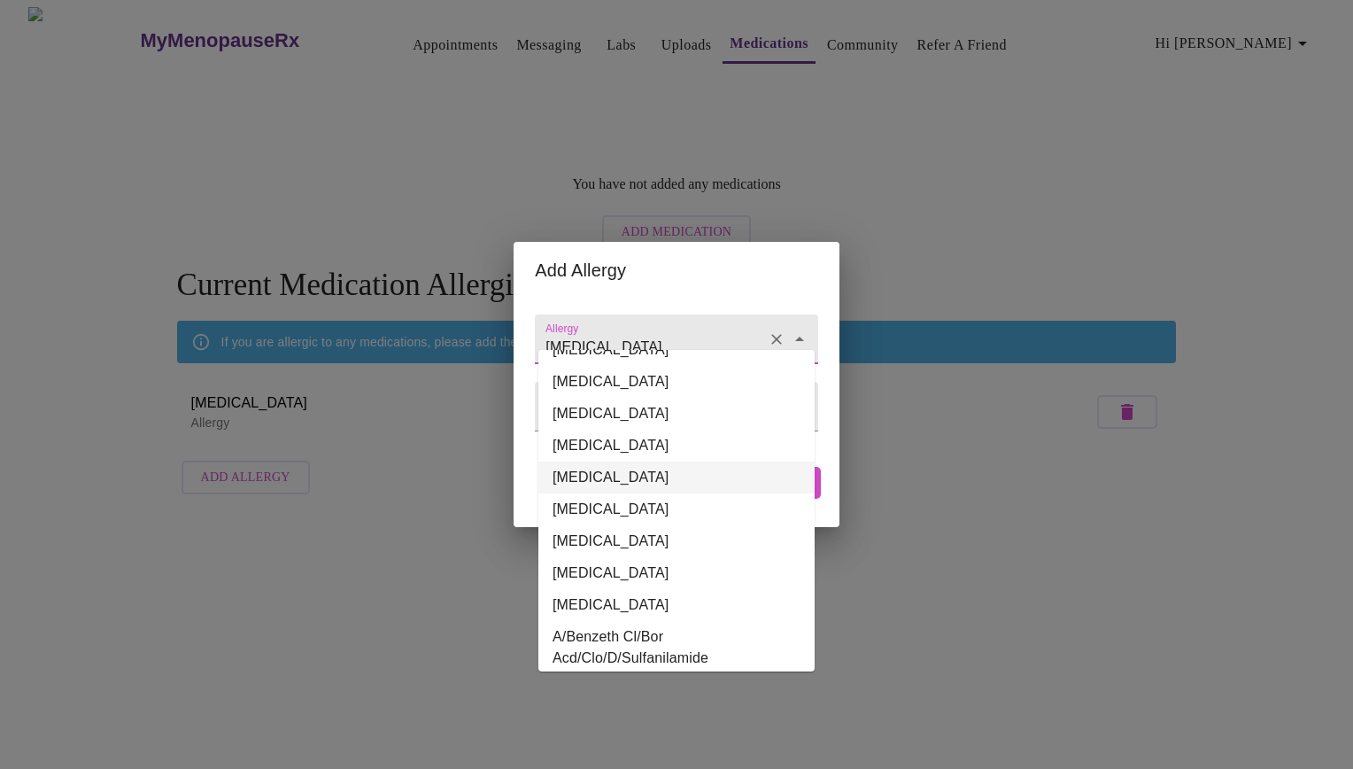
scroll to position [1328, 0]
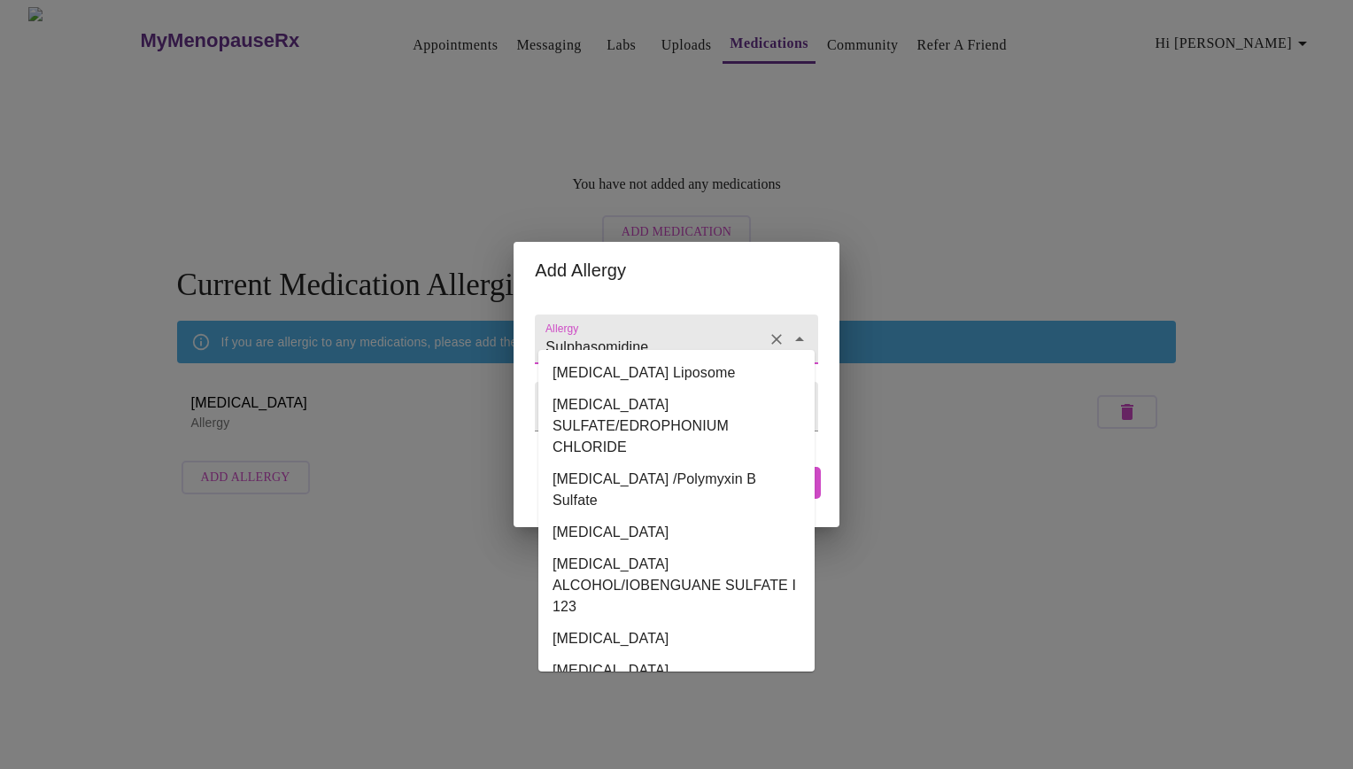
click at [723, 332] on input "Sulphasomidine" at bounding box center [651, 347] width 218 height 33
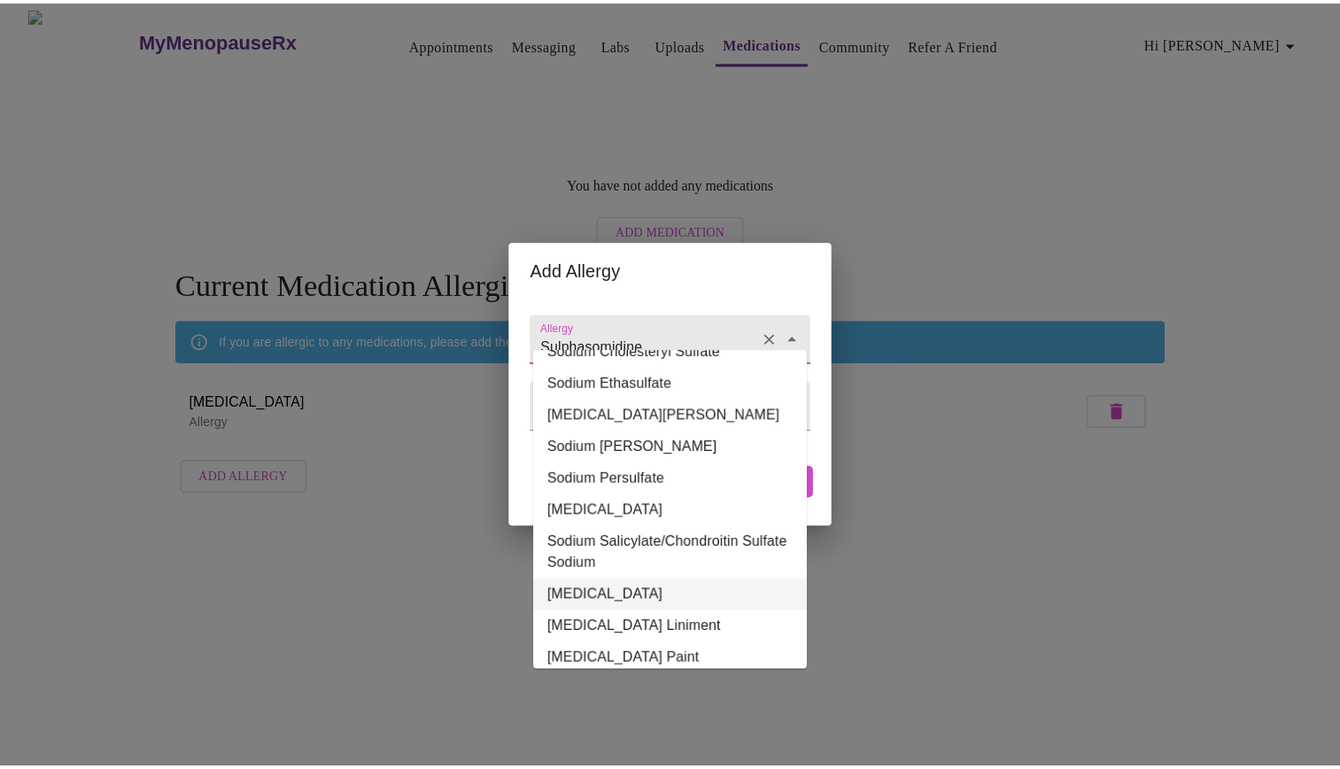
scroll to position [10772, 0]
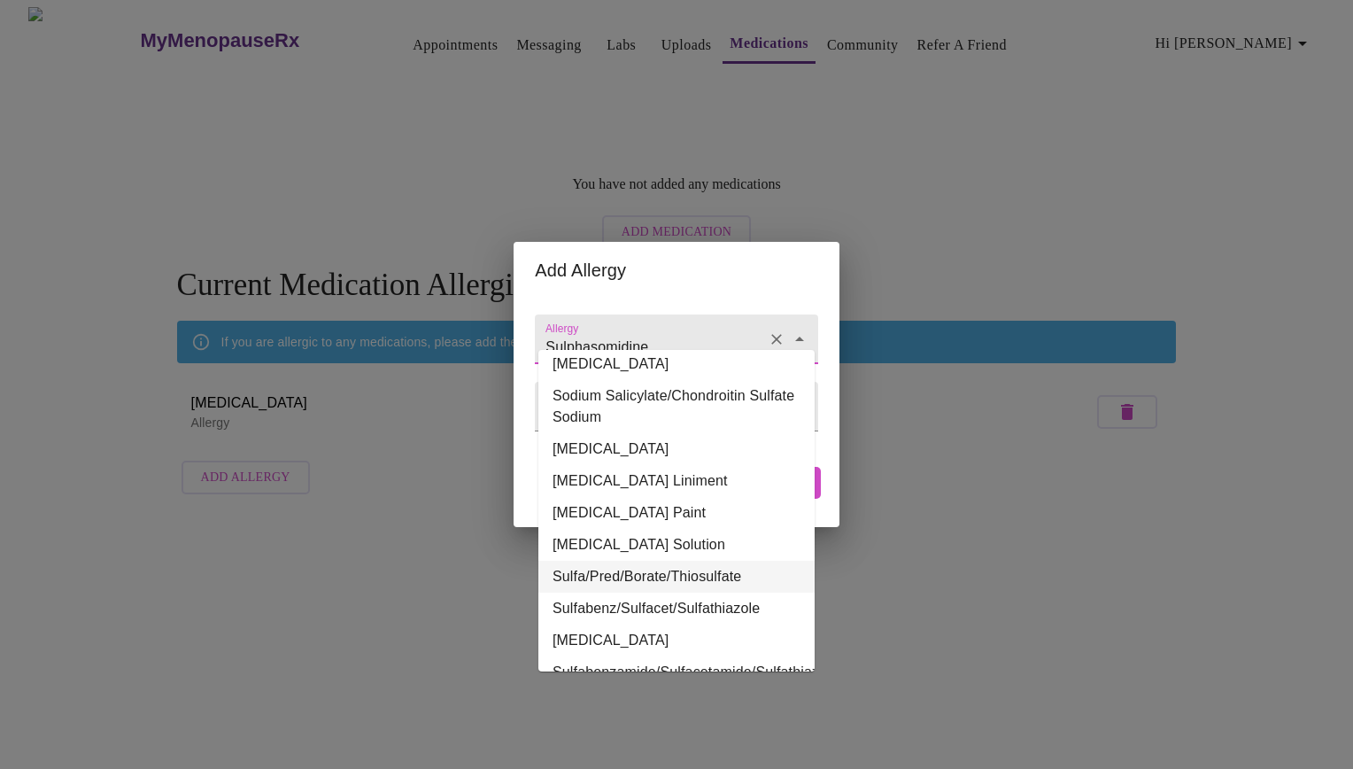
click at [684, 560] on li "Sulfa/Pred/Borate/Thiosulfate" at bounding box center [676, 576] width 276 height 32
type input "Sulfa/Pred/Borate/Thiosulfate"
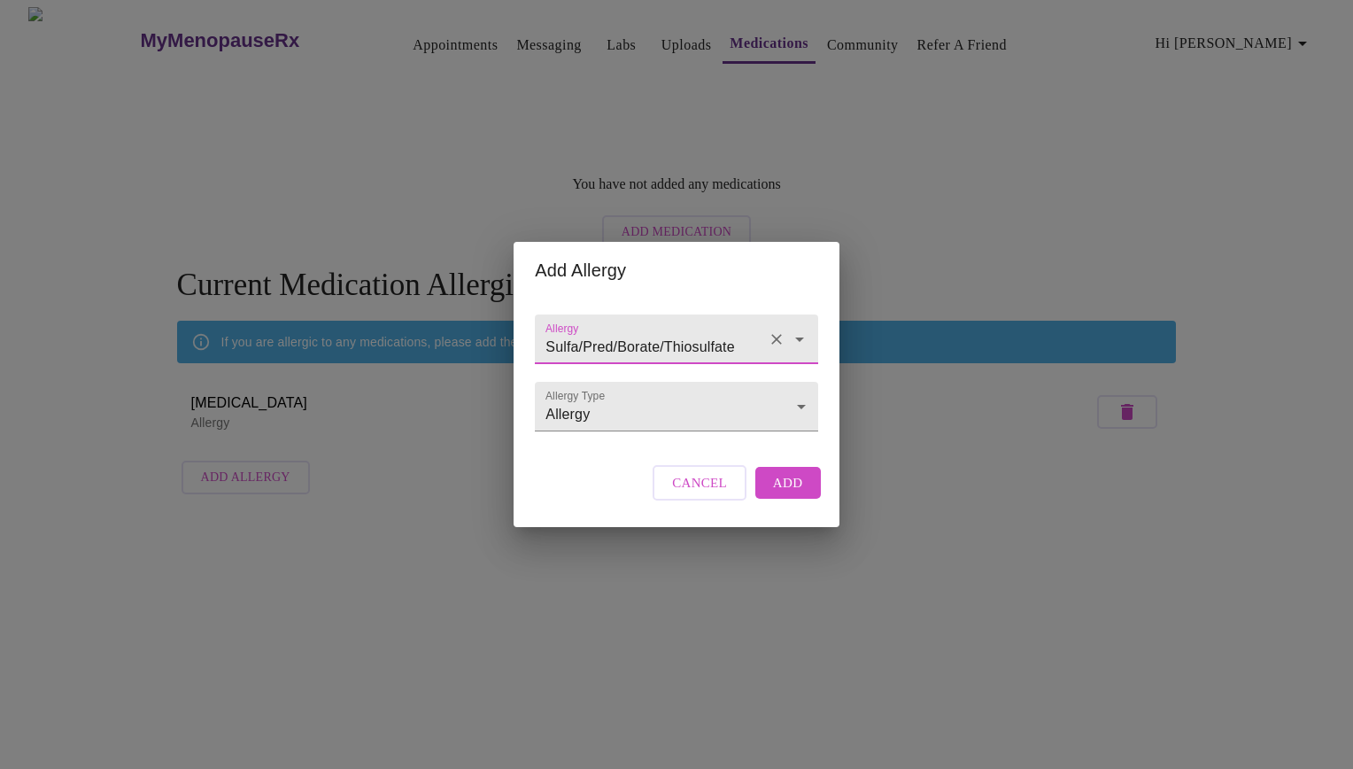
click at [798, 494] on span "Add" at bounding box center [788, 482] width 30 height 23
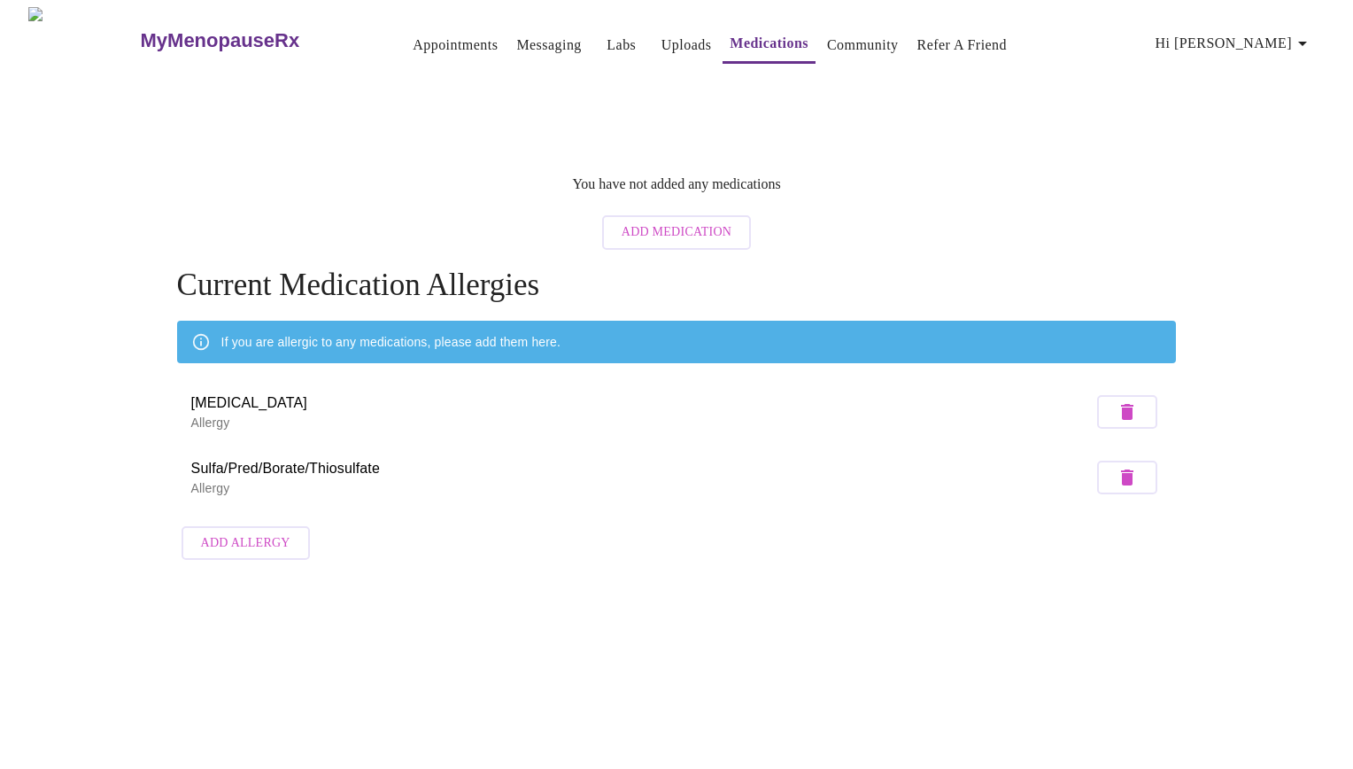
click at [868, 45] on link "Community" at bounding box center [863, 45] width 72 height 25
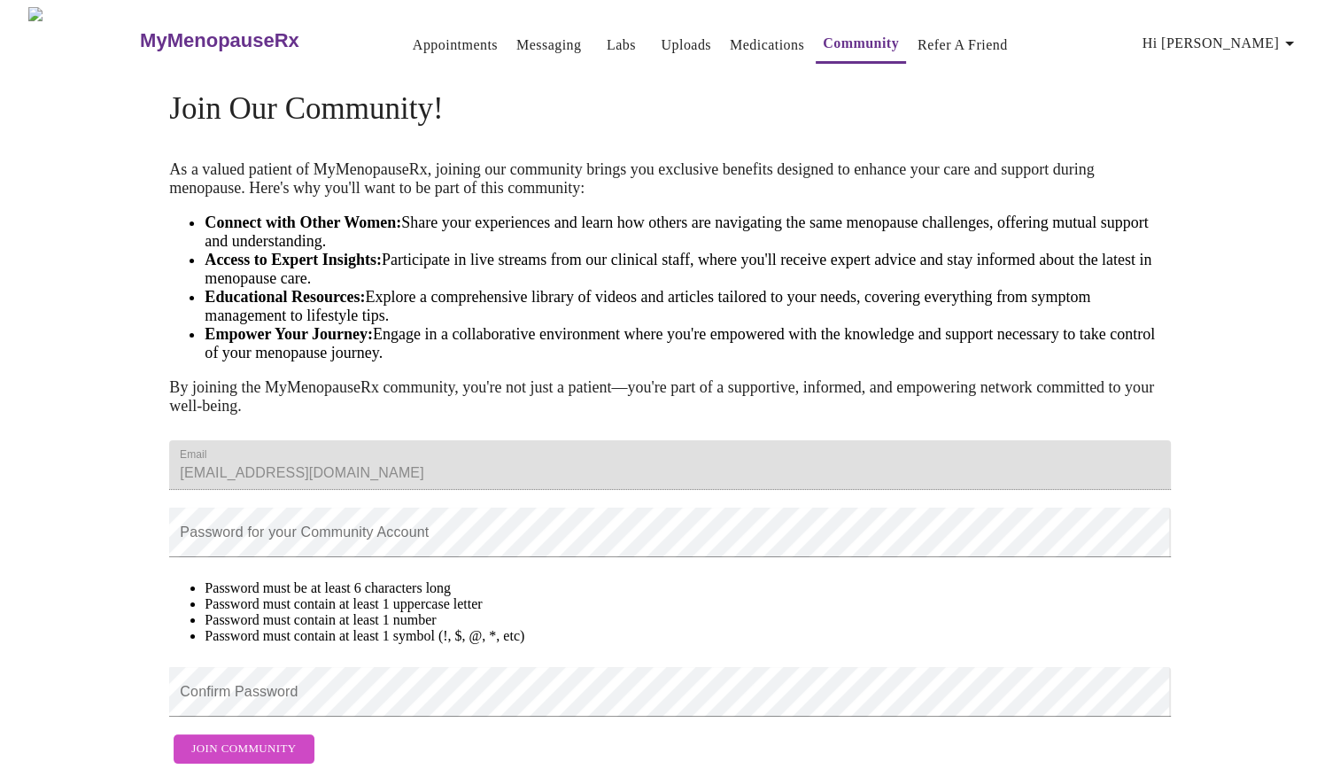
click at [418, 39] on link "Appointments" at bounding box center [455, 45] width 85 height 25
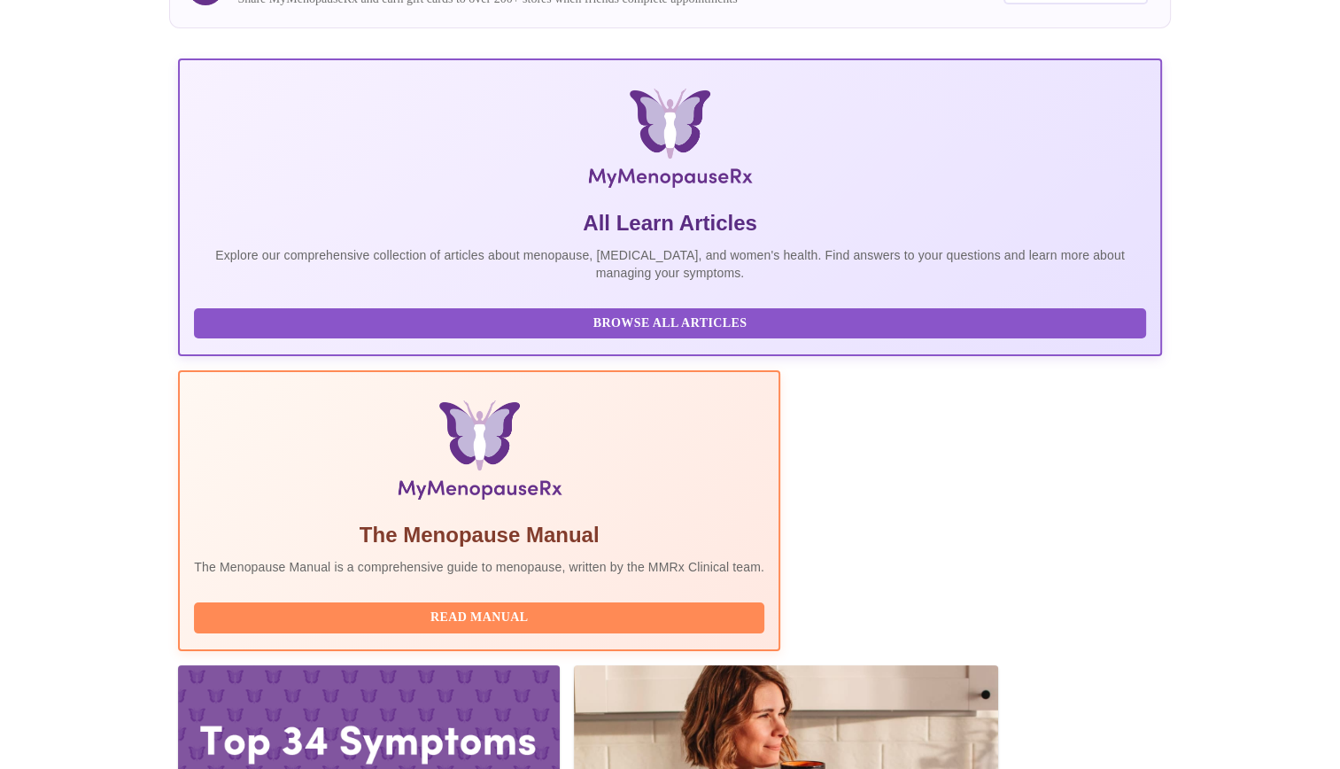
scroll to position [198, 0]
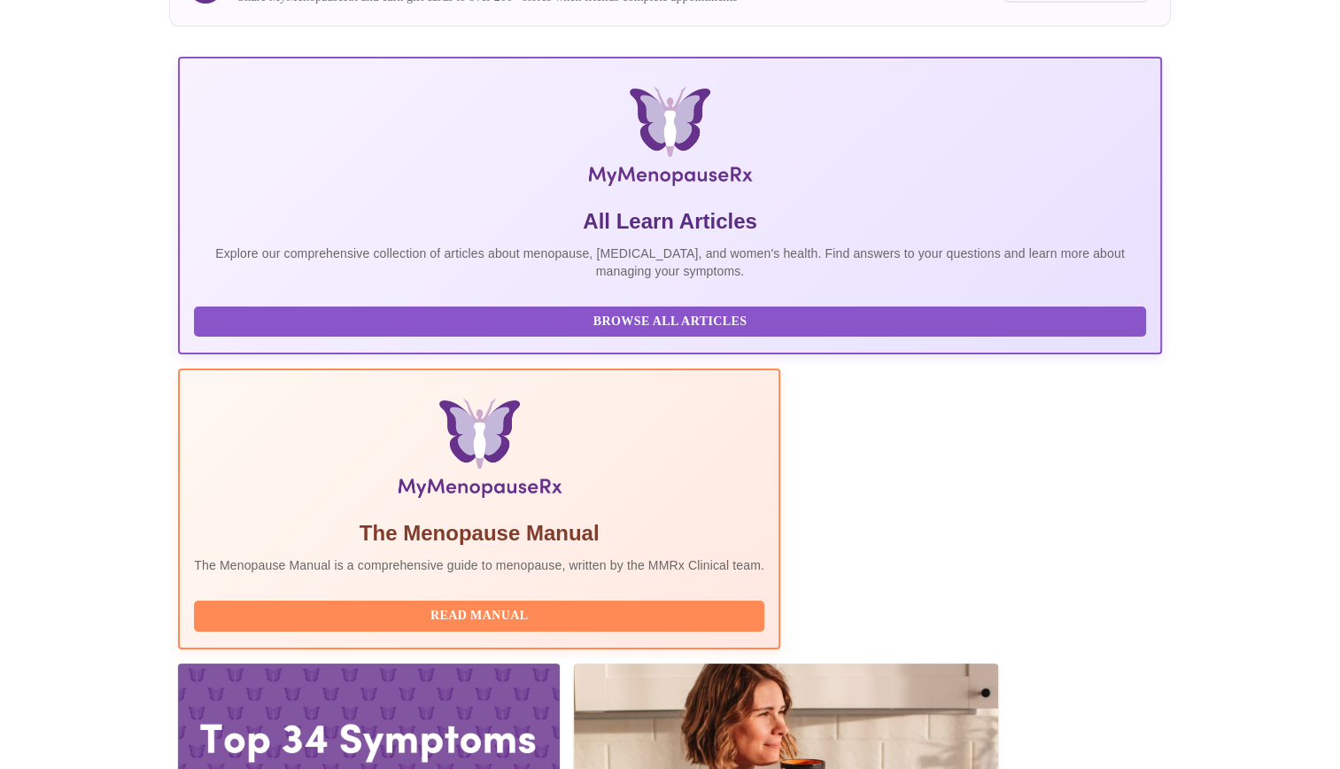
drag, startPoint x: 312, startPoint y: 522, endPoint x: 422, endPoint y: 521, distance: 110.7
drag, startPoint x: 422, startPoint y: 521, endPoint x: 412, endPoint y: 521, distance: 10.6
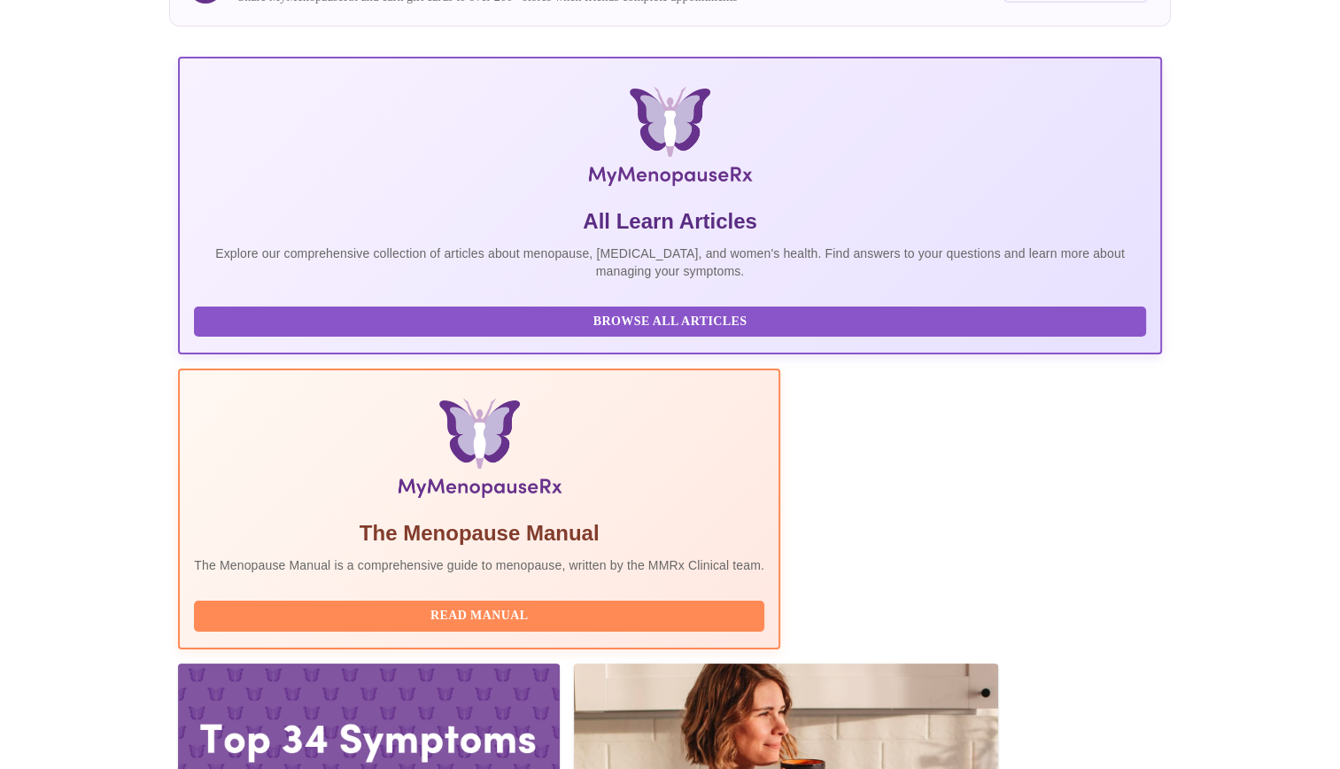
drag, startPoint x: 305, startPoint y: 522, endPoint x: 422, endPoint y: 521, distance: 117.8
drag, startPoint x: 422, startPoint y: 521, endPoint x: 402, endPoint y: 521, distance: 20.4
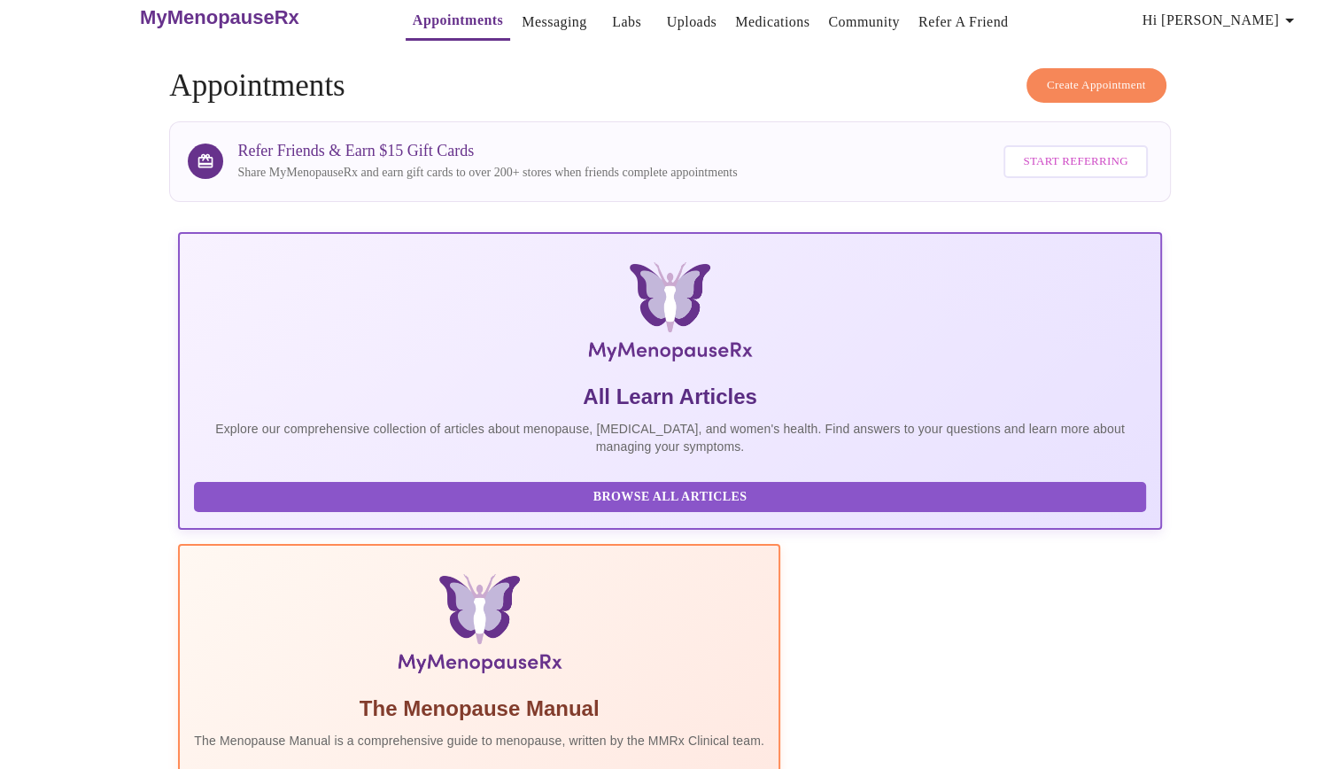
scroll to position [0, 0]
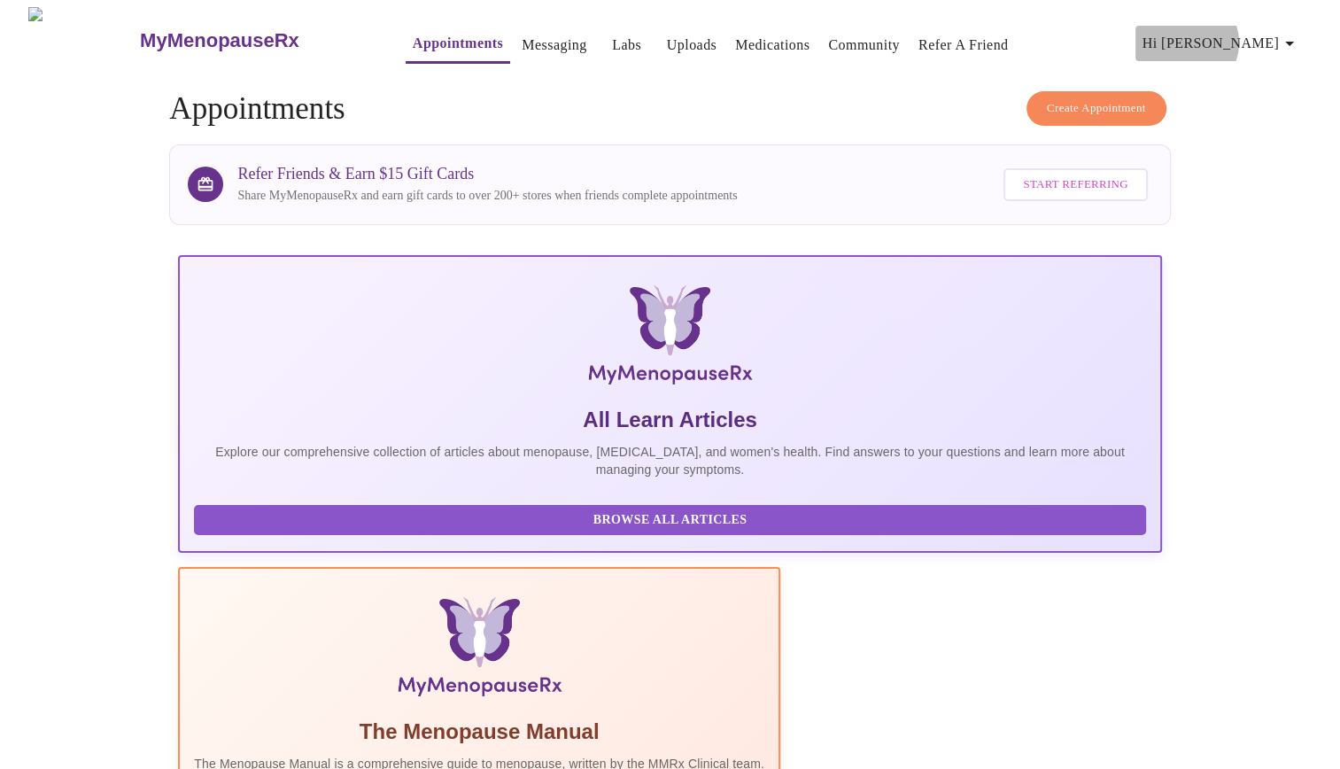
click at [1276, 35] on span "Hi [PERSON_NAME]" at bounding box center [1221, 43] width 158 height 25
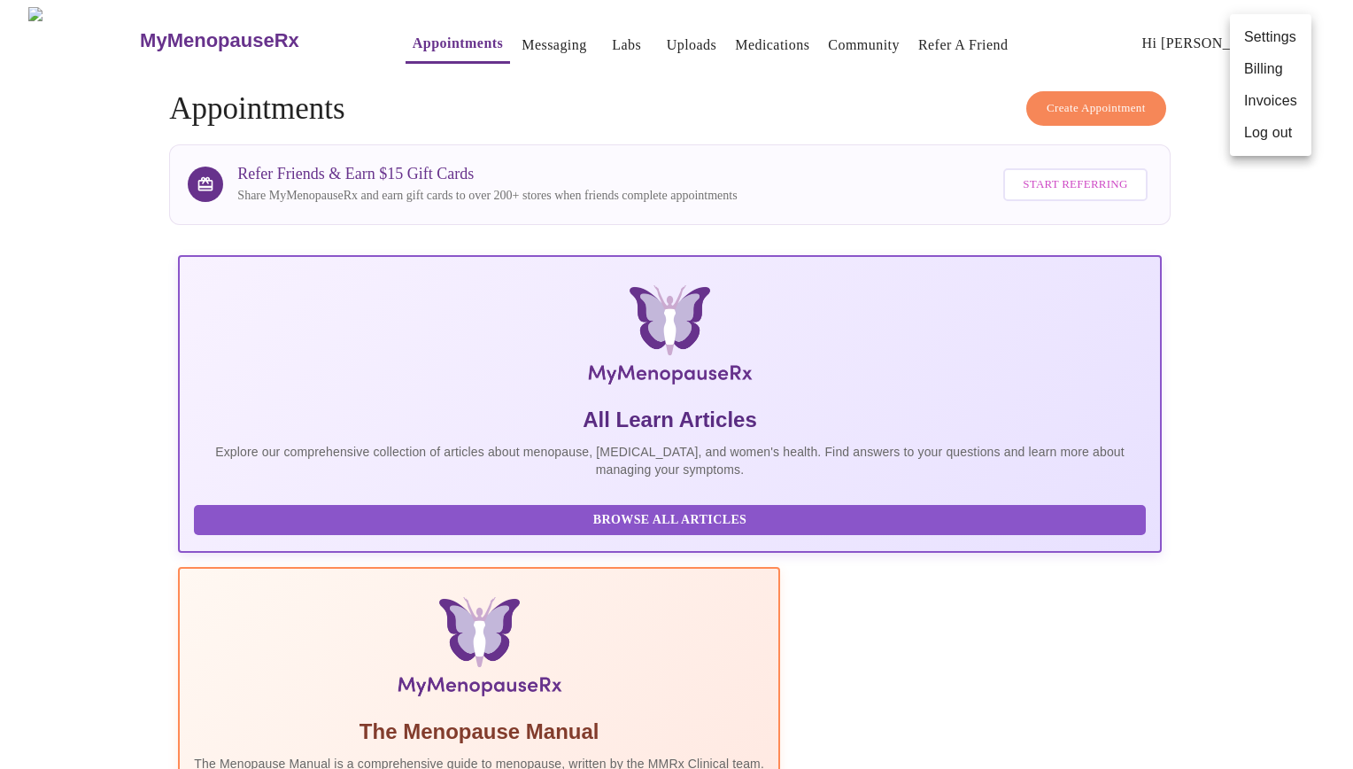
click at [1188, 40] on div at bounding box center [676, 384] width 1353 height 769
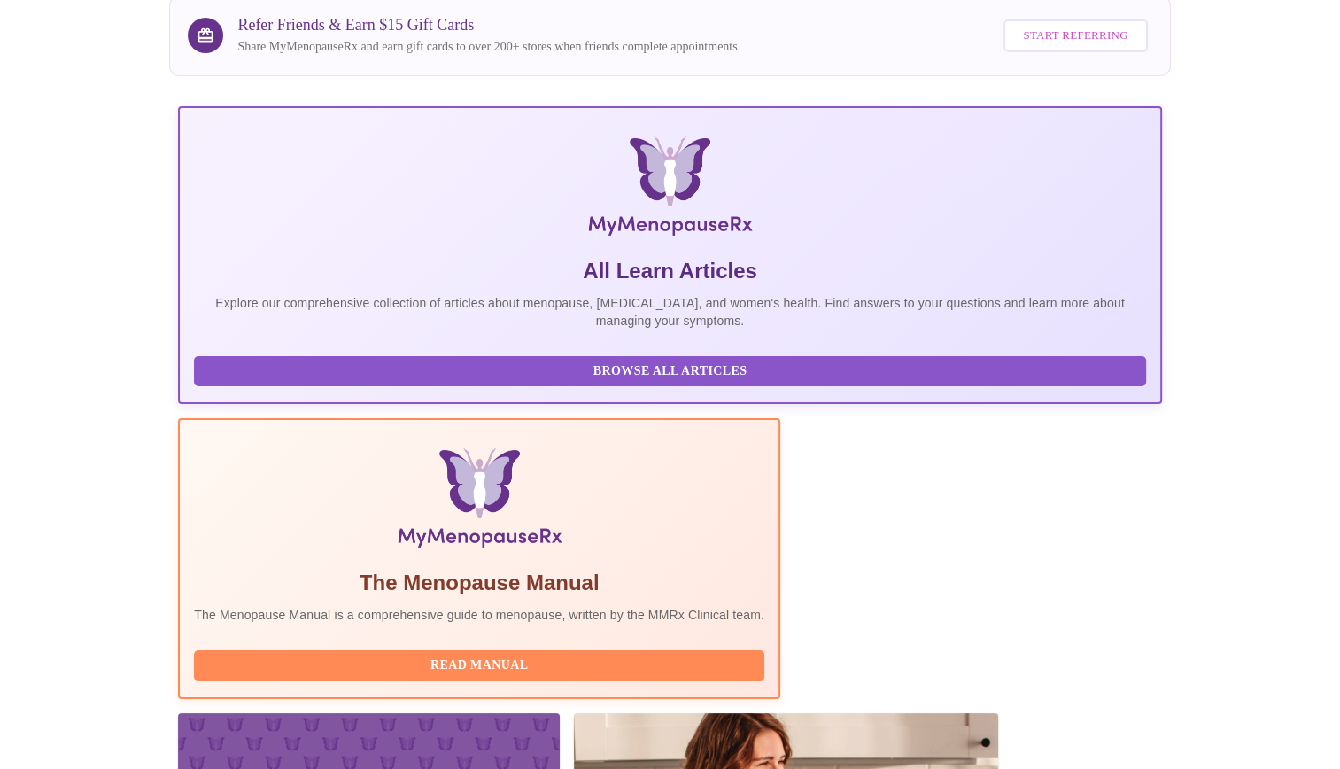
scroll to position [198, 0]
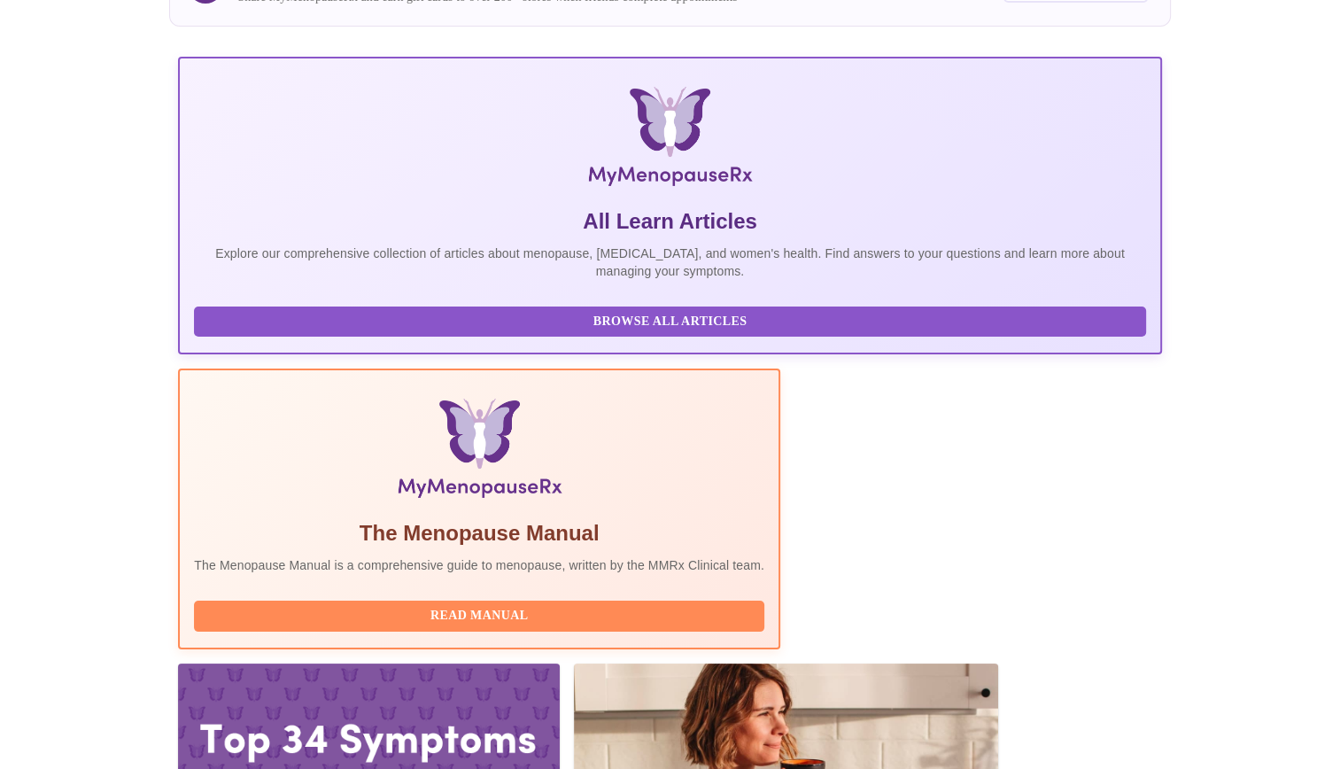
drag, startPoint x: 426, startPoint y: 524, endPoint x: 549, endPoint y: 520, distance: 123.2
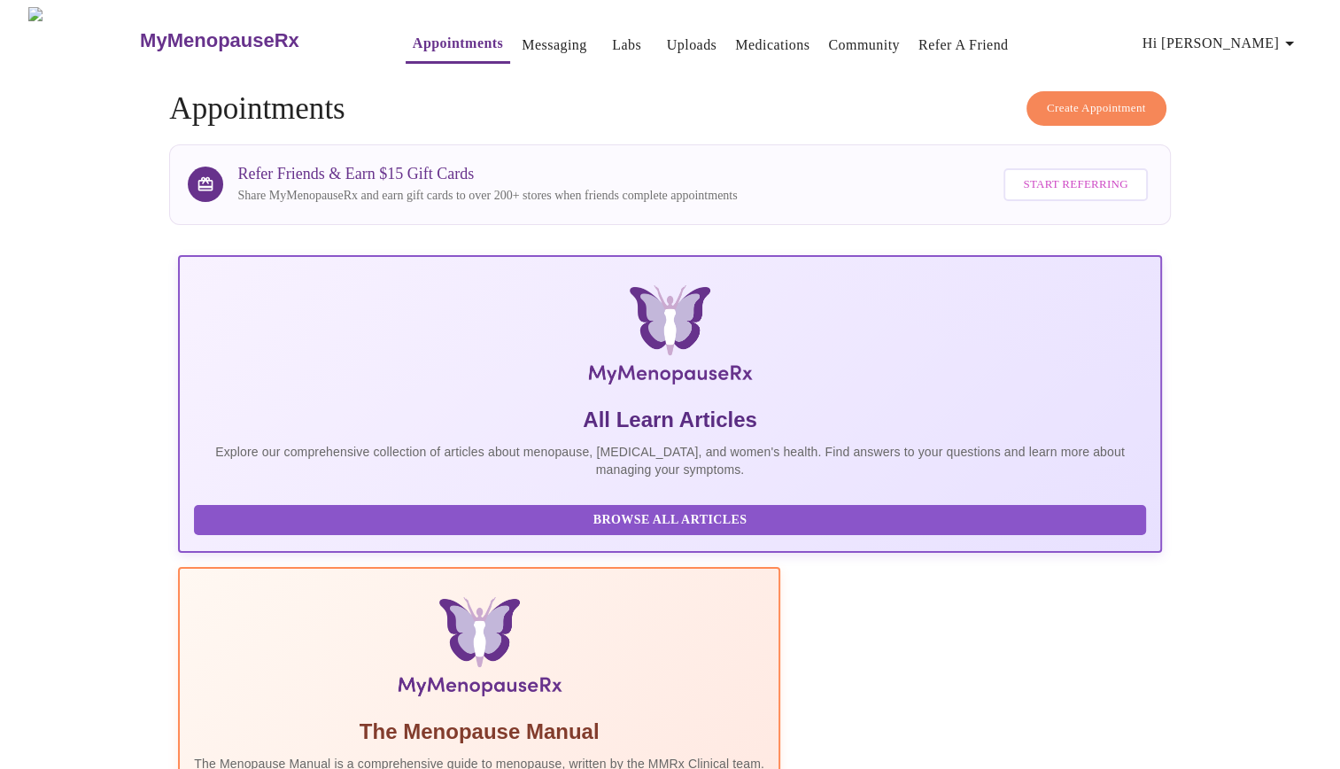
click at [166, 41] on h3 "MyMenopauseRx" at bounding box center [219, 40] width 159 height 23
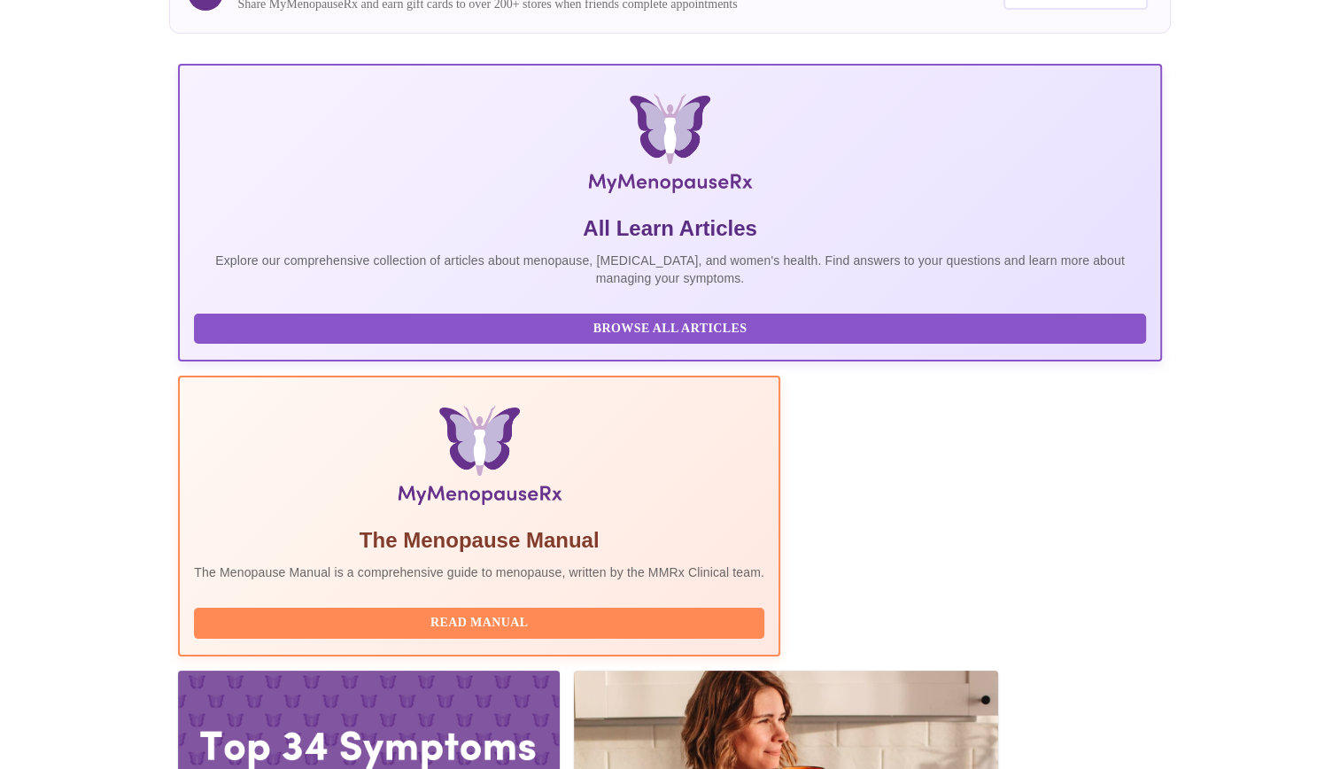
scroll to position [198, 0]
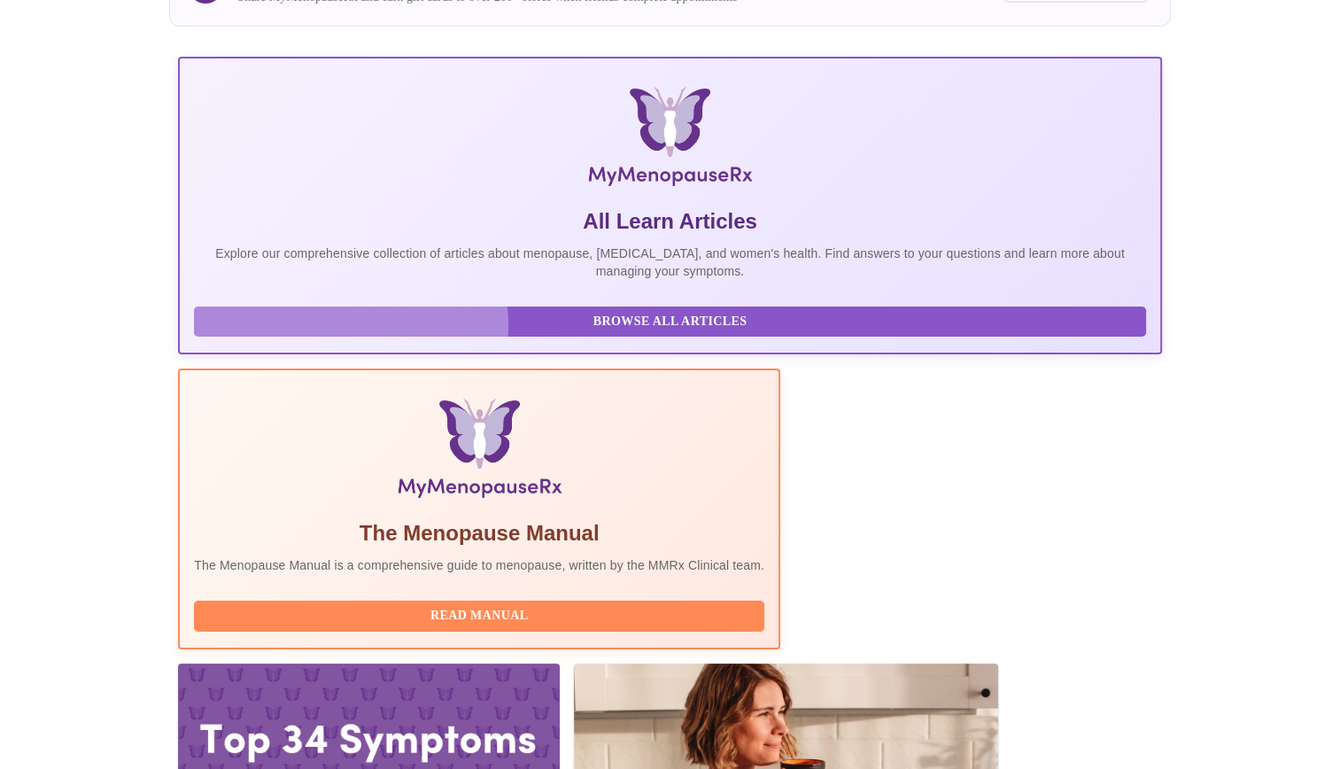
click at [351, 333] on span "Browse All Articles" at bounding box center [670, 322] width 916 height 22
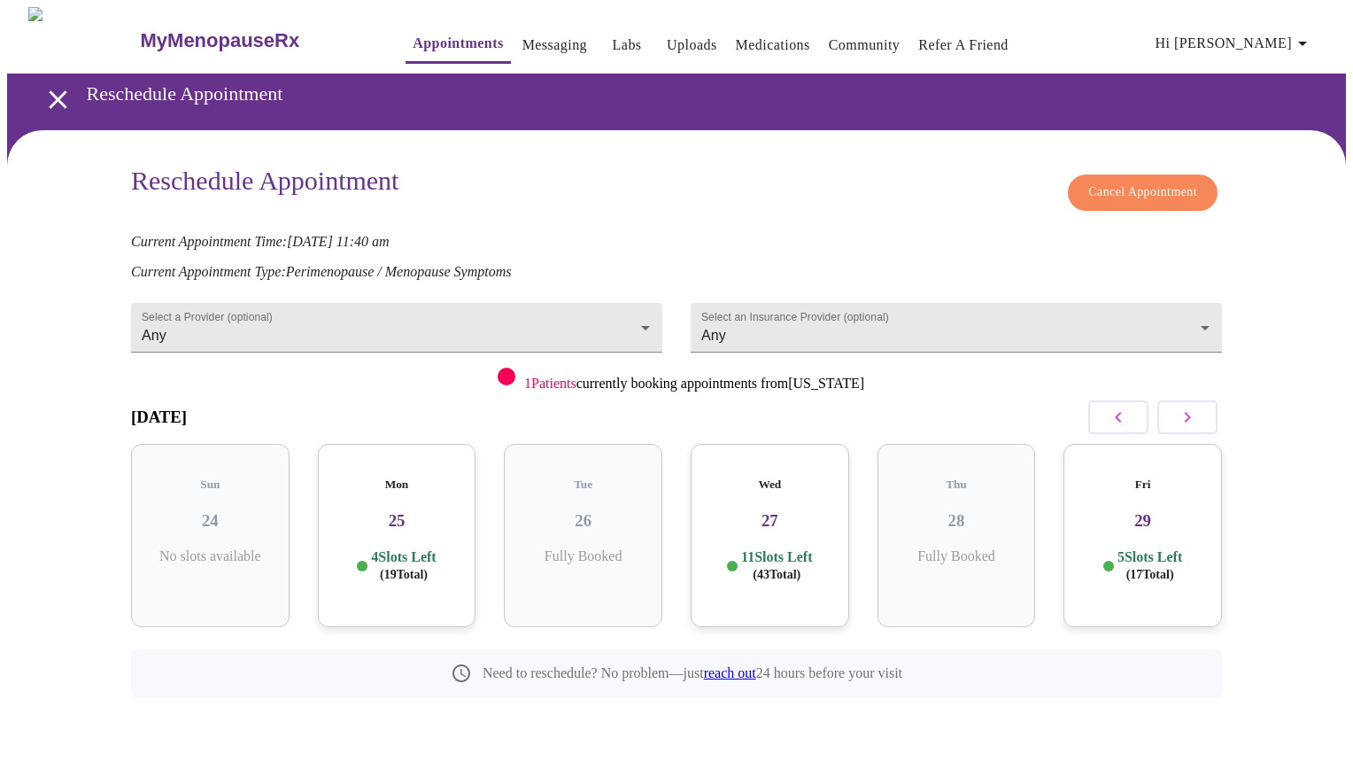
click at [49, 90] on icon "open drawer" at bounding box center [58, 99] width 18 height 18
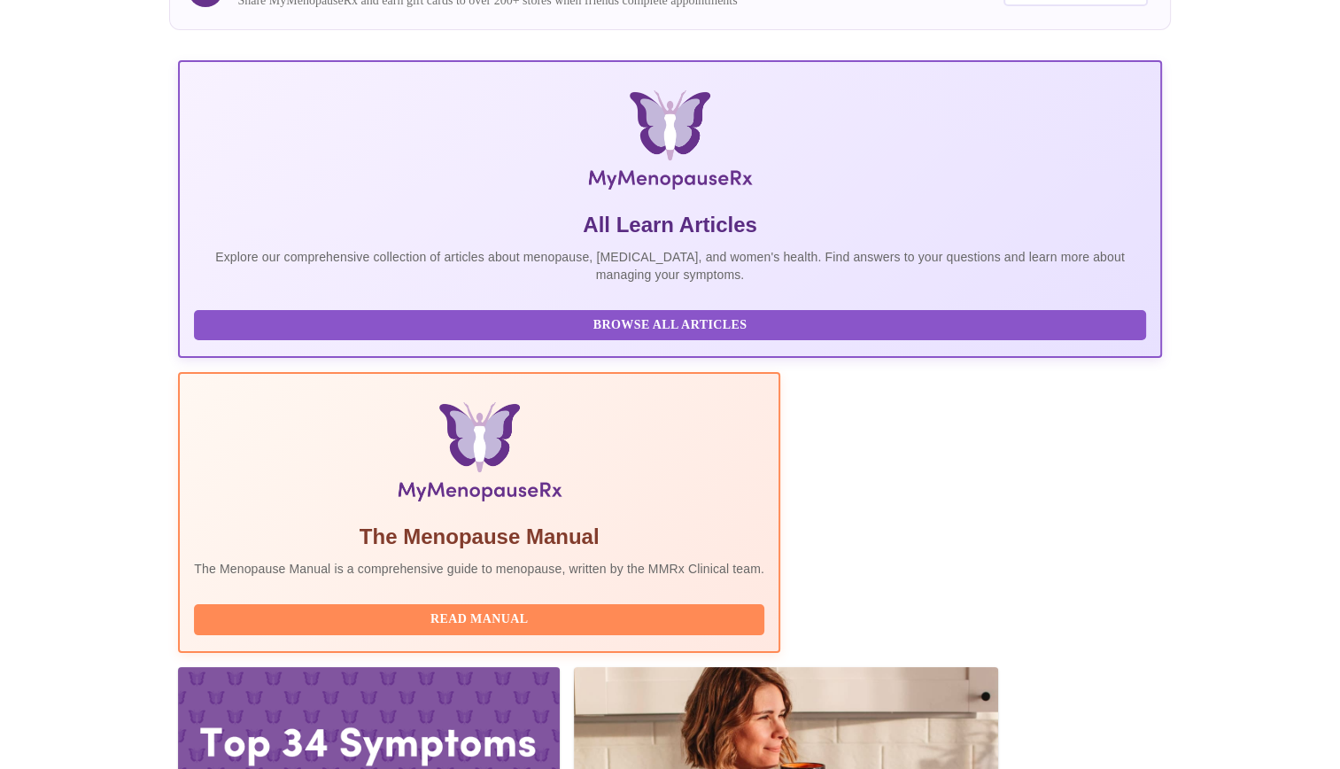
scroll to position [198, 0]
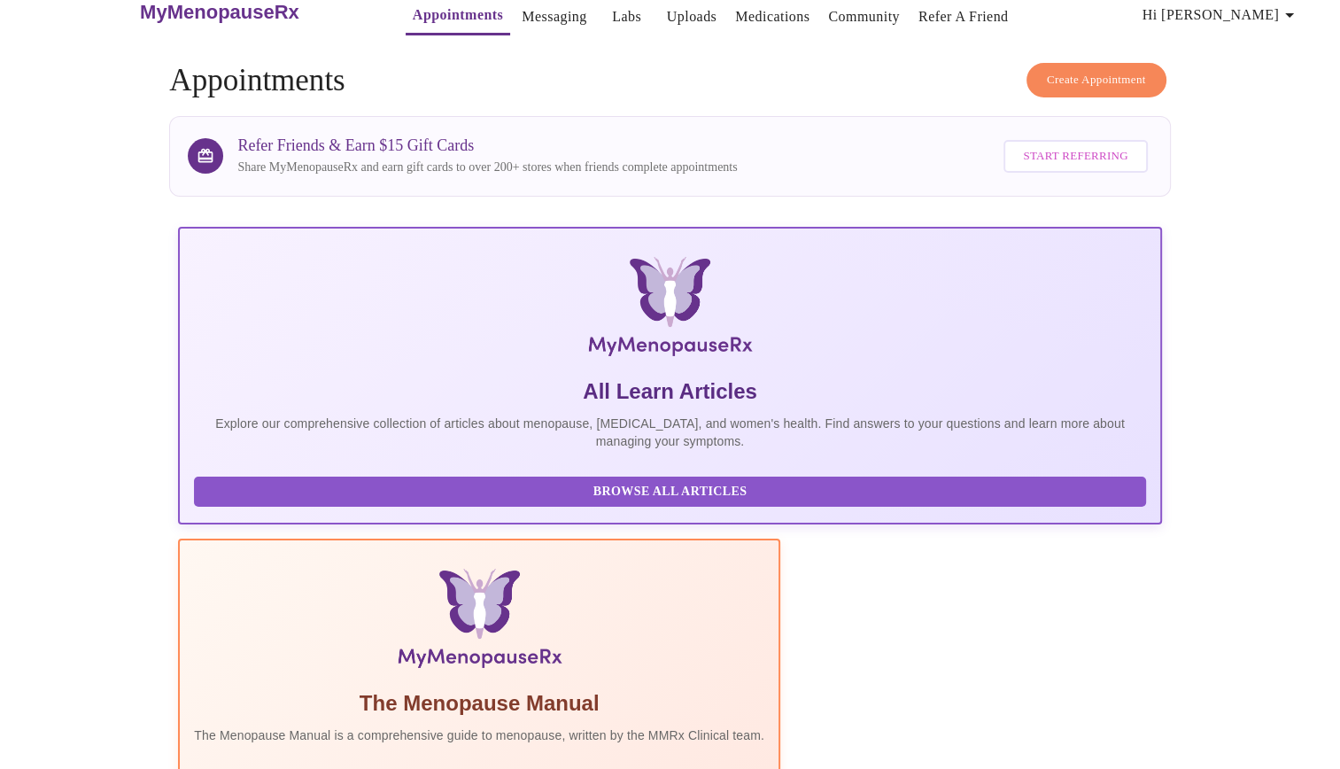
scroll to position [0, 0]
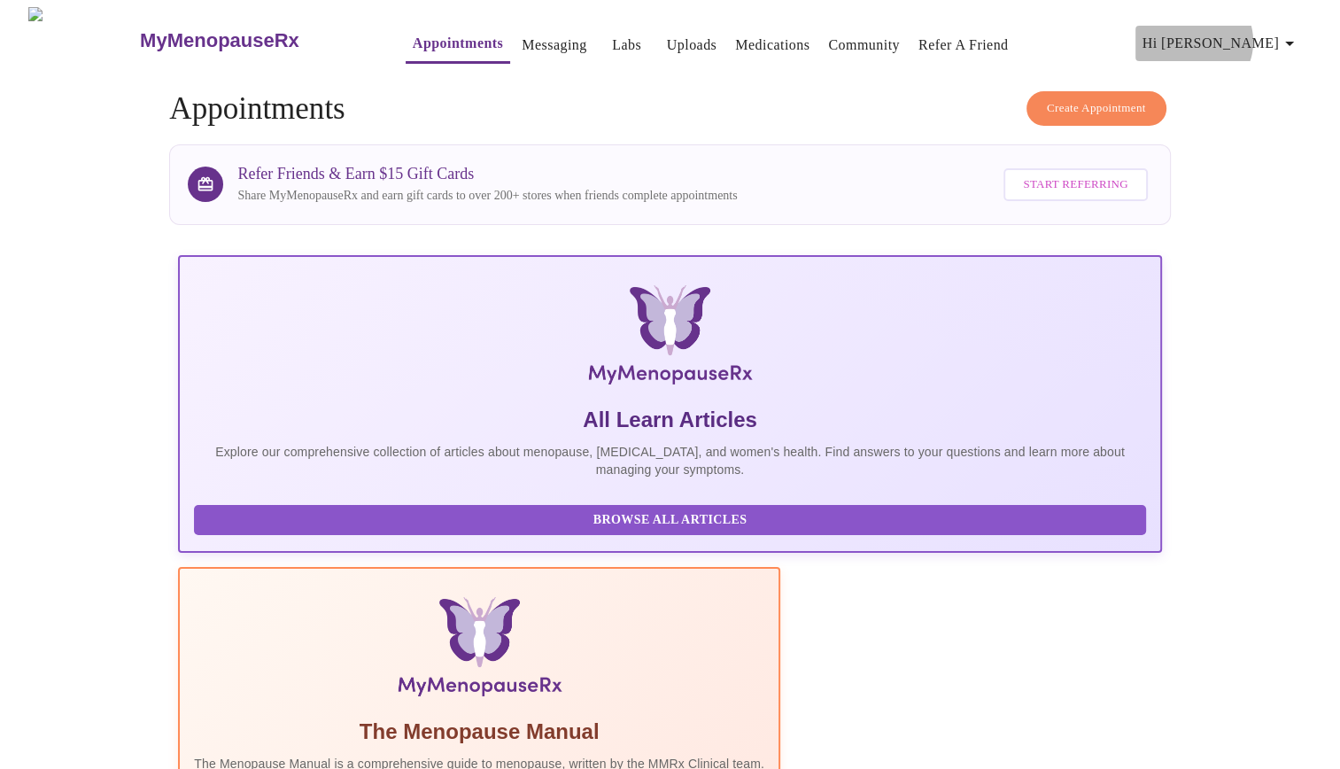
click at [1283, 35] on span "Hi [PERSON_NAME]" at bounding box center [1221, 43] width 158 height 25
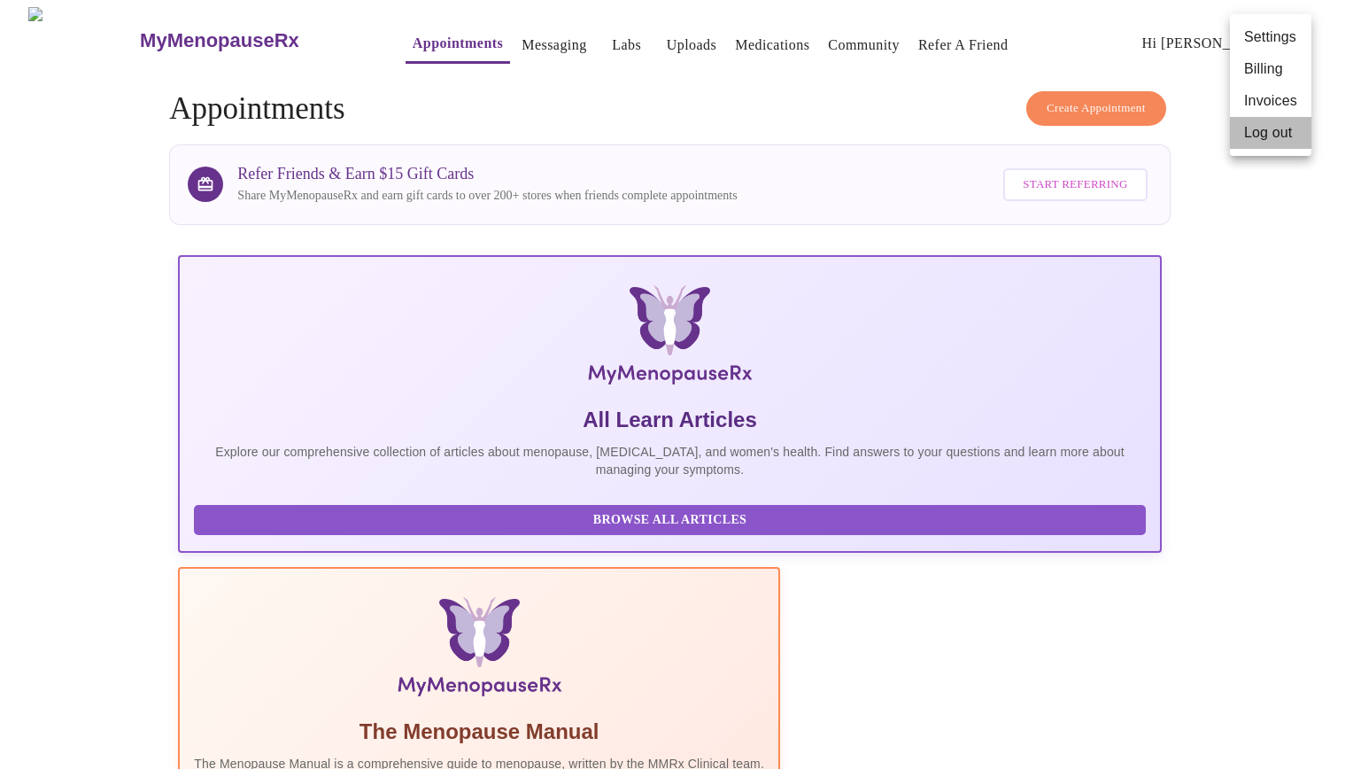
click at [1270, 142] on li "Log out" at bounding box center [1270, 133] width 81 height 32
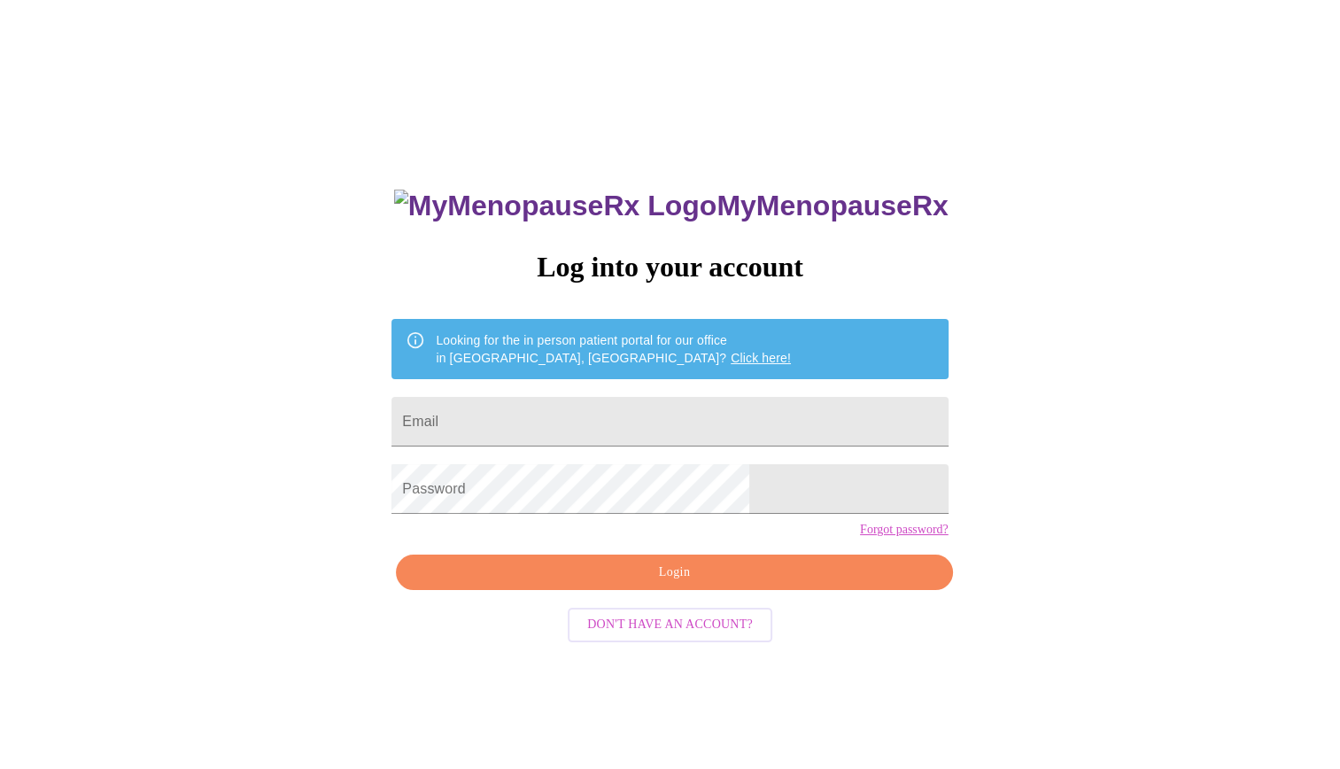
click at [656, 193] on h3 "MyMenopauseRx" at bounding box center [671, 205] width 554 height 33
click at [618, 417] on input "Email" at bounding box center [669, 422] width 556 height 50
click at [948, 421] on div at bounding box center [948, 421] width 0 height 0
click at [531, 410] on input "Email" at bounding box center [669, 422] width 556 height 50
type input "[EMAIL_ADDRESS][DOMAIN_NAME]"
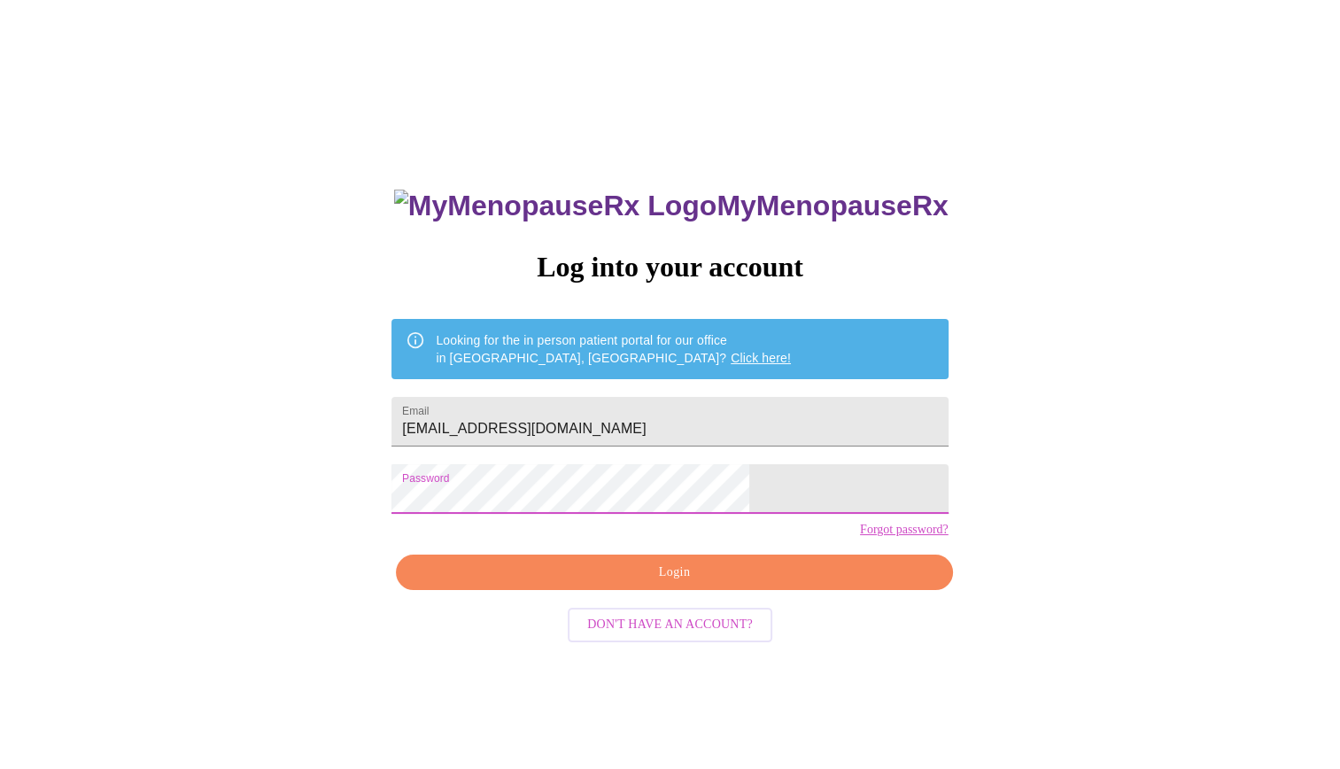
click at [687, 583] on span "Login" at bounding box center [673, 572] width 515 height 22
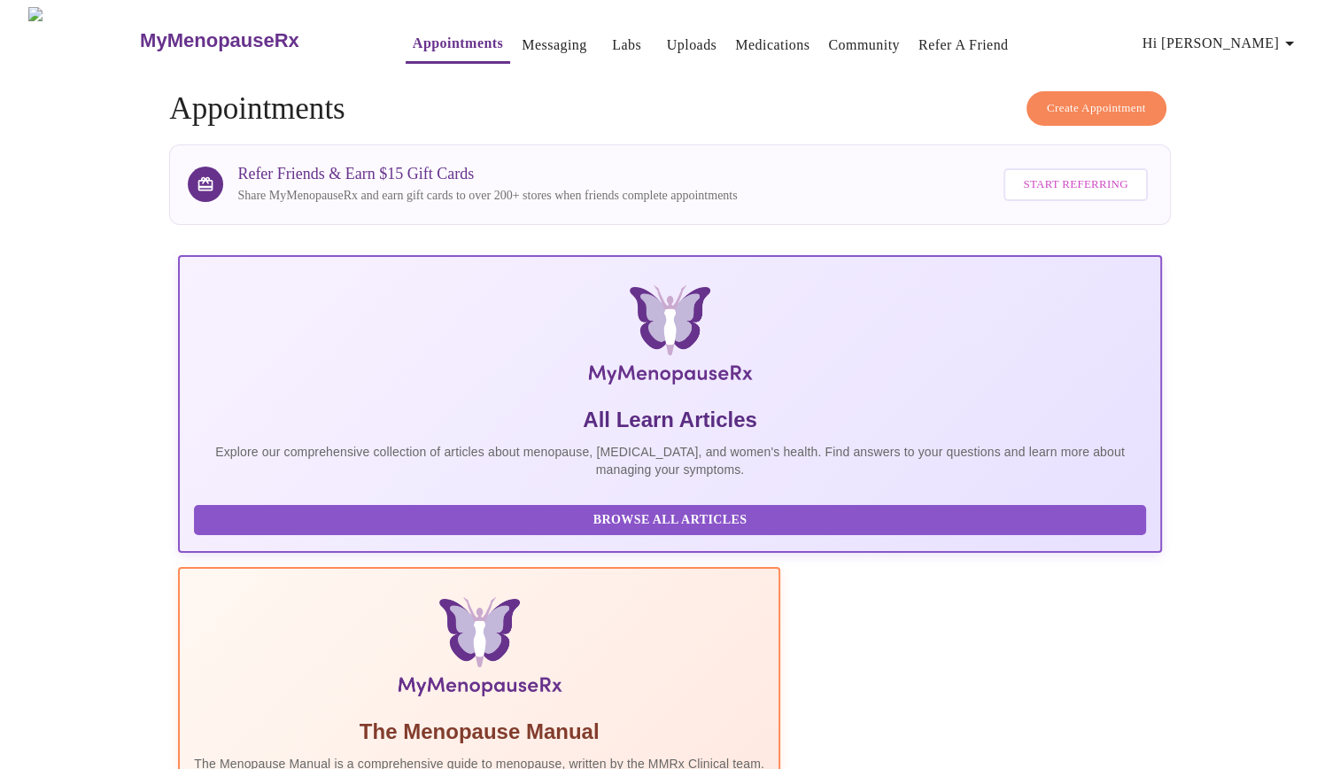
scroll to position [198, 0]
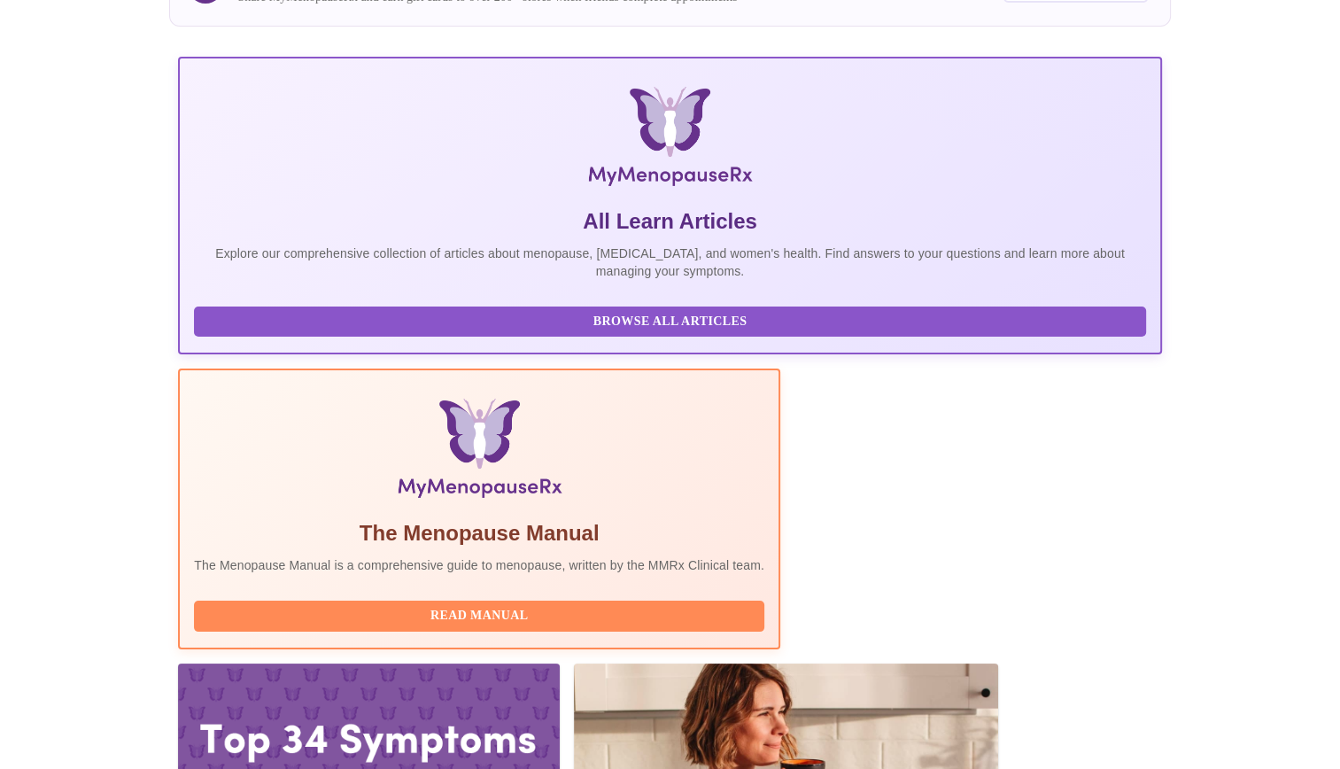
drag, startPoint x: 305, startPoint y: 518, endPoint x: 425, endPoint y: 517, distance: 119.5
drag, startPoint x: 425, startPoint y: 517, endPoint x: 400, endPoint y: 522, distance: 25.2
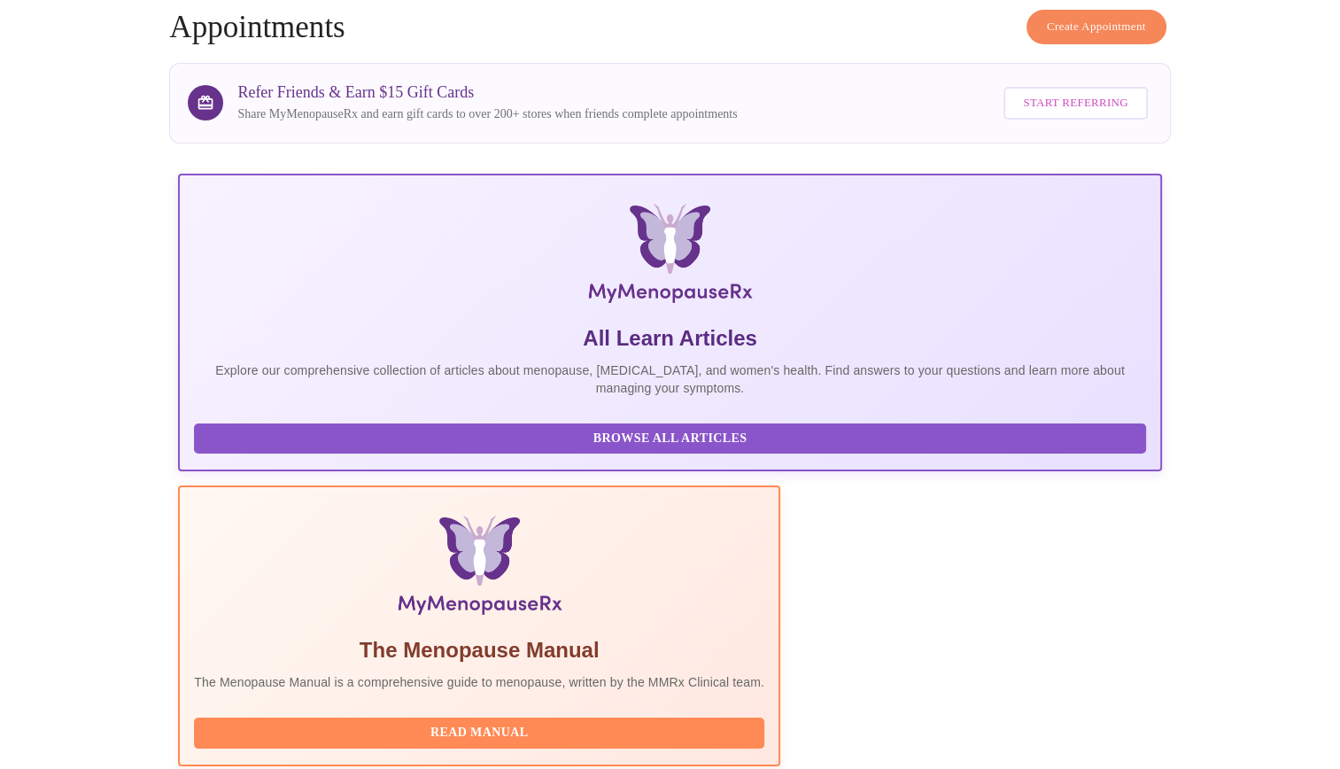
scroll to position [0, 0]
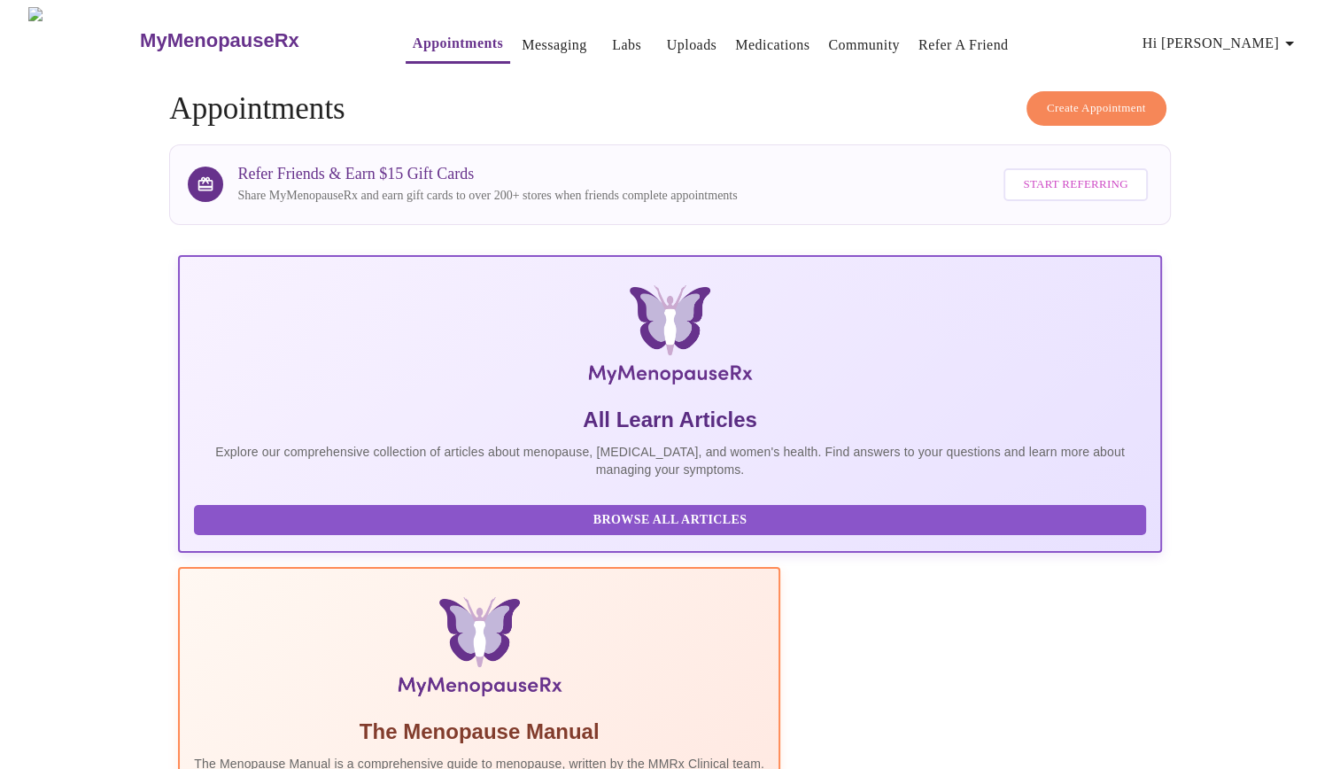
click at [612, 43] on link "Labs" at bounding box center [626, 45] width 29 height 25
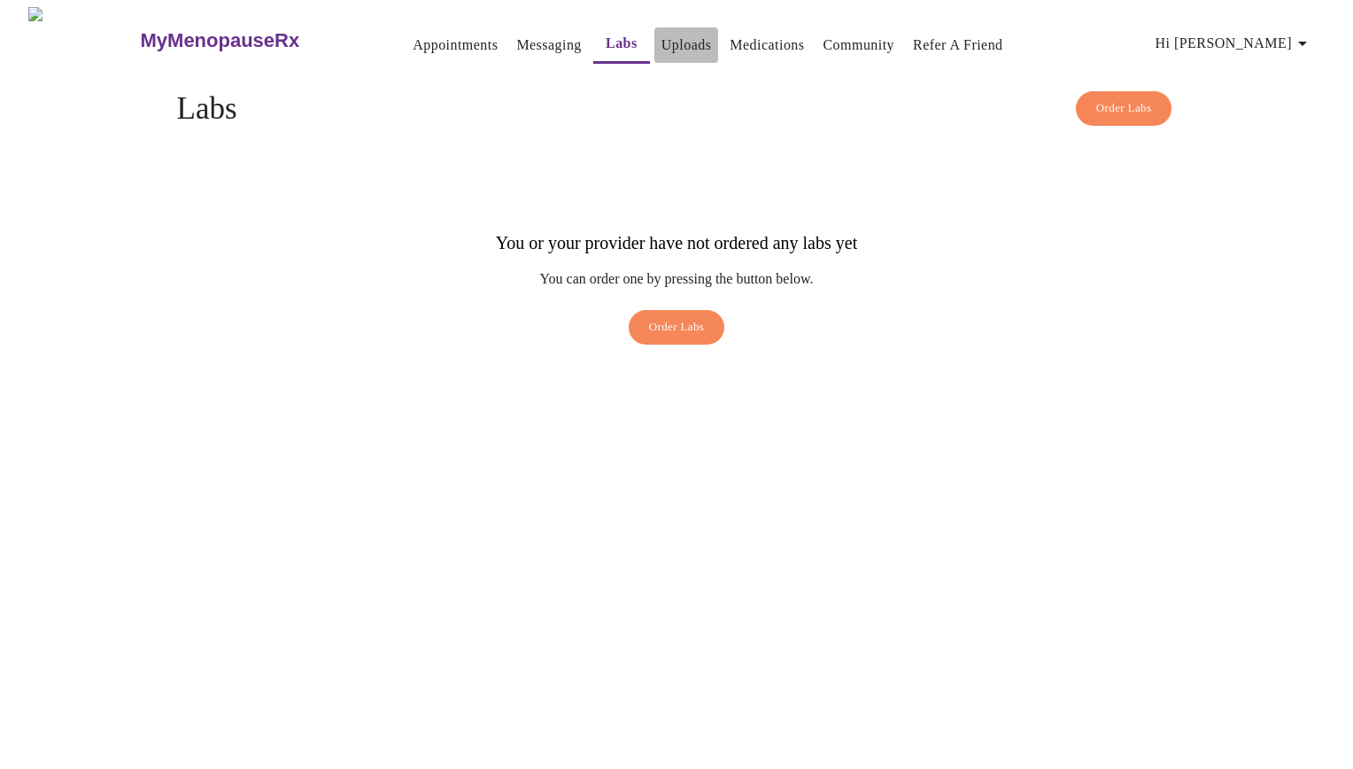
click at [661, 49] on link "Uploads" at bounding box center [686, 45] width 50 height 25
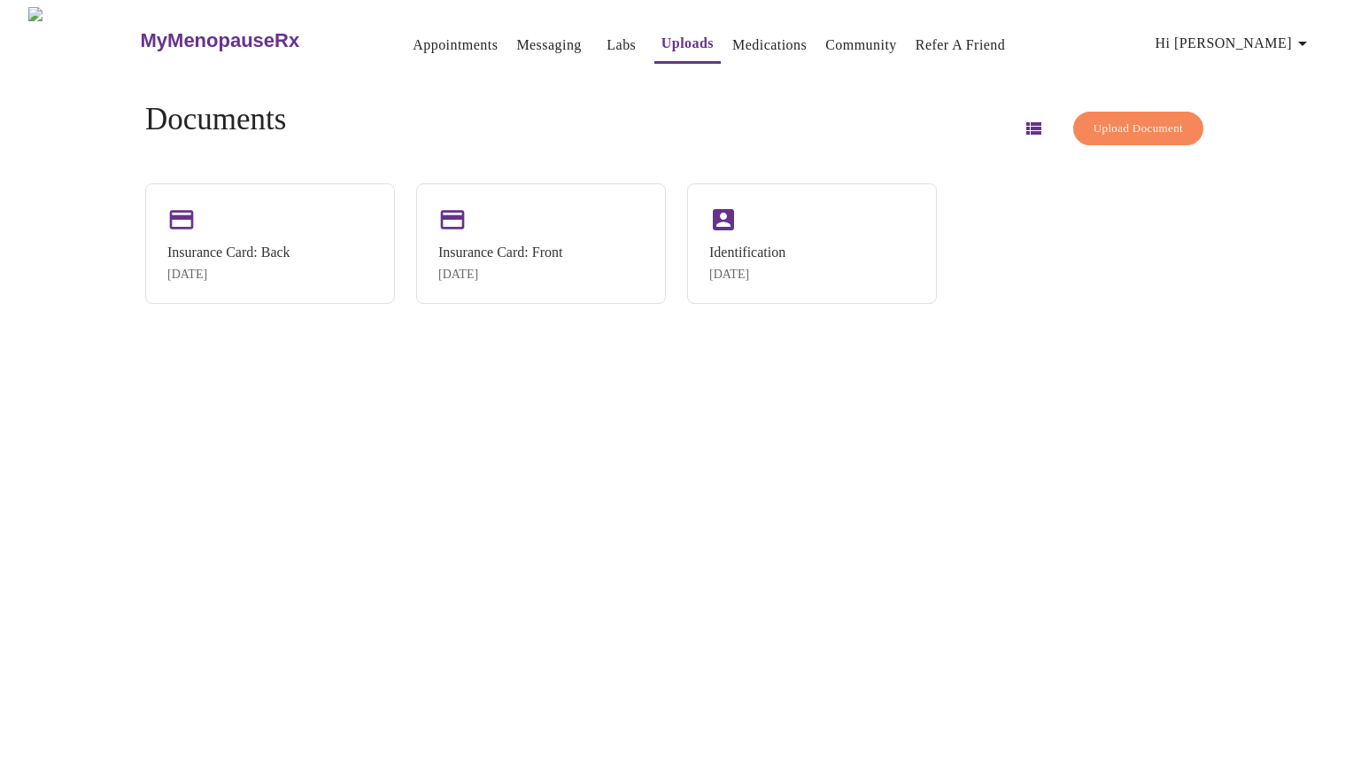
click at [732, 43] on link "Medications" at bounding box center [769, 45] width 74 height 25
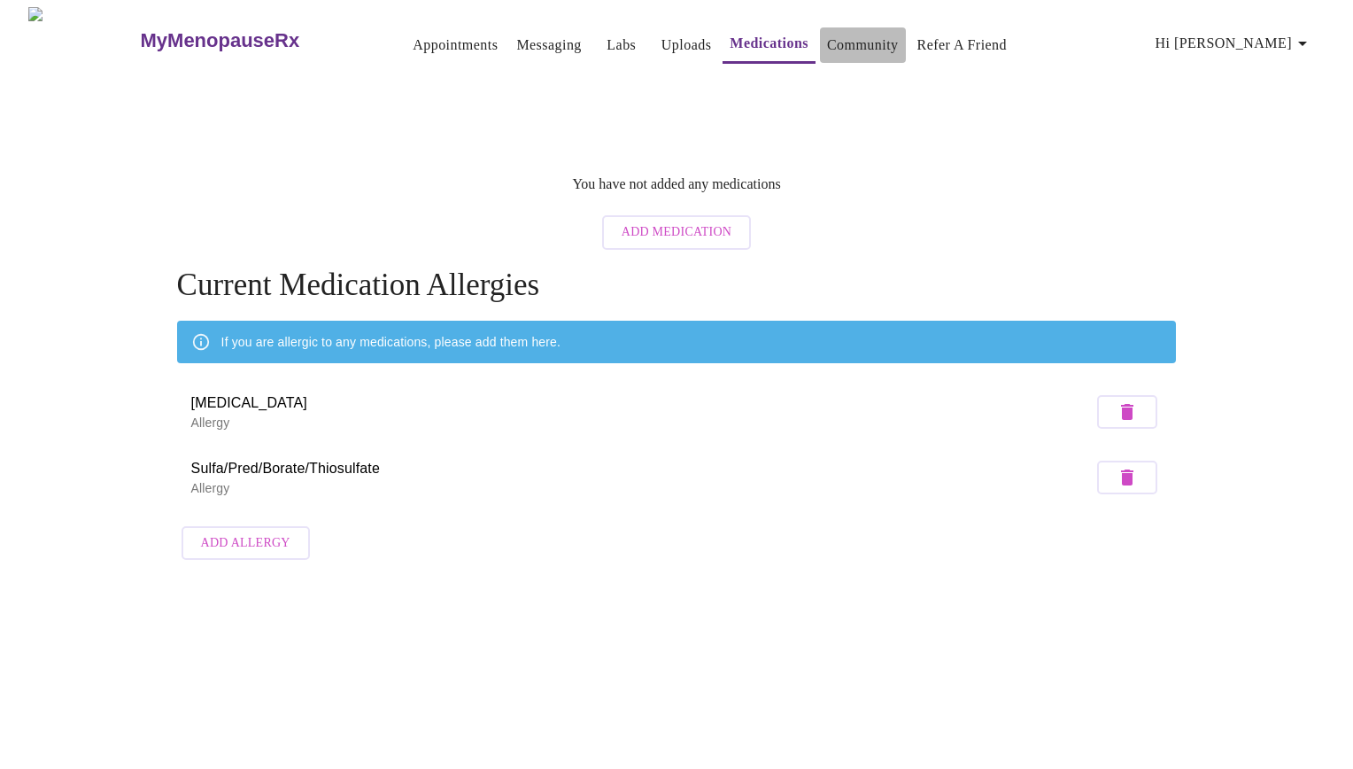
click at [831, 45] on link "Community" at bounding box center [863, 45] width 72 height 25
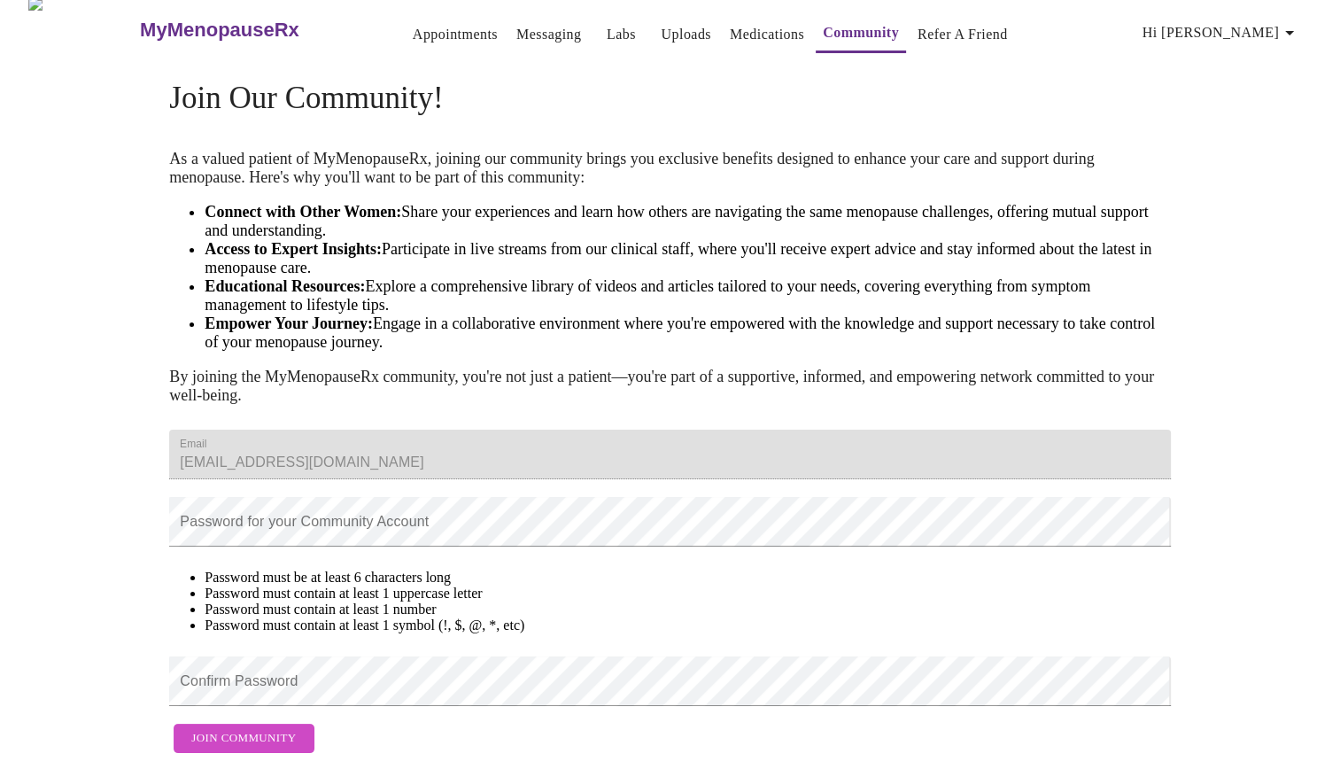
scroll to position [135, 0]
click at [333, 488] on form "Password for your Community Account" at bounding box center [669, 521] width 1001 height 67
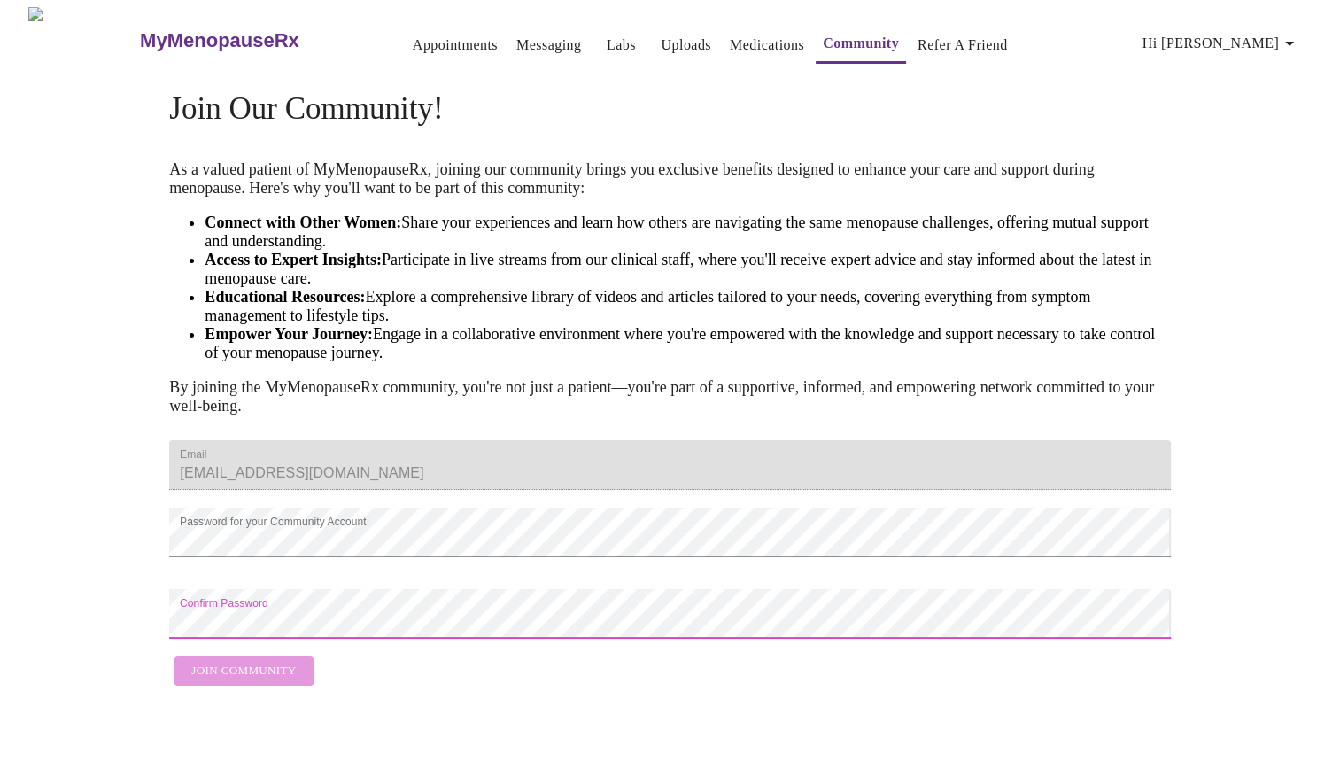
scroll to position [36, 0]
click at [237, 681] on span "Join Community" at bounding box center [243, 671] width 104 height 20
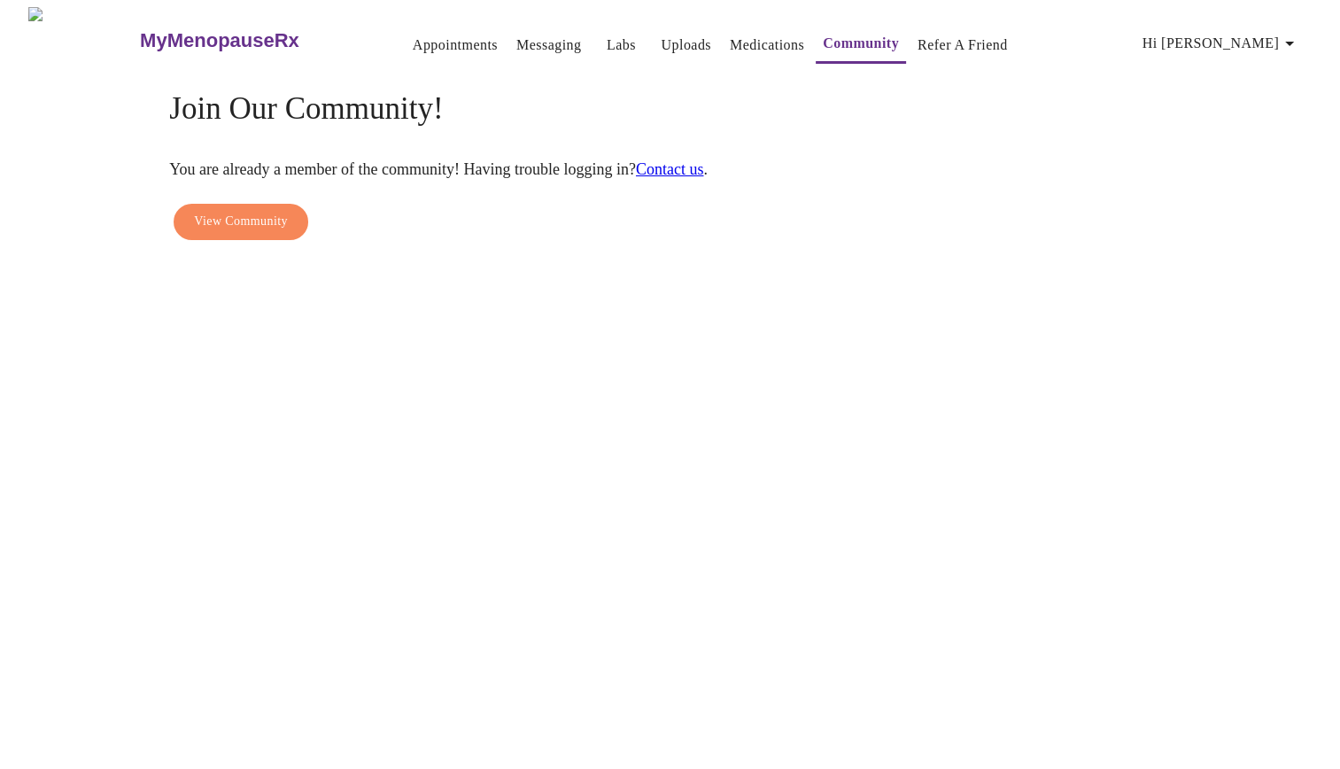
scroll to position [0, 0]
click at [1310, 33] on icon "button" at bounding box center [1302, 43] width 21 height 21
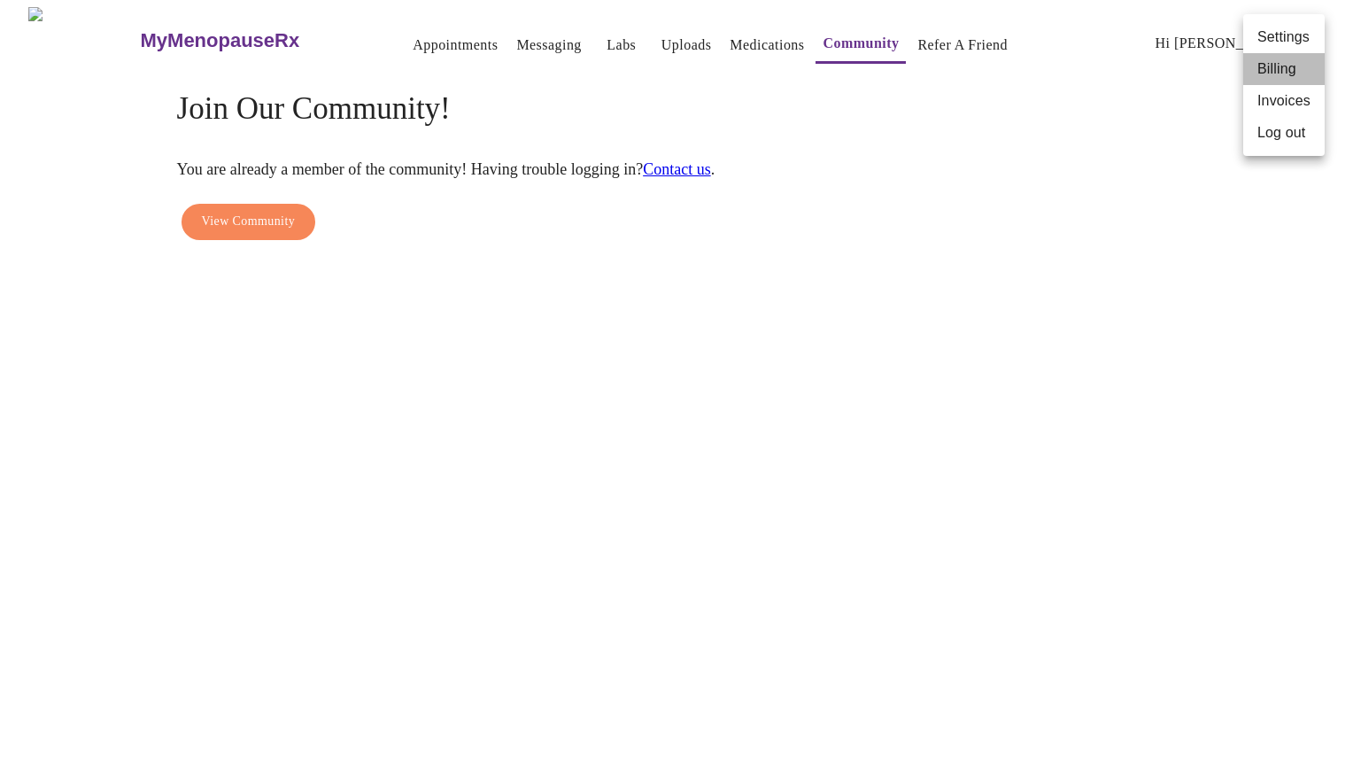
click at [1274, 73] on li "Billing" at bounding box center [1283, 69] width 81 height 32
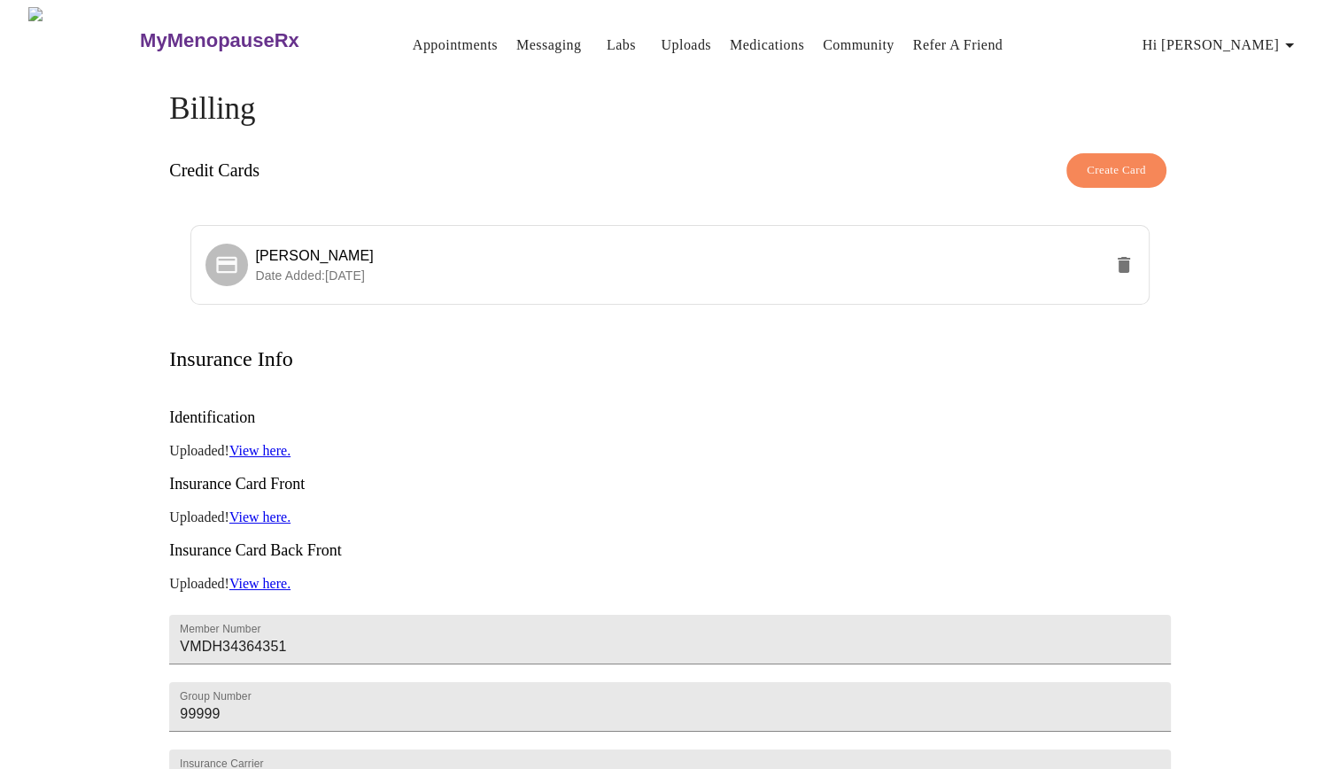
click at [1257, 37] on span "Hi [PERSON_NAME]" at bounding box center [1221, 45] width 158 height 25
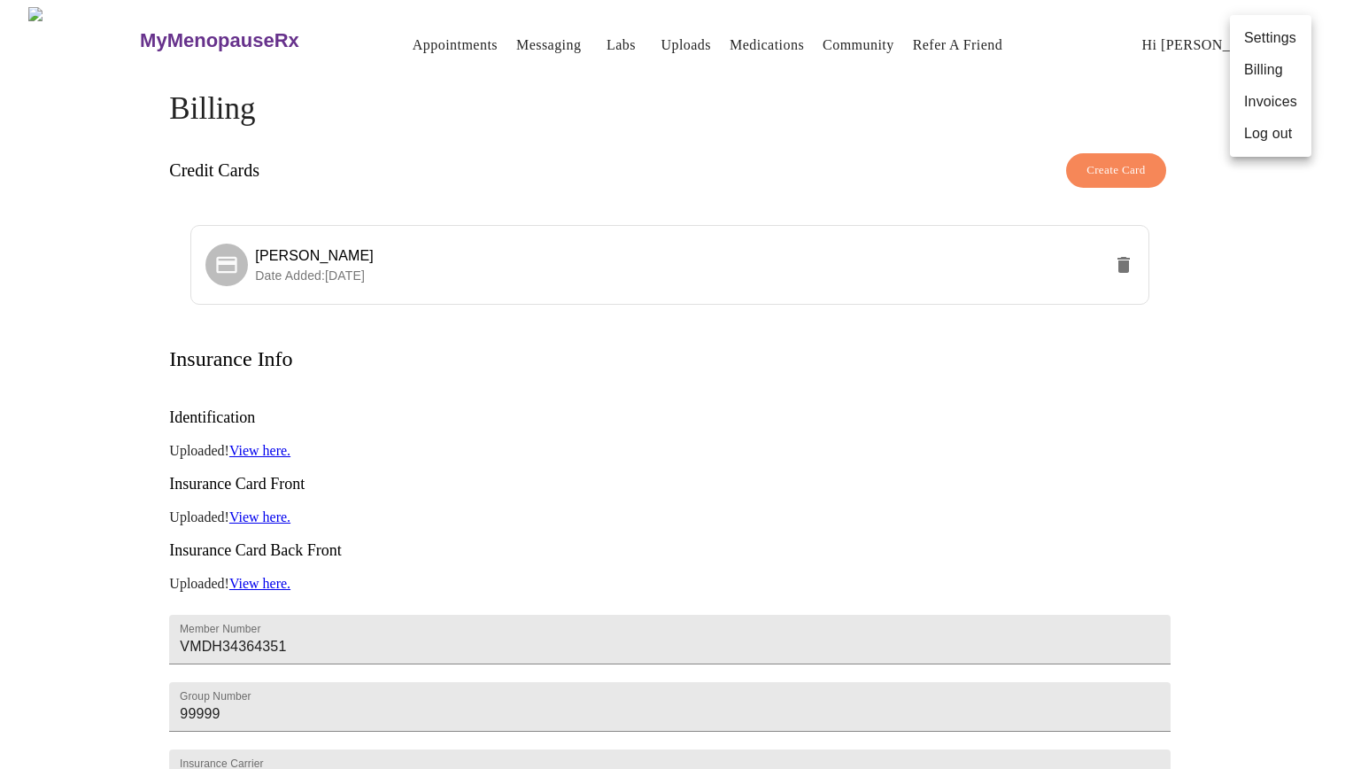
click at [1256, 100] on li "Invoices" at bounding box center [1270, 102] width 81 height 32
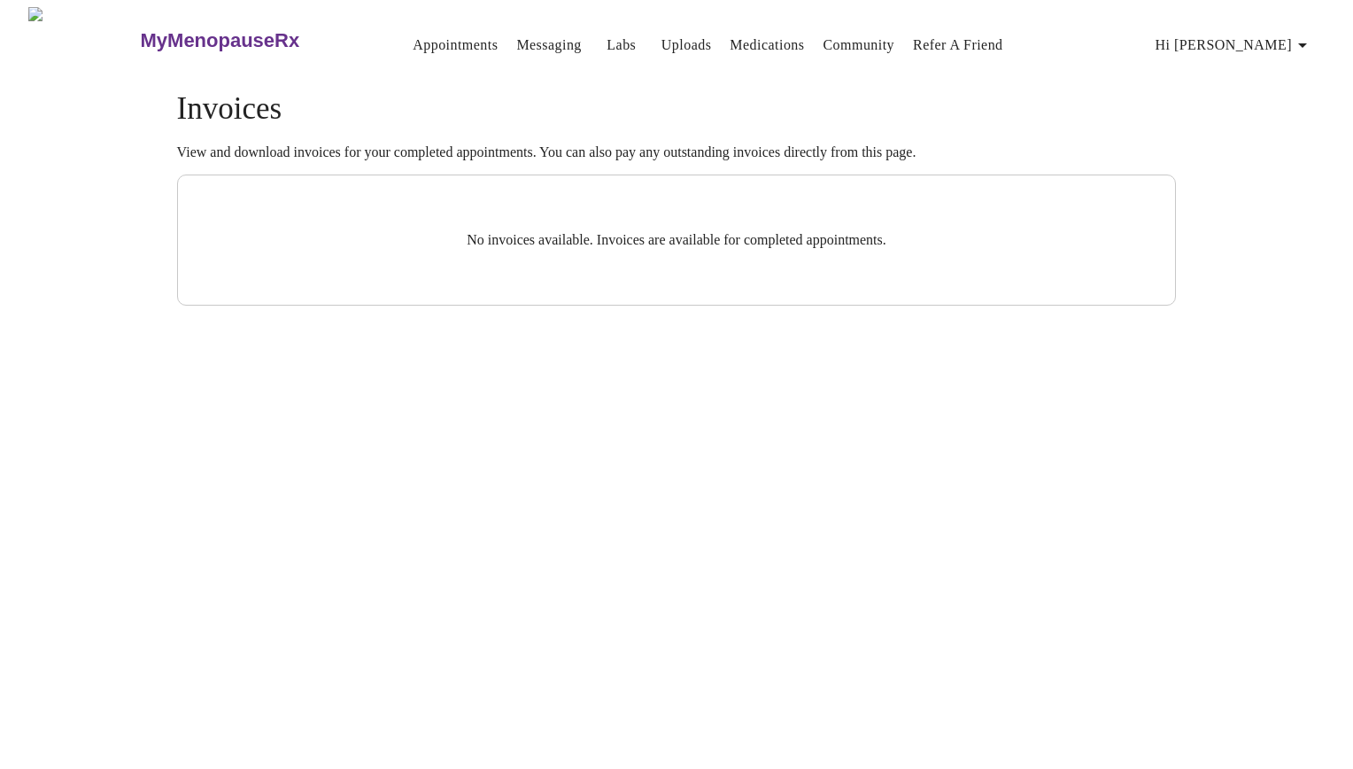
click at [823, 35] on link "Community" at bounding box center [859, 45] width 72 height 25
